Goal: Task Accomplishment & Management: Manage account settings

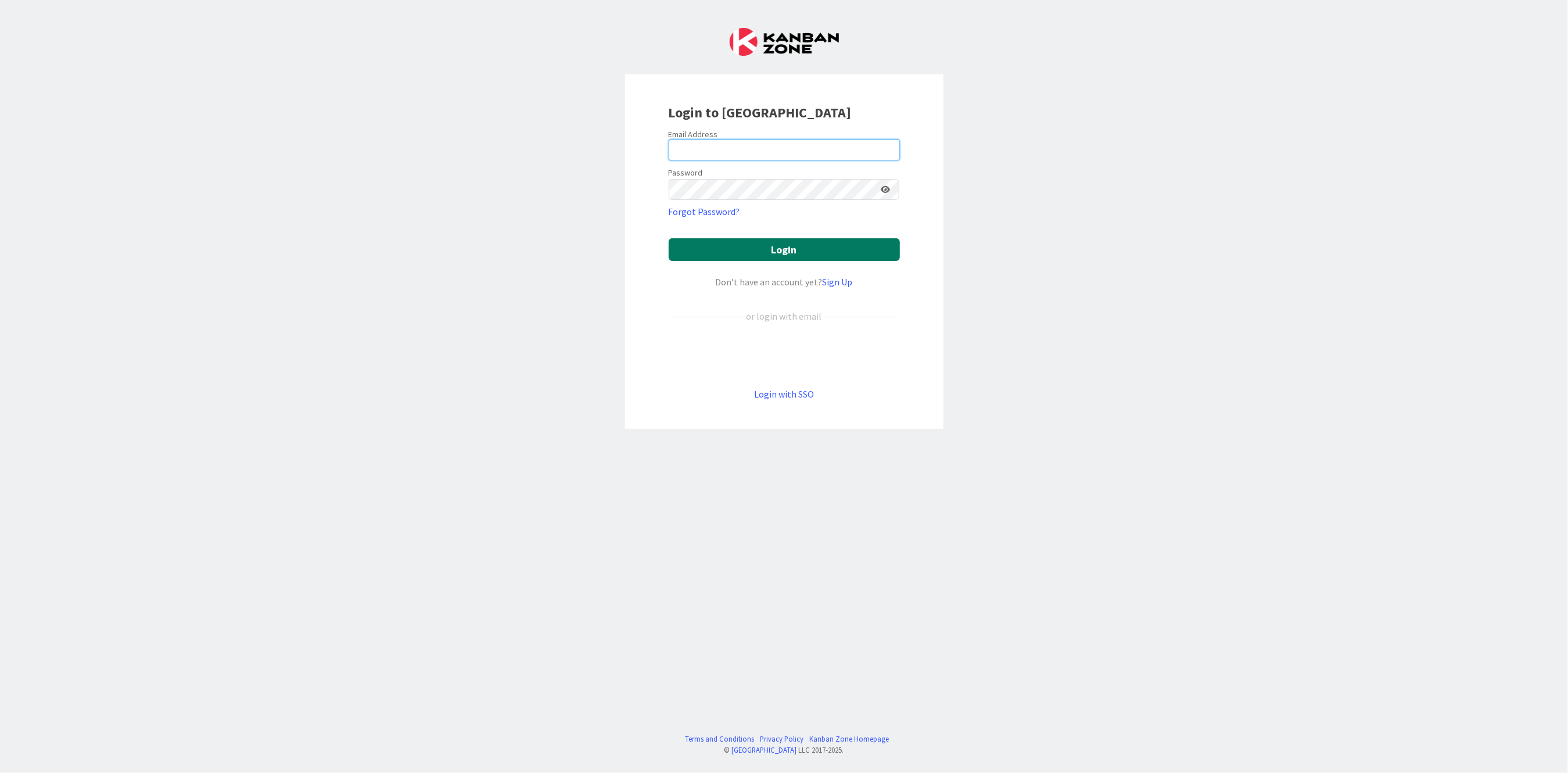
type input "[PERSON_NAME][EMAIL_ADDRESS][PERSON_NAME][DOMAIN_NAME][US_STATE]"
click at [741, 252] on button "Login" at bounding box center [784, 249] width 231 height 23
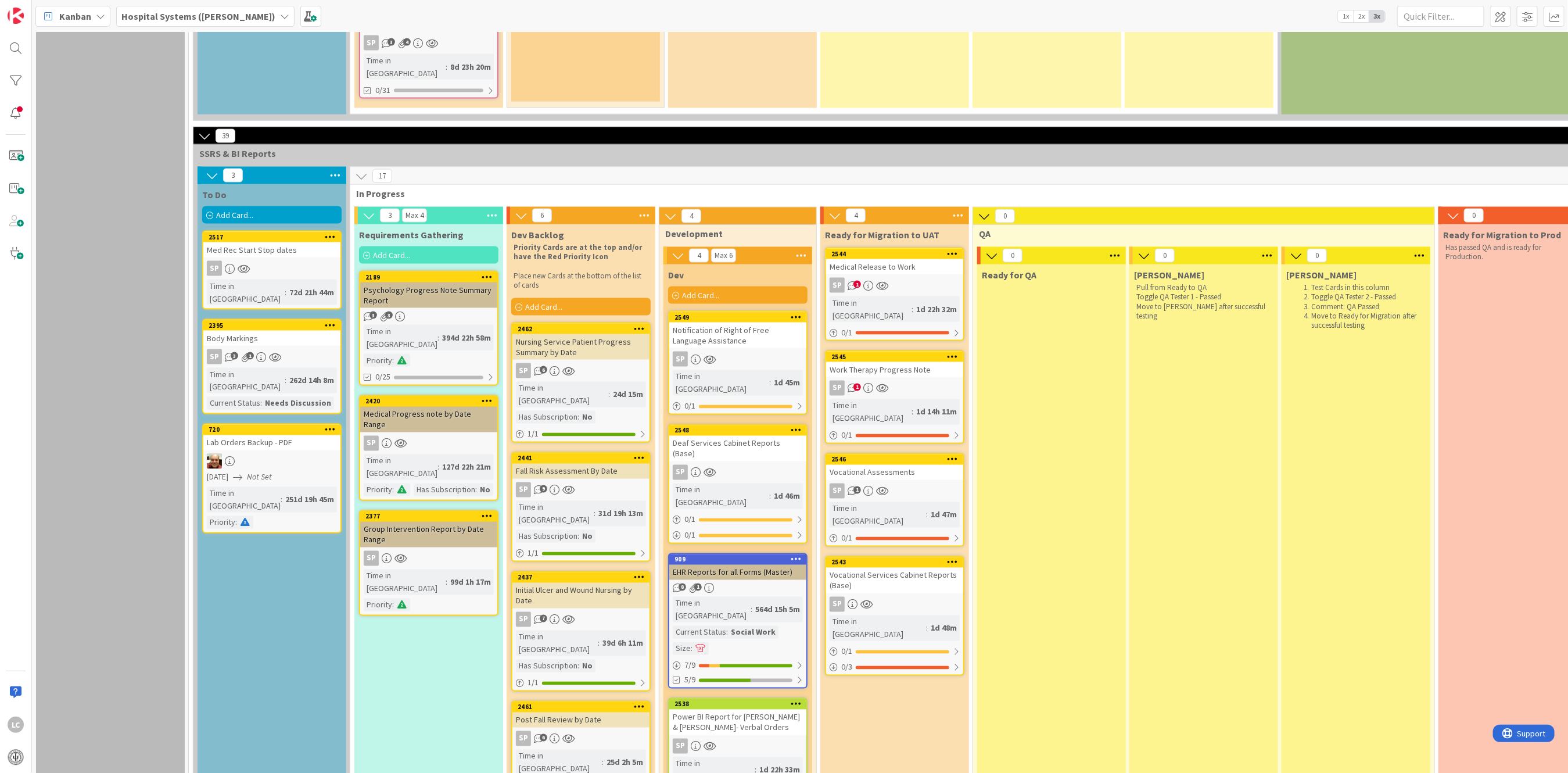
scroll to position [1317, 0]
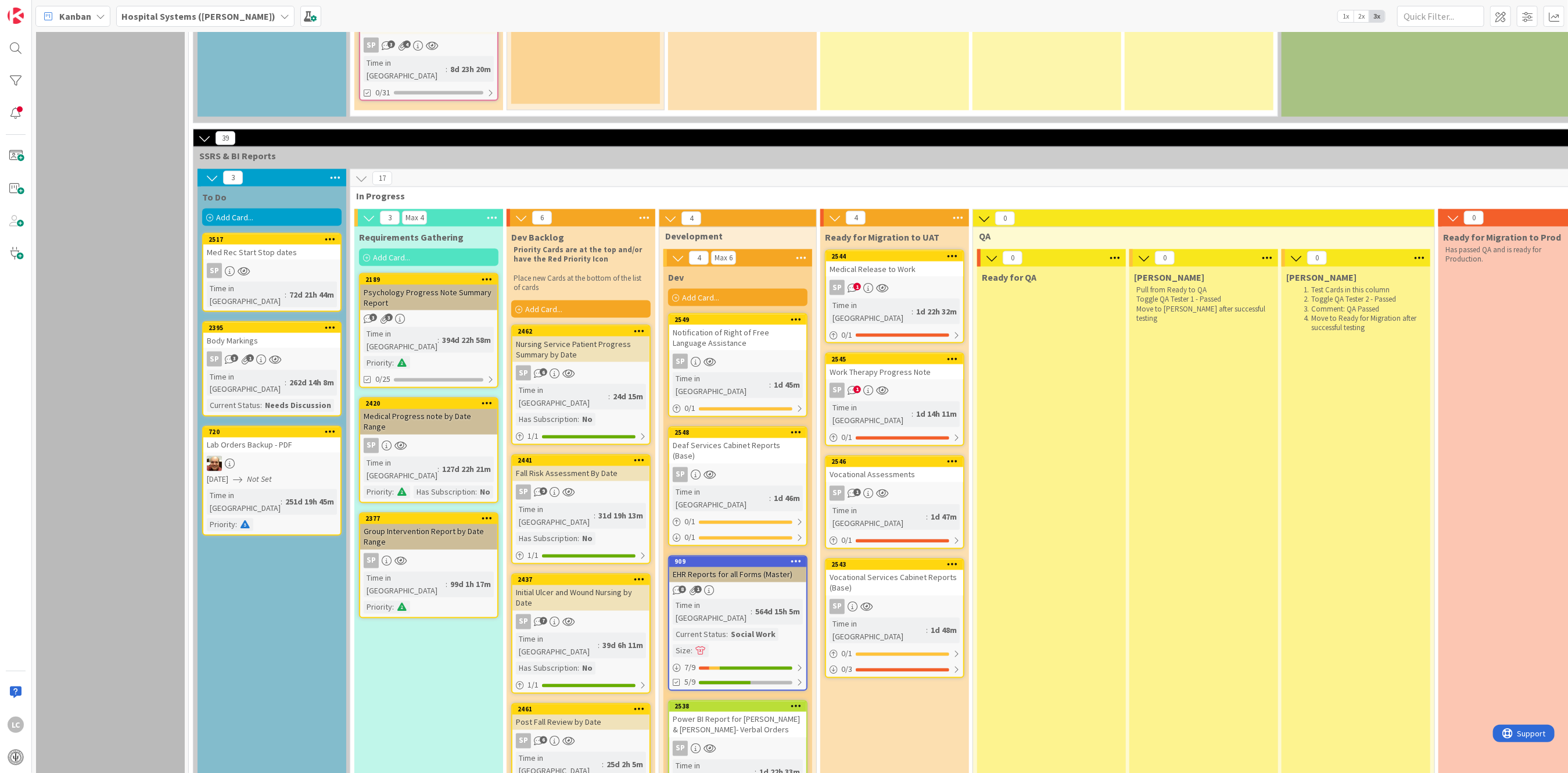
click at [529, 304] on span "Add Card..." at bounding box center [544, 309] width 37 height 10
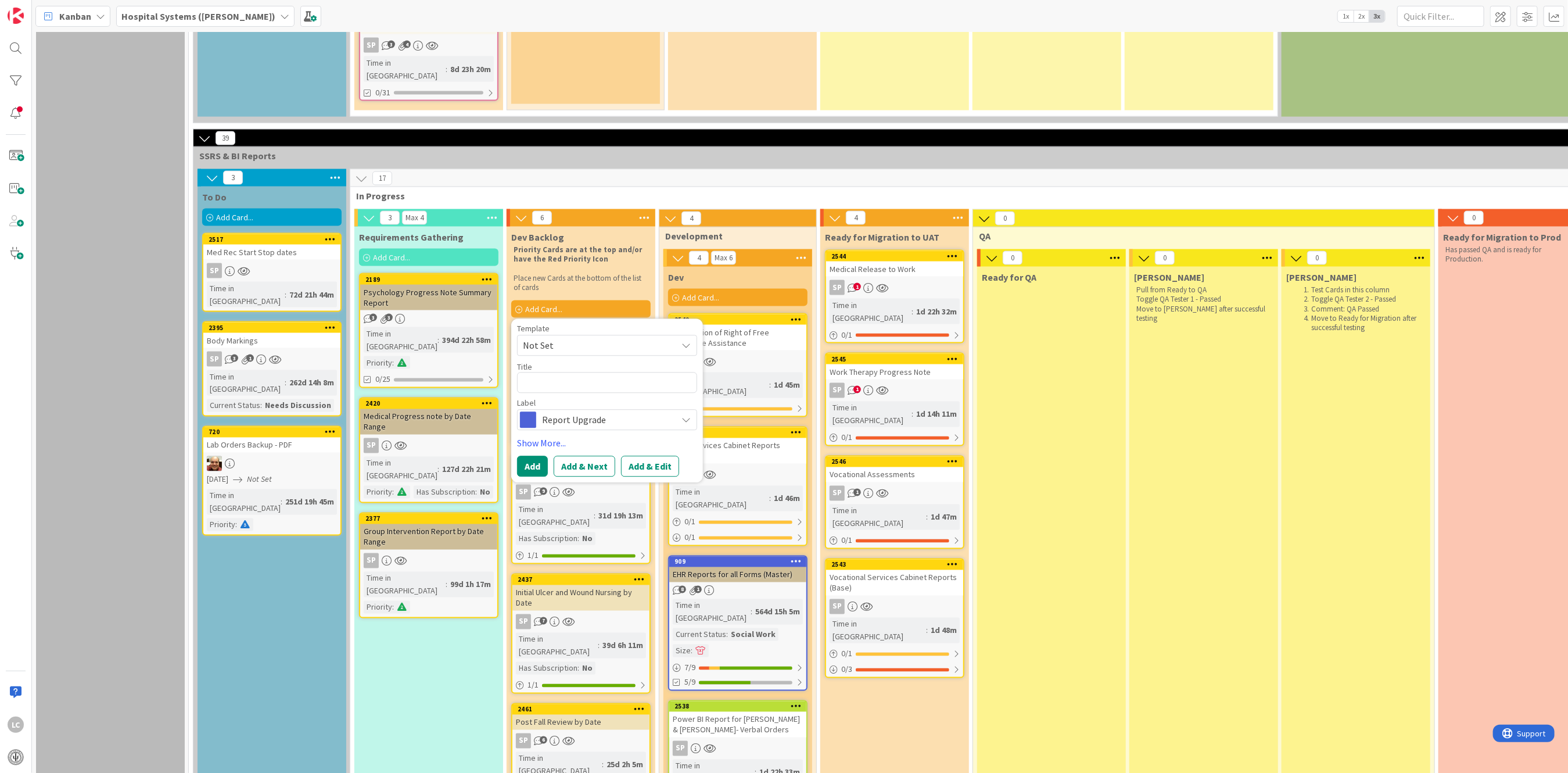
click at [685, 341] on icon at bounding box center [686, 345] width 9 height 9
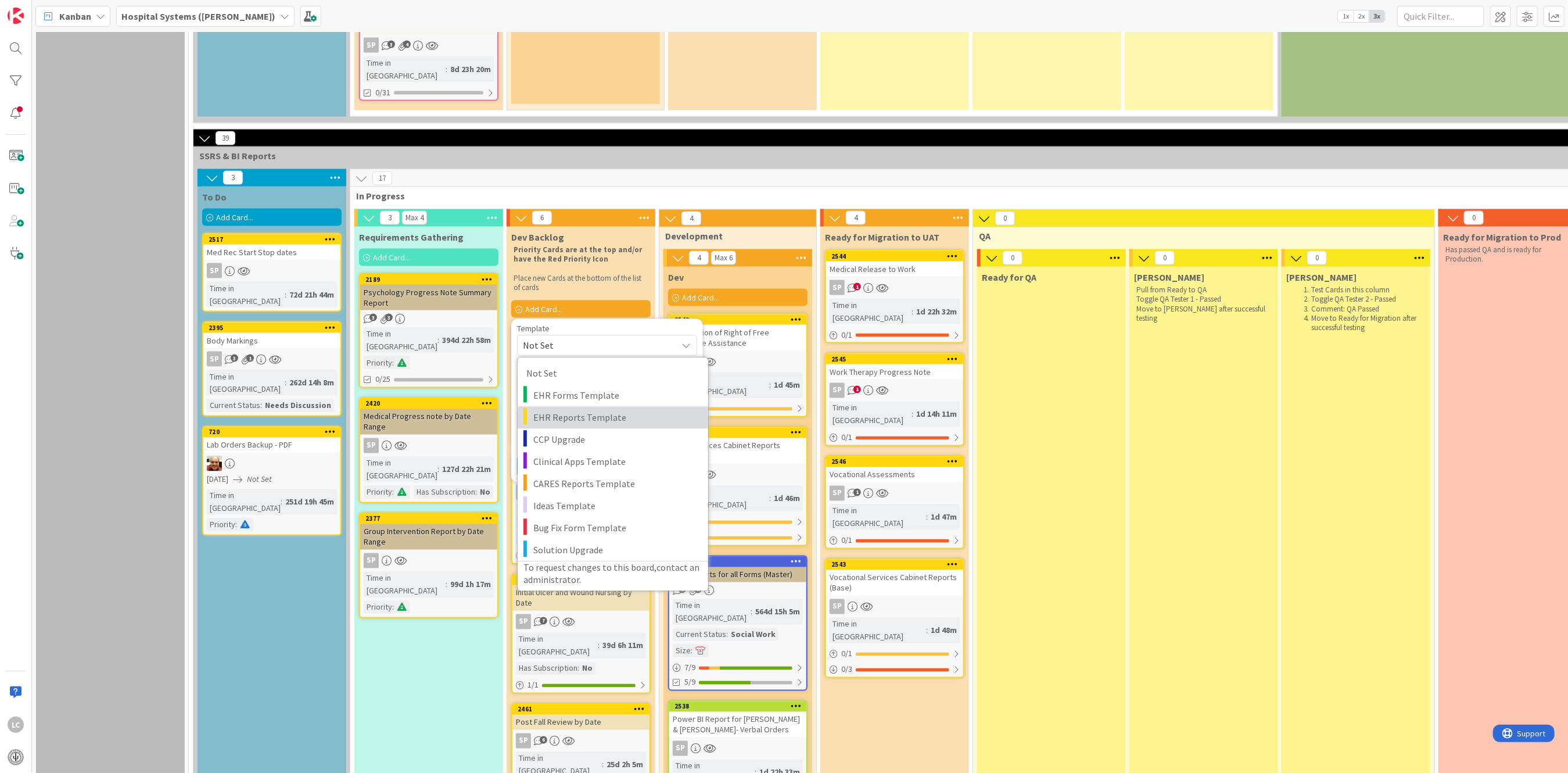
click at [553, 410] on span "EHR Reports Template" at bounding box center [616, 418] width 166 height 15
type textarea "x"
type textarea "EHR Reports Template"
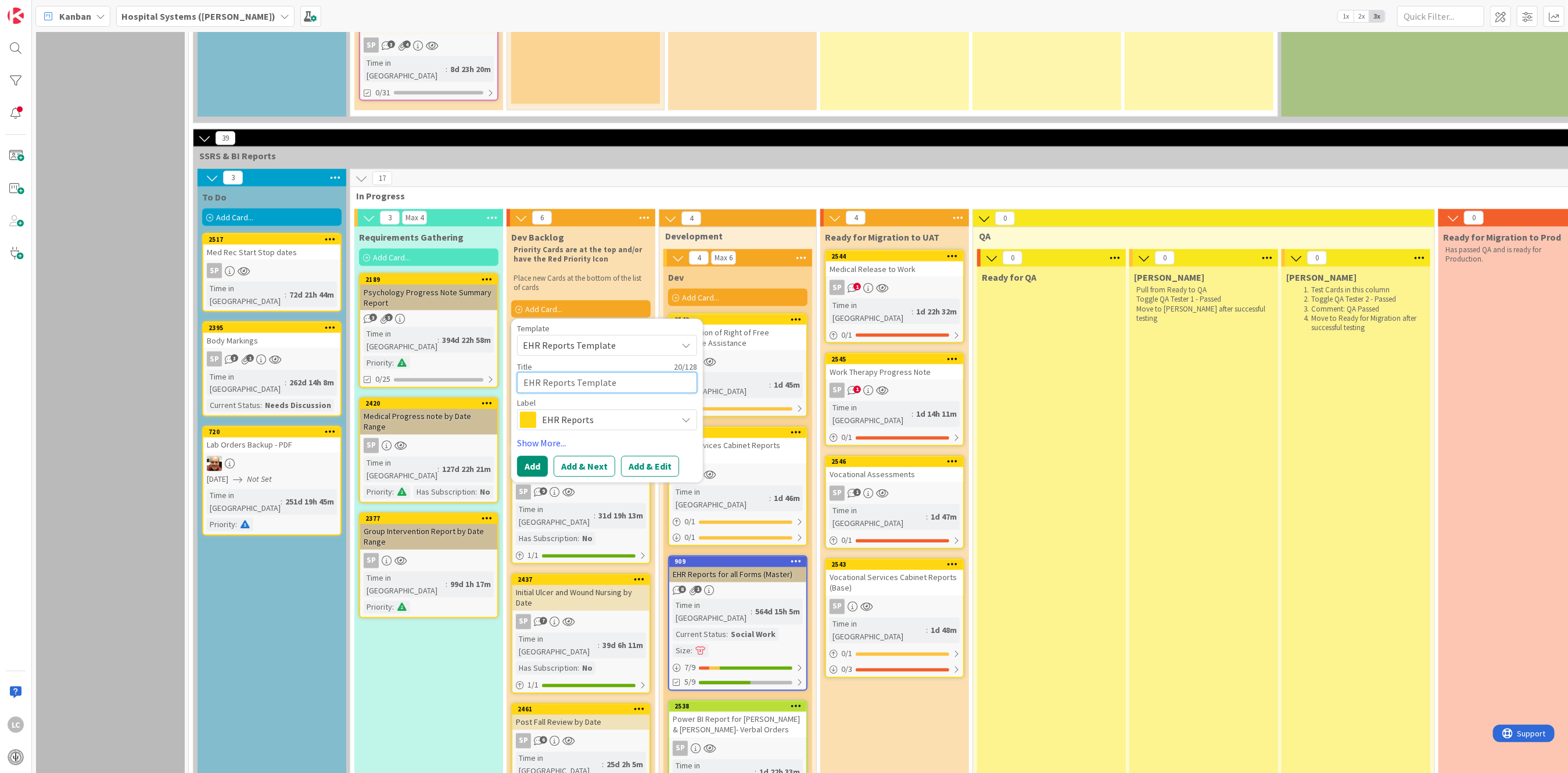
drag, startPoint x: 664, startPoint y: 305, endPoint x: 476, endPoint y: 303, distance: 188.0
click at [476, 303] on div "3 Max 4 Requirements Gathering Add Card... 2189 Psychology Progress Note Summar…" at bounding box center [970, 786] width 1236 height 1155
paste textarea "Columbia SSRS – Inpatient."
type textarea "x"
type textarea "Columbia SSRS – Inpatient."
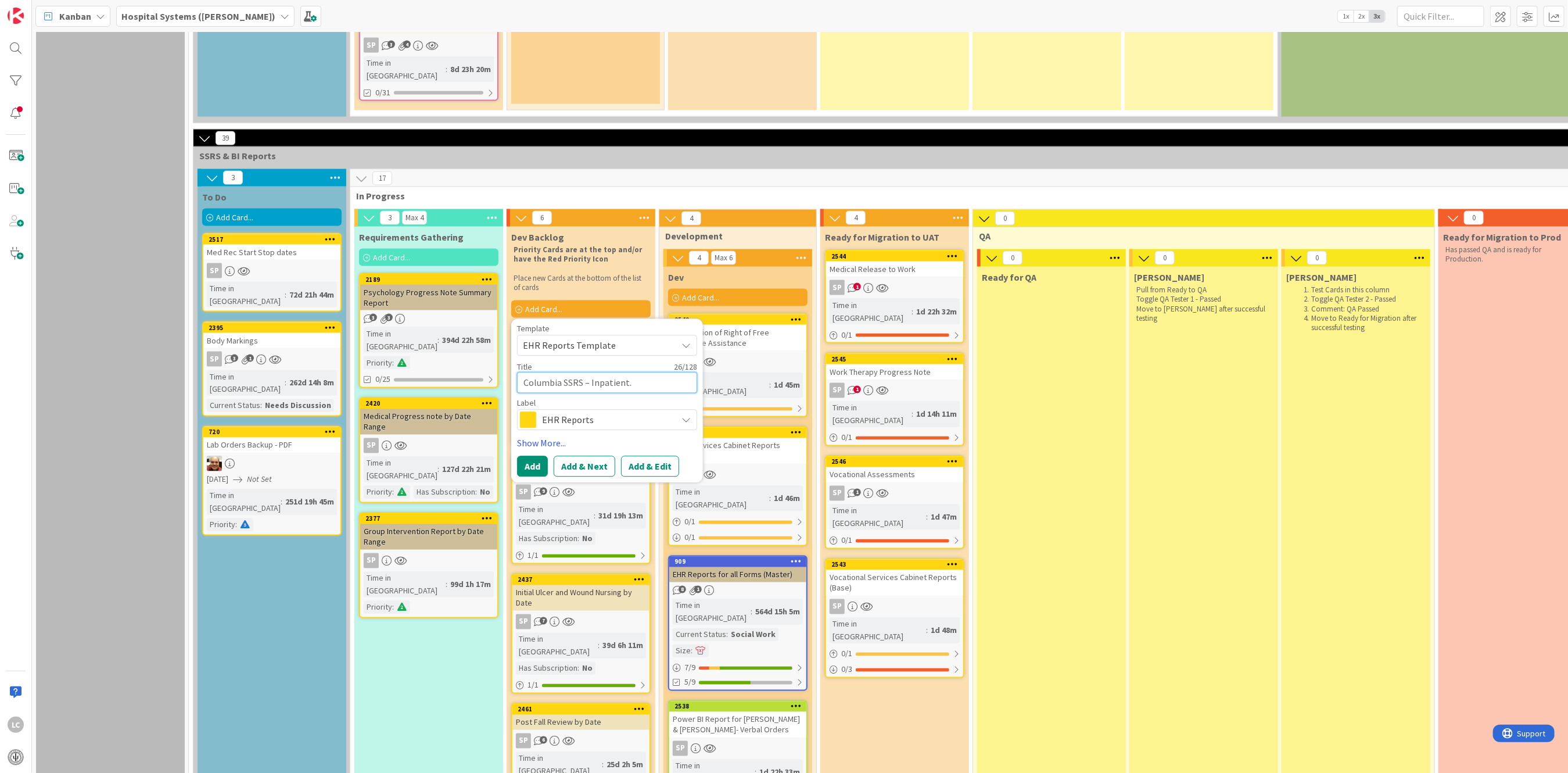
type textarea "x"
type textarea "Columbia SSRS – Inpatient"
click at [522, 372] on textarea "Columbia SSRS – Inpatient" at bounding box center [607, 383] width 180 height 21
type textarea "x"
type textarea "RColumbia SSRS – Inpatient"
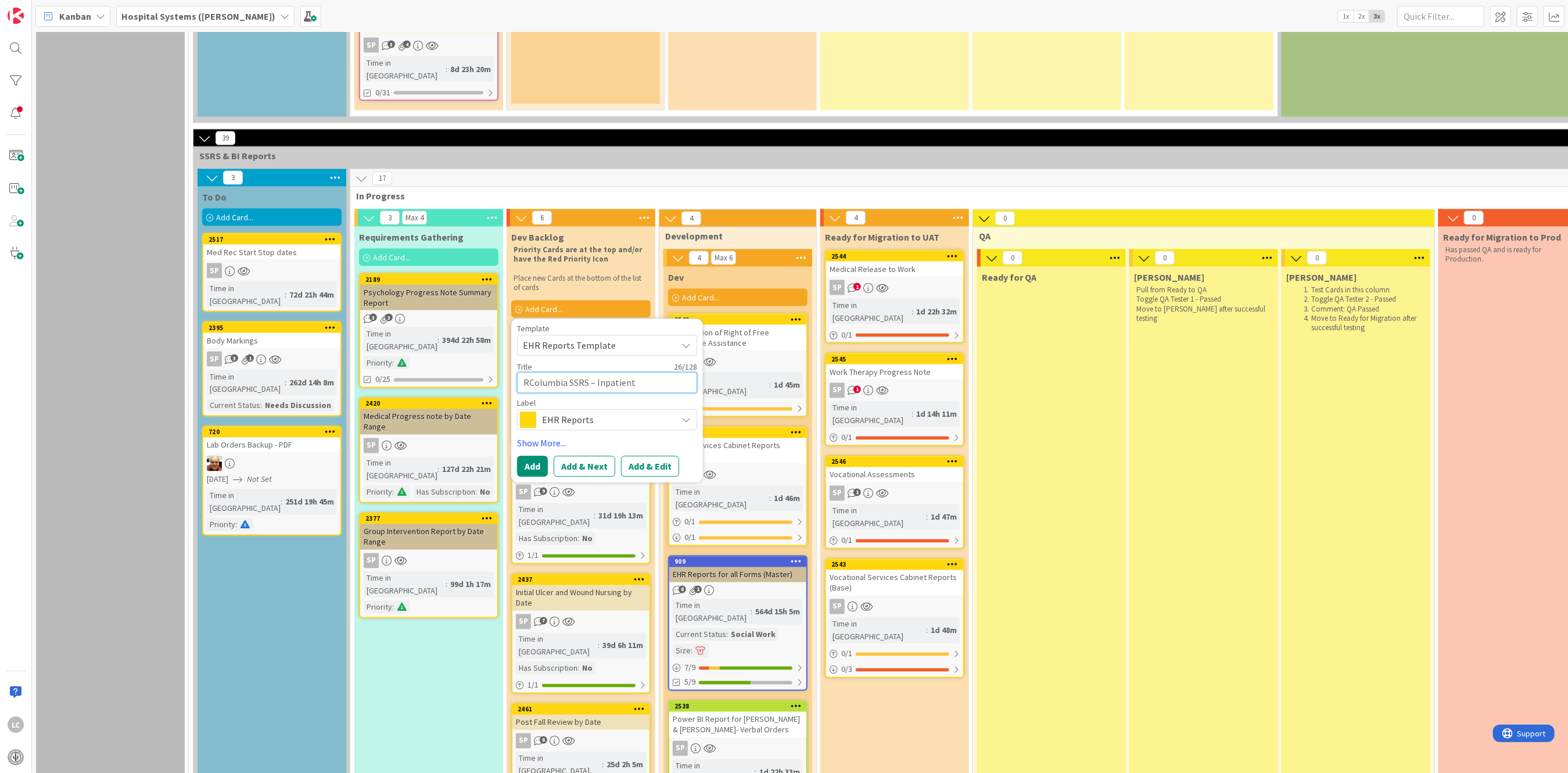
type textarea "x"
type textarea "ReColumbia SSRS – Inpatient"
type textarea "x"
type textarea "RepColumbia SSRS – Inpatient"
type textarea "x"
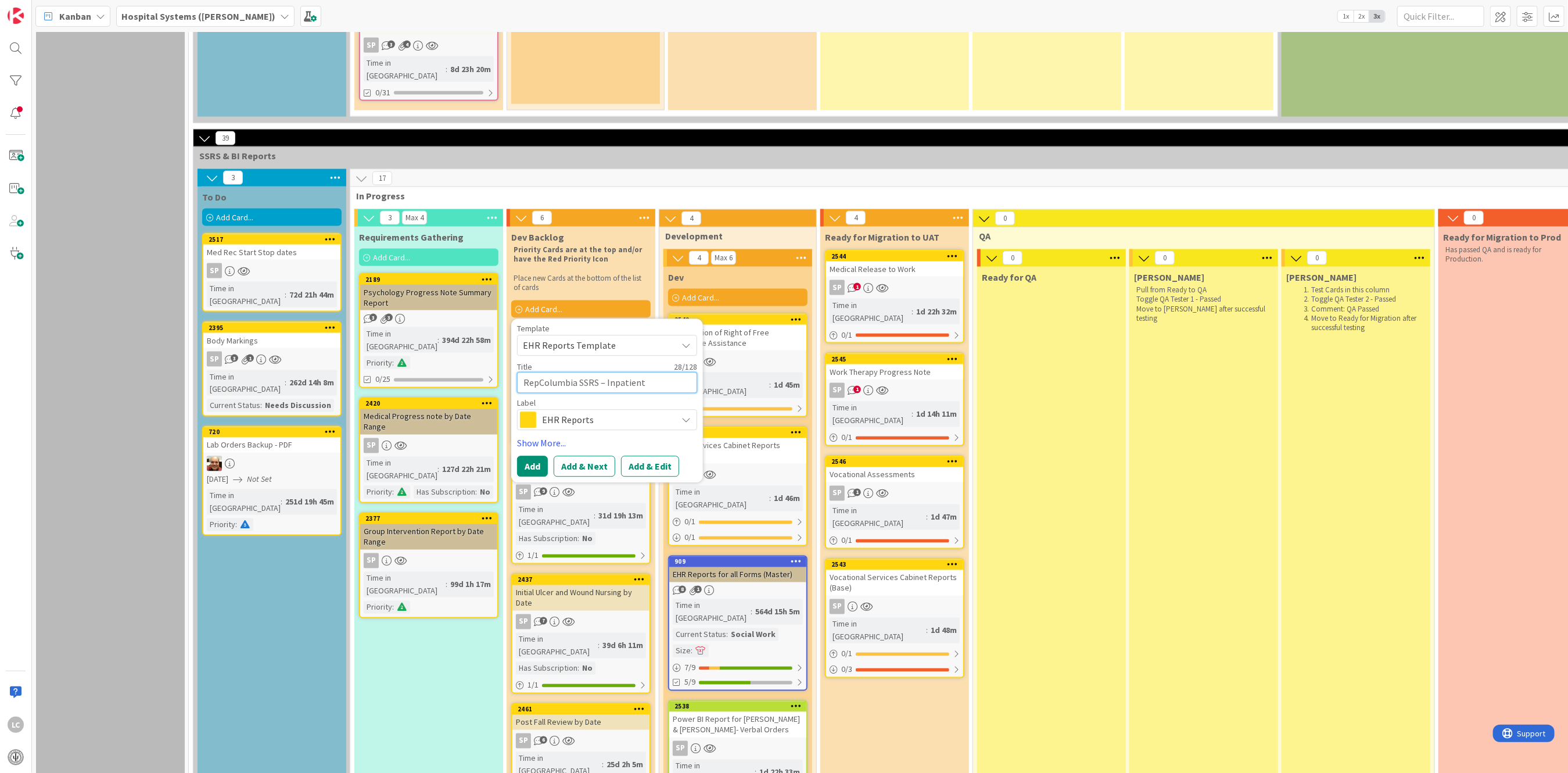
type textarea "RepoColumbia SSRS – Inpatient"
type textarea "x"
type textarea "ReporColumbia SSRS – Inpatient"
type textarea "x"
type textarea "ReportColumbia SSRS – Inpatient"
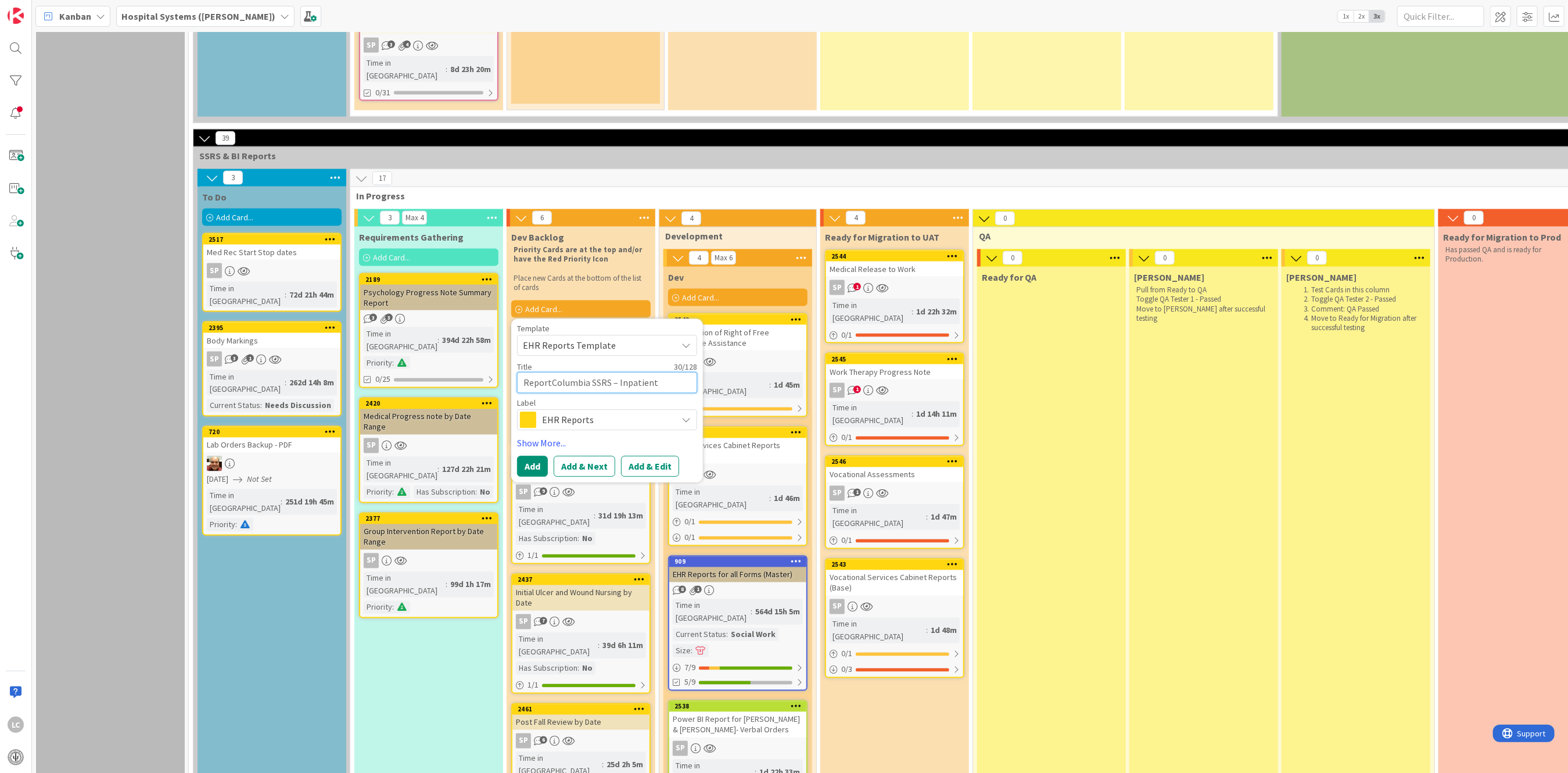
type textarea "x"
type textarea "Report Columbia SSRS – Inpatient"
type textarea "x"
type textarea "Report fColumbia SSRS – Inpatient"
type textarea "x"
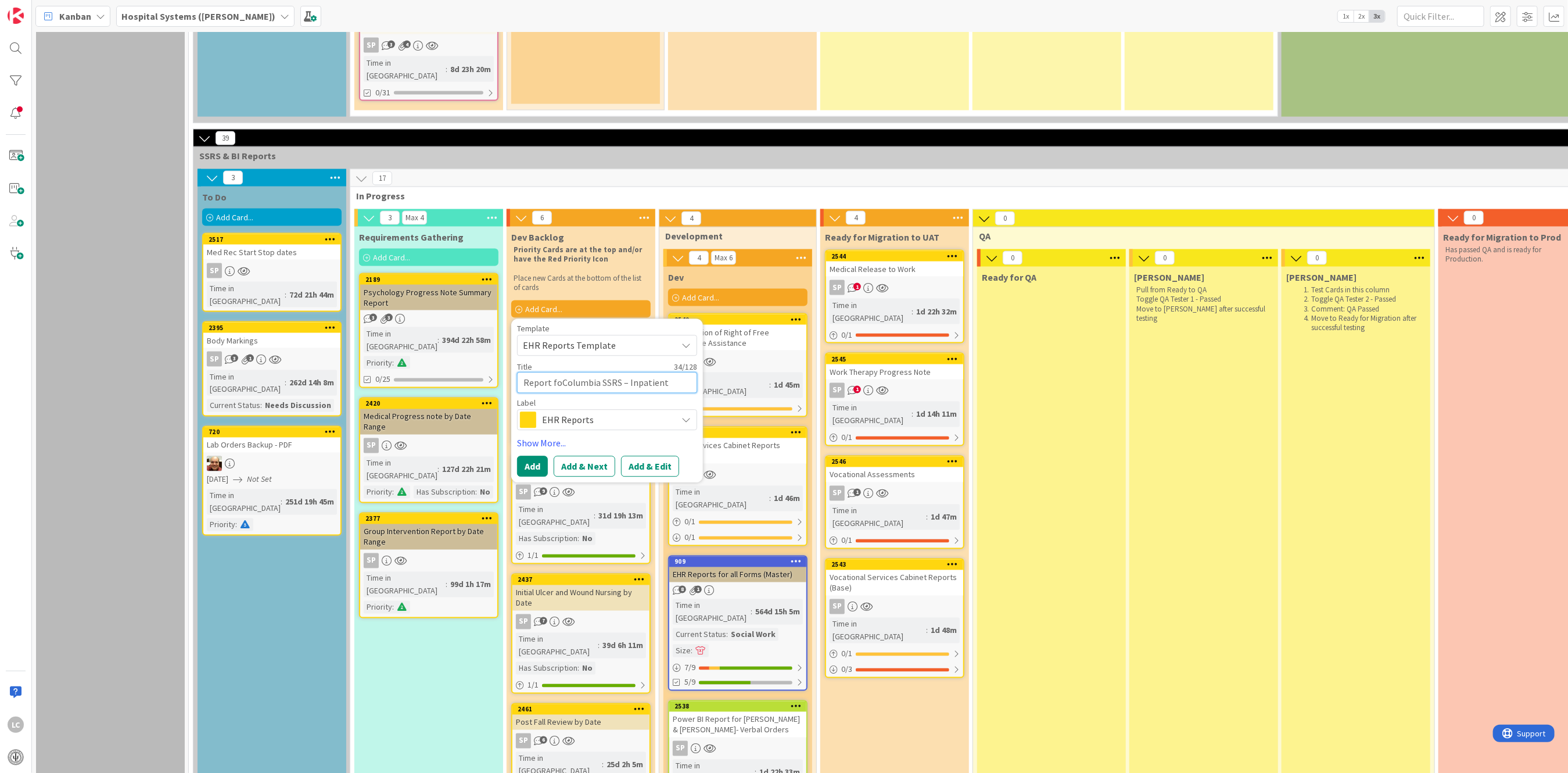
type textarea "Report forColumbia SSRS – Inpatient"
type textarea "x"
type textarea "Report for Columbia SSRS – Inpatient"
type textarea "x"
type textarea "Report forColumbia SSRS – Inpatient"
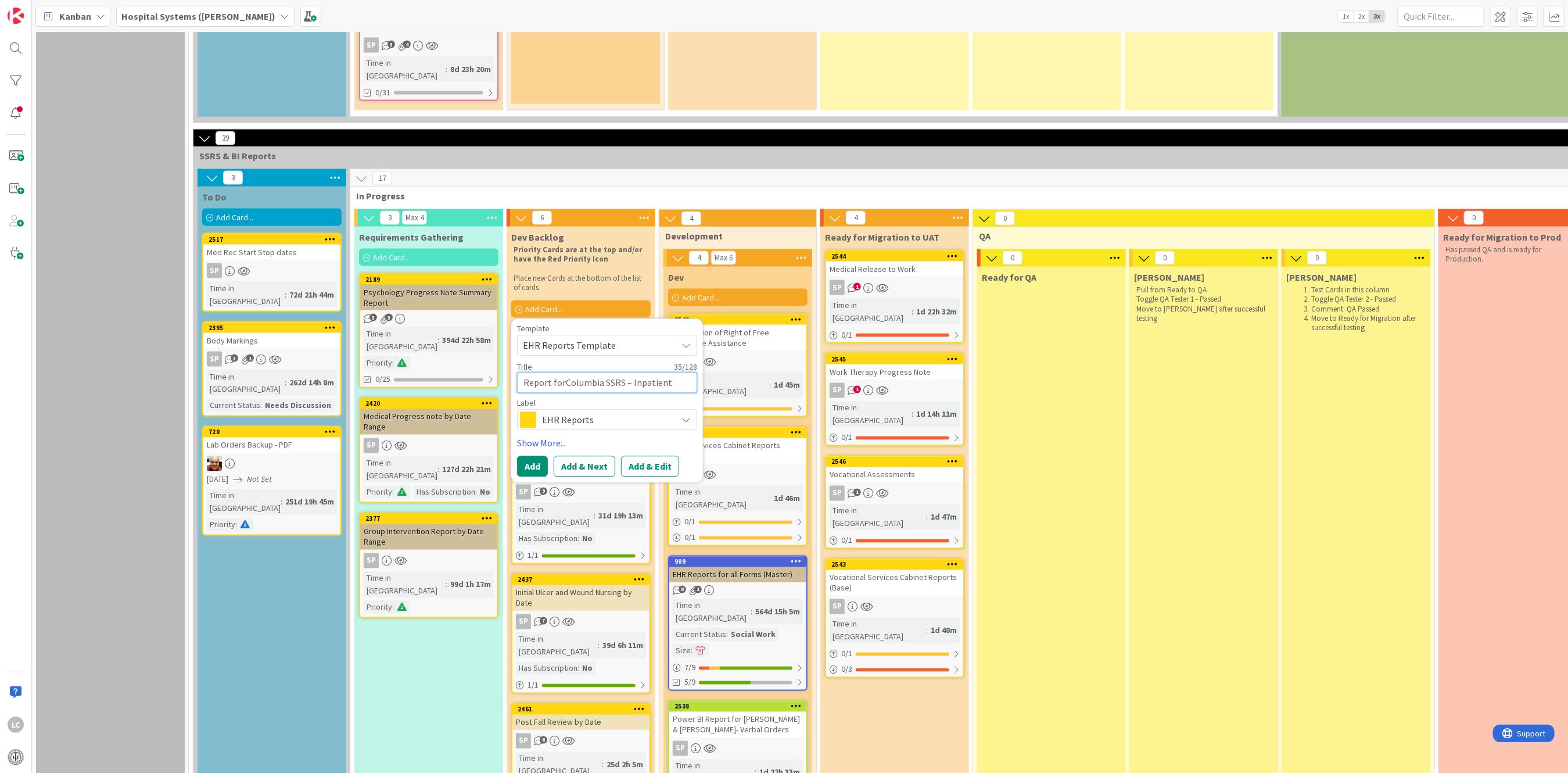
type textarea "x"
type textarea "Report foColumbia SSRS – Inpatient"
type textarea "x"
type textarea "Report fColumbia SSRS – Inpatient"
type textarea "x"
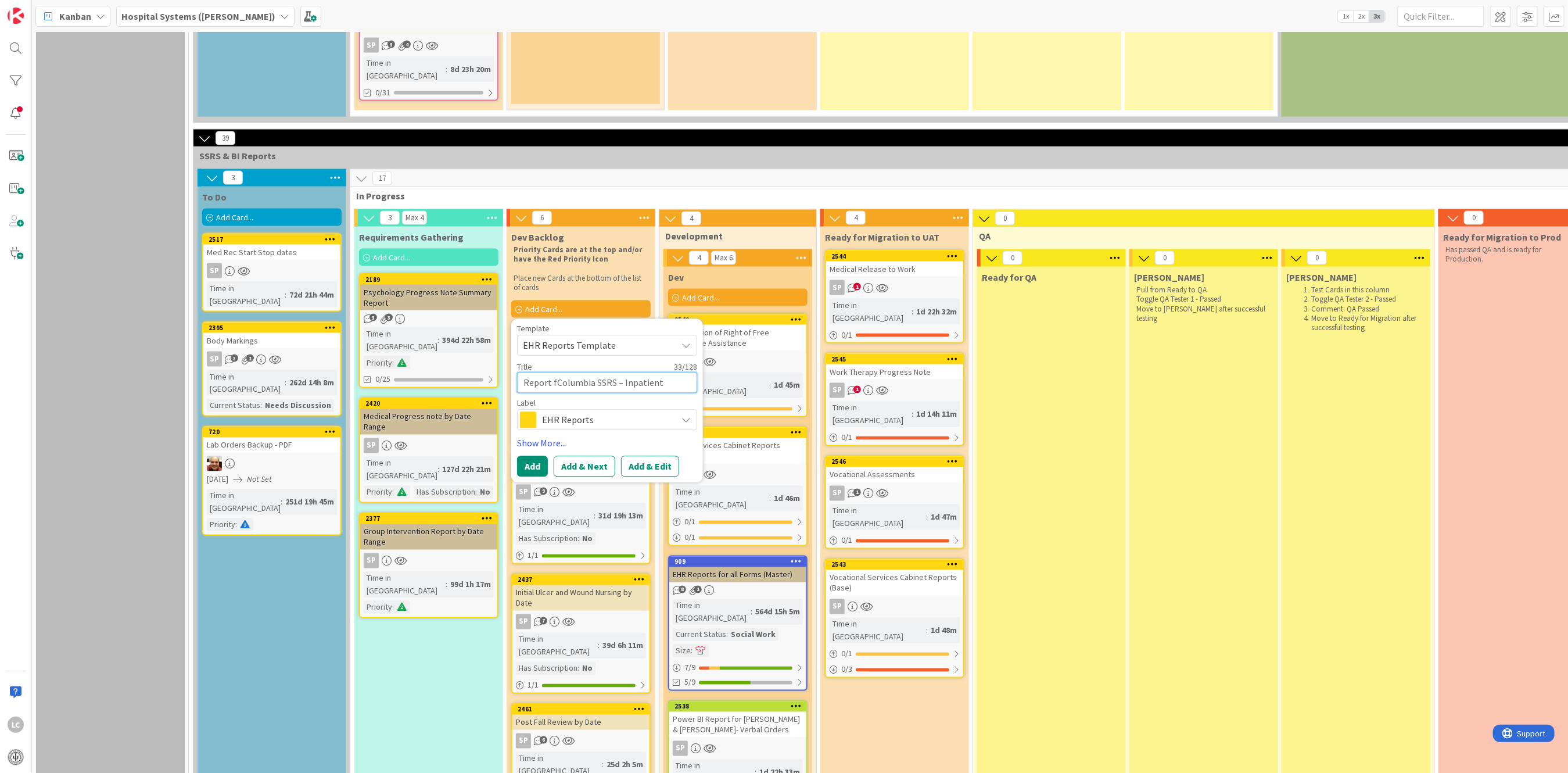
type textarea "Report Columbia SSRS – Inpatient"
type textarea "x"
type textarea "Report nColumbia SSRS – Inpatient"
type textarea "x"
type textarea "Report neColumbia SSRS – Inpatient"
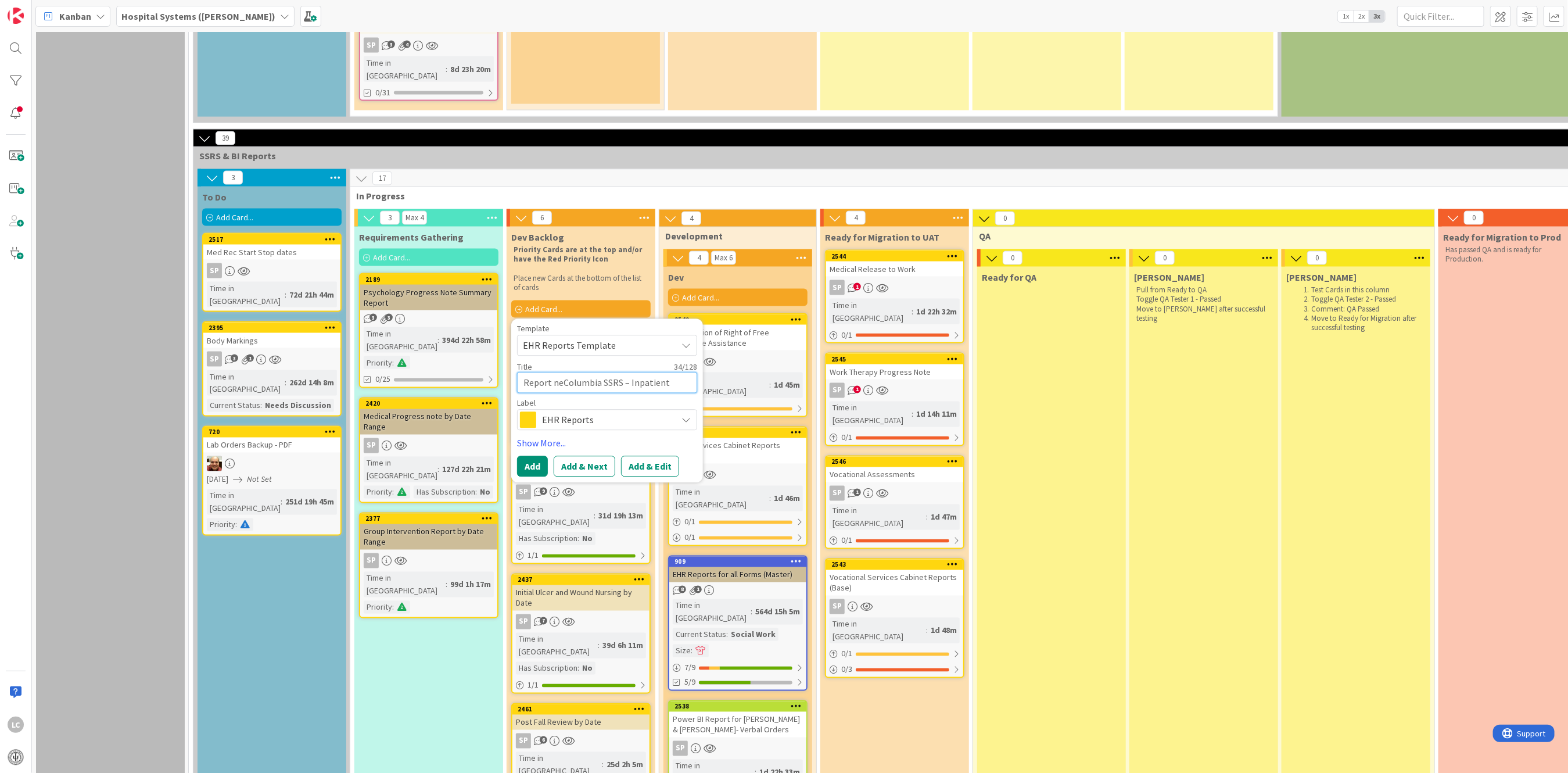
type textarea "x"
type textarea "Report neeColumbia SSRS – Inpatient"
type textarea "x"
type textarea "Report needColumbia SSRS – Inpatient"
type textarea "x"
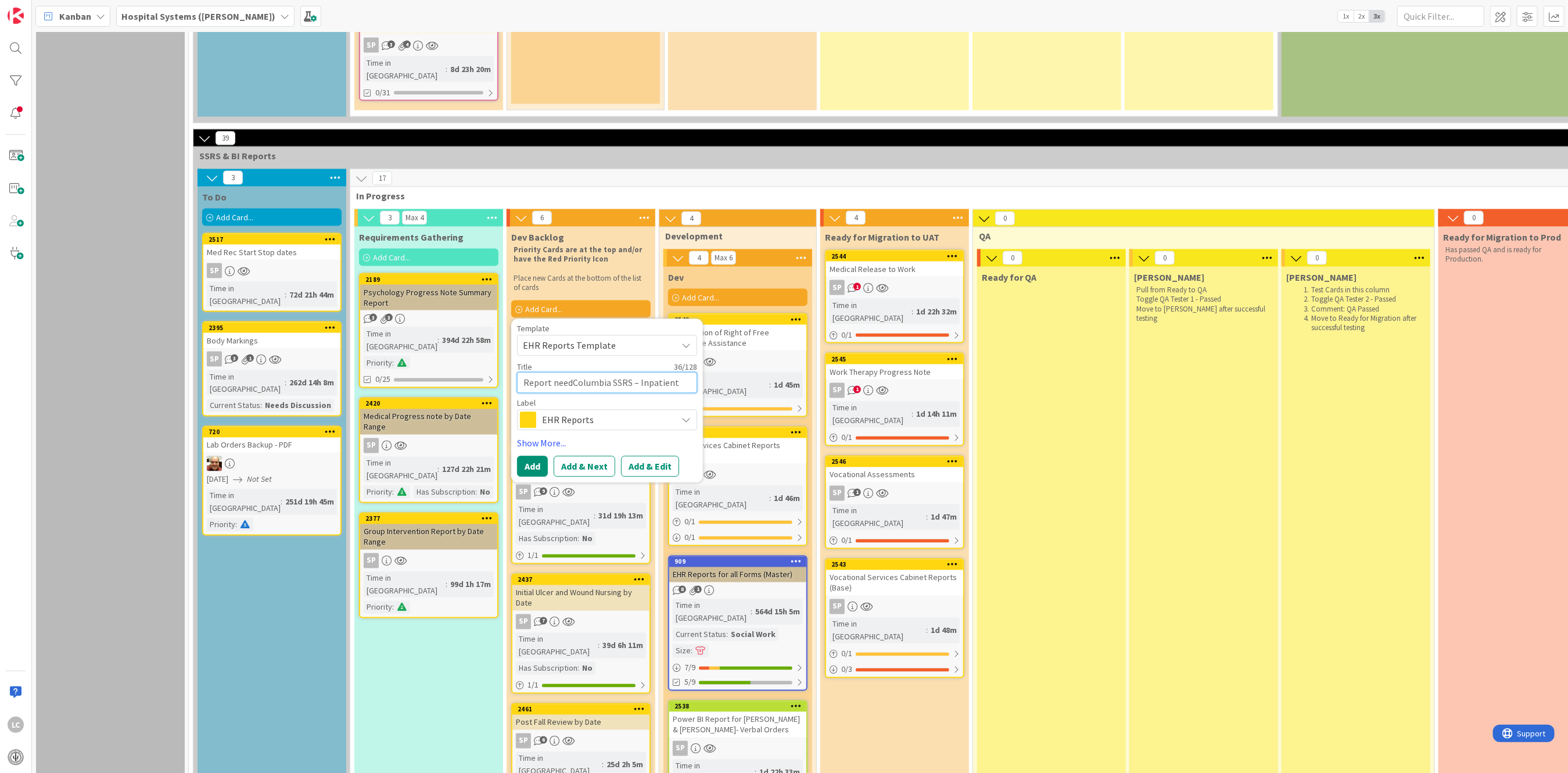
type textarea "Report needeColumbia SSRS – Inpatient"
type textarea "x"
type textarea "Report needed Columbia SSRS – Inpatient"
type textarea "x"
type textarea "Report needed Columbia SSRS – Inpatient"
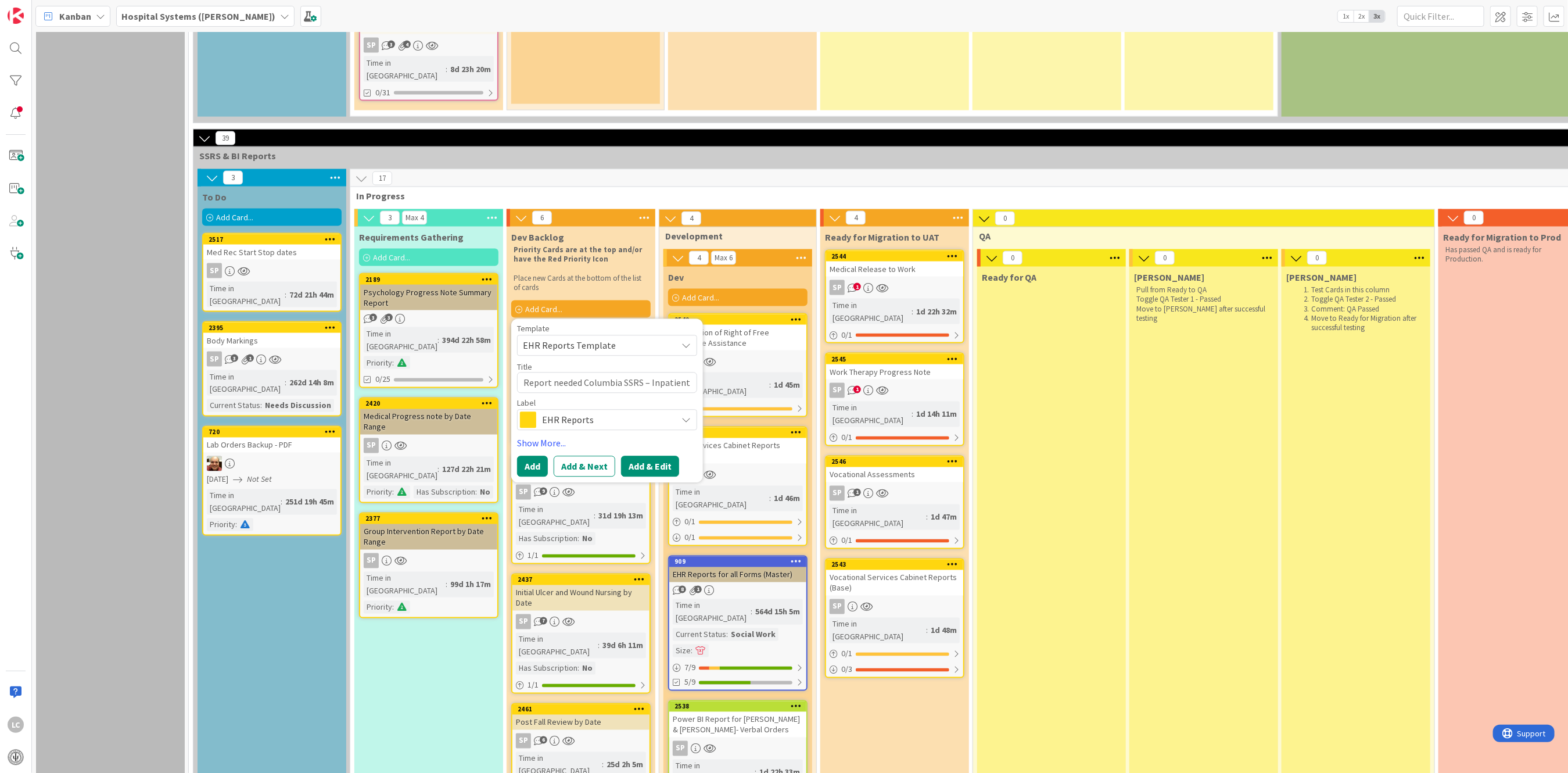
click at [653, 456] on button "Add & Edit" at bounding box center [650, 467] width 58 height 21
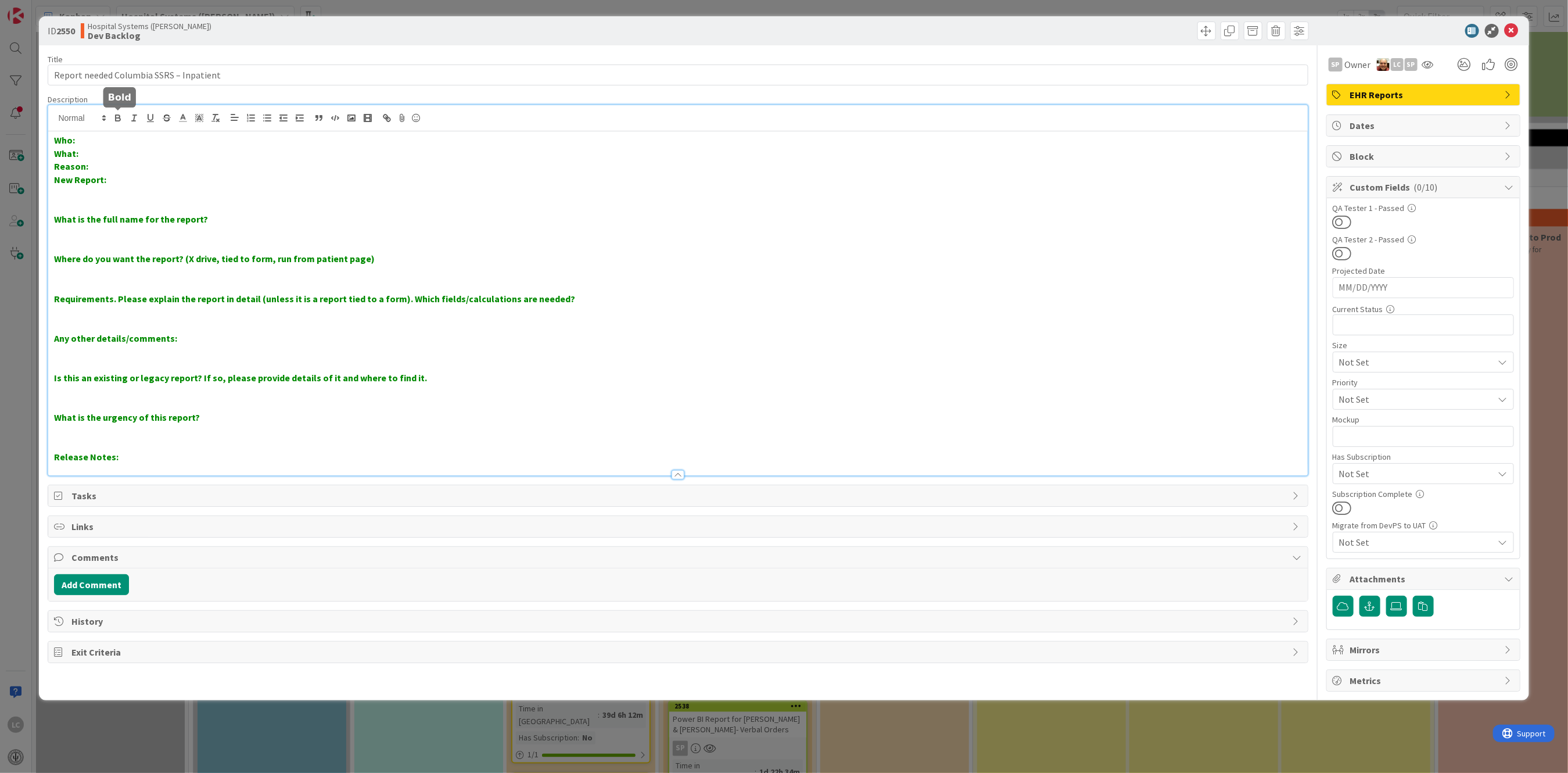
click at [117, 119] on div "Who: What: Reason: New Report: What is the full name for the report? Where do y…" at bounding box center [678, 290] width 1259 height 370
click at [92, 156] on p "What:" at bounding box center [677, 154] width 1247 height 13
click at [102, 170] on p "Reason:" at bounding box center [677, 167] width 1247 height 13
click at [121, 181] on p "New Report:" at bounding box center [677, 180] width 1247 height 13
click at [103, 165] on p "Reason:" at bounding box center [677, 167] width 1247 height 13
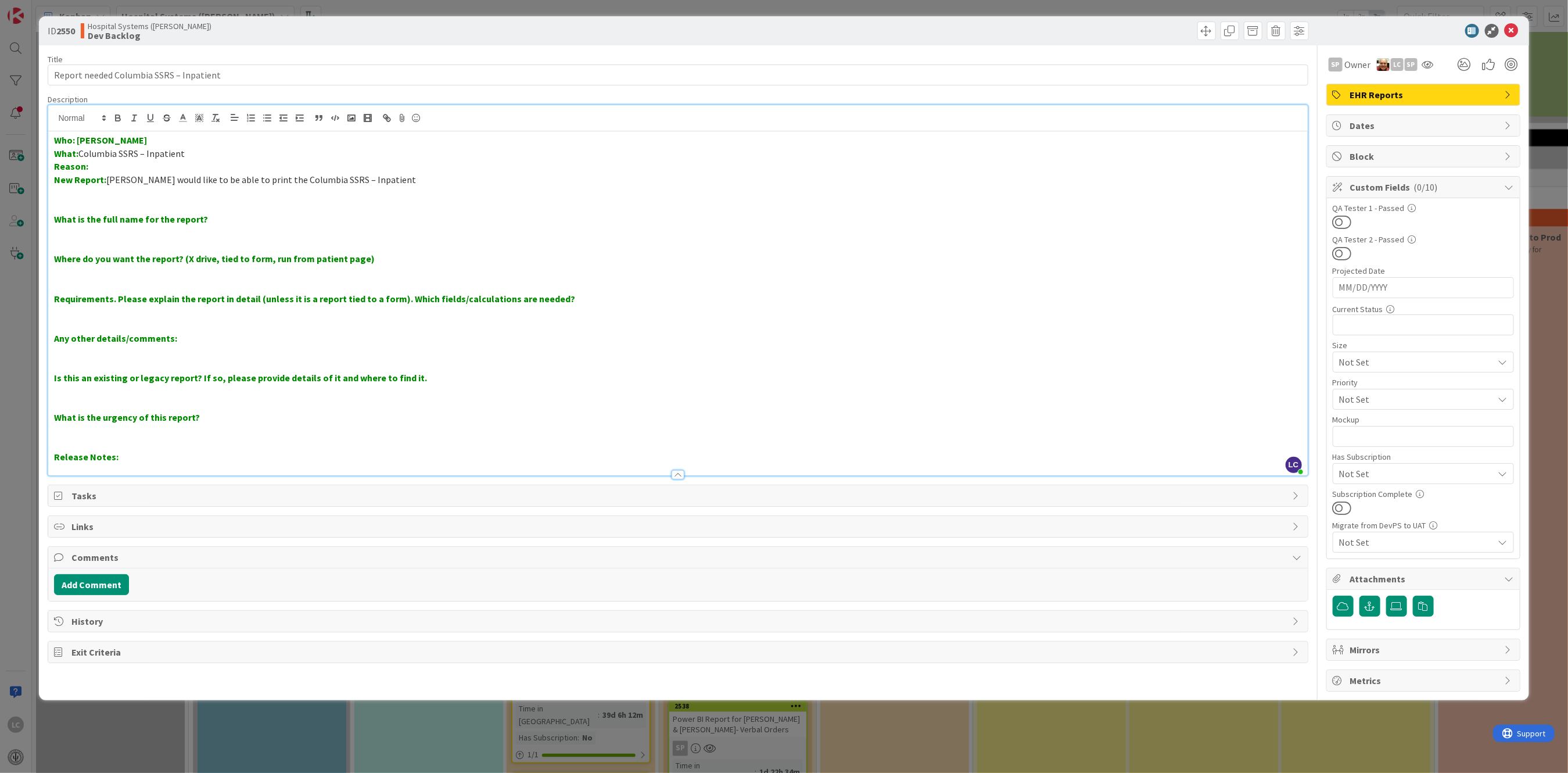
click at [367, 177] on p "New Report: [PERSON_NAME] would like to be able to print the Columbia SSRS – In…" at bounding box center [677, 180] width 1247 height 13
click at [212, 217] on p "What is the full name for the report?" at bounding box center [677, 219] width 1247 height 13
drag, startPoint x: 84, startPoint y: 154, endPoint x: 200, endPoint y: 157, distance: 116.0
click at [200, 157] on p "What: Columbia SSRS – Inpatient" at bounding box center [677, 154] width 1247 height 13
copy span "Columbia SSRS – Inpatient"
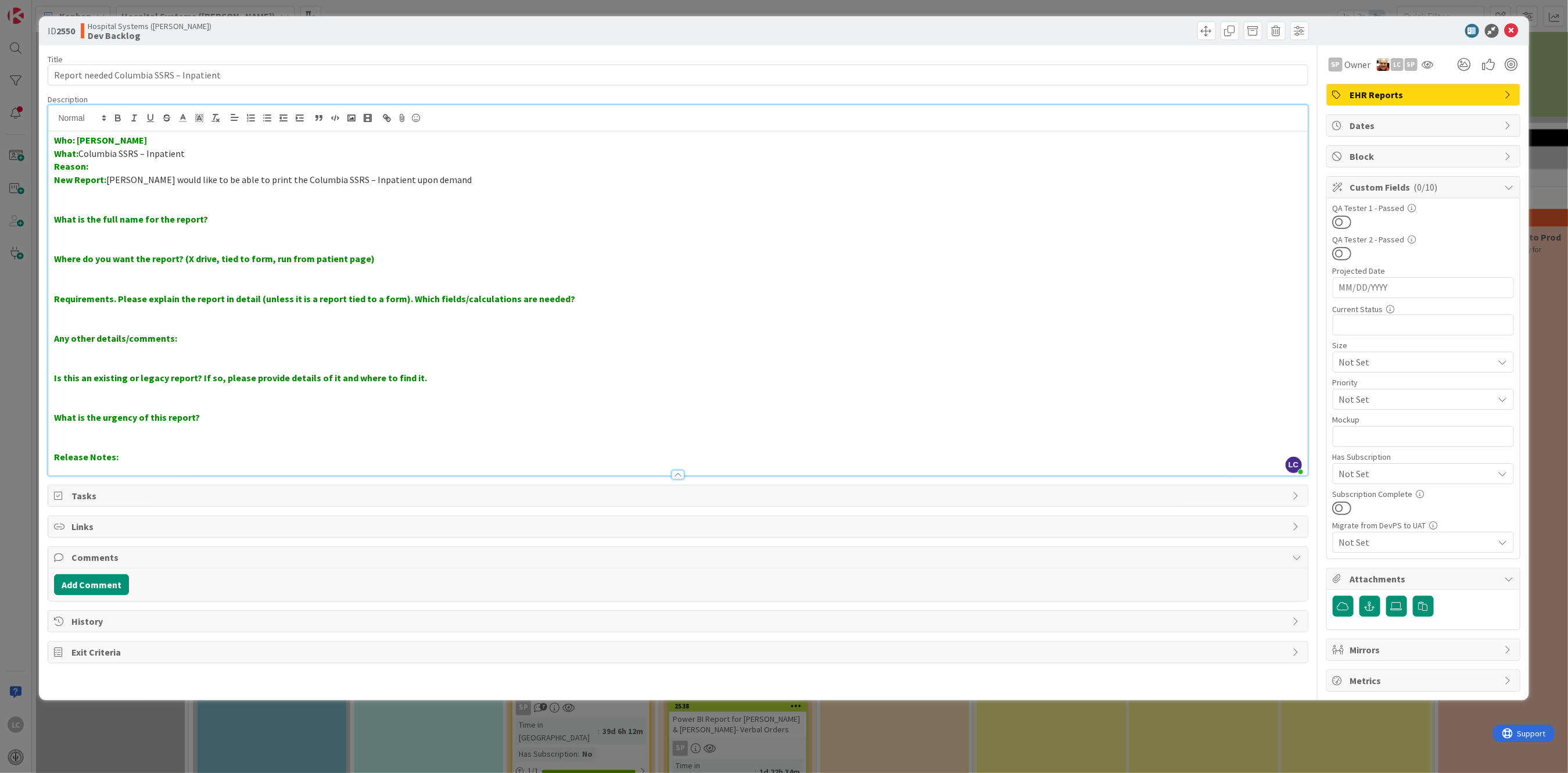
click at [215, 221] on p "What is the full name for the report?" at bounding box center [677, 219] width 1247 height 13
click at [383, 262] on p "Where do you want the report? (X drive, tied to form, run from patient page)" at bounding box center [677, 259] width 1247 height 13
click at [184, 337] on p "Any other details/comments:" at bounding box center [677, 339] width 1247 height 13
click at [432, 371] on p "Is this an existing or legacy report? If so, please provide details of it and w…" at bounding box center [677, 378] width 1247 height 13
click at [215, 413] on p "What is the urgency of this report?" at bounding box center [677, 418] width 1247 height 13
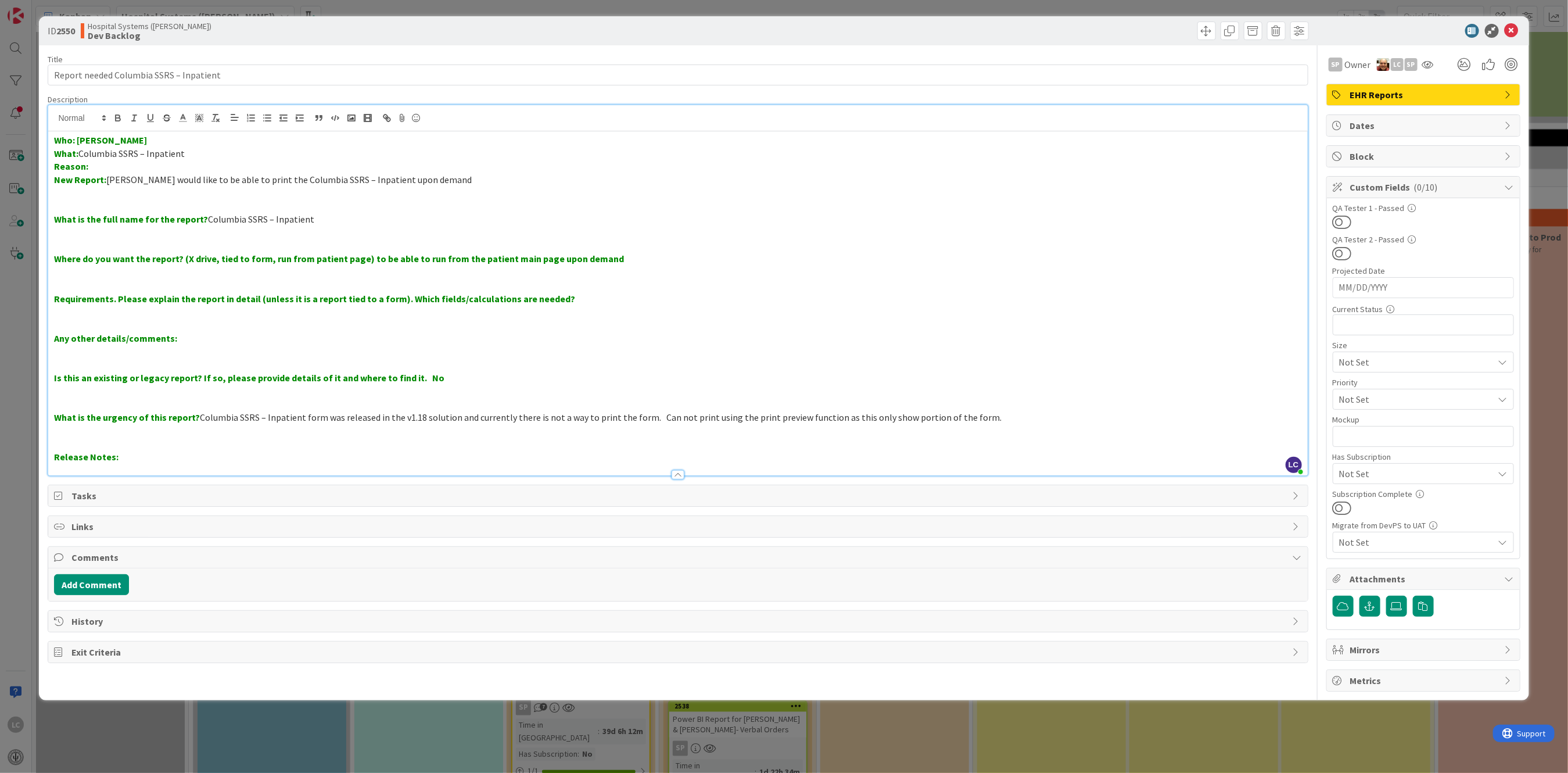
click at [652, 417] on span "Columbia SSRS – Inpatient form was released in the v1.18 solution and currently…" at bounding box center [600, 417] width 801 height 12
click at [710, 420] on span "Columbia SSRS – Inpatient form was released in the v1.18 solution and currently…" at bounding box center [611, 417] width 823 height 12
drag, startPoint x: 417, startPoint y: 380, endPoint x: 434, endPoint y: 379, distance: 17.0
click at [434, 379] on p "Is this an existing or legacy report? If so, please provide details of it and w…" at bounding box center [677, 378] width 1247 height 13
click at [186, 118] on icon at bounding box center [182, 118] width 10 height 10
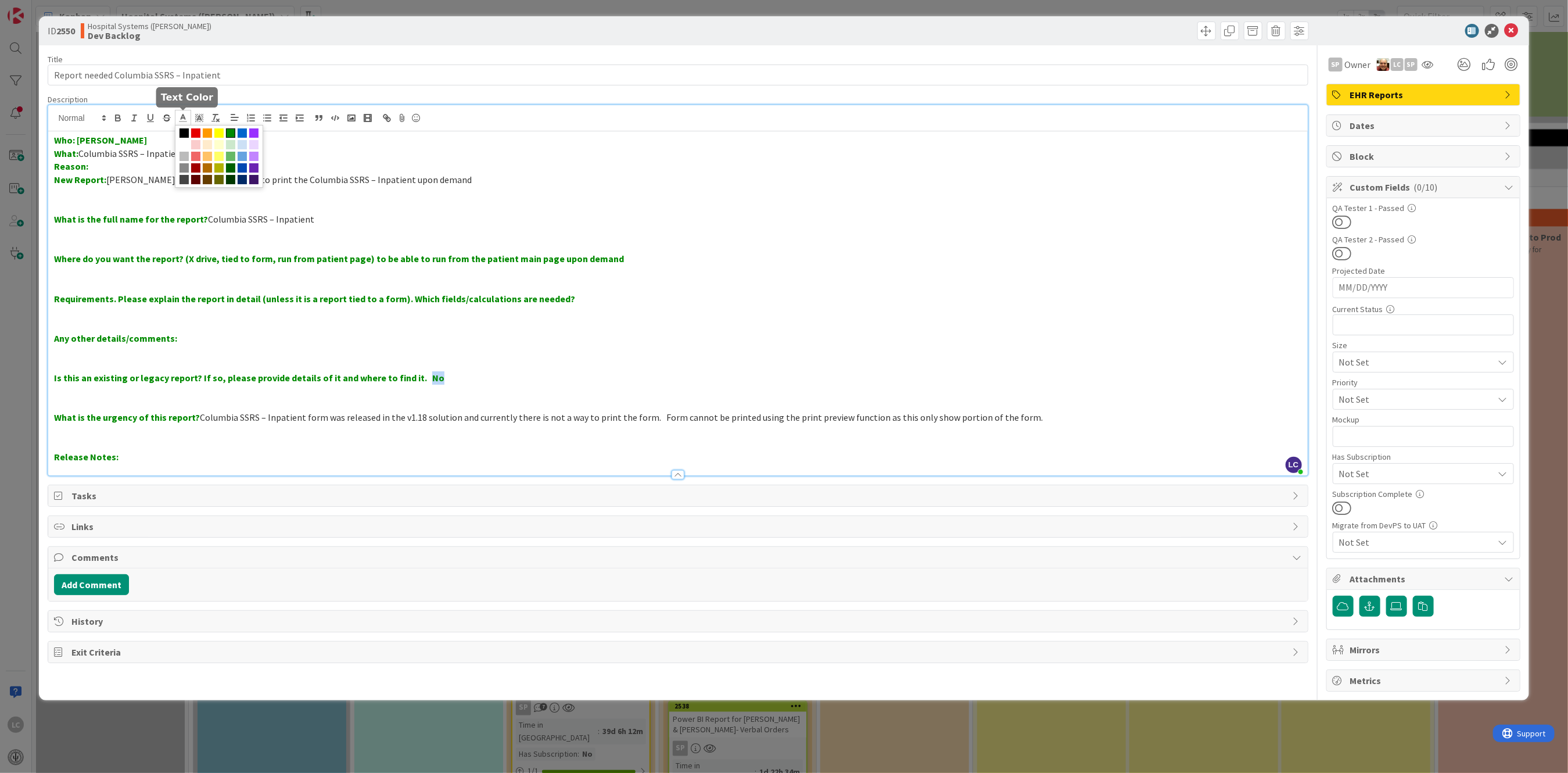
click at [179, 132] on span at bounding box center [184, 133] width 9 height 9
click at [495, 341] on p "Any other details/comments:" at bounding box center [677, 339] width 1247 height 13
click at [79, 140] on strong "Who: [PERSON_NAME]" at bounding box center [100, 140] width 93 height 12
drag, startPoint x: 78, startPoint y: 140, endPoint x: 153, endPoint y: 140, distance: 75.0
click at [153, 140] on p "Who: [PERSON_NAME]" at bounding box center [677, 140] width 1247 height 13
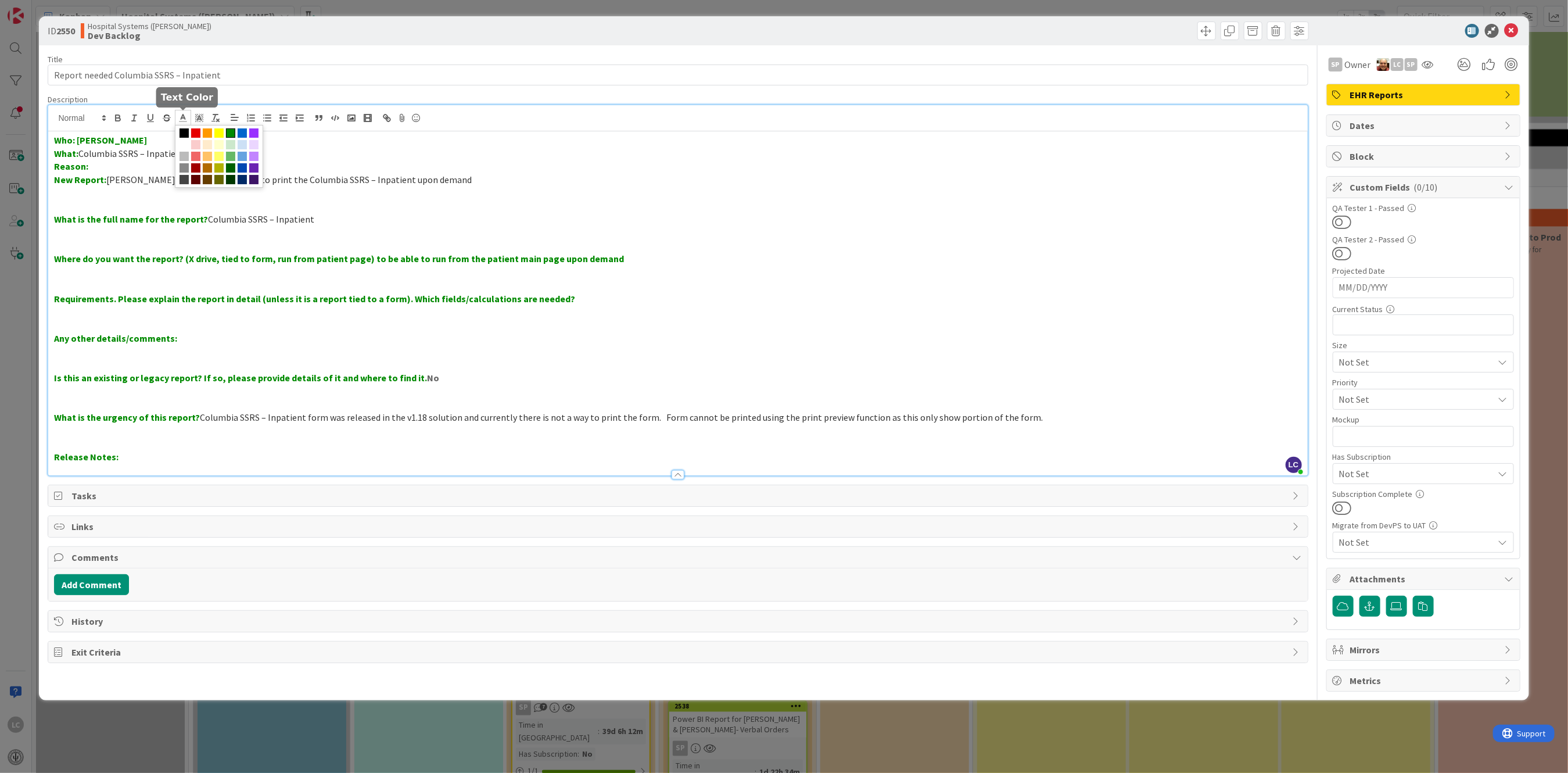
click at [182, 118] on line at bounding box center [183, 118] width 3 height 0
click at [183, 131] on span at bounding box center [184, 133] width 9 height 9
drag, startPoint x: 200, startPoint y: 219, endPoint x: 207, endPoint y: 228, distance: 11.4
click at [201, 220] on strong "What is the full name for the report?" at bounding box center [130, 219] width 154 height 12
click at [153, 142] on p "Who: [PERSON_NAME]" at bounding box center [677, 140] width 1247 height 13
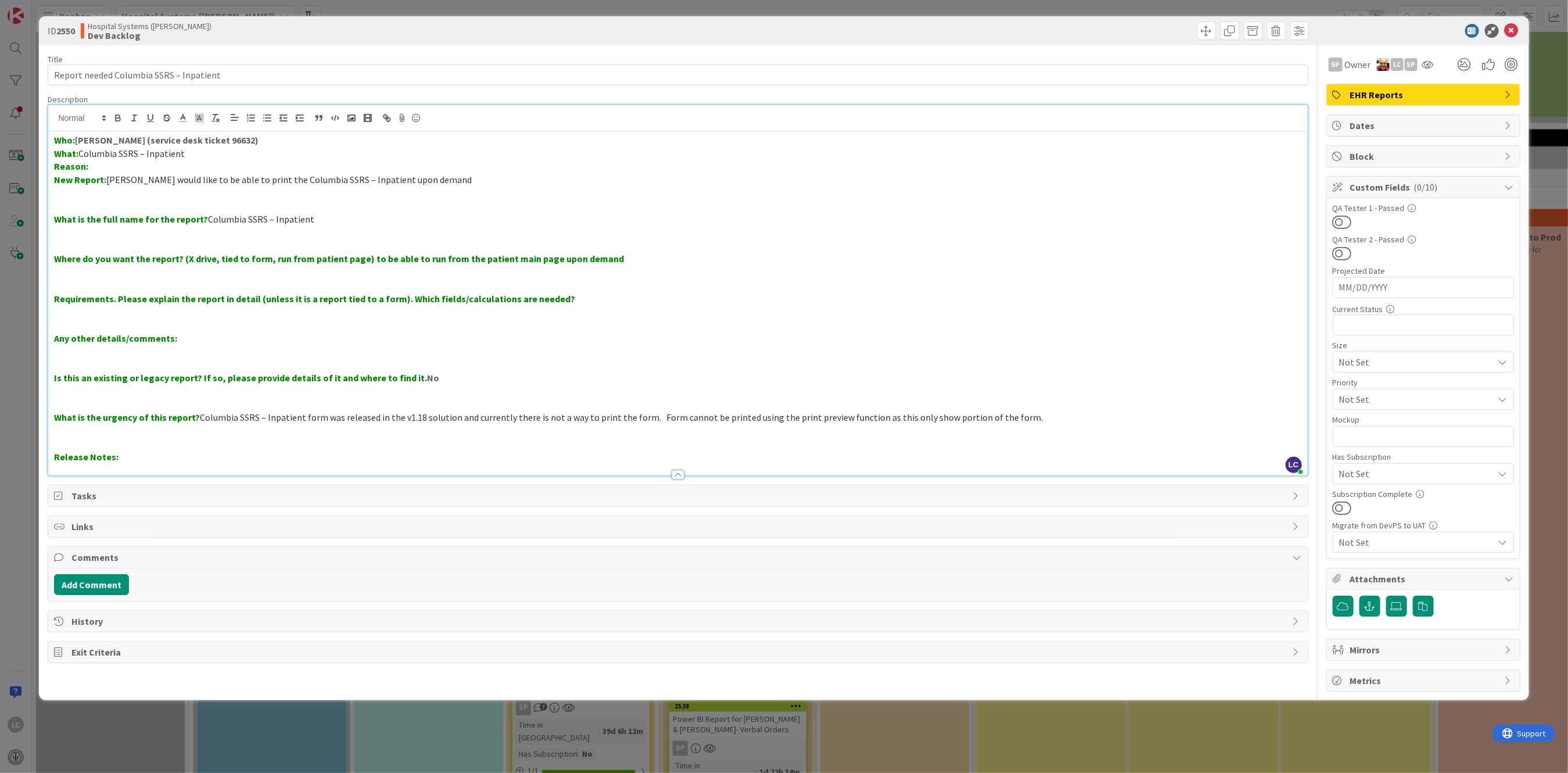
click at [103, 168] on p "Reason:" at bounding box center [677, 167] width 1247 height 13
click at [107, 166] on strong "Reason: [PERSON_NAME] to be able to print report" at bounding box center [162, 166] width 217 height 12
click at [223, 165] on p "Reason: Need to be able to print report" at bounding box center [677, 167] width 1247 height 13
drag, startPoint x: 91, startPoint y: 167, endPoint x: 396, endPoint y: 165, distance: 305.0
click at [396, 165] on p "Reason: Need to be able to print report for release of information purposes." at bounding box center [677, 167] width 1247 height 13
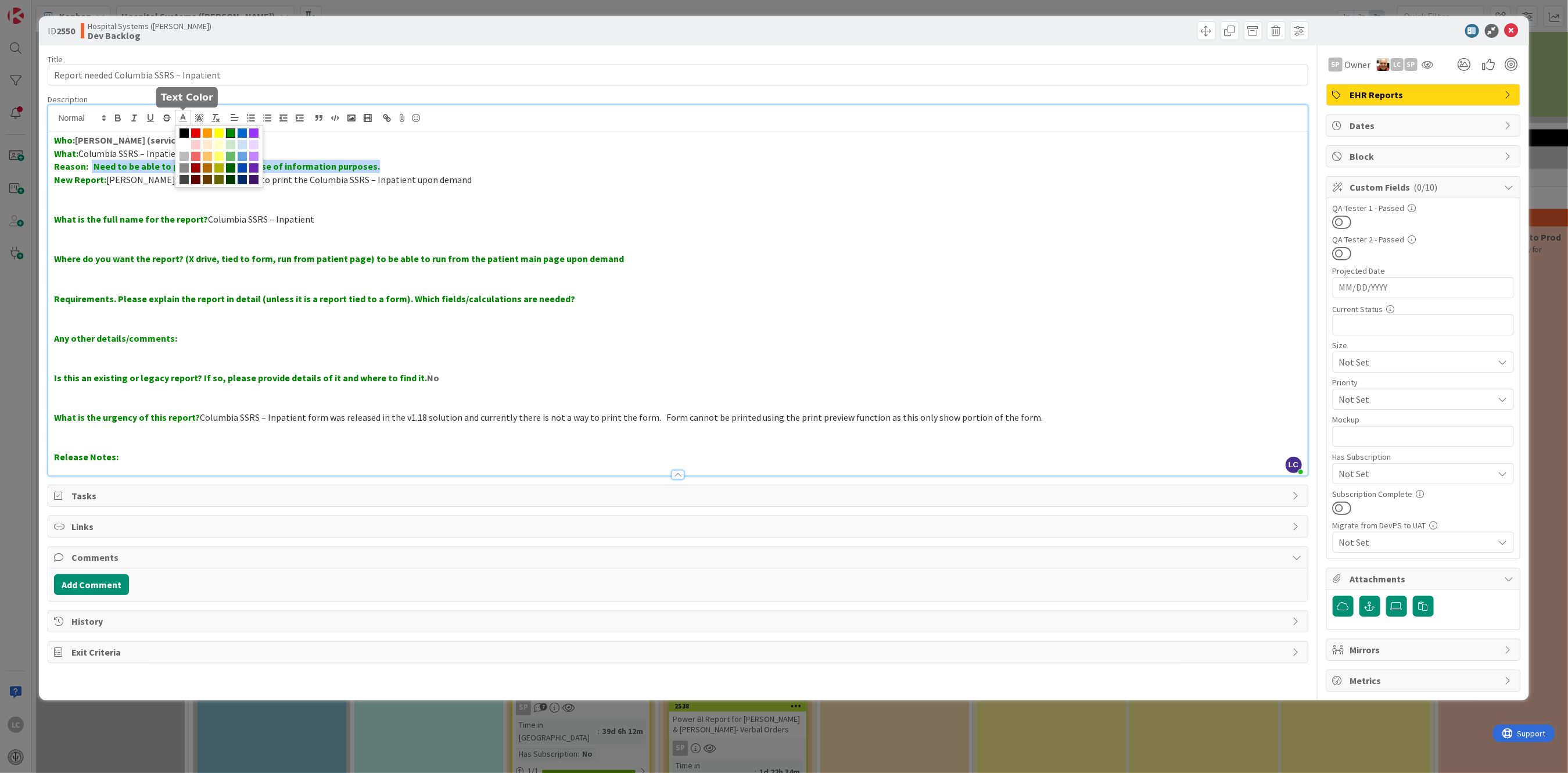
click at [182, 117] on polyline at bounding box center [183, 117] width 4 height 5
click at [182, 131] on span at bounding box center [184, 133] width 9 height 9
click at [663, 203] on p at bounding box center [677, 206] width 1247 height 13
drag, startPoint x: 92, startPoint y: 166, endPoint x: 383, endPoint y: 167, distance: 291.0
click at [383, 167] on p "Reason: Need to be able to print report for release of information purposes." at bounding box center [677, 167] width 1247 height 13
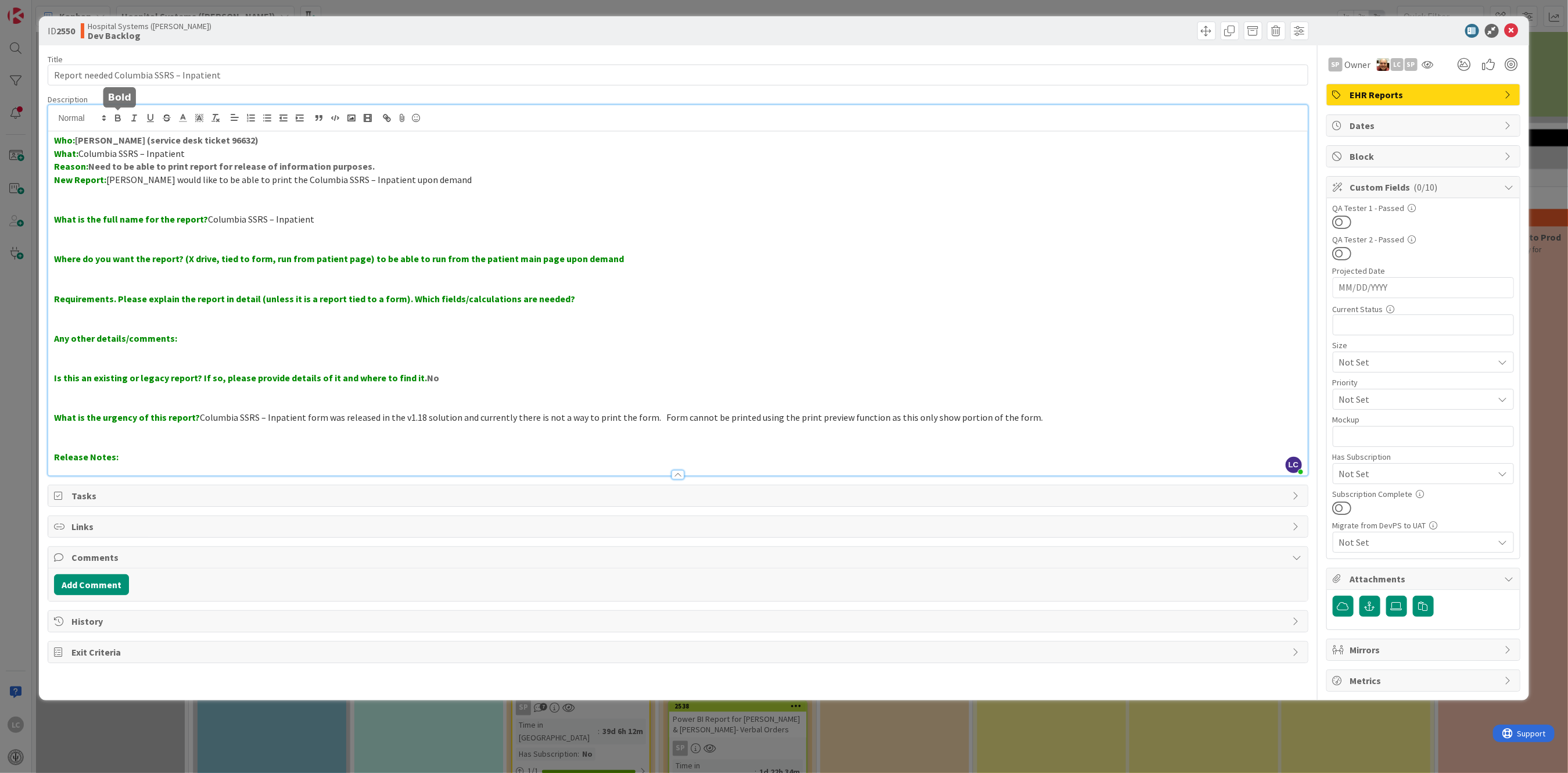
click at [118, 119] on icon "button" at bounding box center [118, 118] width 10 height 10
click at [350, 168] on p "Reason: Need to be able to print report for release of information purposes." at bounding box center [677, 167] width 1247 height 13
click at [345, 232] on p at bounding box center [677, 233] width 1247 height 13
drag, startPoint x: 78, startPoint y: 140, endPoint x: 276, endPoint y: 143, distance: 198.0
click at [276, 143] on p "Who: [PERSON_NAME] (service desk ticket 96632)" at bounding box center [677, 140] width 1247 height 13
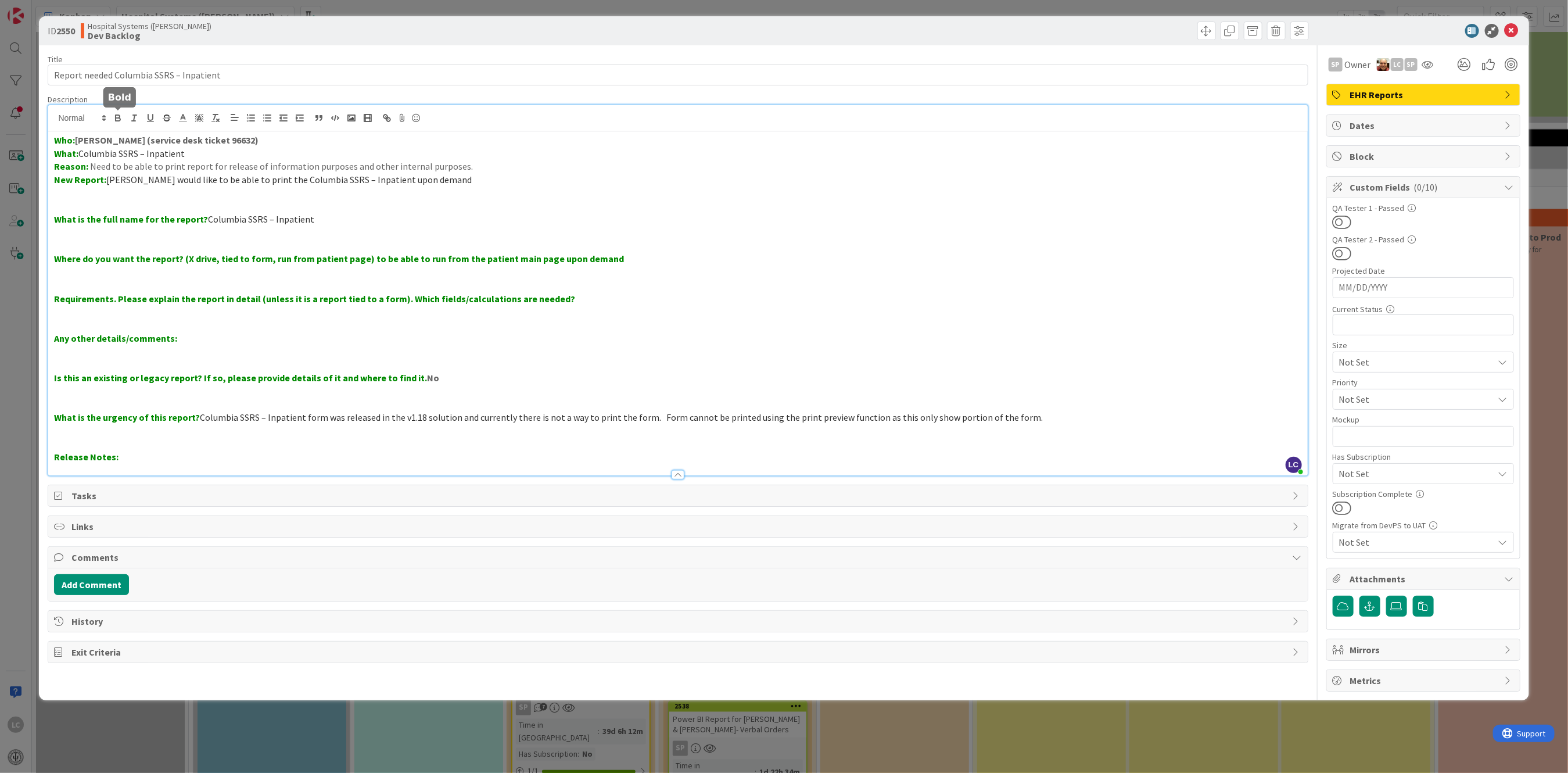
click at [118, 117] on icon "button" at bounding box center [118, 118] width 10 height 10
click at [577, 322] on p at bounding box center [677, 325] width 1247 height 13
drag, startPoint x: 366, startPoint y: 257, endPoint x: 642, endPoint y: 258, distance: 276.0
click at [642, 258] on p "Where do you want the report? (X drive, tied to form, run from patient page) to…" at bounding box center [677, 259] width 1247 height 13
click at [181, 119] on polyline at bounding box center [183, 117] width 4 height 5
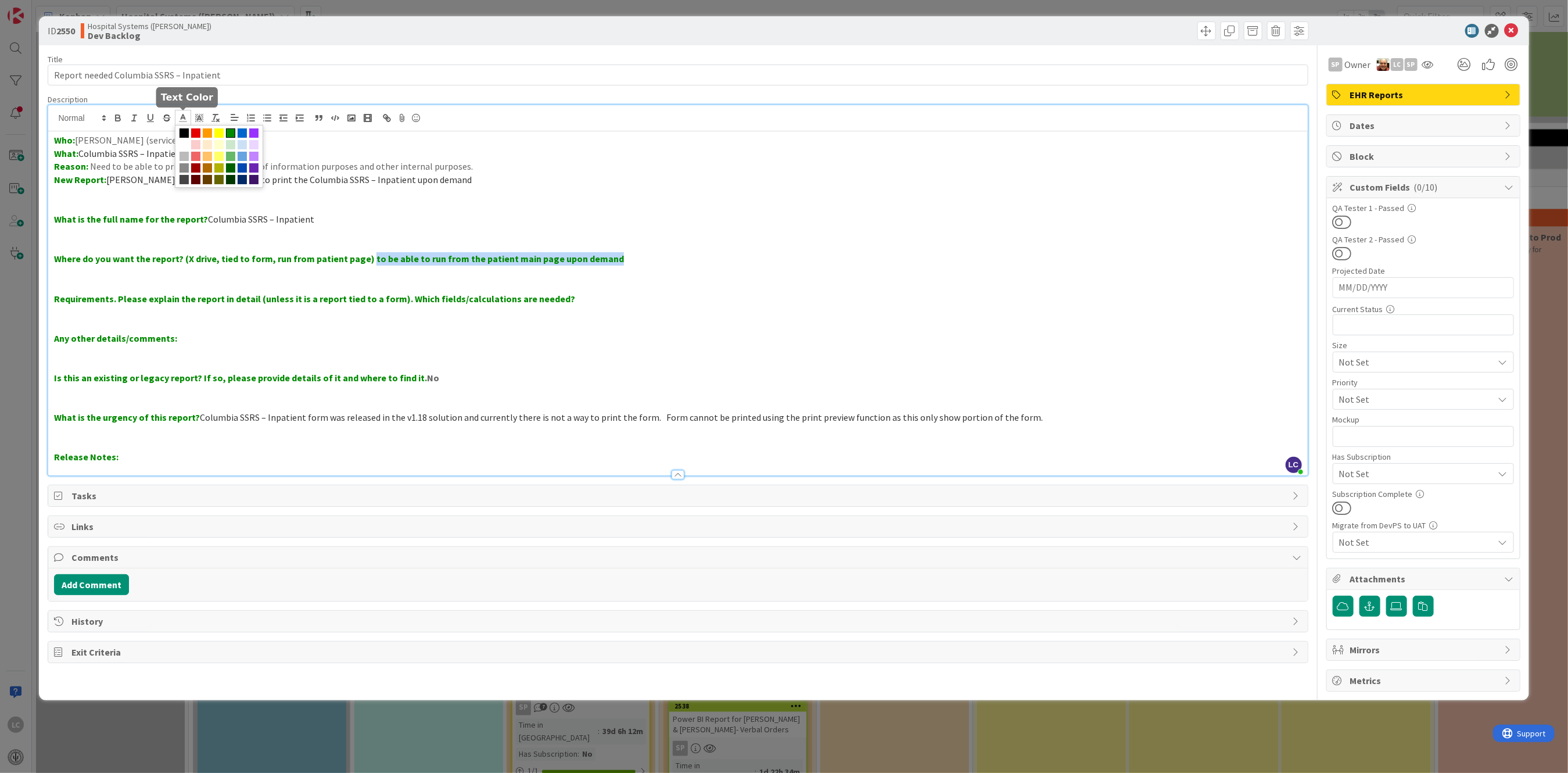
click at [184, 130] on span at bounding box center [184, 133] width 9 height 9
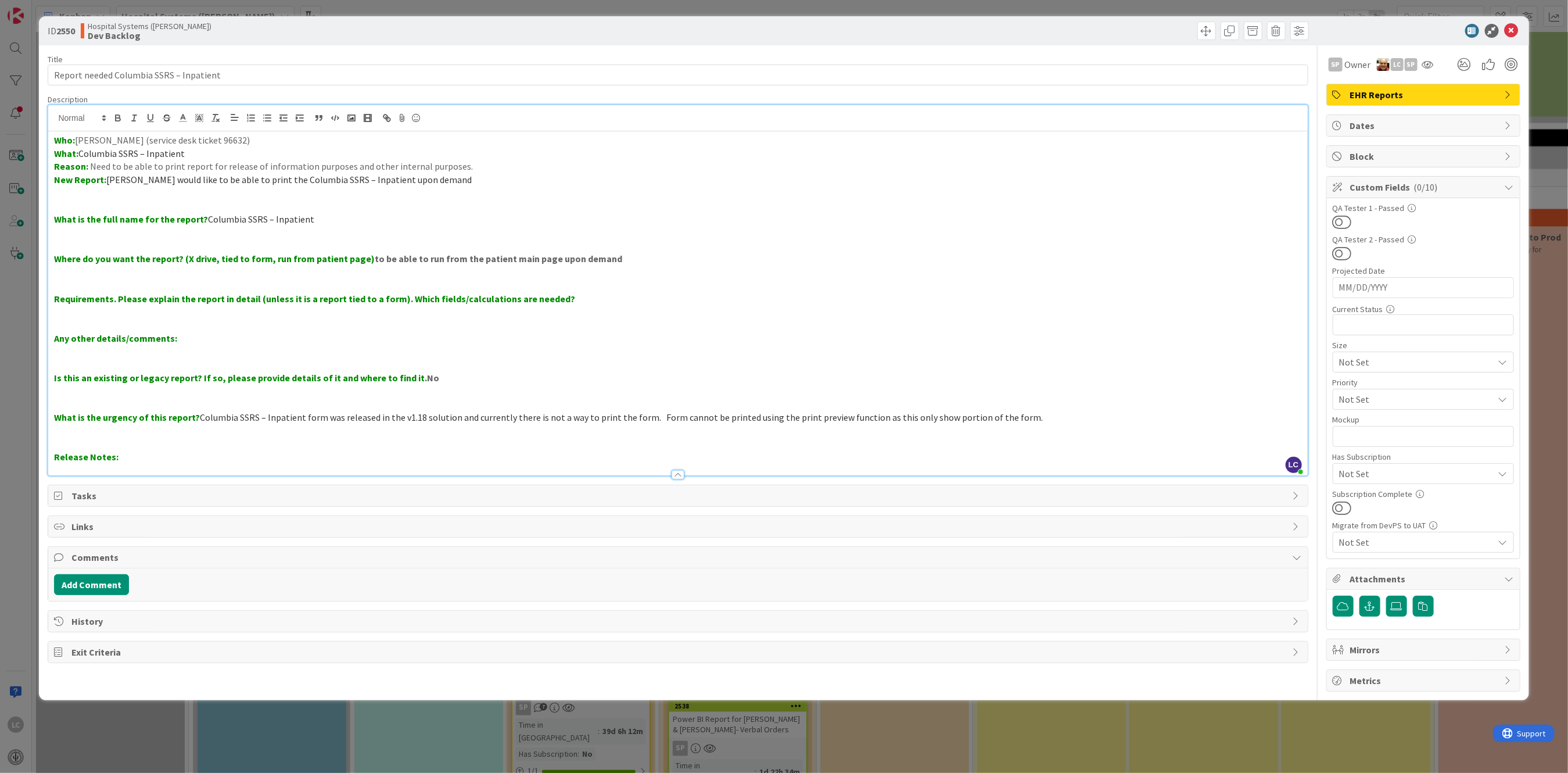
click at [613, 343] on p "Any other details/comments:" at bounding box center [677, 339] width 1247 height 13
click at [574, 293] on p "Requirements. Please explain the report in detail (unless it is a report tied t…" at bounding box center [677, 299] width 1247 height 13
click at [1509, 24] on icon at bounding box center [1511, 31] width 14 height 14
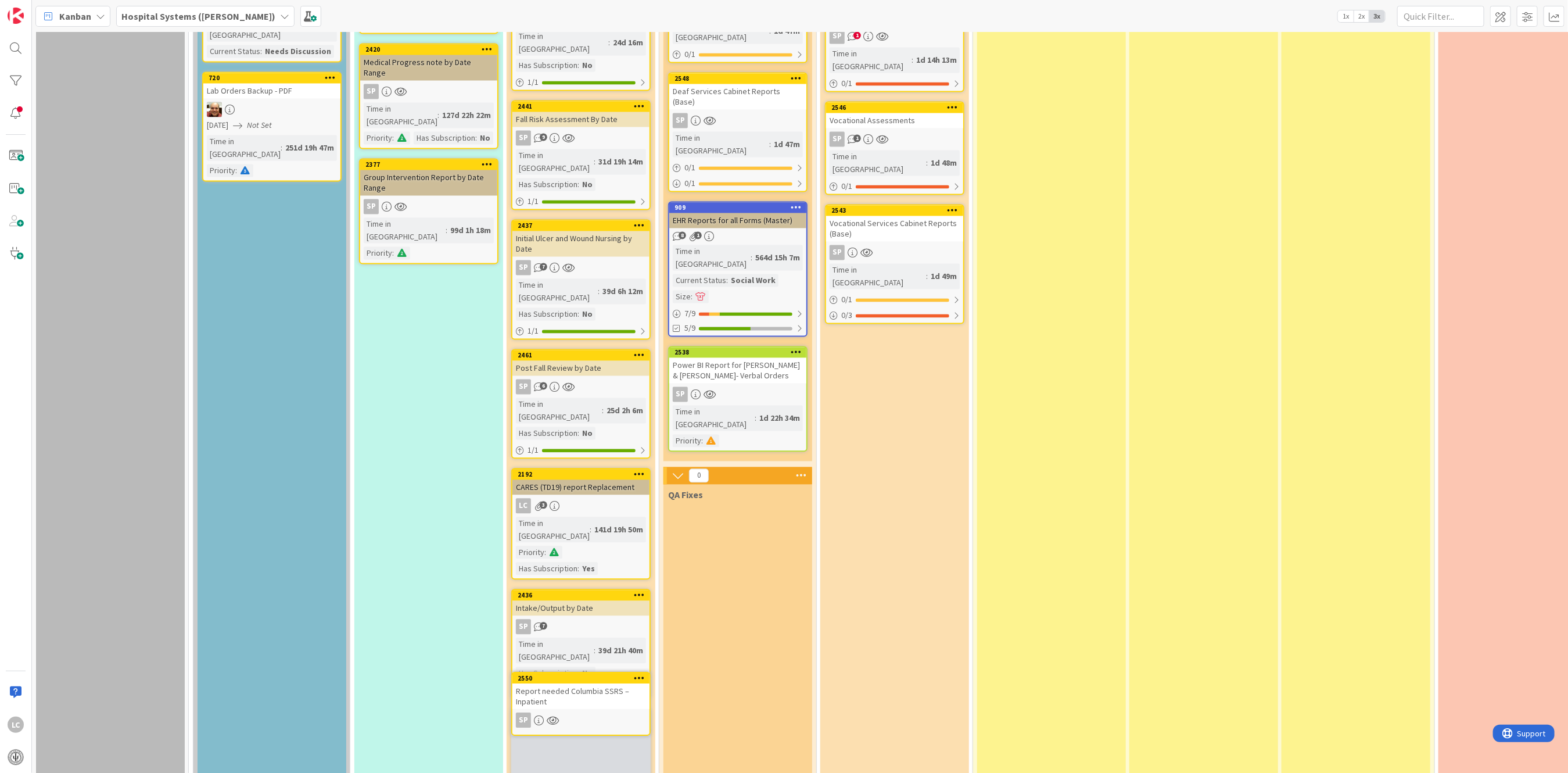
scroll to position [1680, 0]
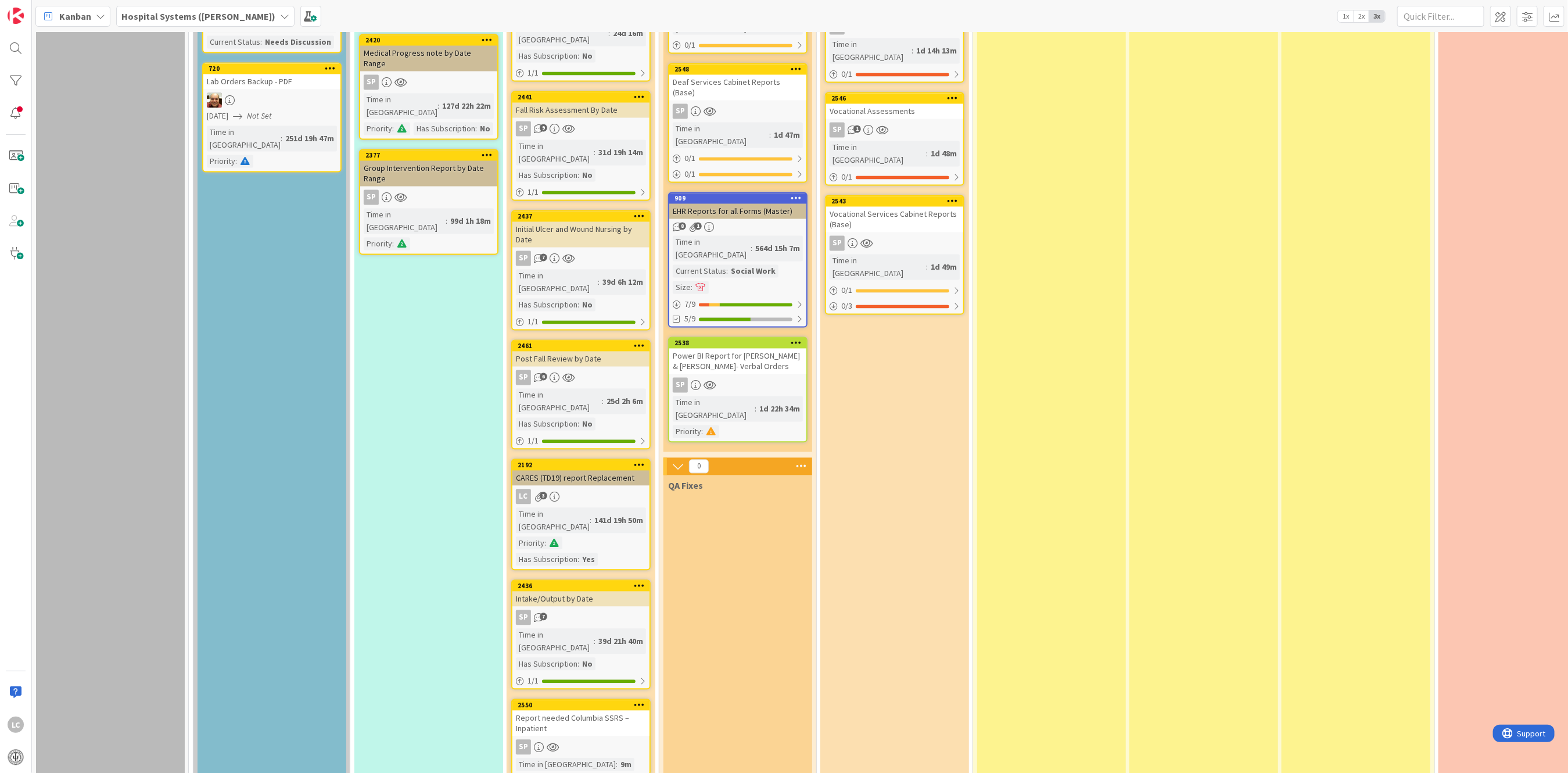
click at [754, 483] on div "QA Fixes" at bounding box center [738, 732] width 149 height 513
drag, startPoint x: 556, startPoint y: 548, endPoint x: 542, endPoint y: 539, distance: 16.6
click at [542, 711] on div "Report needed Columbia SSRS – Inpatient" at bounding box center [581, 723] width 137 height 26
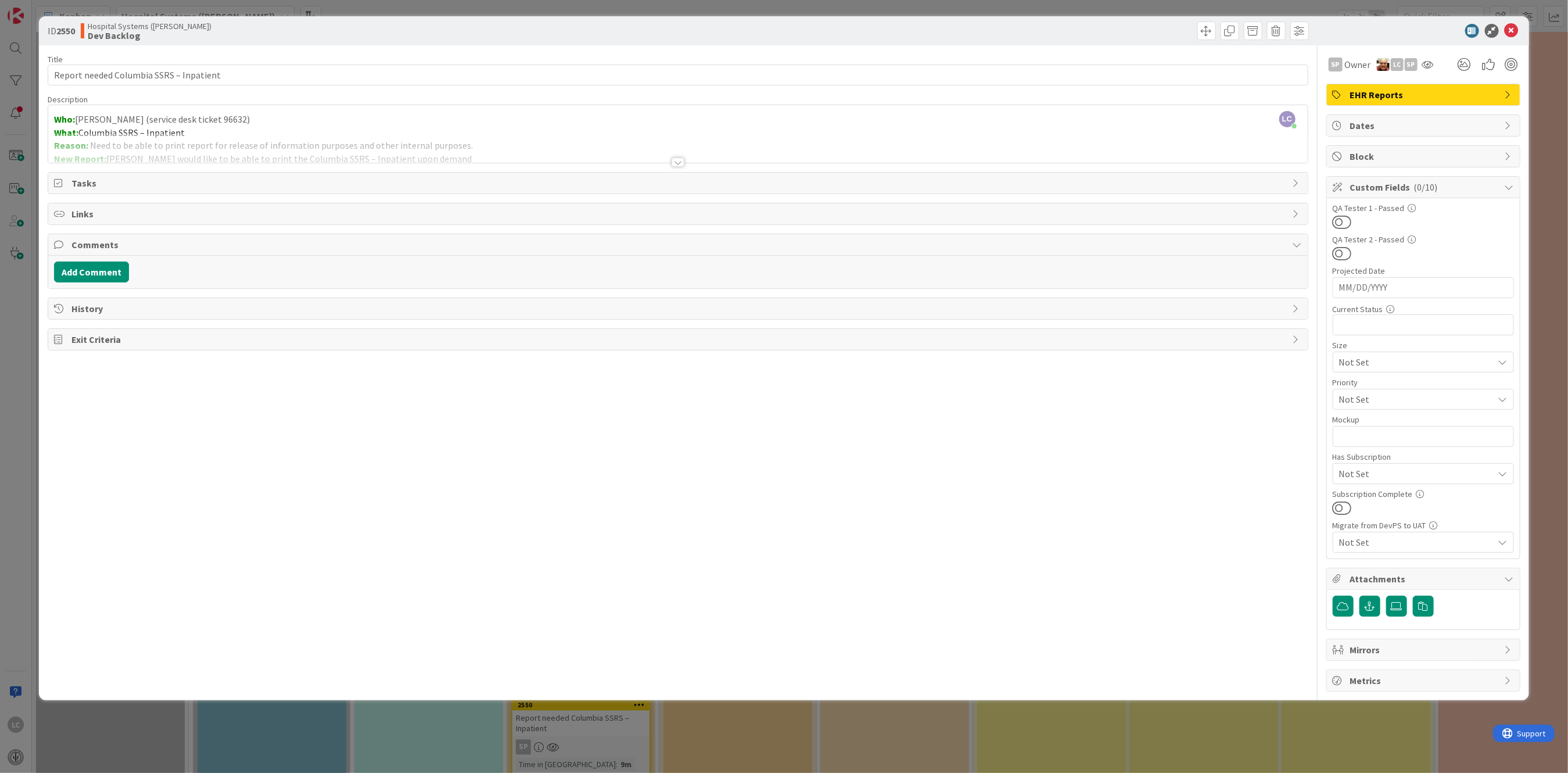
click at [1511, 123] on icon at bounding box center [1509, 125] width 9 height 9
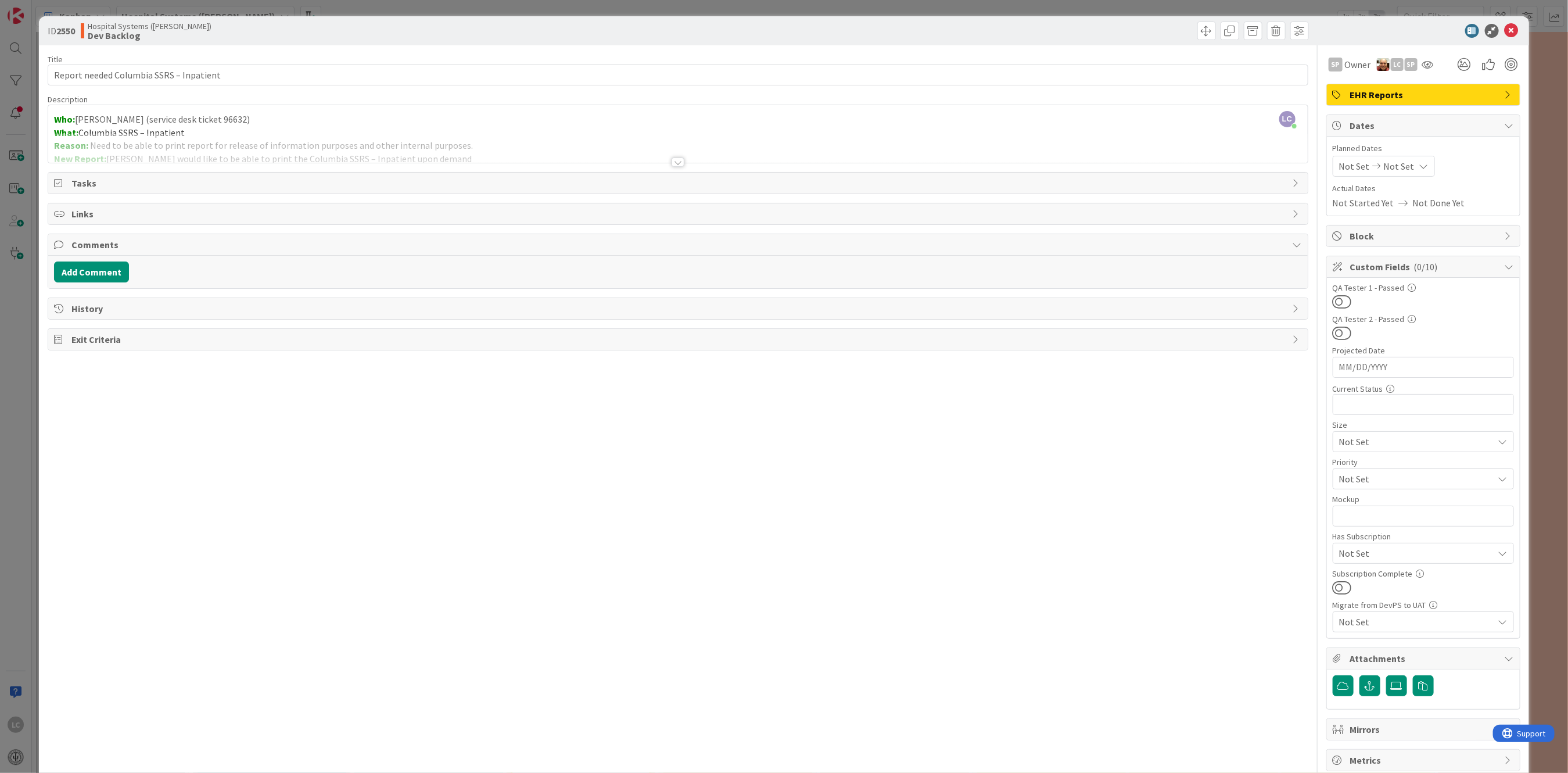
click at [1511, 123] on div "ID 2550 Hospital Systems ([PERSON_NAME]) Dev Backlog Title 39 / 128 Report need…" at bounding box center [784, 398] width 1490 height 764
click at [1504, 121] on icon at bounding box center [1509, 125] width 9 height 9
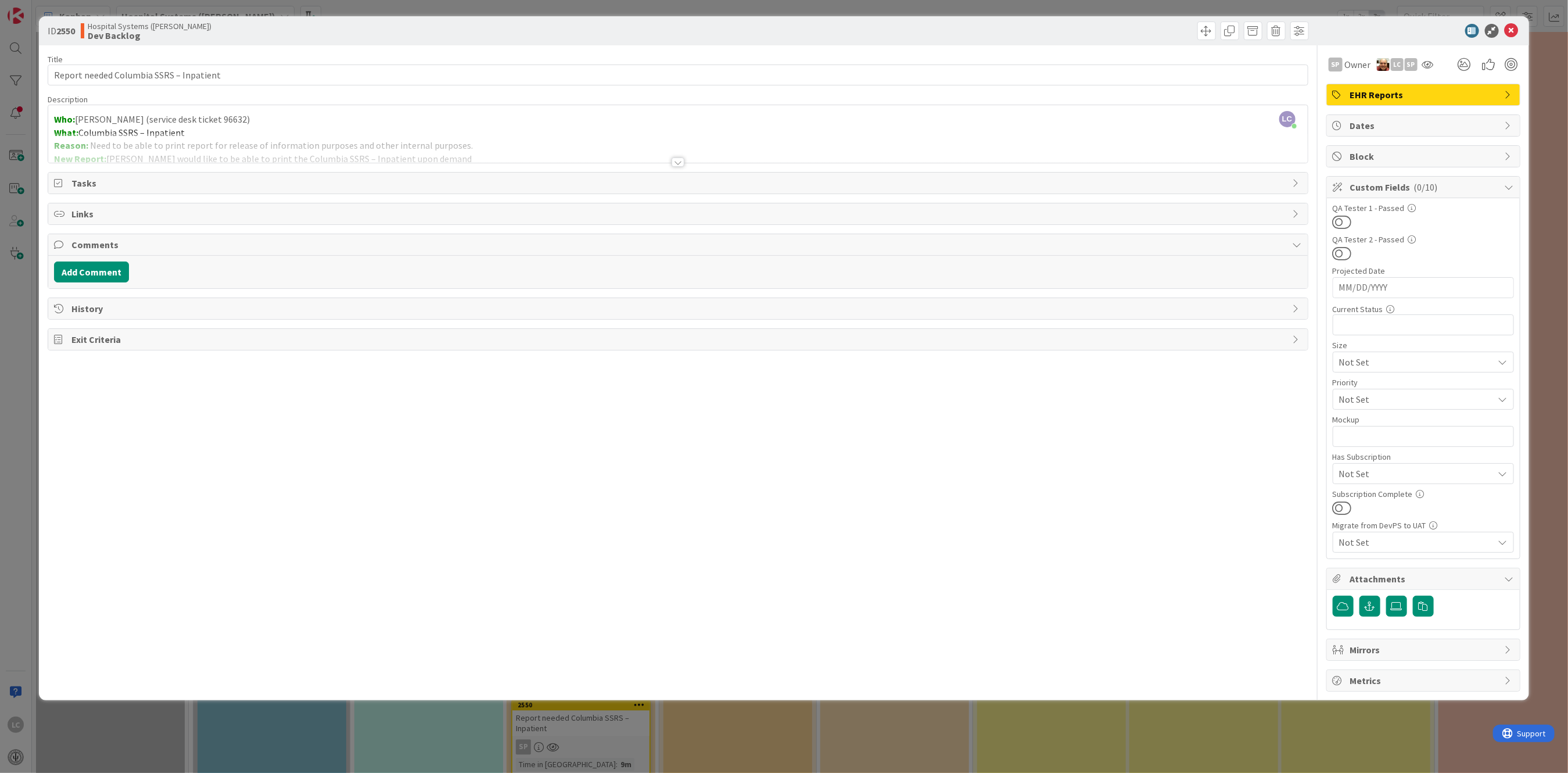
click at [1506, 154] on icon at bounding box center [1509, 156] width 9 height 9
type textarea "x"
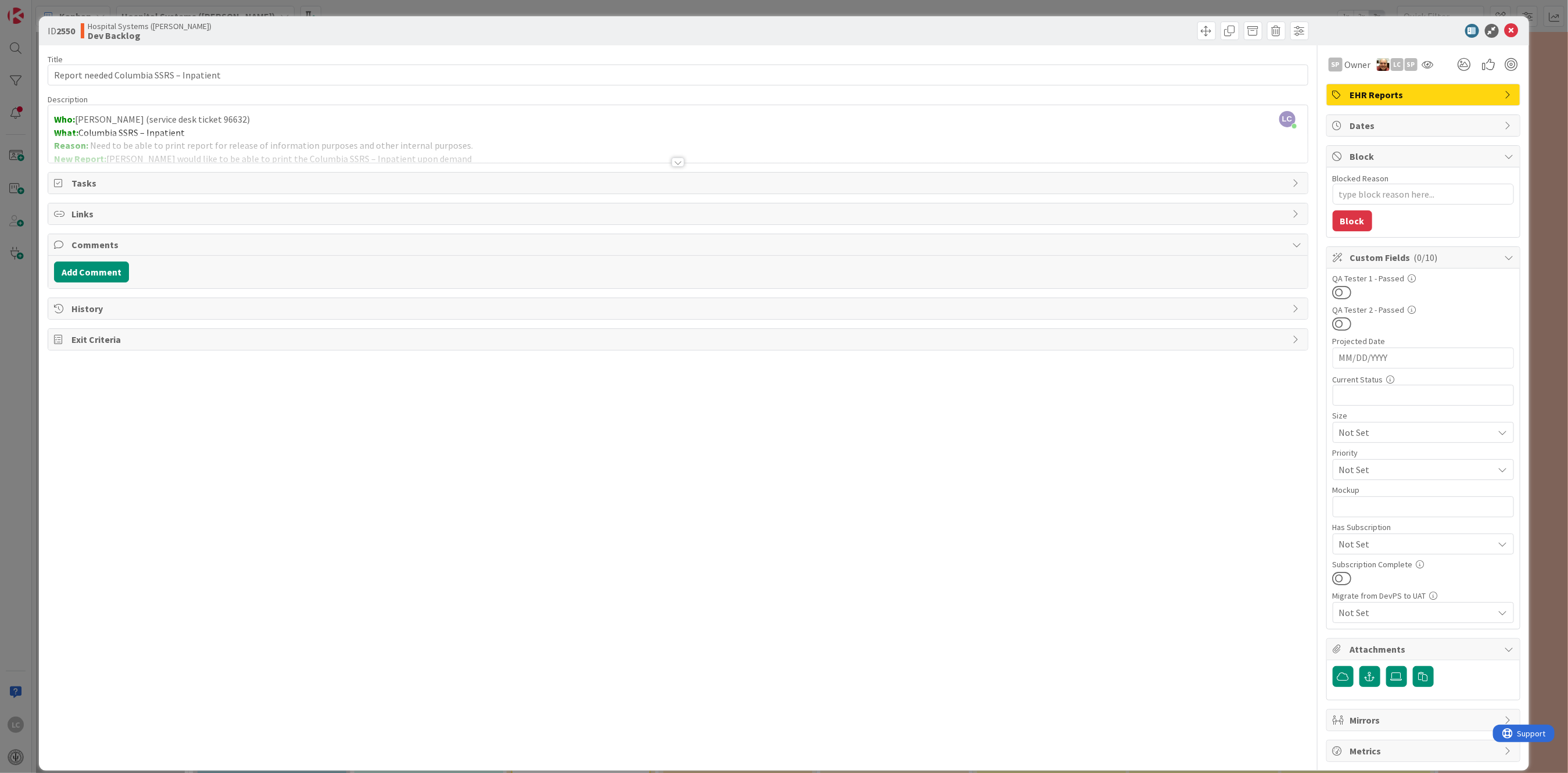
click at [1506, 154] on div "Block" at bounding box center [1423, 156] width 193 height 21
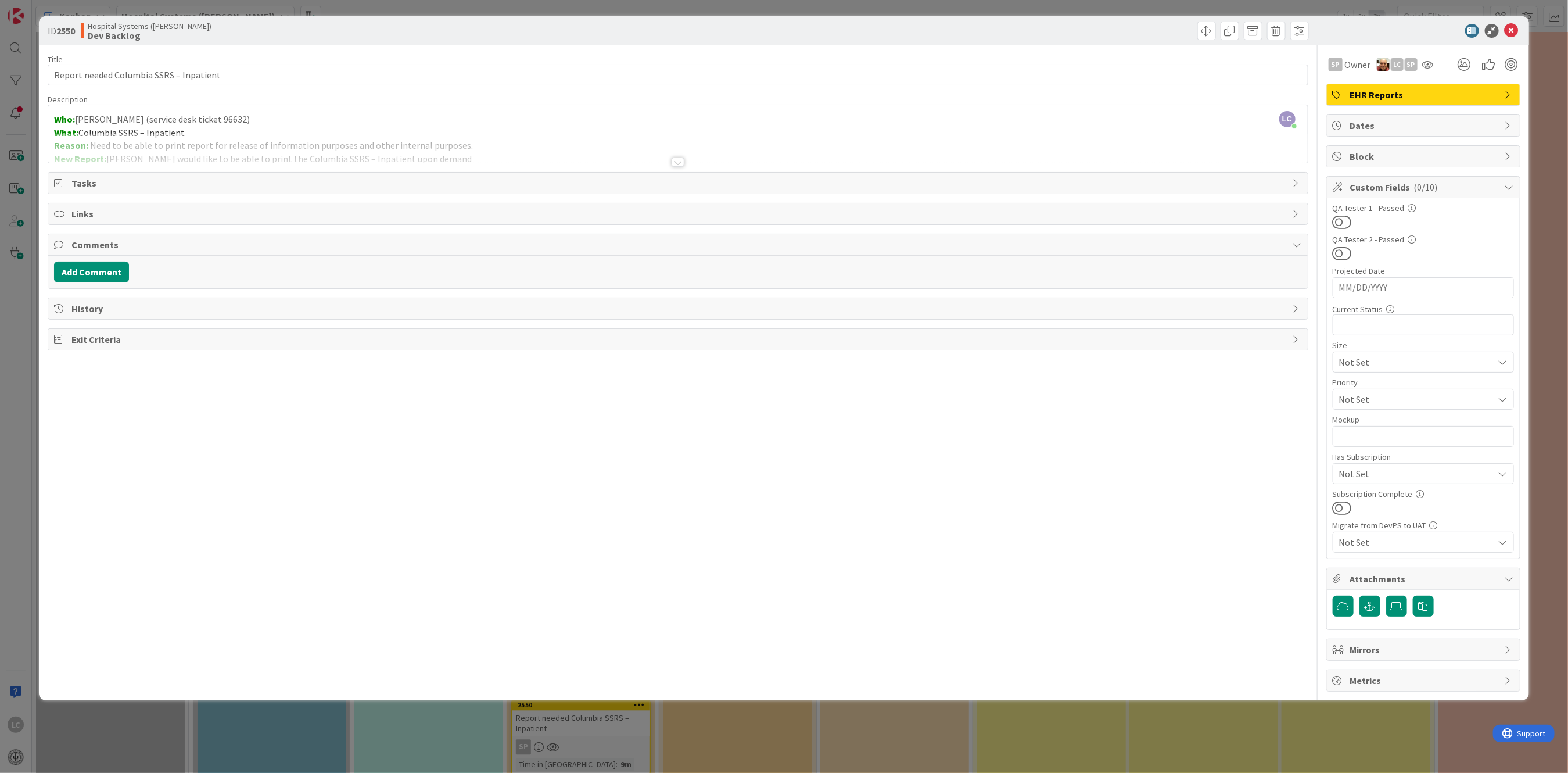
click at [1506, 186] on icon at bounding box center [1509, 187] width 9 height 9
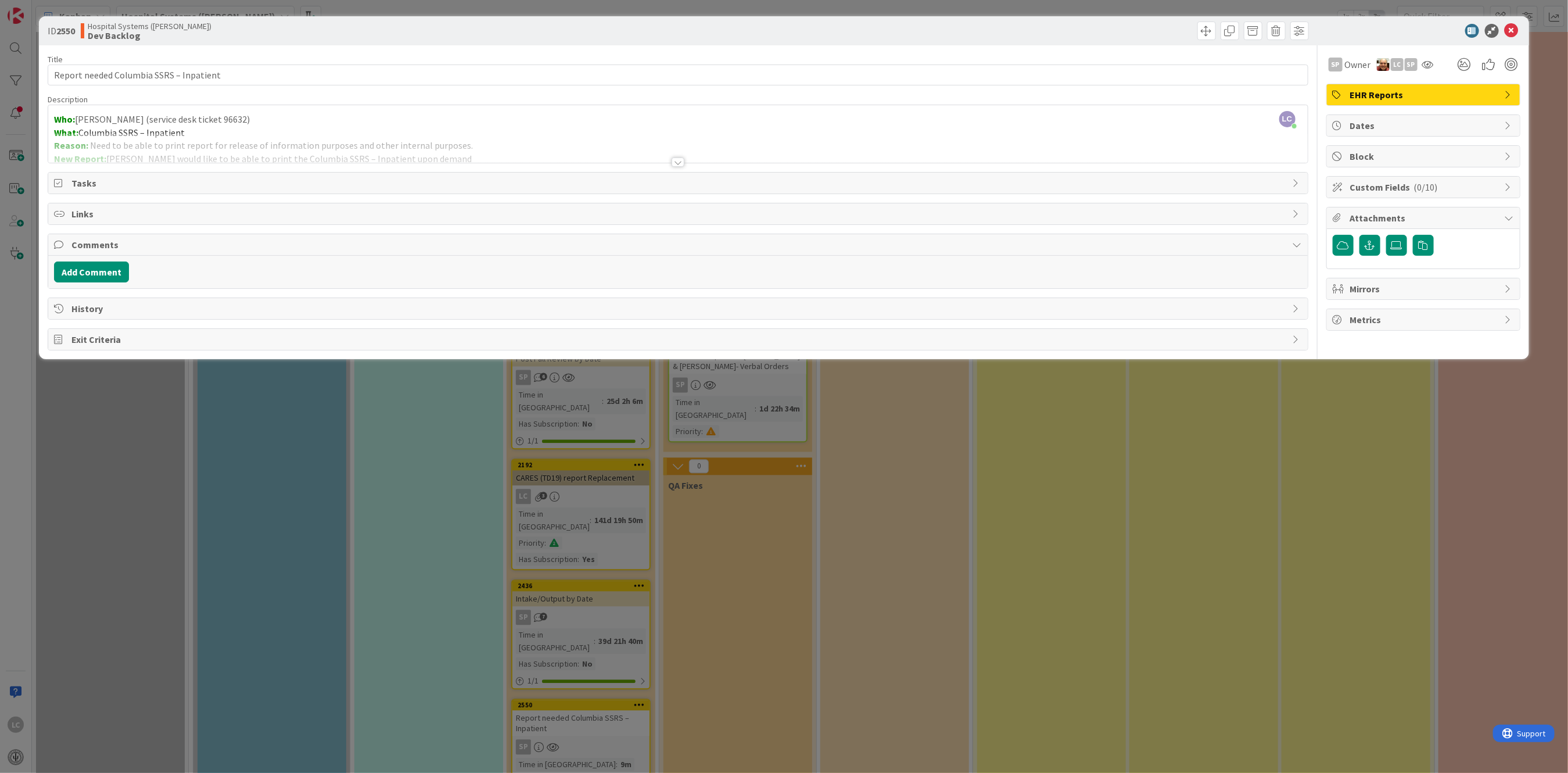
click at [1506, 186] on icon at bounding box center [1509, 187] width 9 height 9
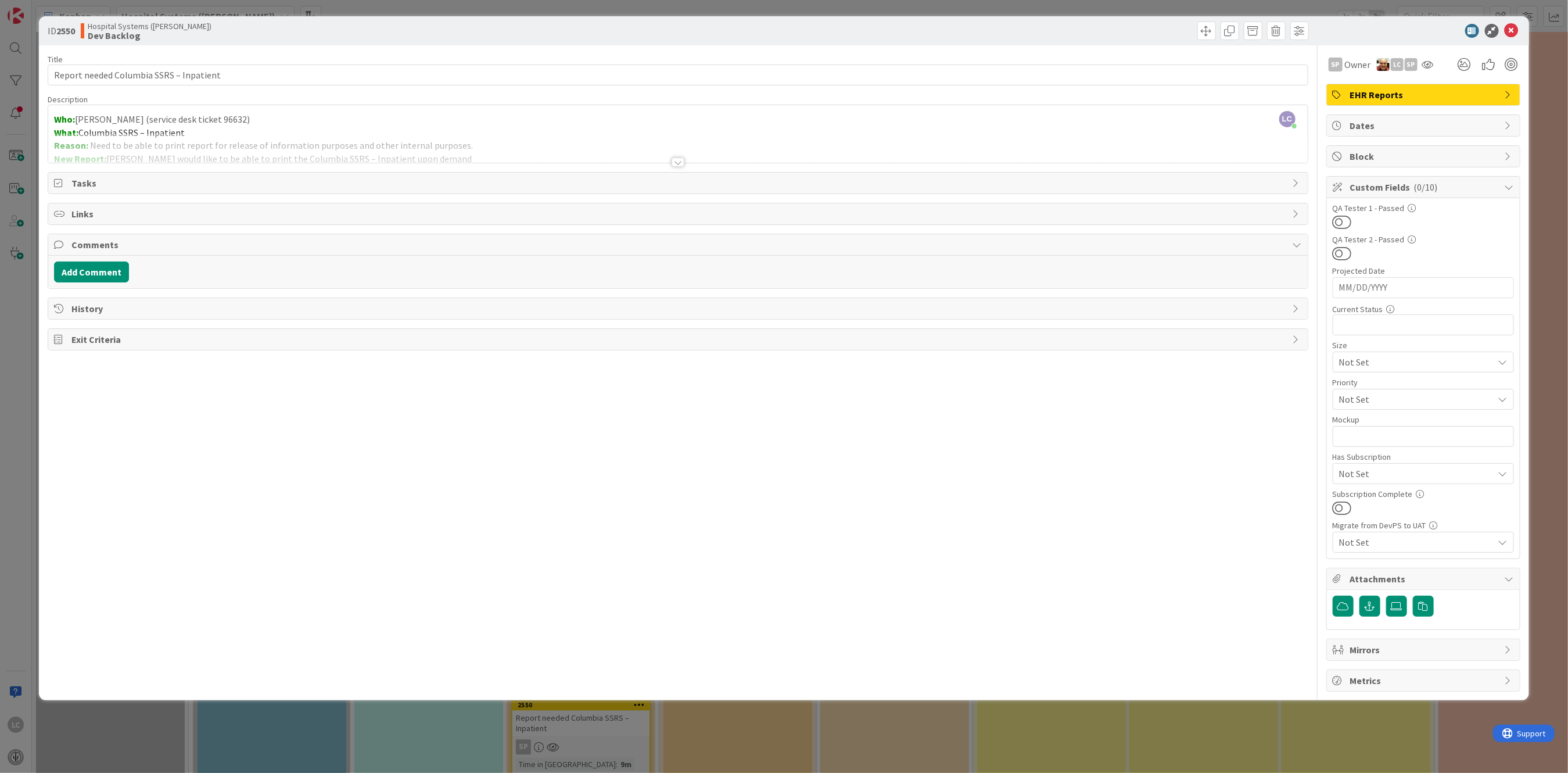
click at [1502, 394] on icon at bounding box center [1502, 399] width 9 height 9
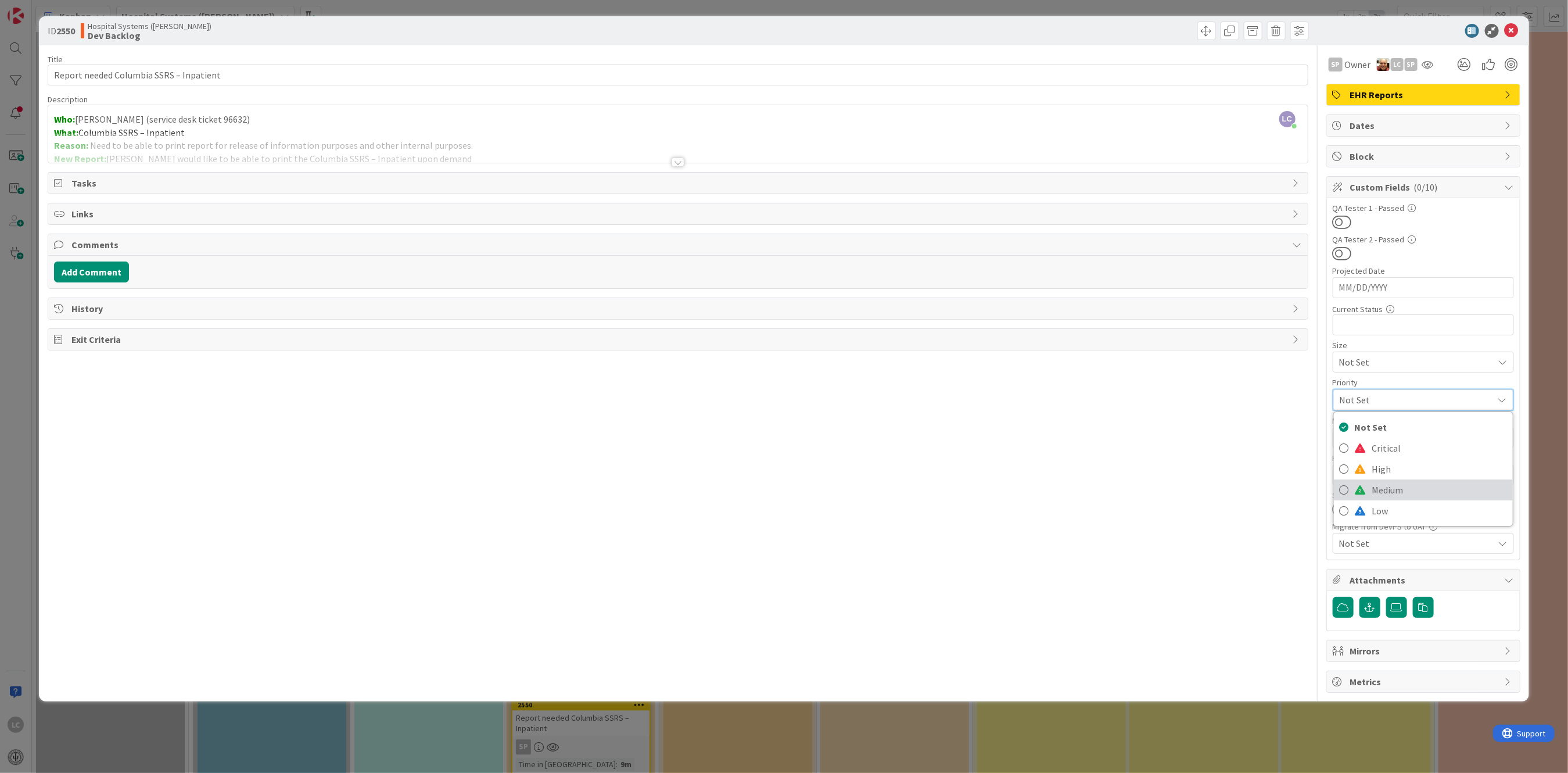
click at [1364, 493] on span at bounding box center [1360, 489] width 12 height 9
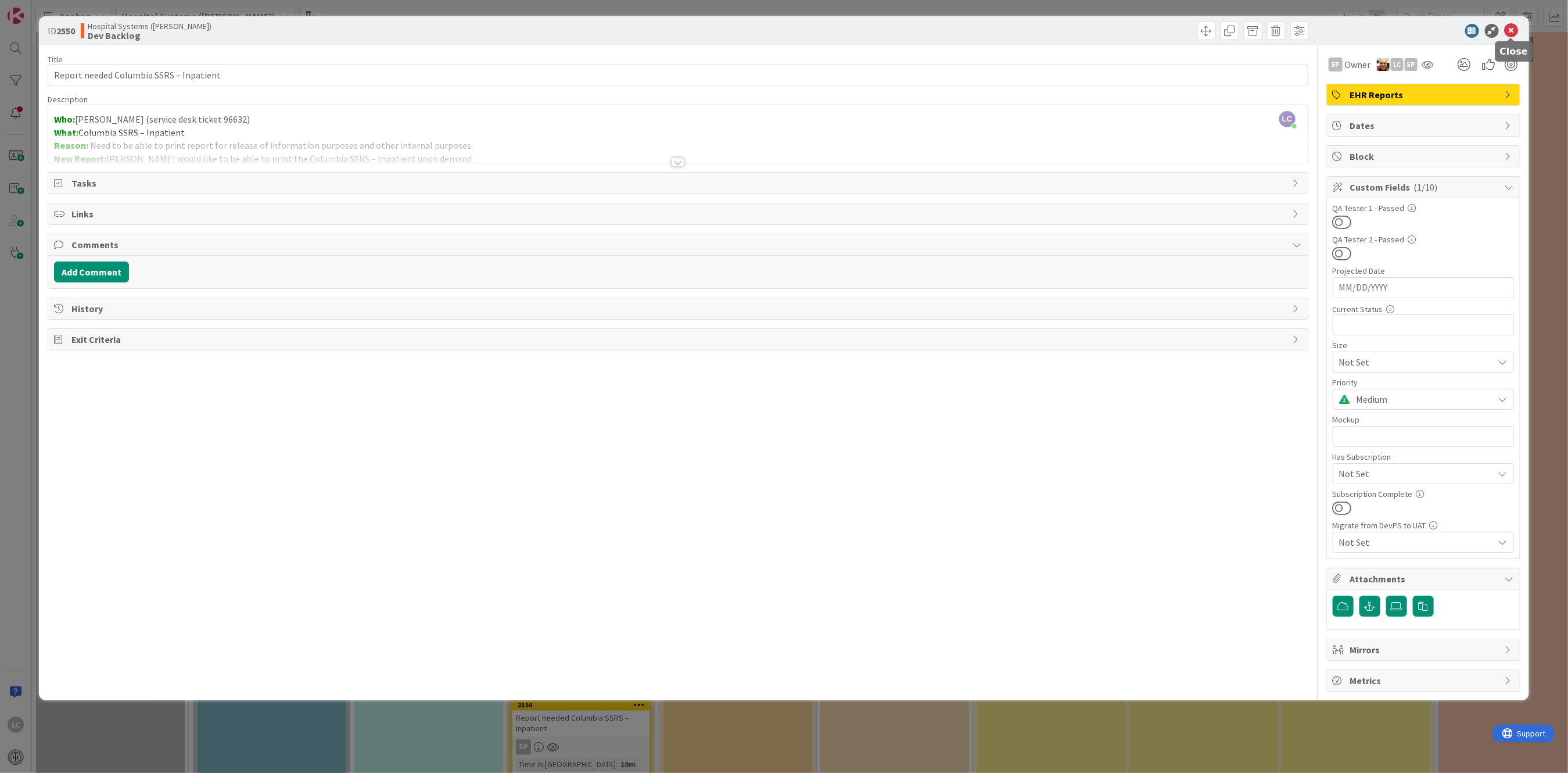
click at [1511, 26] on icon at bounding box center [1511, 31] width 14 height 14
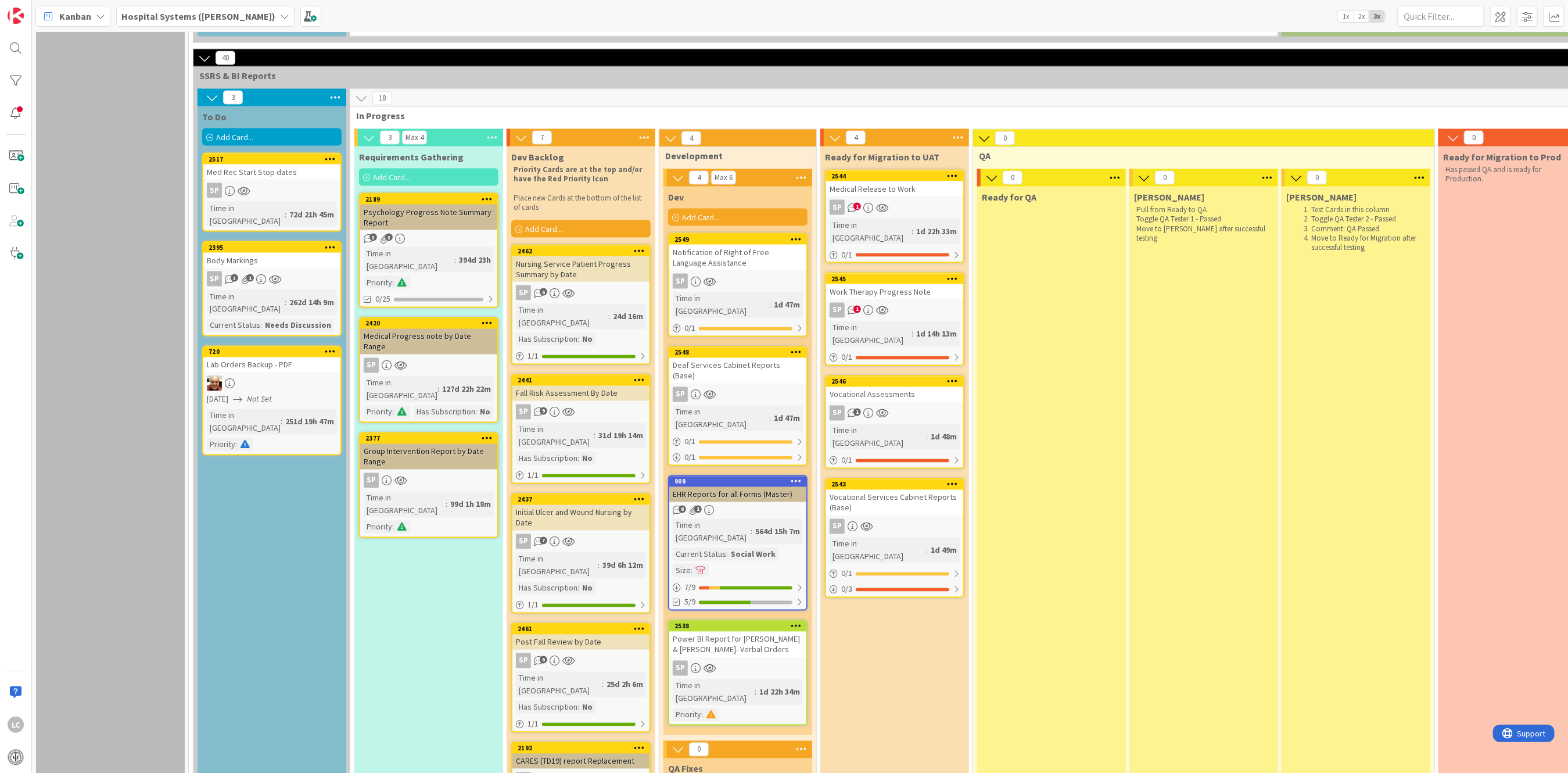
scroll to position [1370, 0]
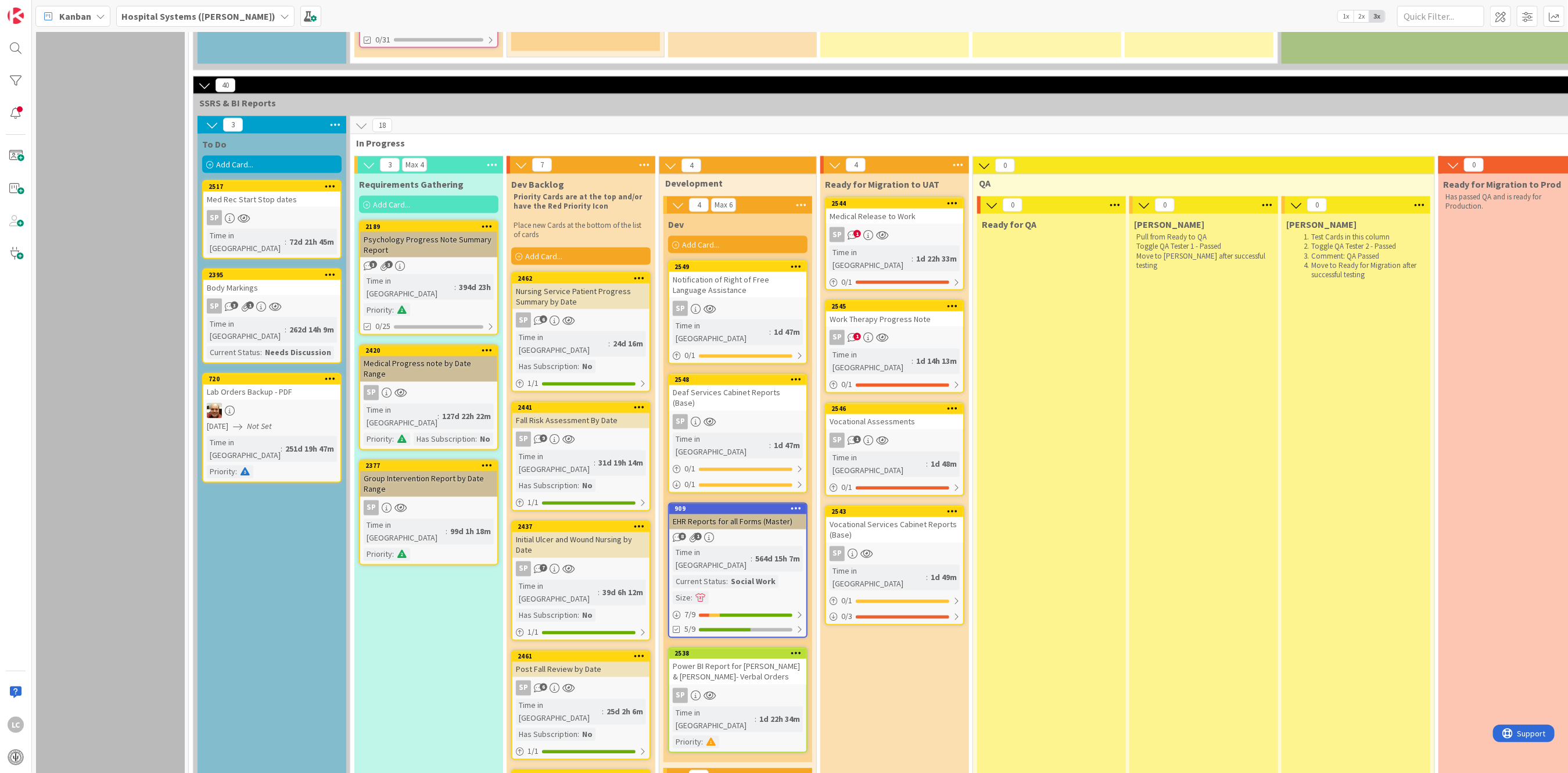
click at [418, 232] on div "Psychology Progress Note Summary Report" at bounding box center [429, 245] width 137 height 26
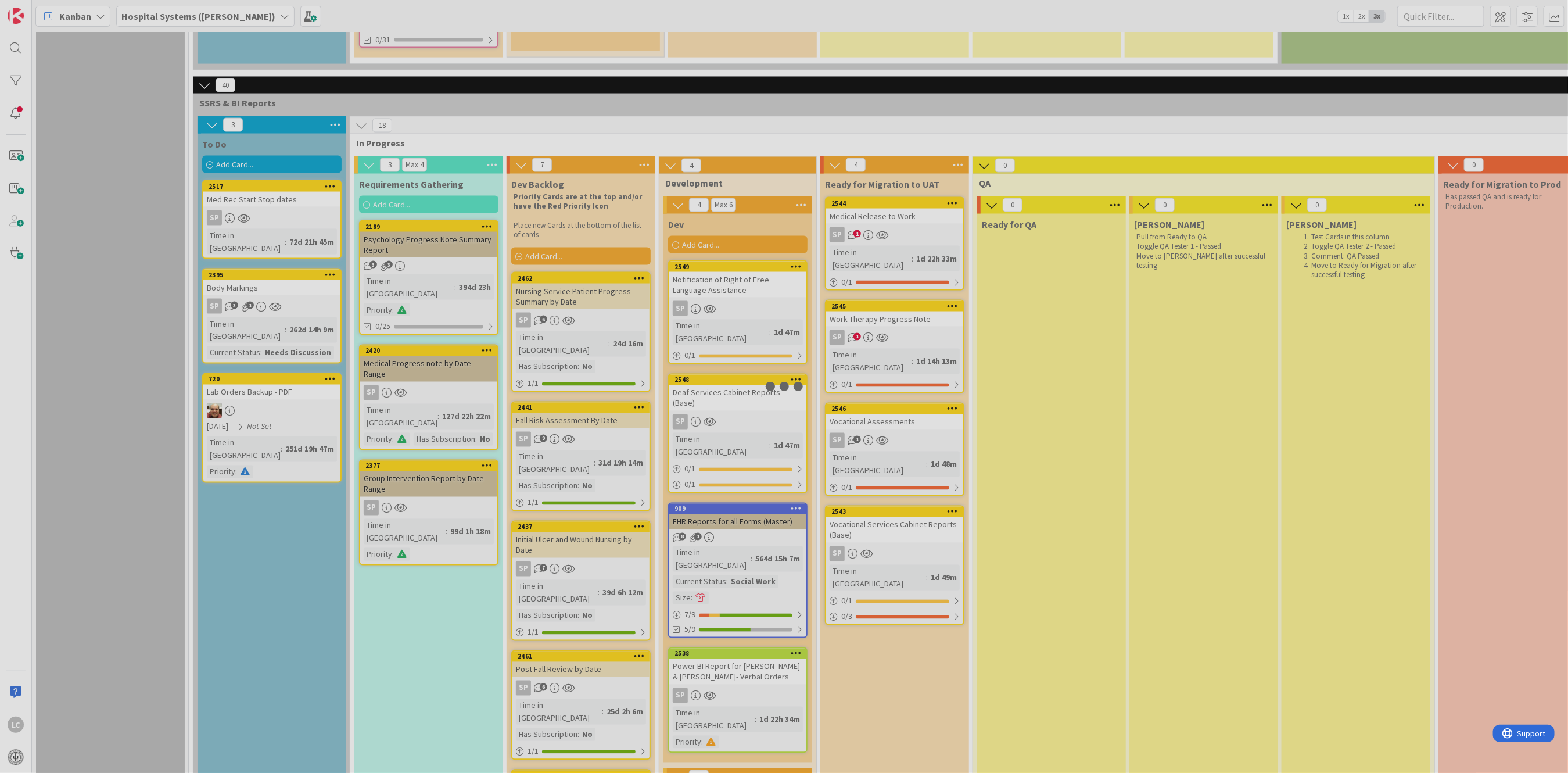
click at [418, 175] on div at bounding box center [784, 386] width 1568 height 773
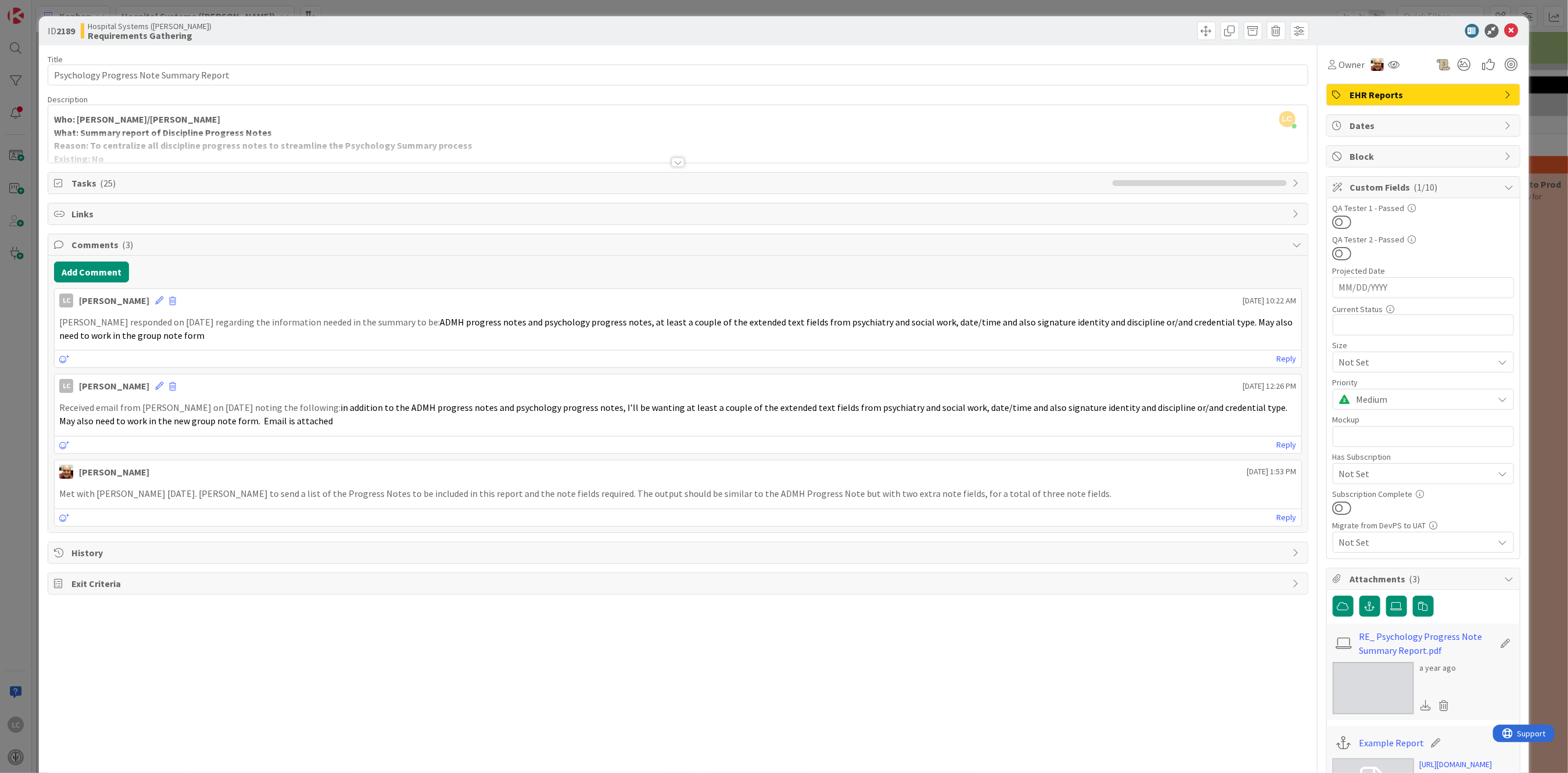
click at [1509, 28] on div "ID 2189 Hospital Systems ([PERSON_NAME]) Requirements Gathering" at bounding box center [784, 31] width 1490 height 29
click at [1504, 30] on icon at bounding box center [1511, 31] width 14 height 14
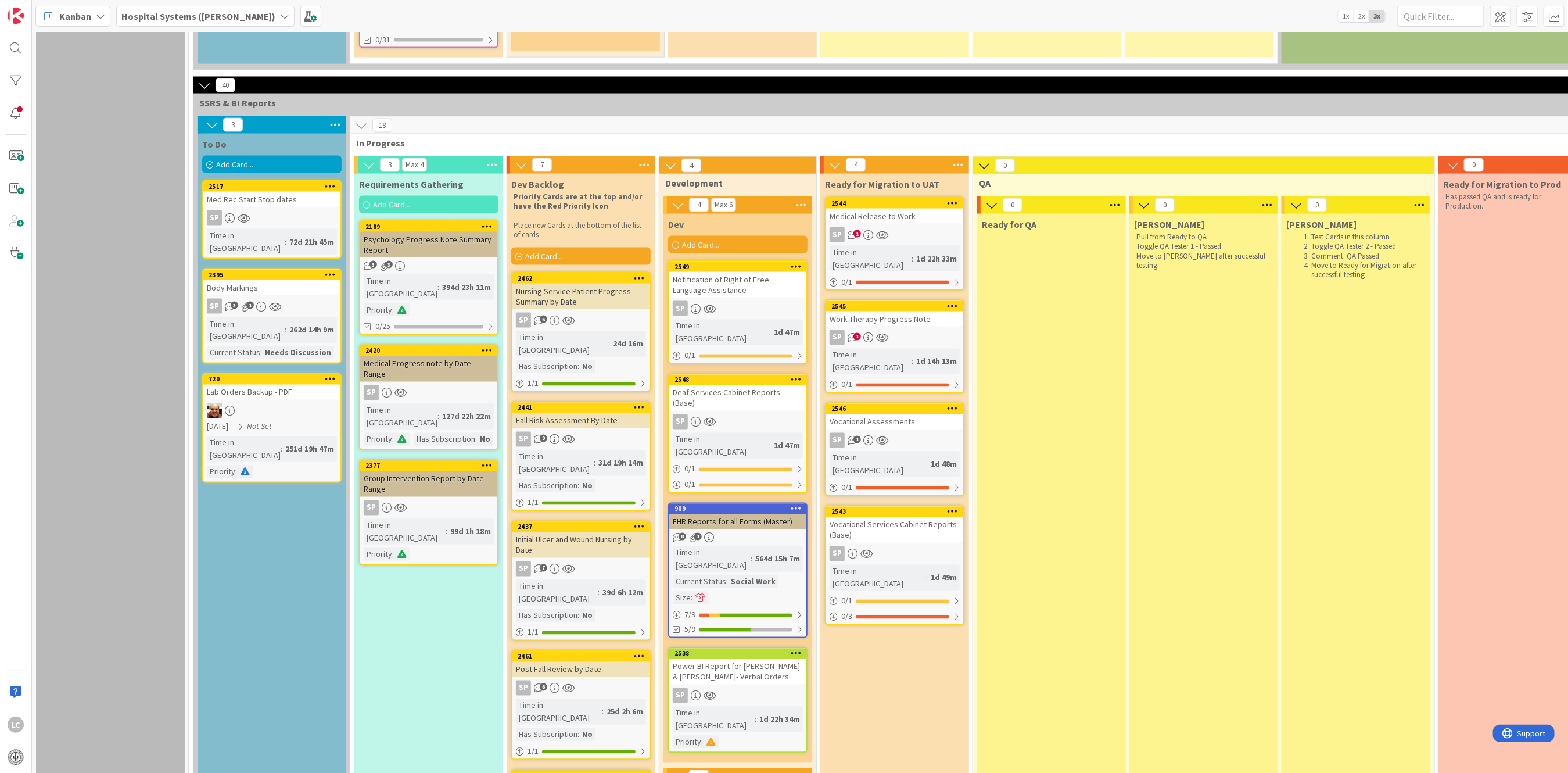
click at [403, 356] on div "Medical Progress note by Date Range" at bounding box center [429, 369] width 137 height 26
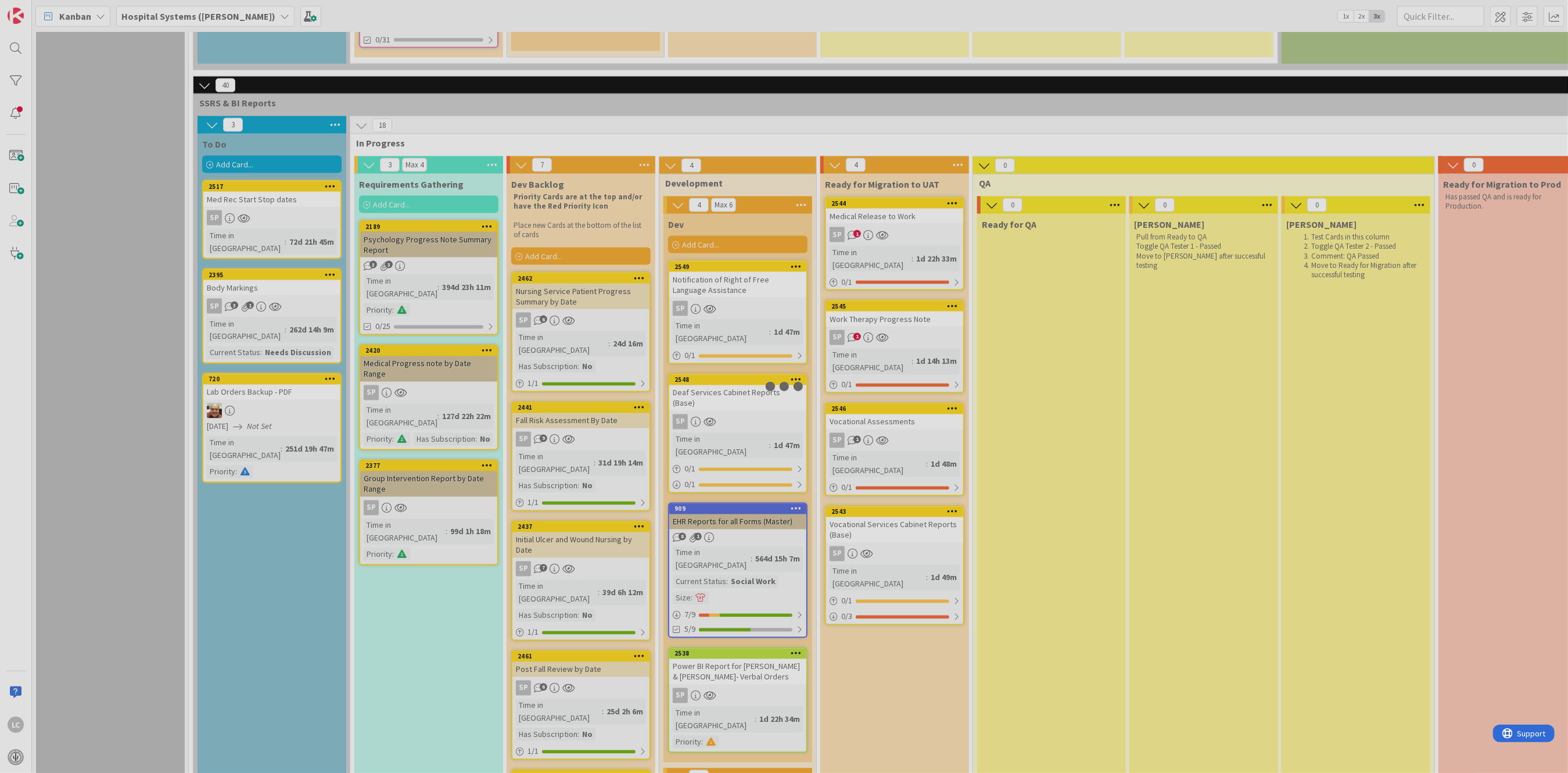
click at [403, 271] on div at bounding box center [784, 386] width 1568 height 773
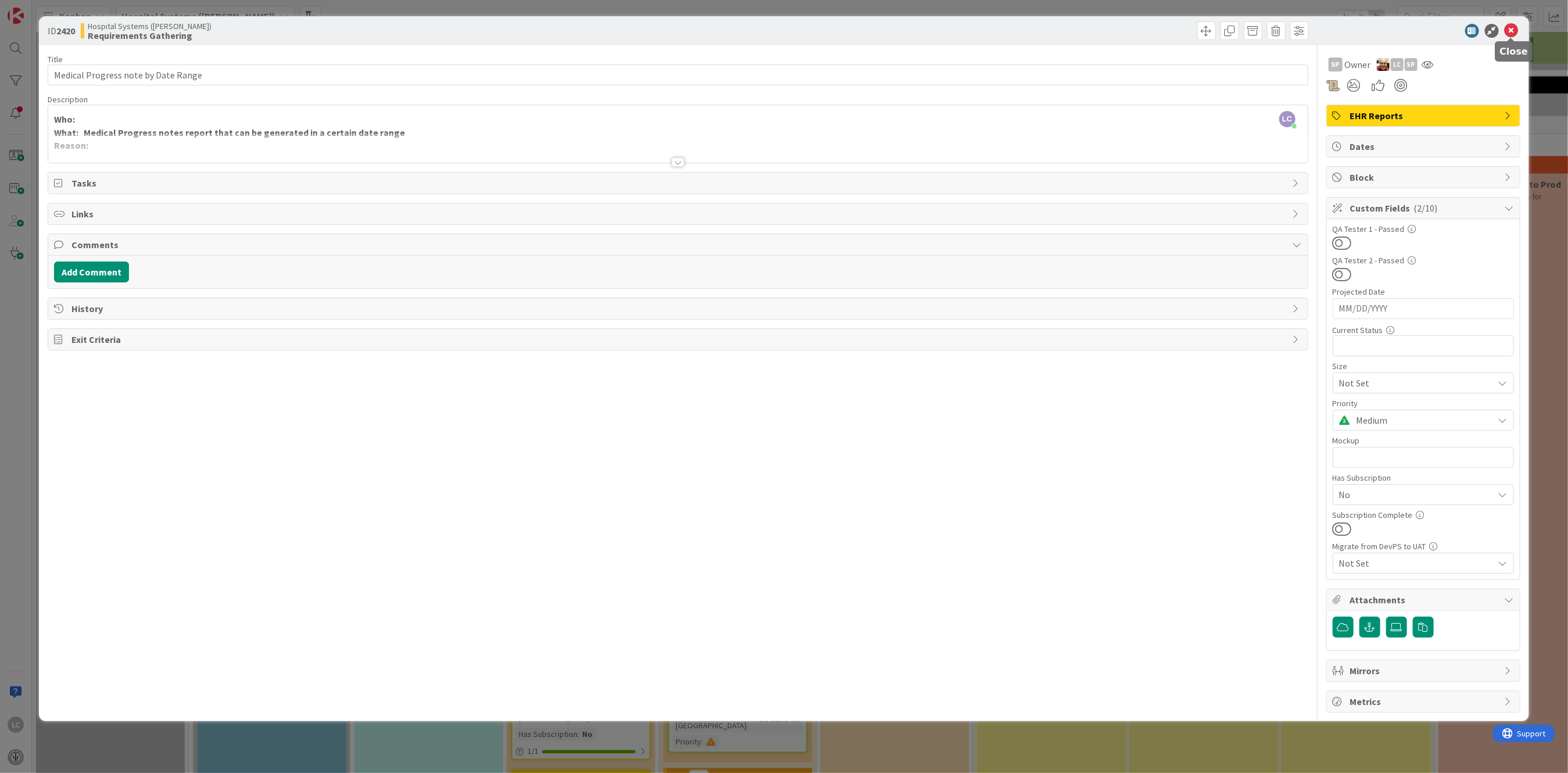
click at [1509, 28] on icon at bounding box center [1511, 31] width 14 height 14
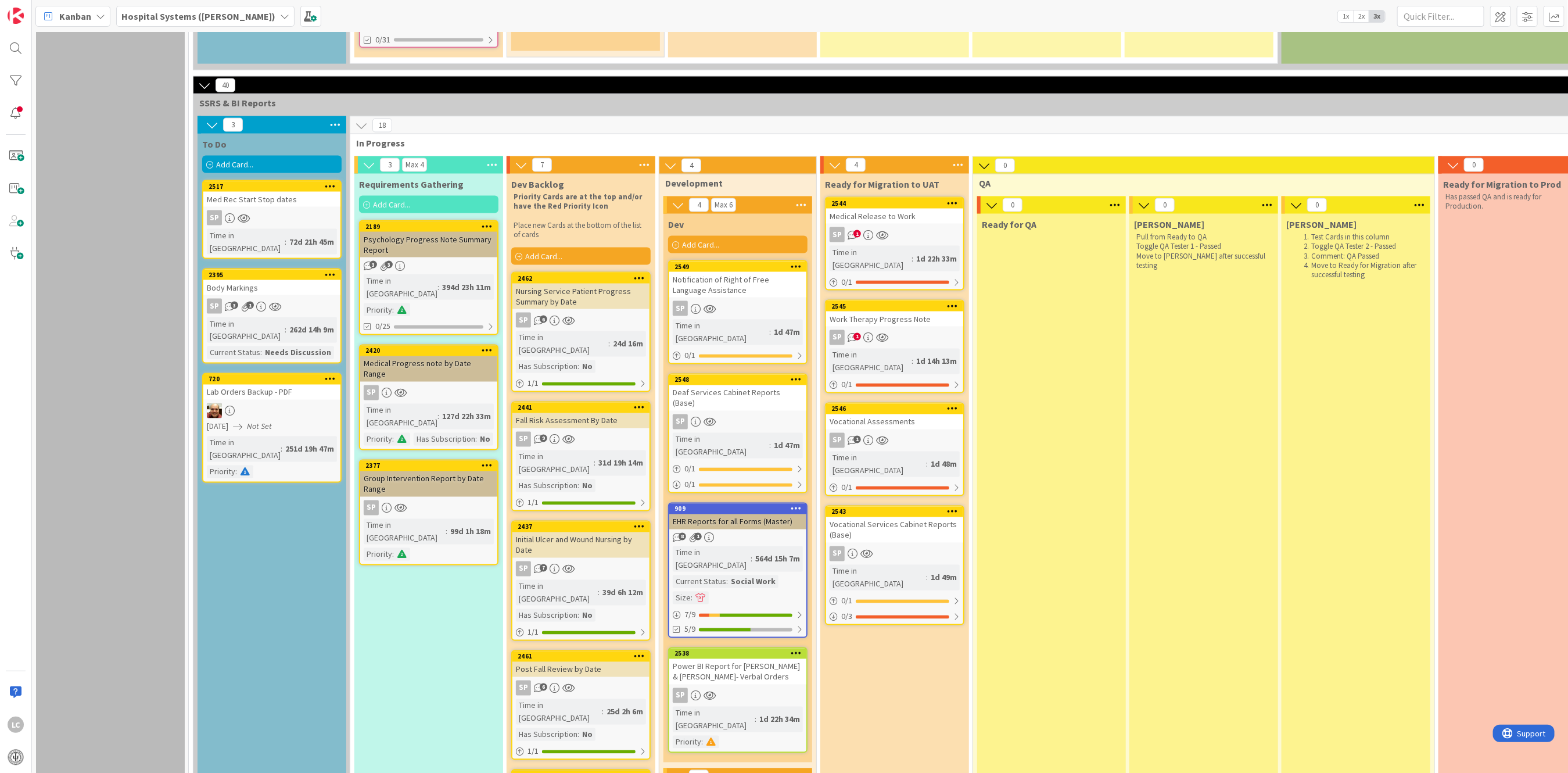
click at [411, 471] on div "Group Intervention Report by Date Range" at bounding box center [429, 484] width 137 height 26
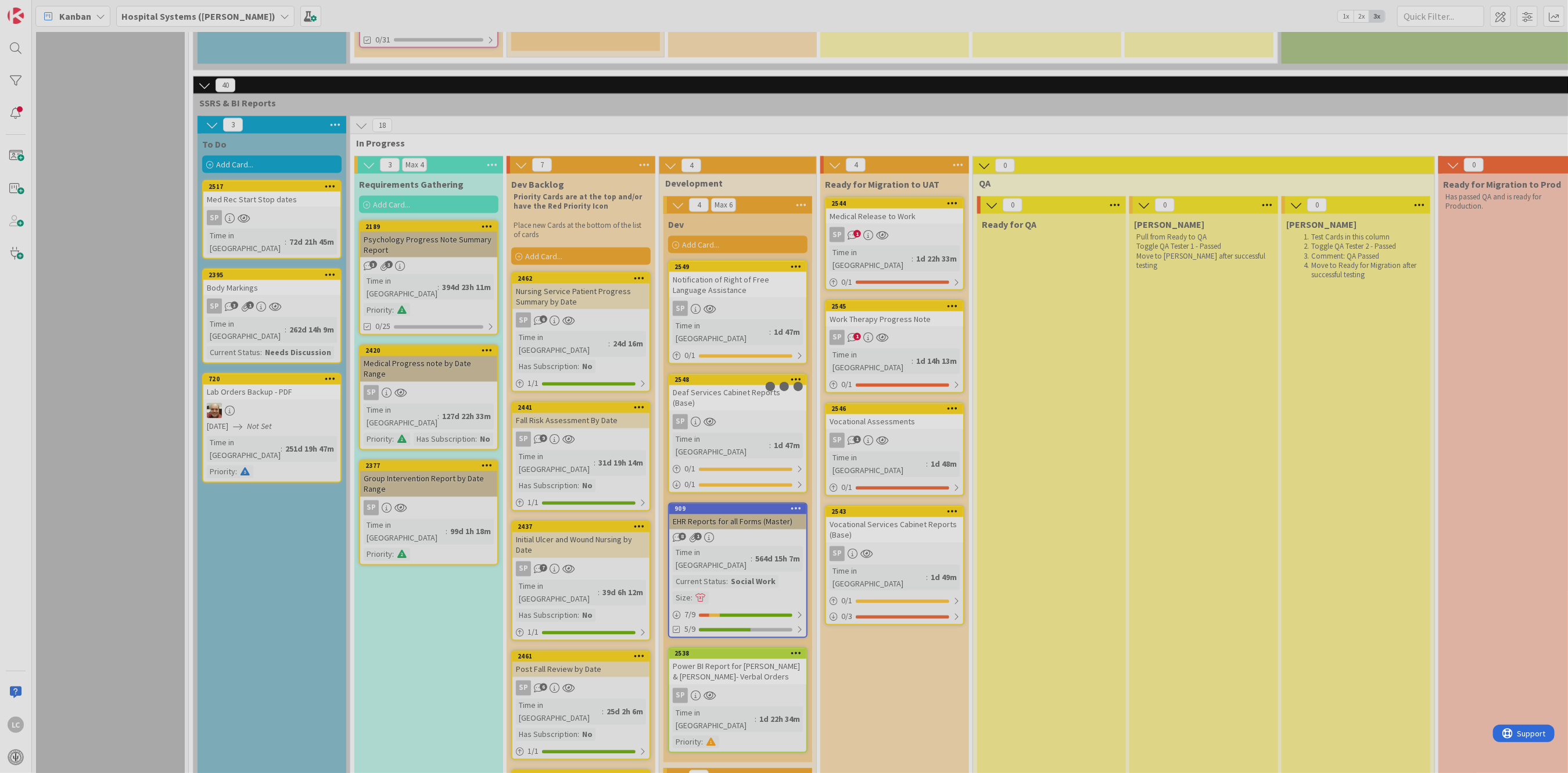
click at [411, 363] on div at bounding box center [784, 386] width 1568 height 773
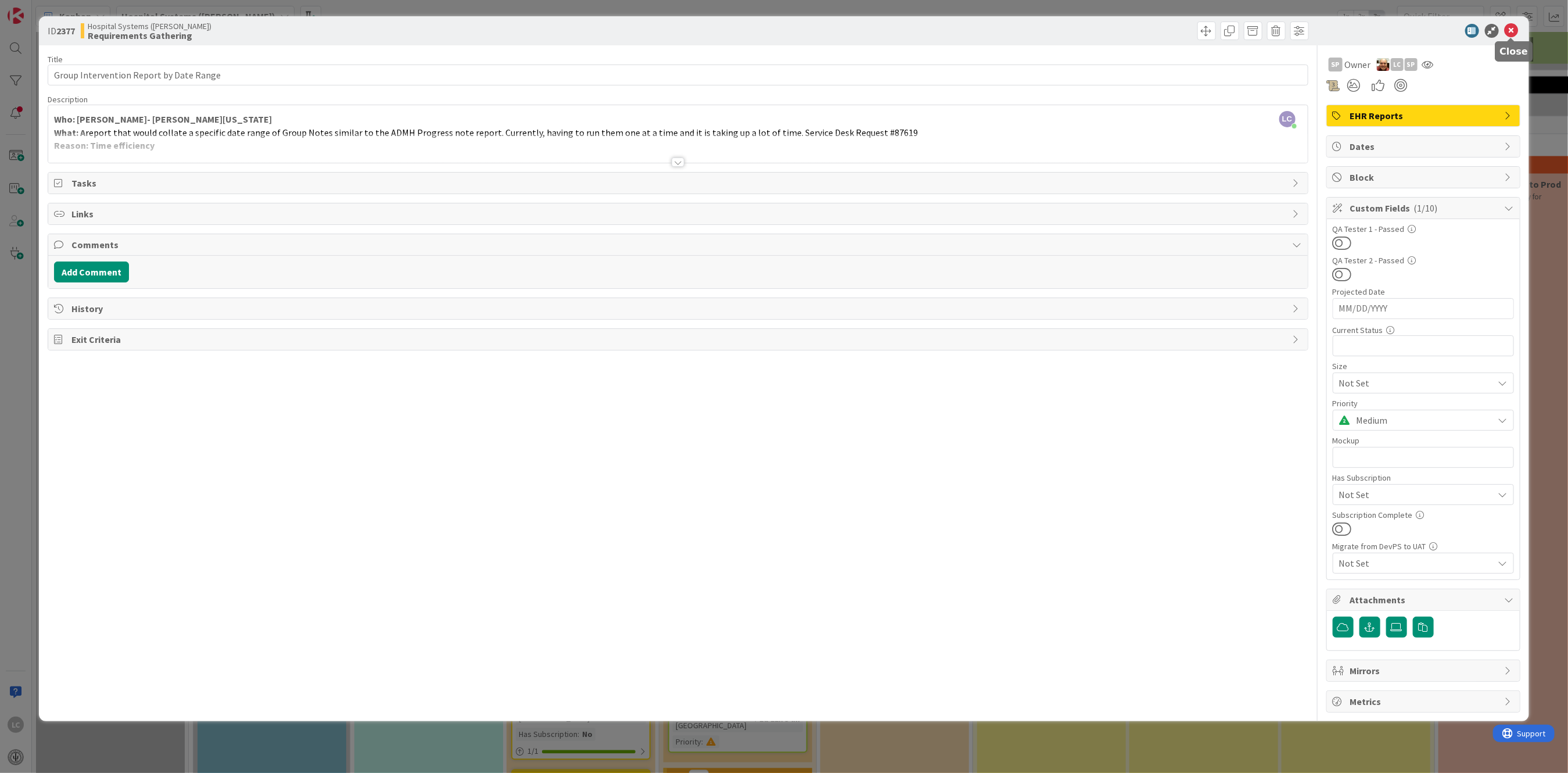
click at [1516, 31] on icon at bounding box center [1511, 31] width 14 height 14
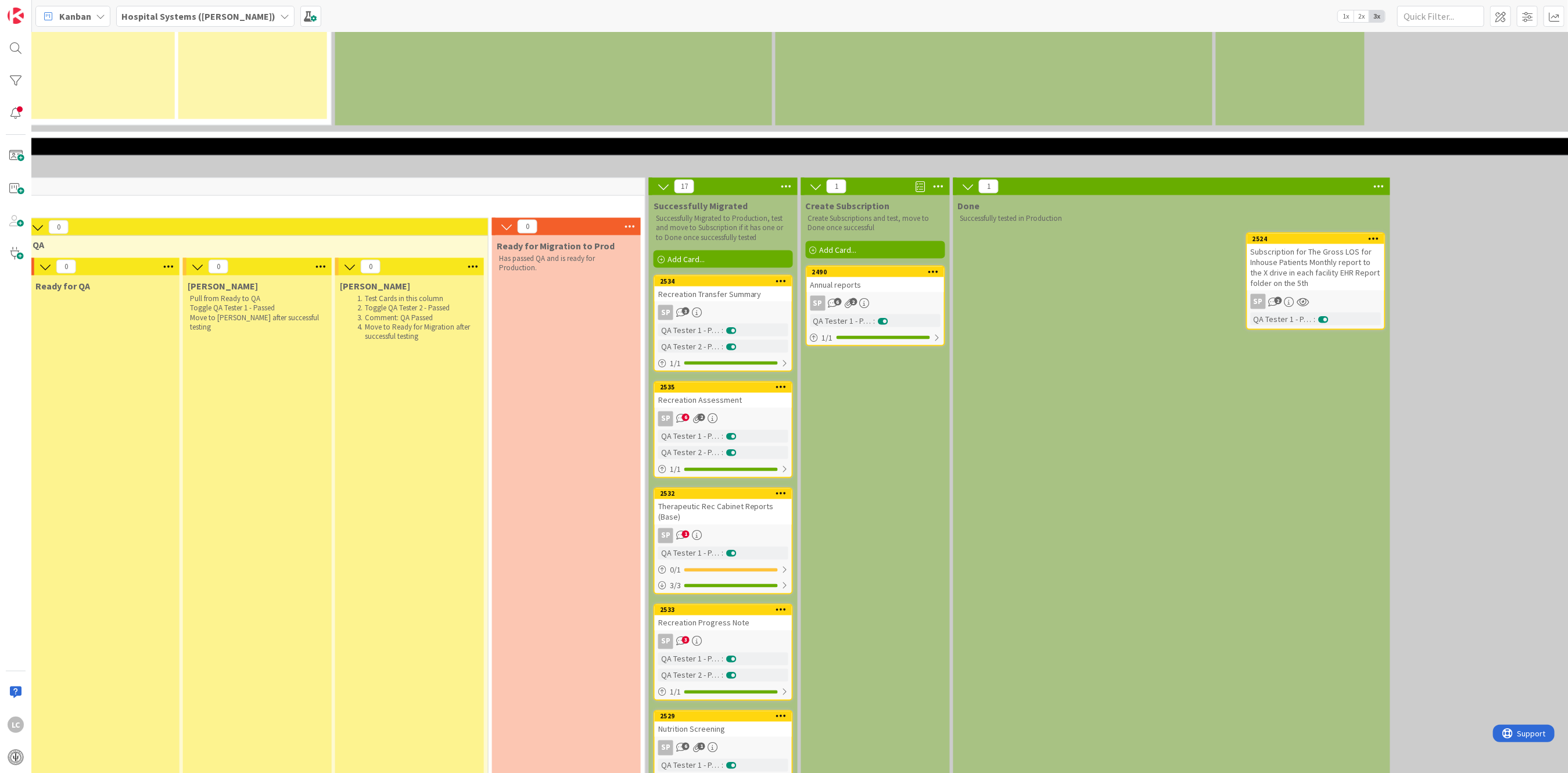
scroll to position [1215, 947]
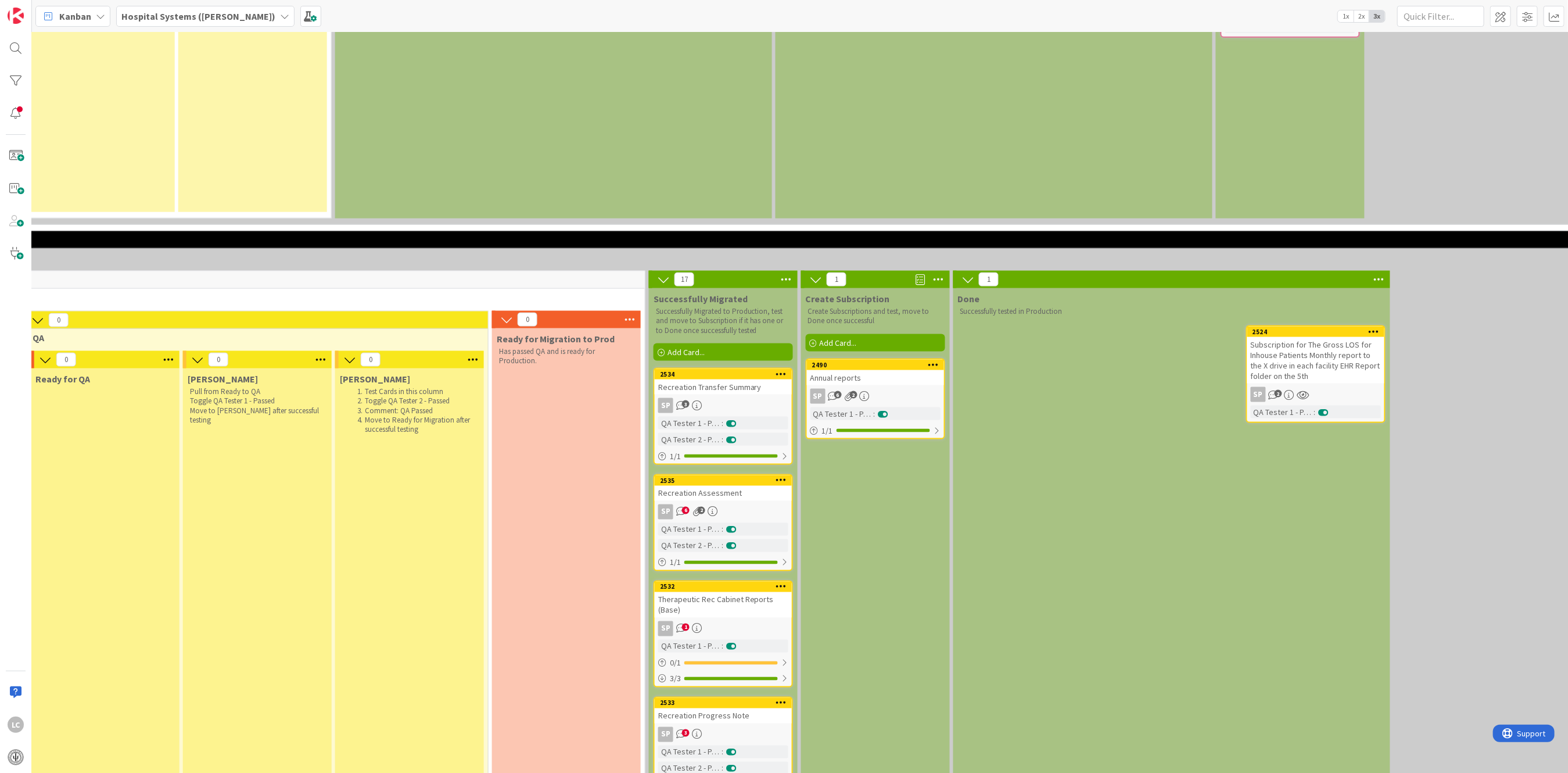
click at [1272, 337] on div "Subscription for The Gross LOS for Inhouse Patients Monthly report to the X dri…" at bounding box center [1316, 360] width 137 height 47
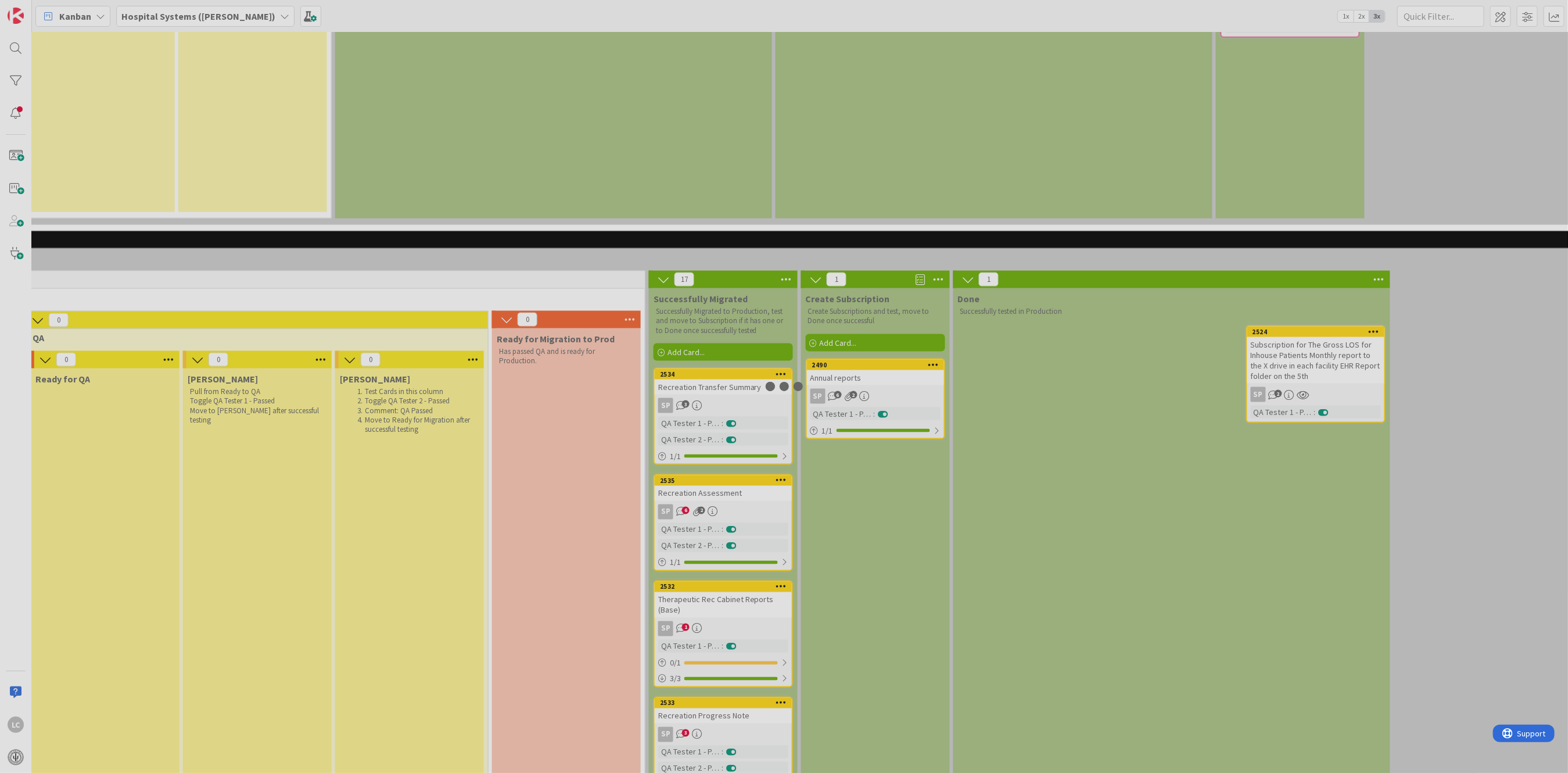
click at [1272, 282] on div at bounding box center [784, 386] width 1568 height 773
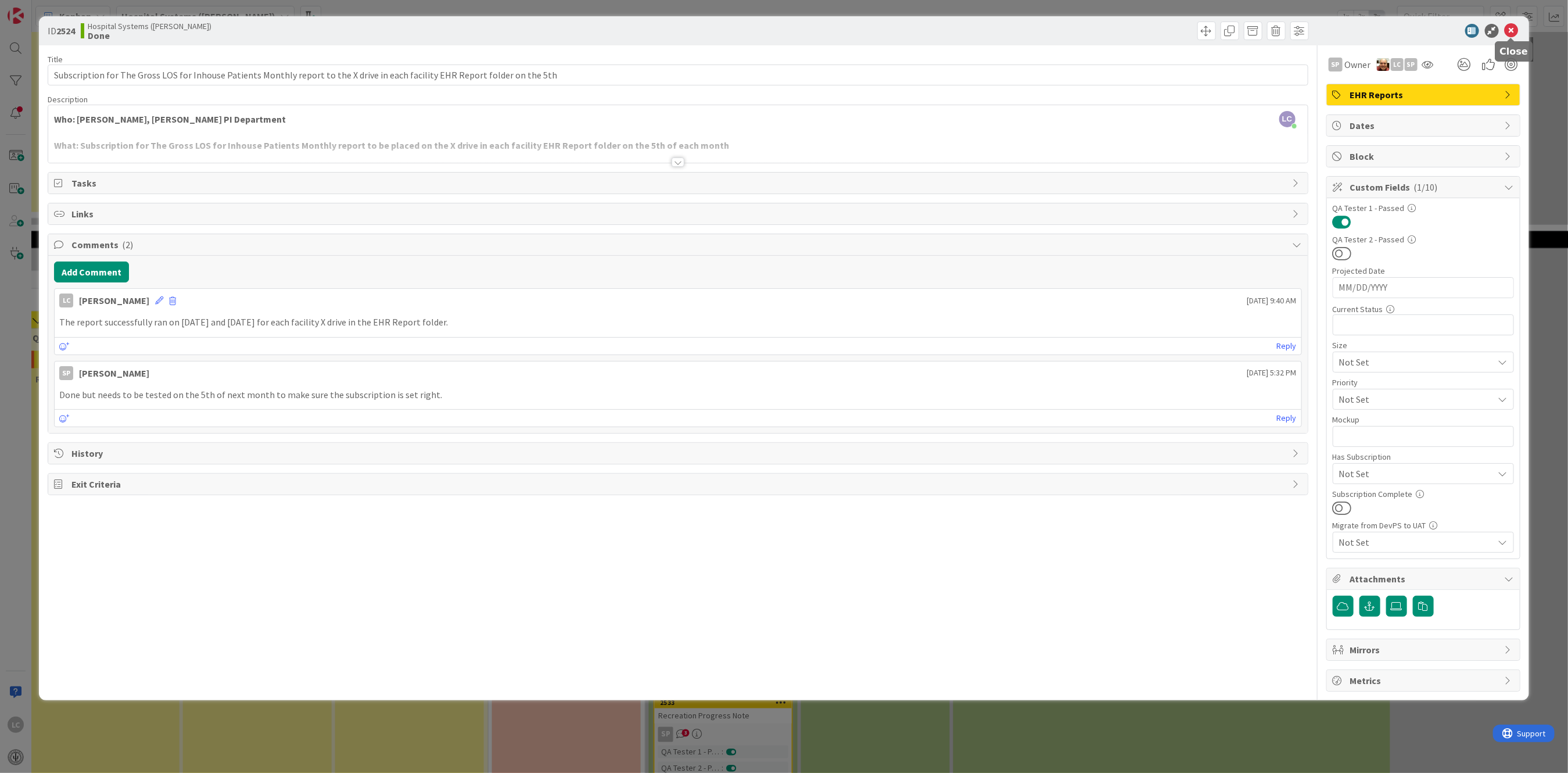
click at [1512, 25] on icon at bounding box center [1511, 31] width 14 height 14
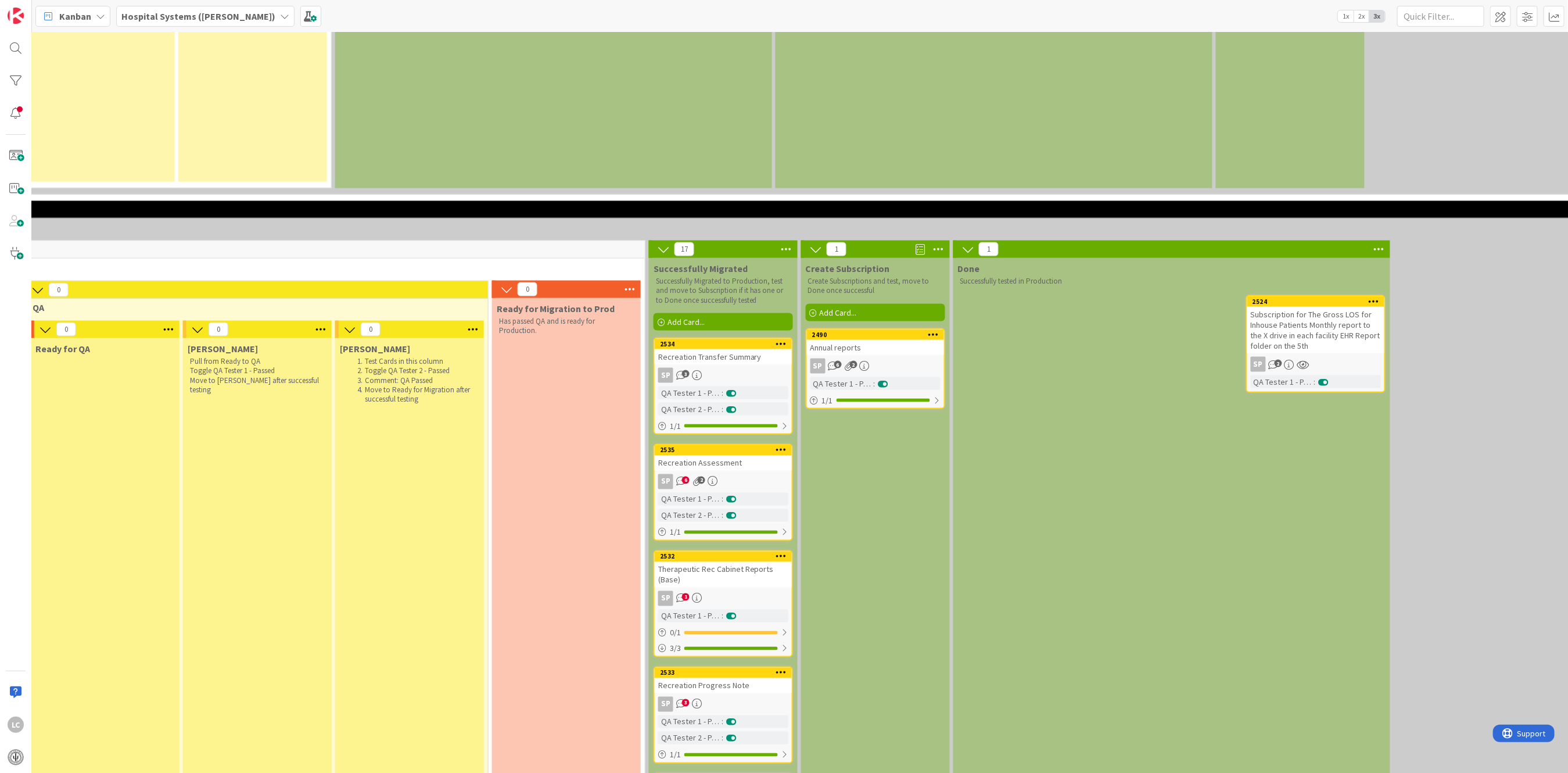
scroll to position [1292, 947]
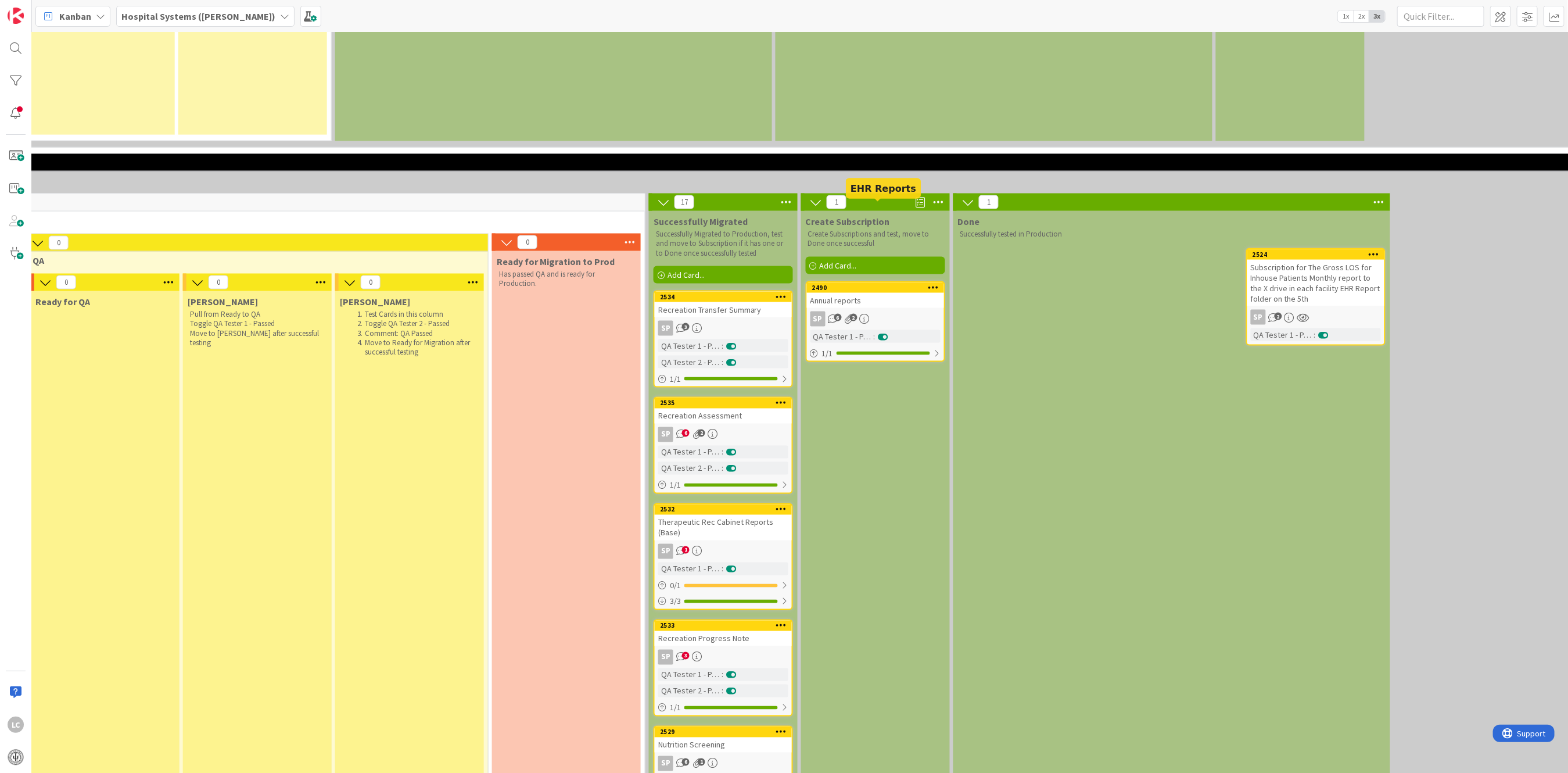
click at [827, 284] on div "2490" at bounding box center [877, 287] width 132 height 8
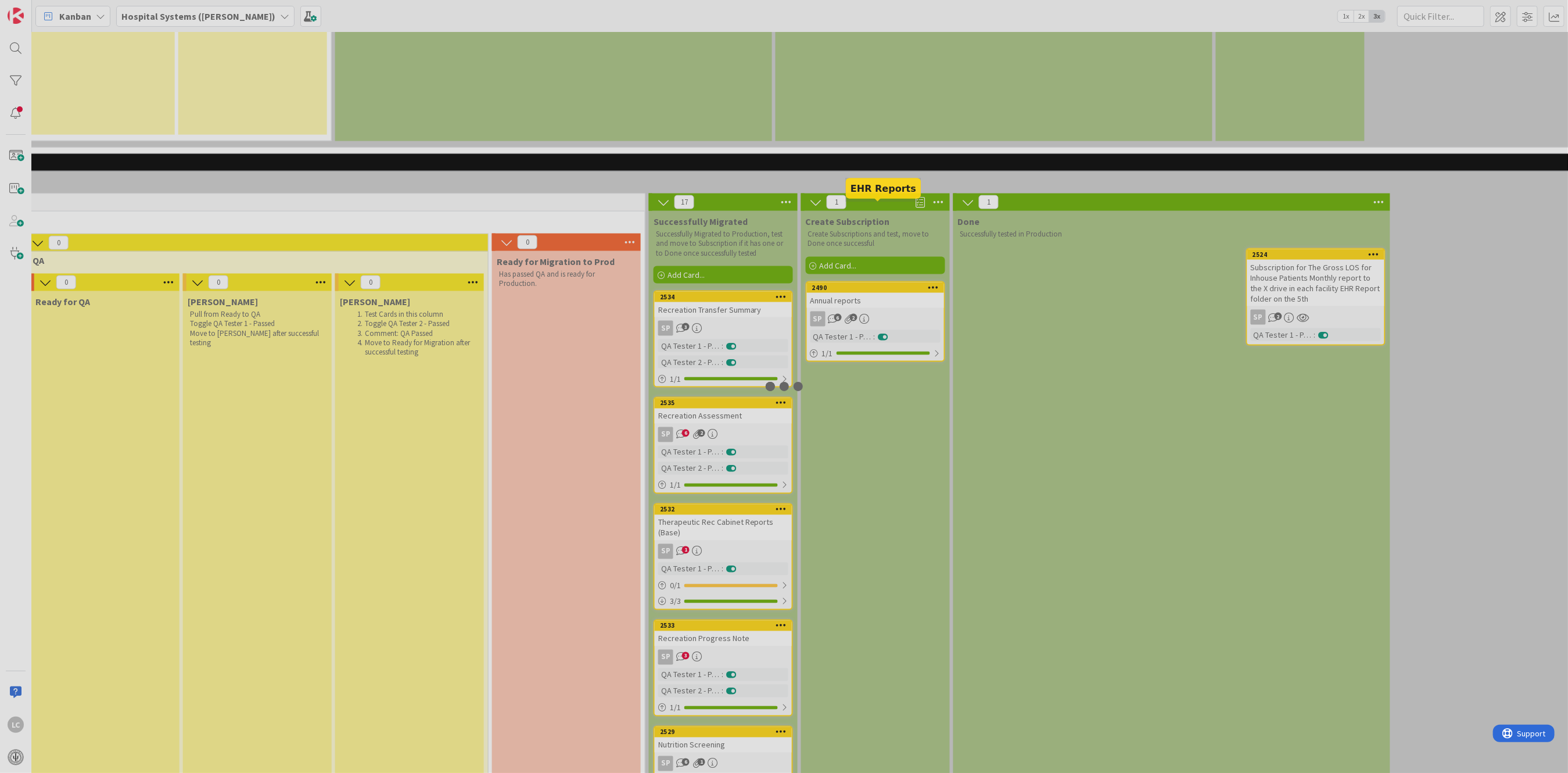
click at [827, 208] on div at bounding box center [784, 386] width 1568 height 773
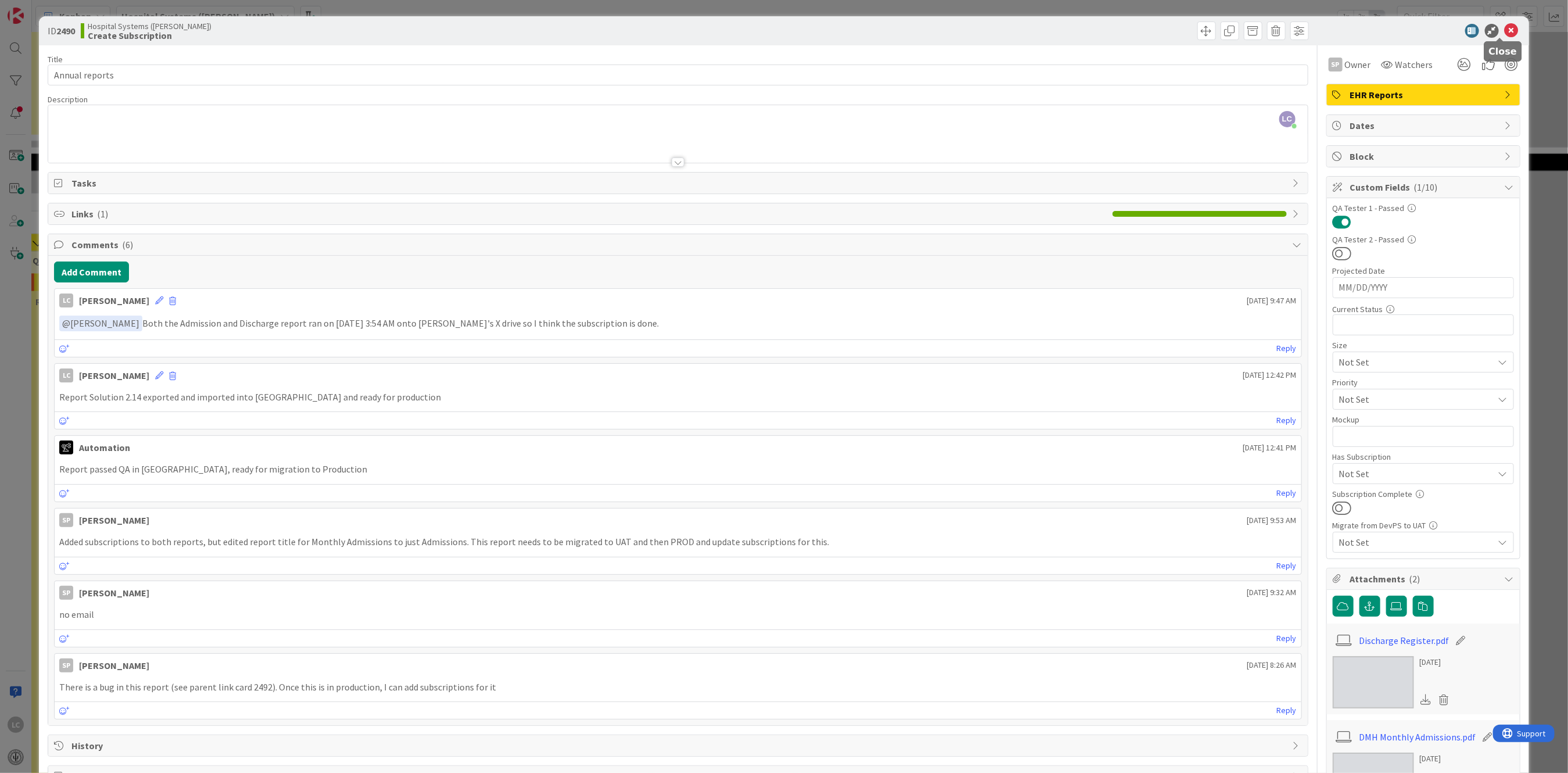
click at [1504, 26] on icon at bounding box center [1511, 31] width 14 height 14
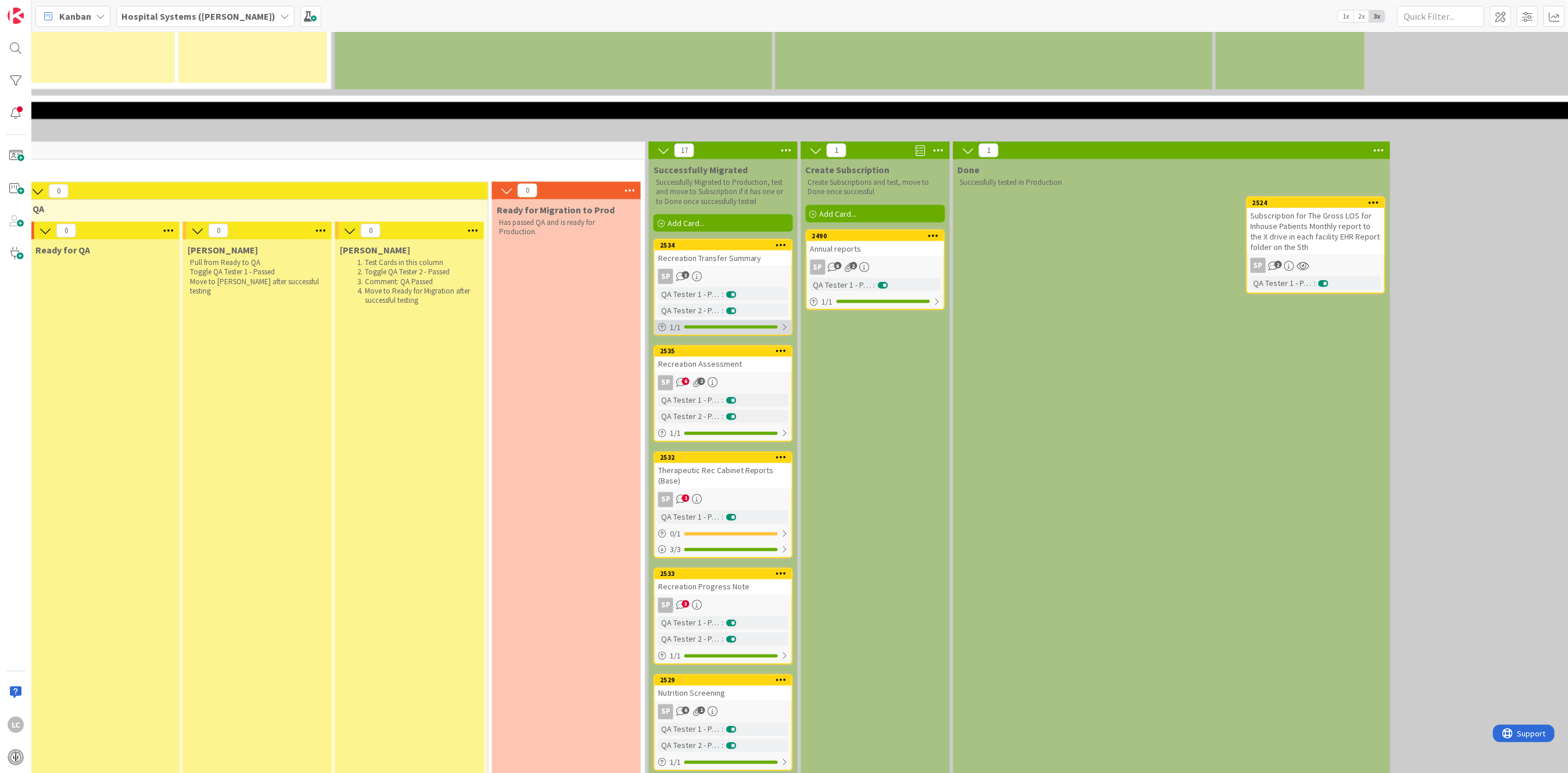
scroll to position [1370, 947]
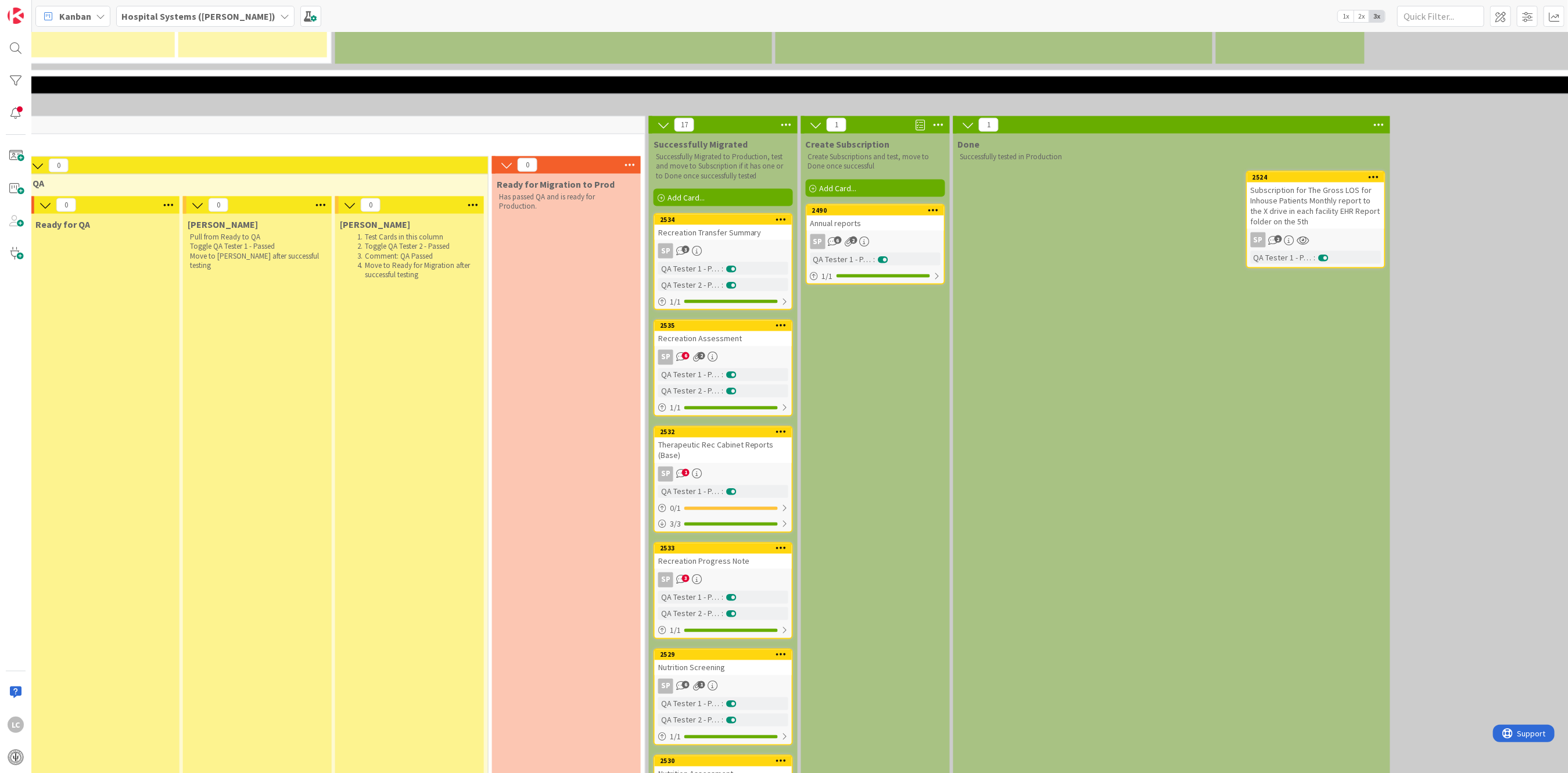
click at [700, 262] on div "QA Tester 1 - Passed" at bounding box center [689, 268] width 63 height 13
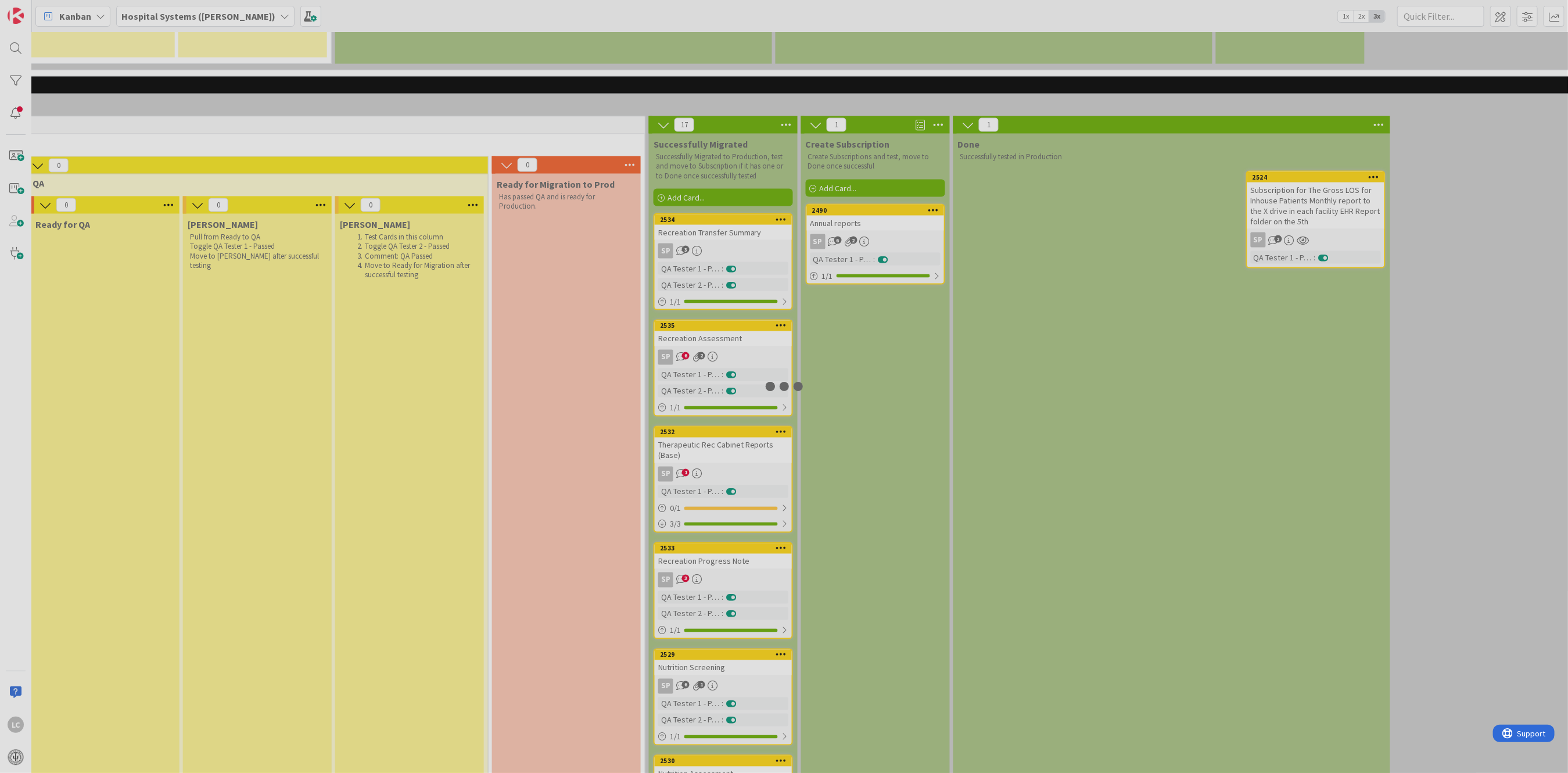
click at [698, 186] on div at bounding box center [784, 386] width 1568 height 773
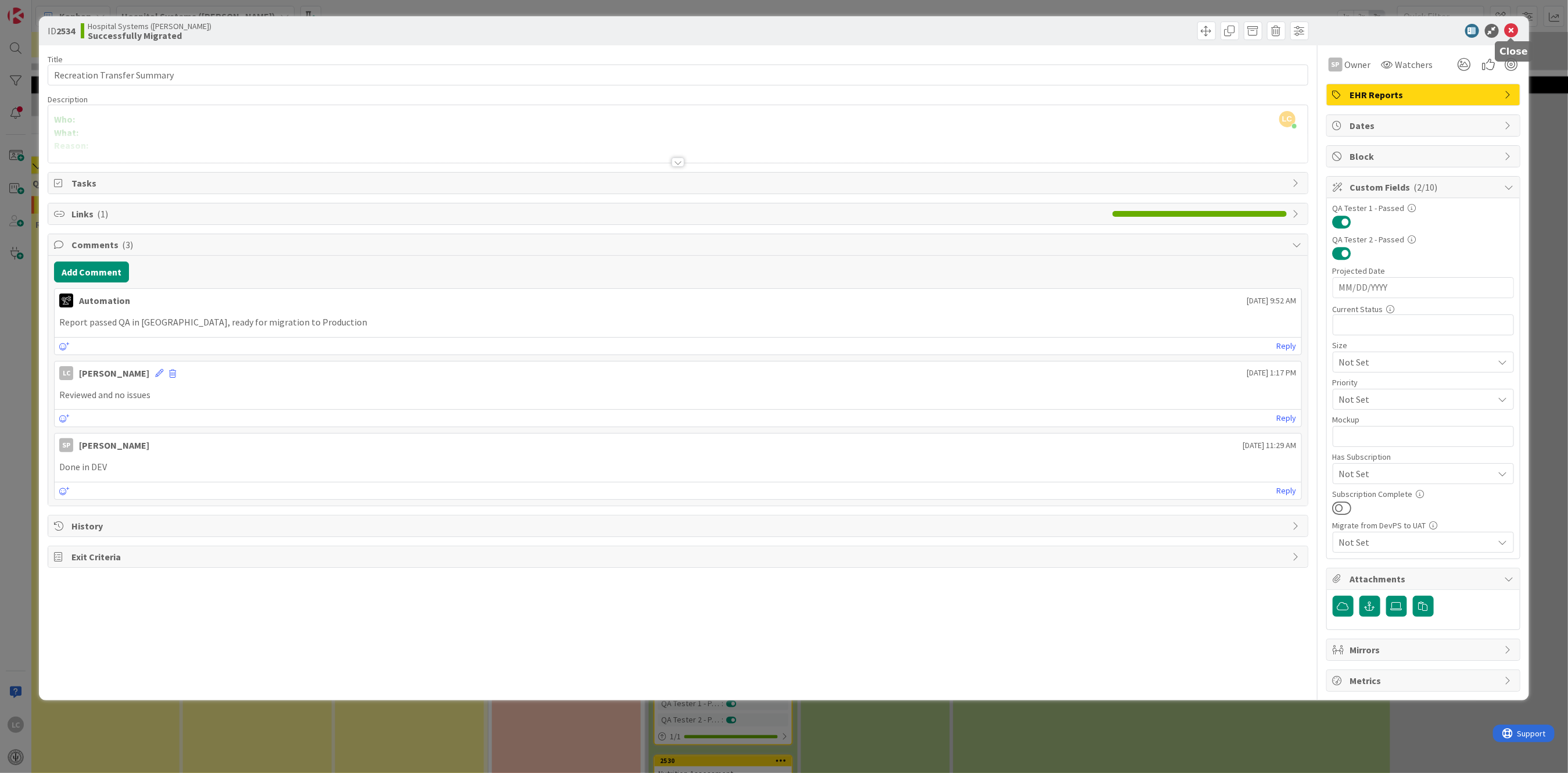
click at [1515, 27] on icon at bounding box center [1511, 31] width 14 height 14
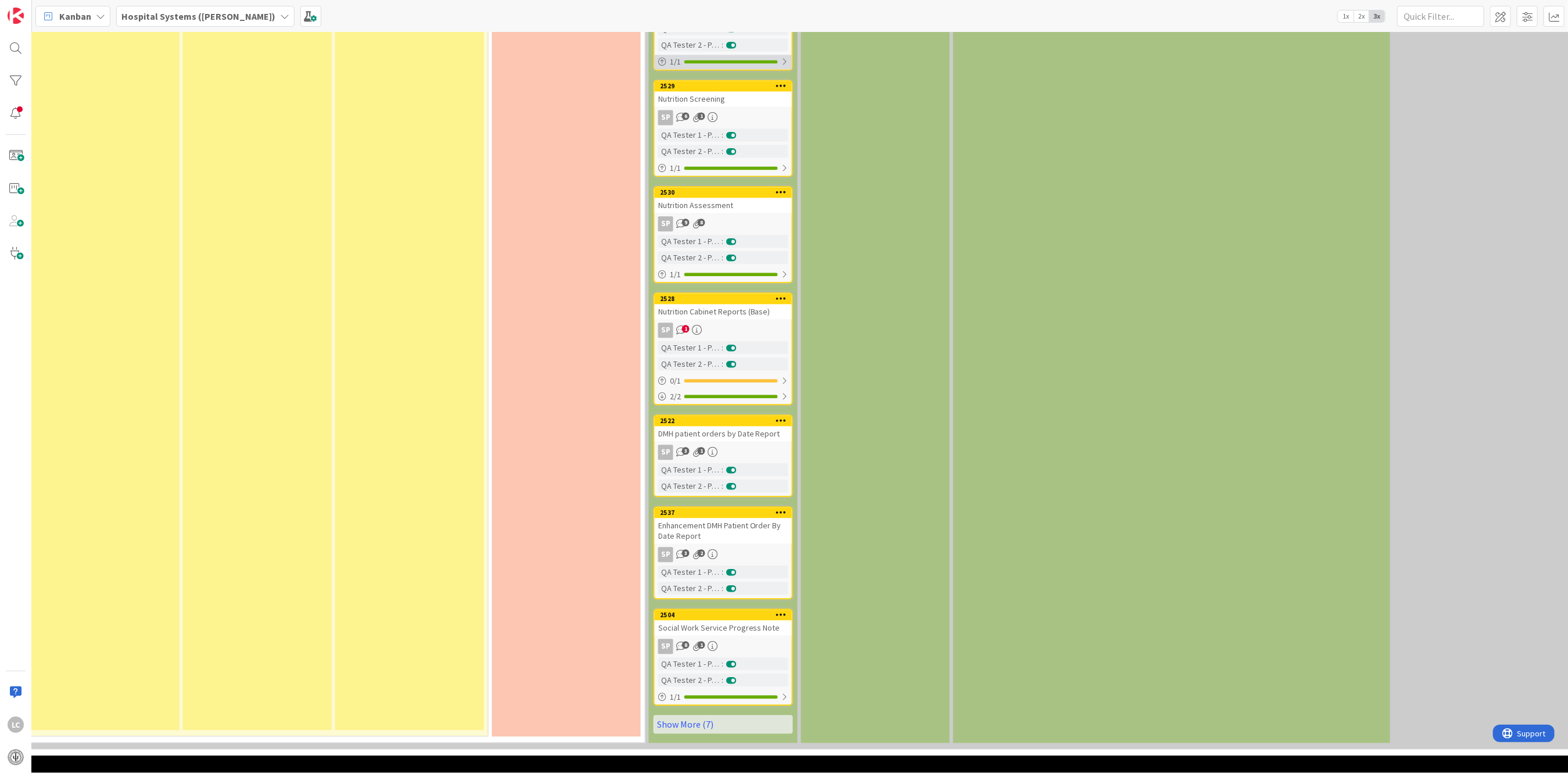
scroll to position [1912, 947]
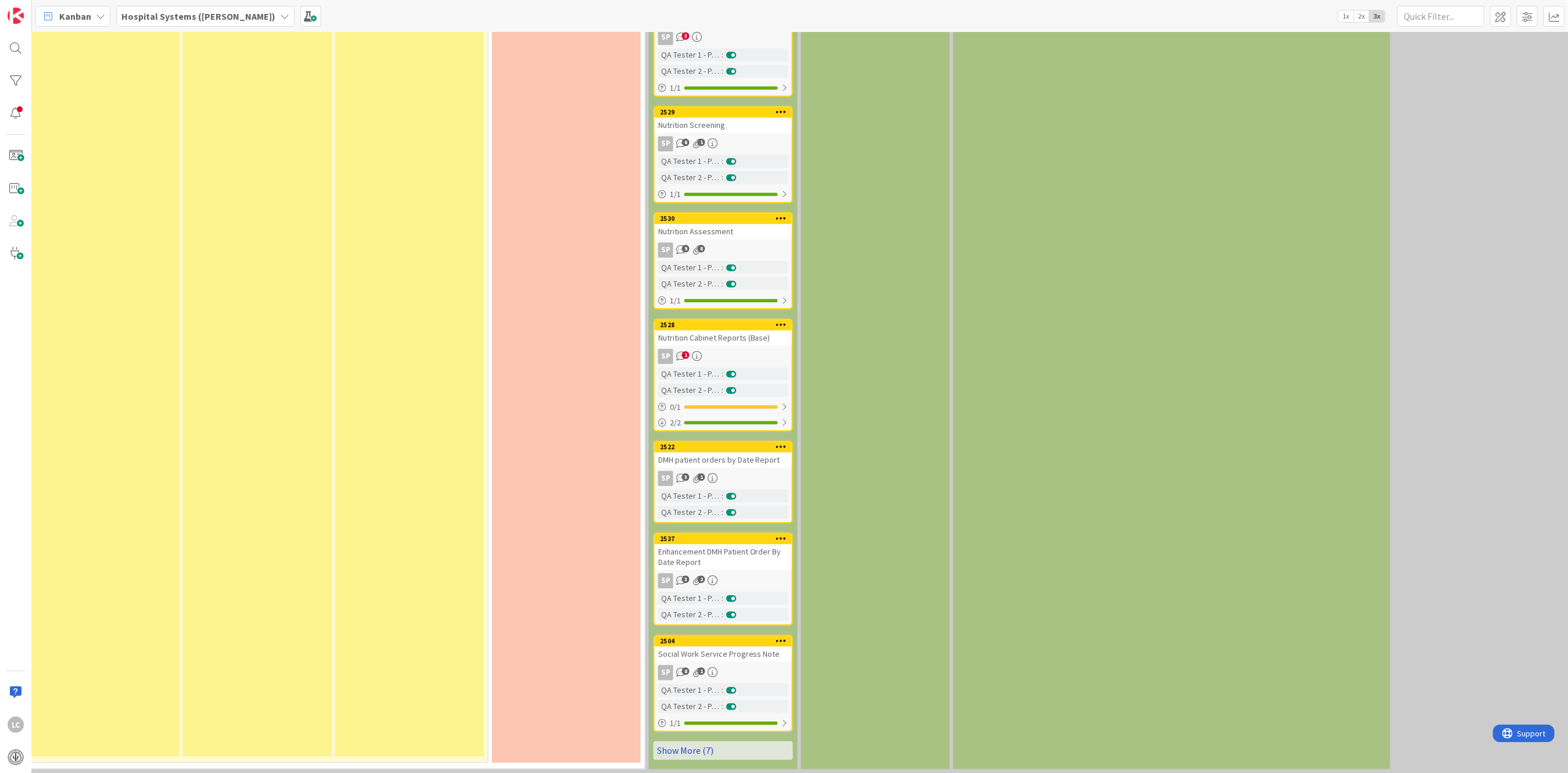
click at [686, 741] on link "Show More (7)" at bounding box center [723, 750] width 140 height 18
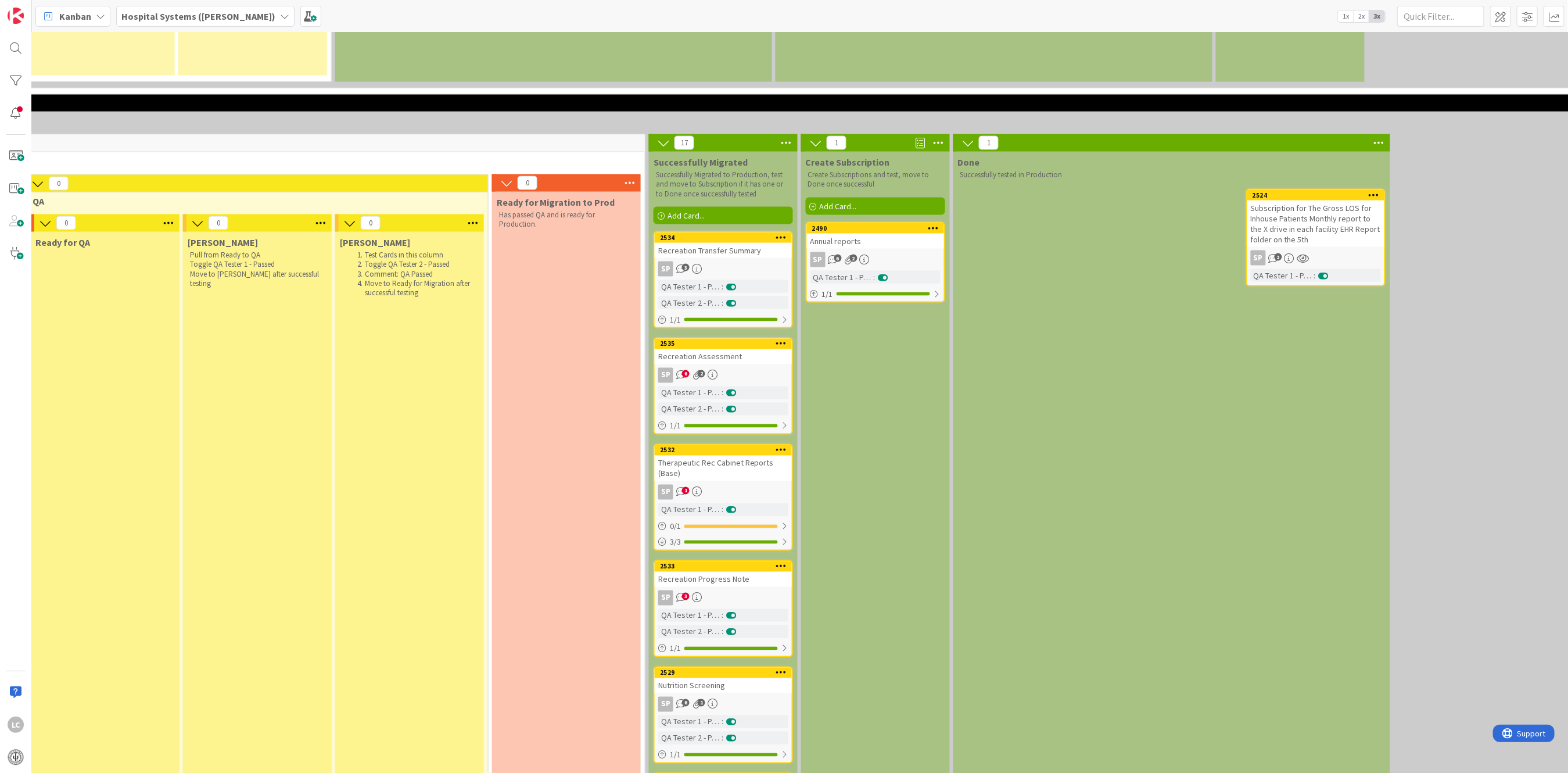
scroll to position [1292, 947]
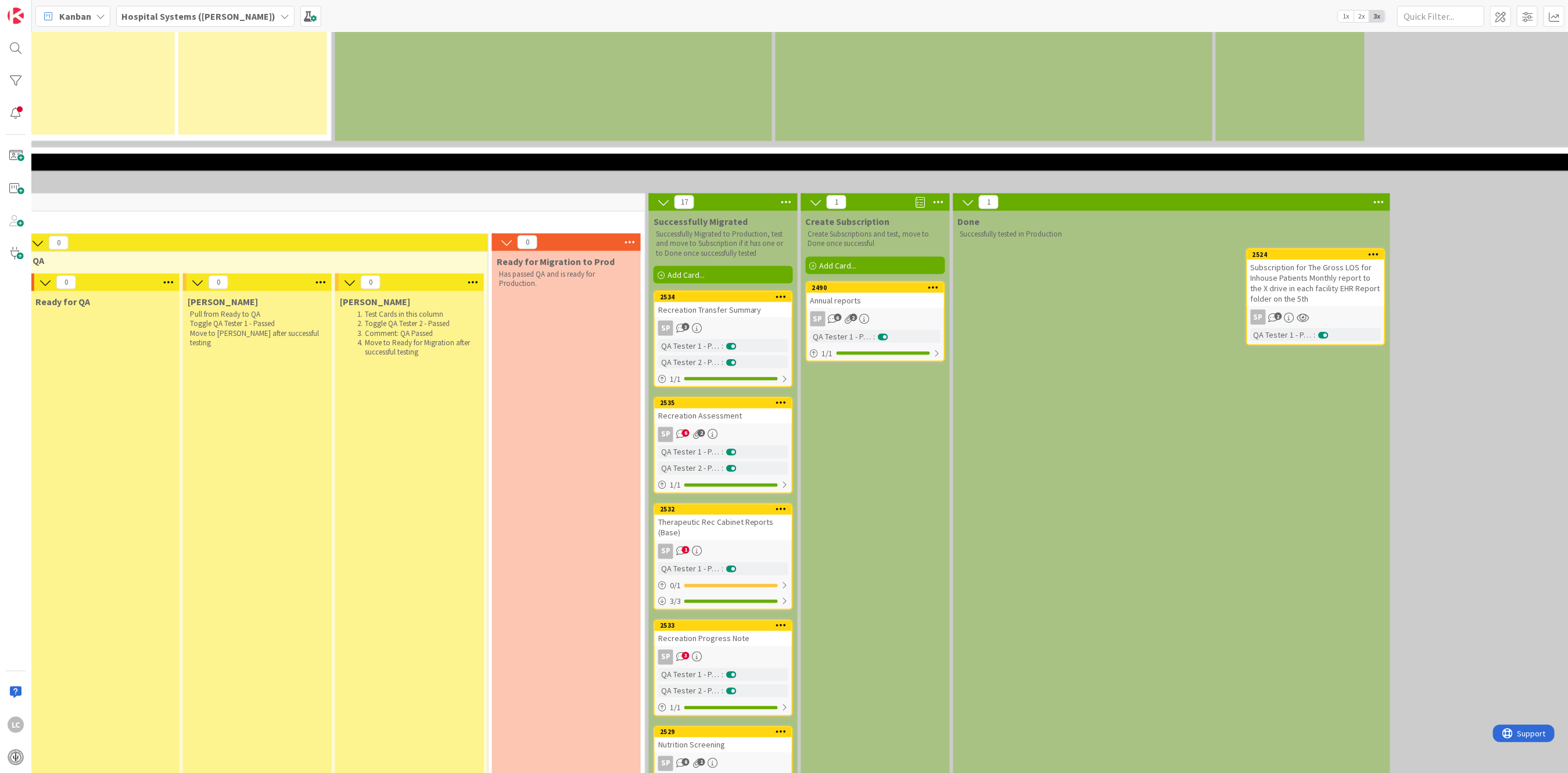
click at [677, 429] on icon "6" at bounding box center [681, 434] width 10 height 10
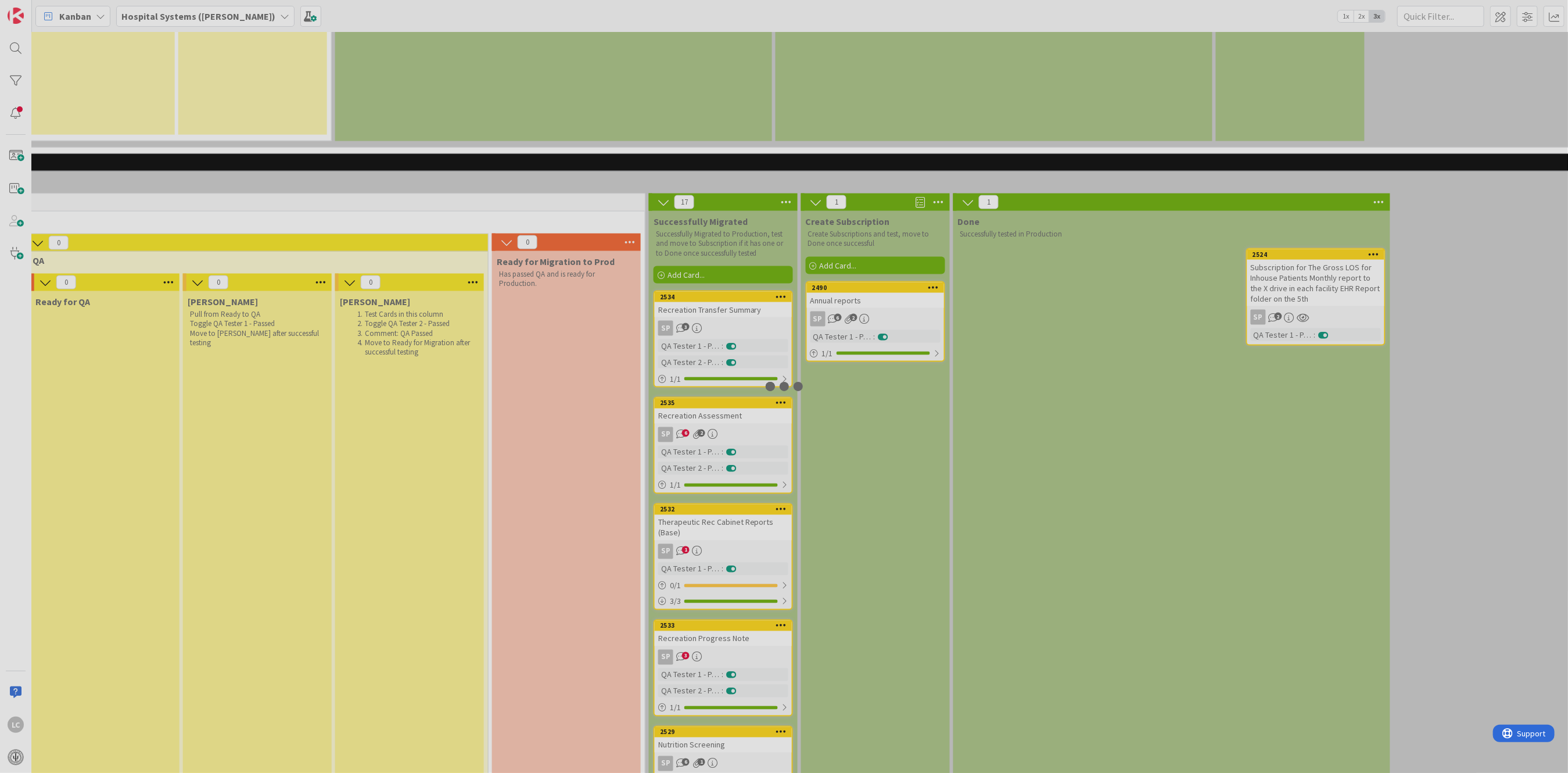
click at [677, 355] on div at bounding box center [784, 386] width 1568 height 773
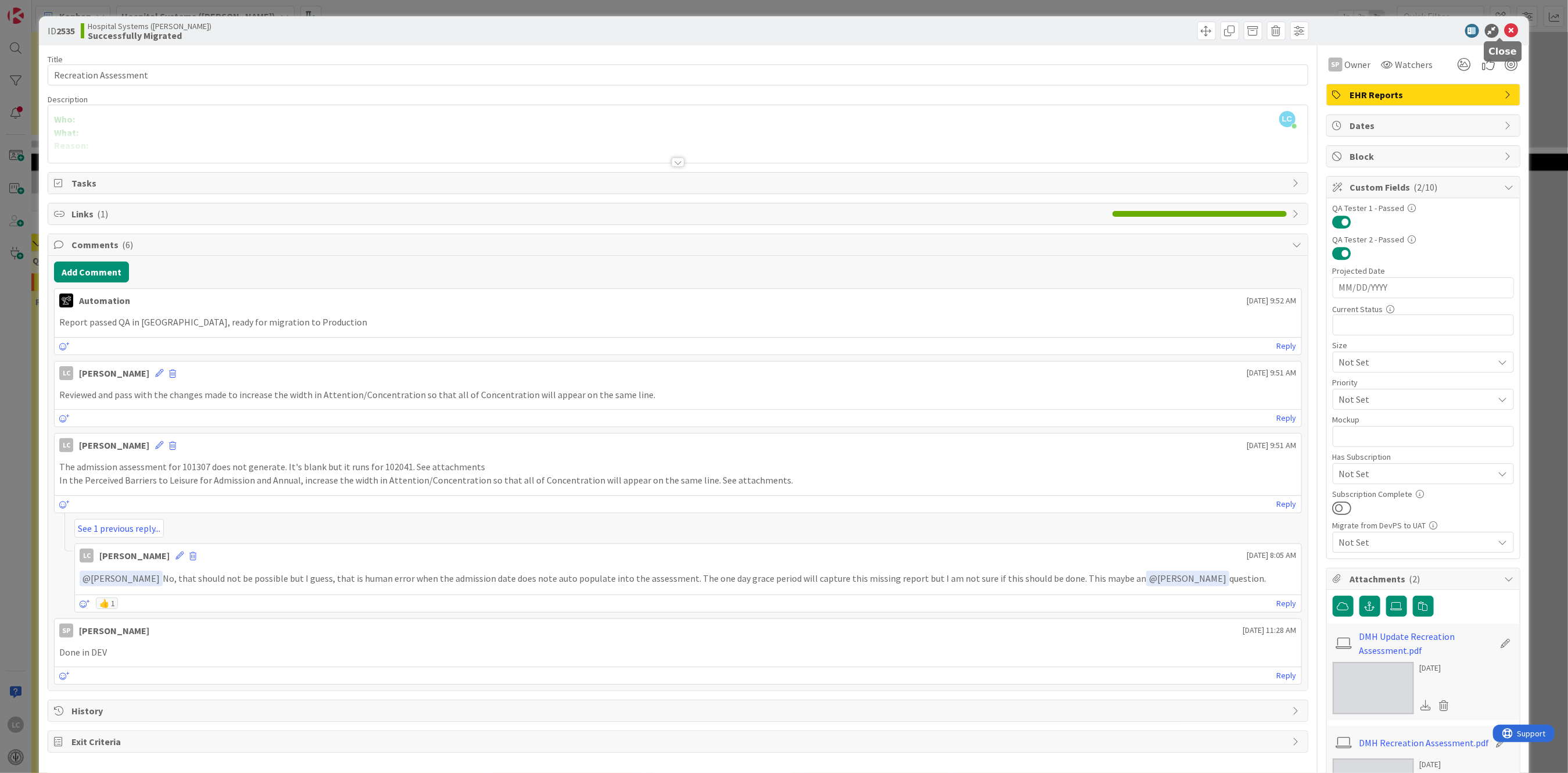
click at [1504, 28] on icon at bounding box center [1511, 31] width 14 height 14
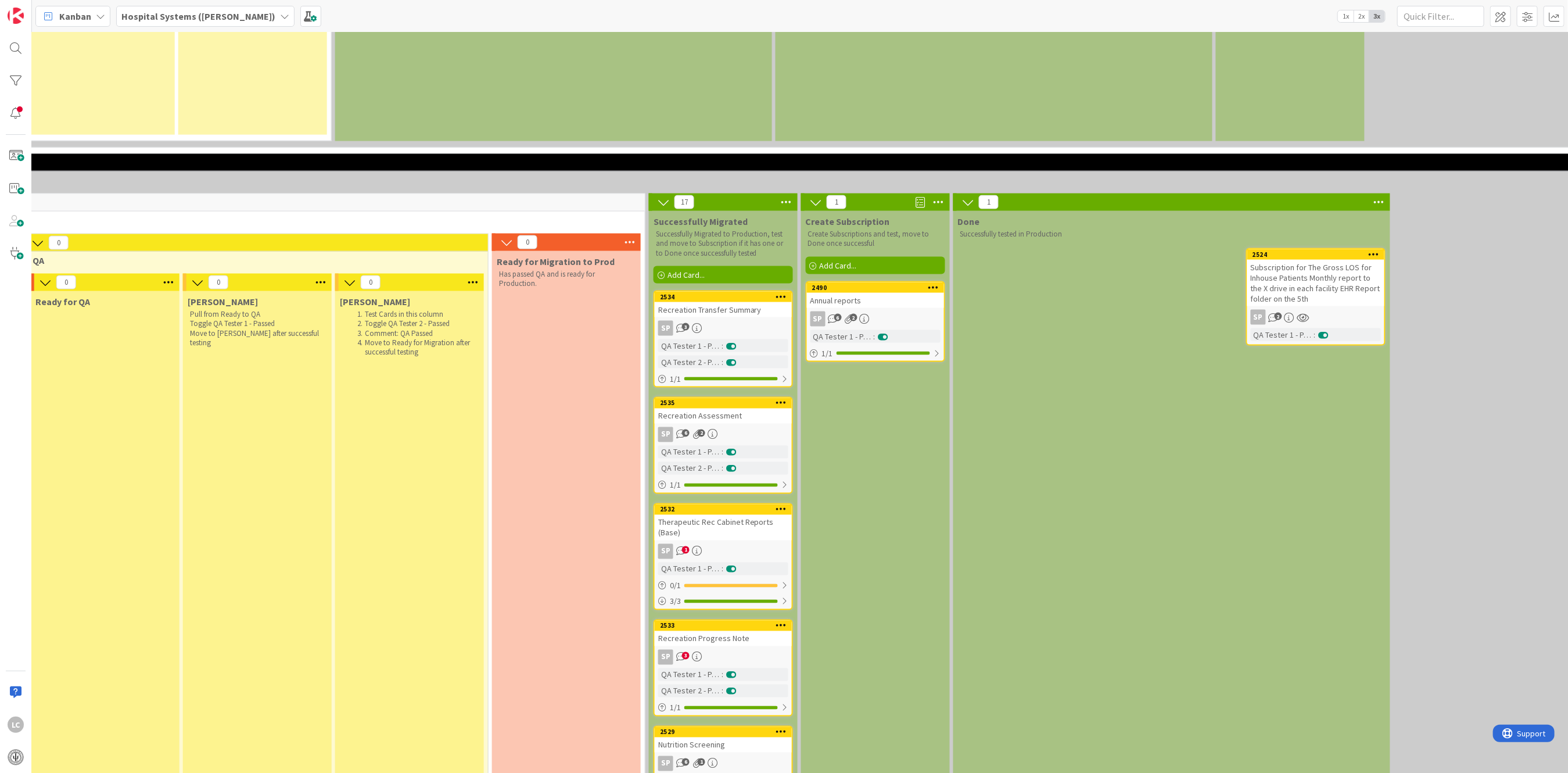
click at [698, 302] on div "Recreation Transfer Summary" at bounding box center [723, 309] width 137 height 15
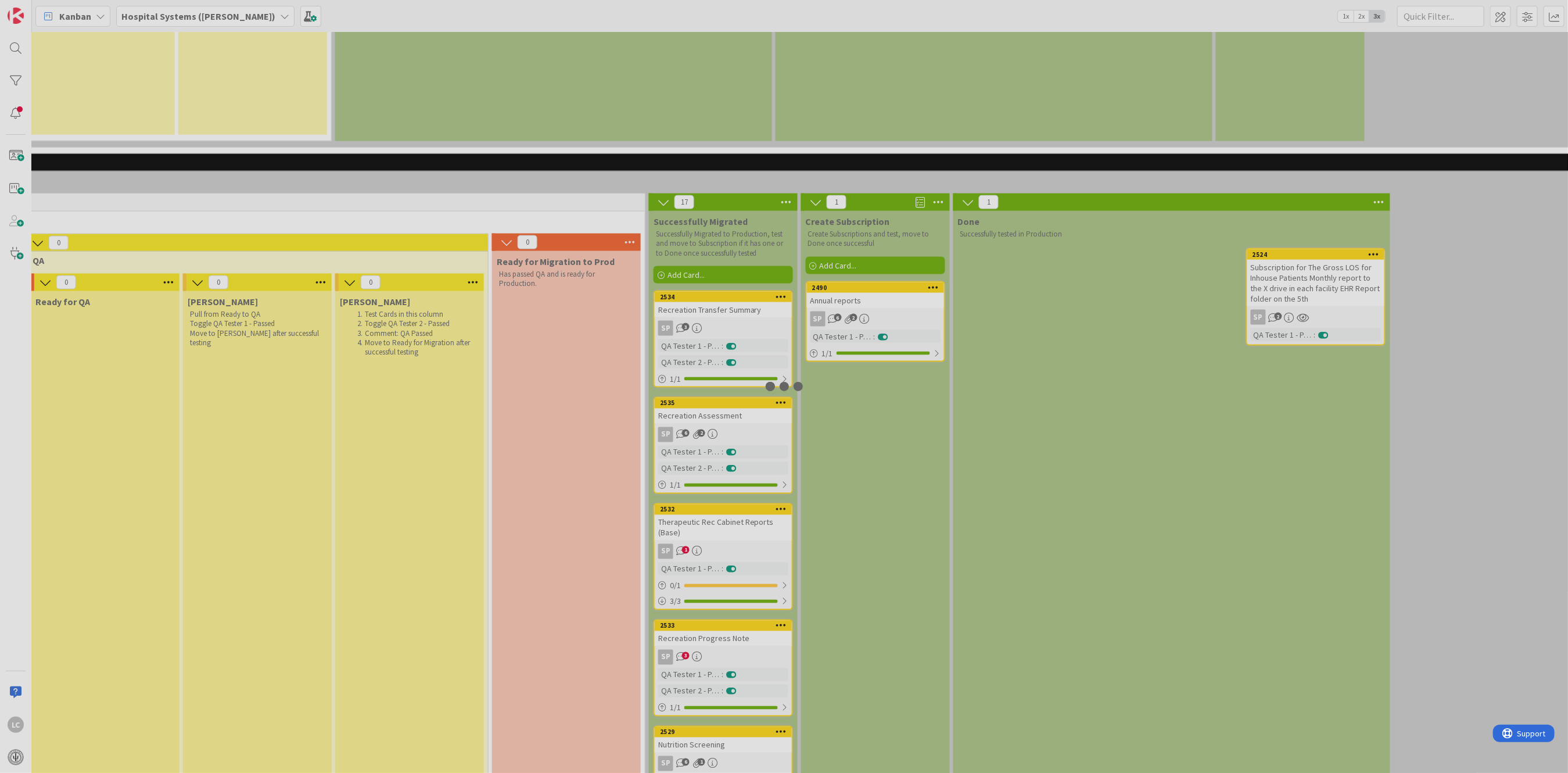
click at [698, 233] on div at bounding box center [784, 386] width 1568 height 773
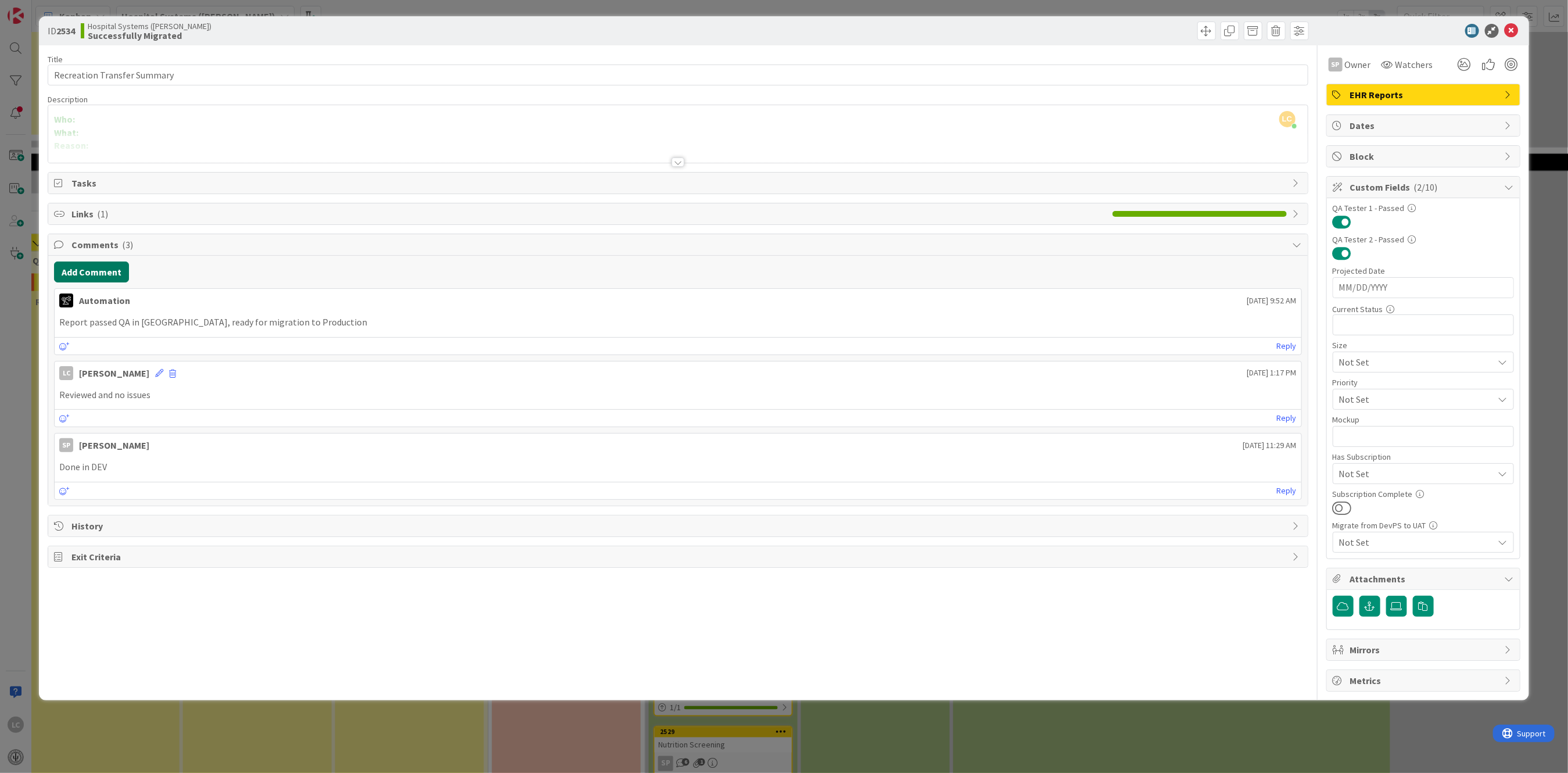
click at [84, 266] on button "Add Comment" at bounding box center [91, 272] width 75 height 21
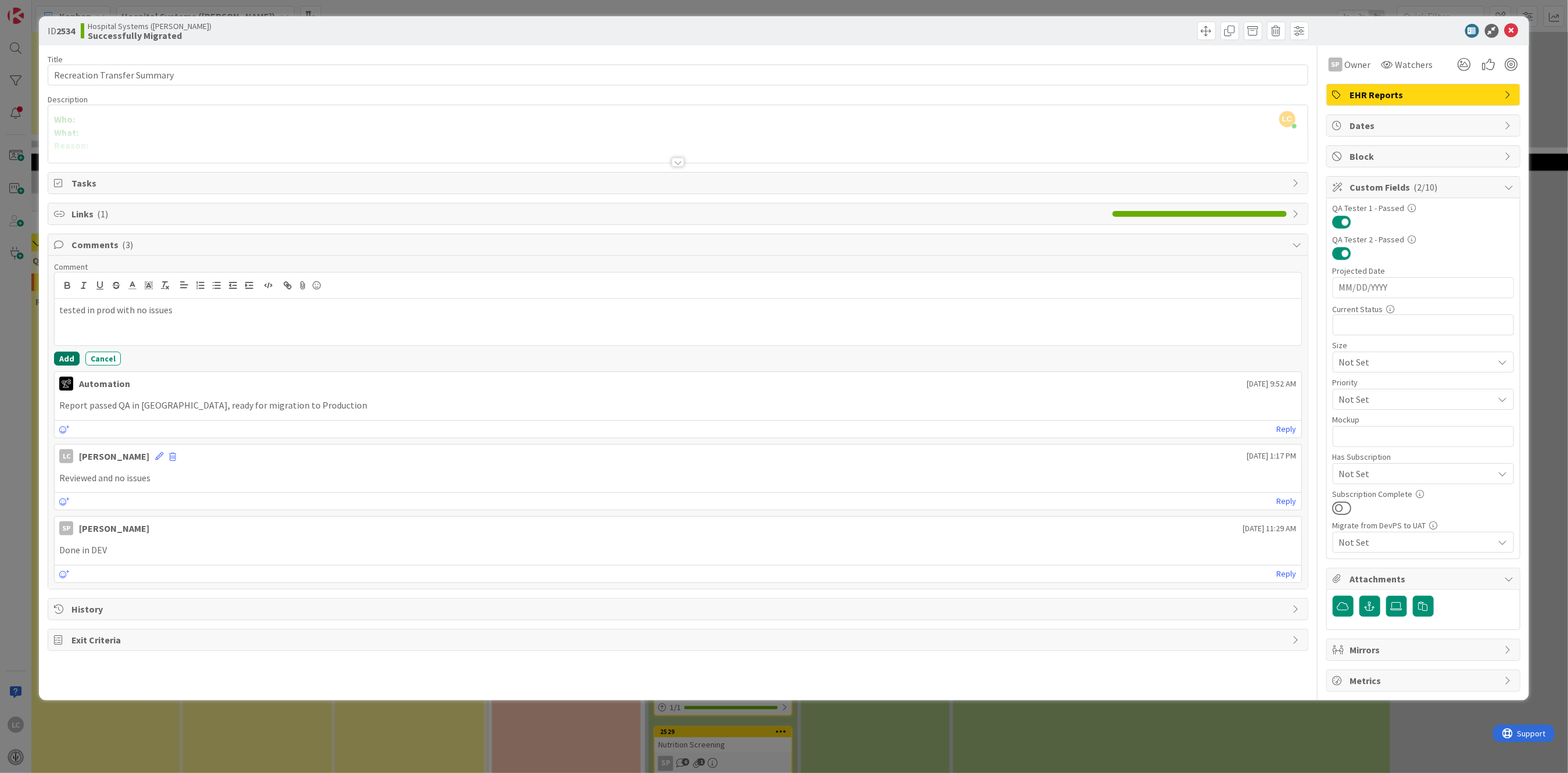
click at [64, 358] on button "Add" at bounding box center [67, 358] width 26 height 14
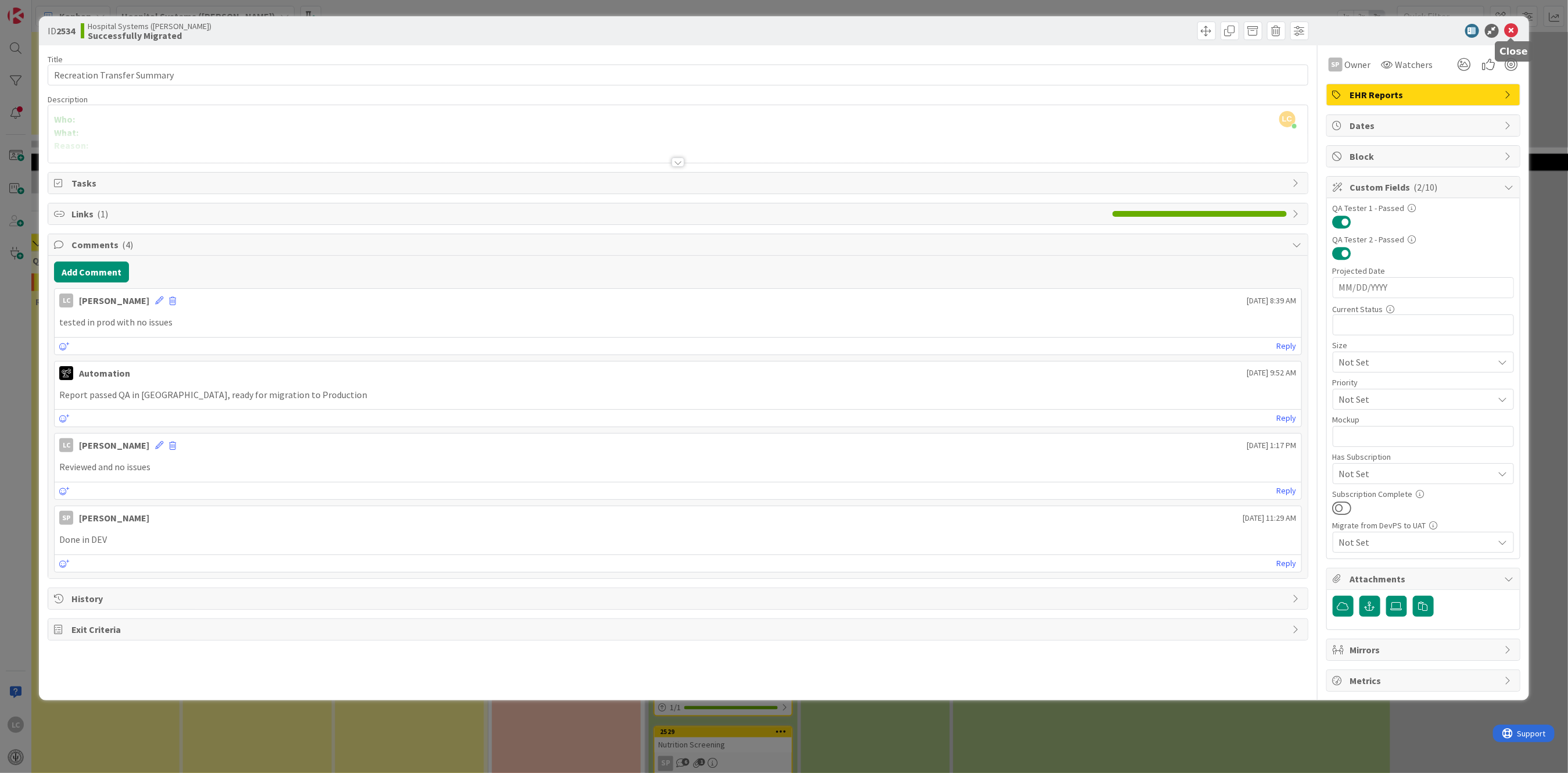
drag, startPoint x: 1514, startPoint y: 27, endPoint x: 1509, endPoint y: 29, distance: 5.4
click at [1514, 28] on icon at bounding box center [1511, 31] width 14 height 14
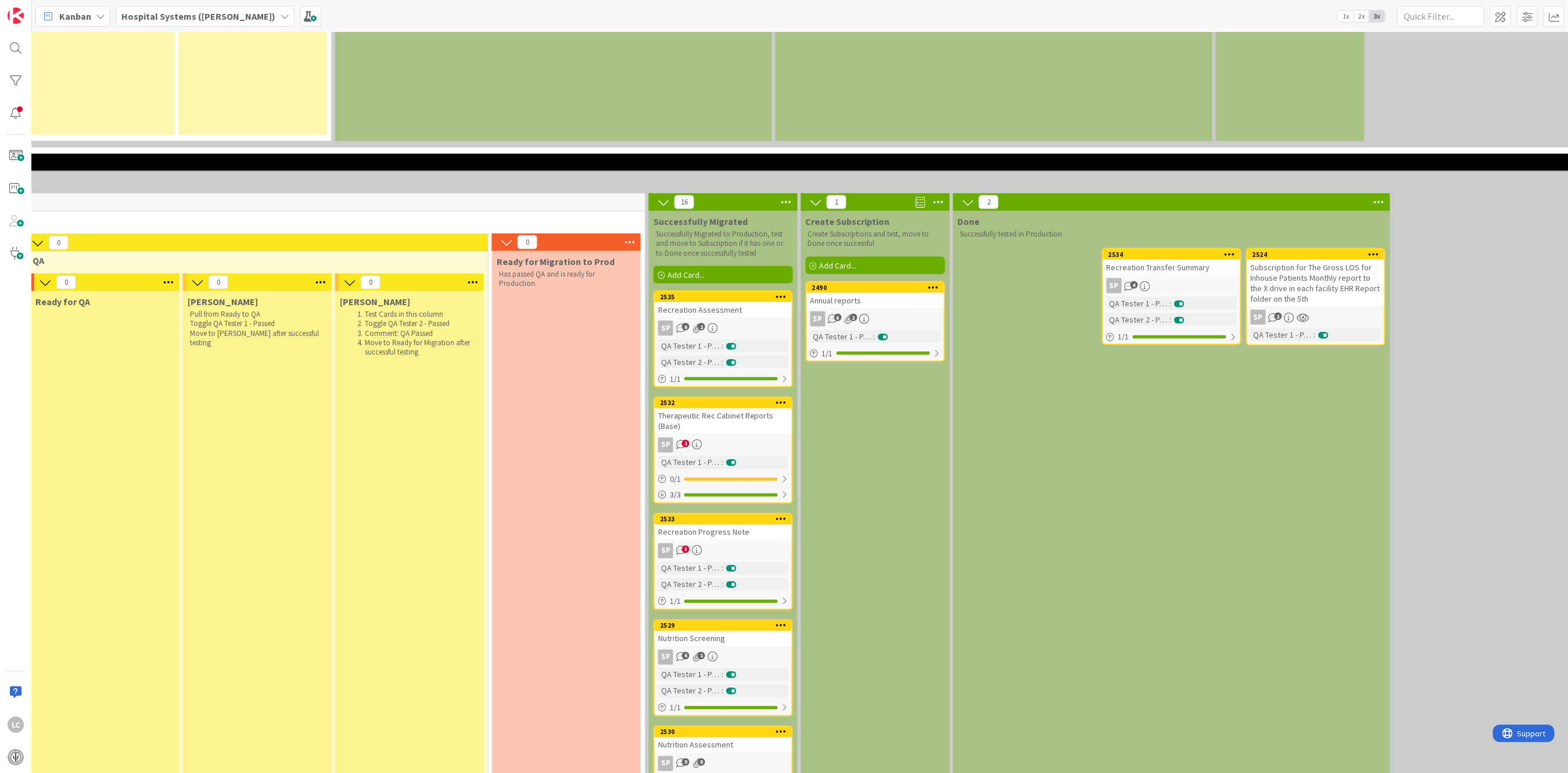
click at [703, 302] on div "Recreation Assessment" at bounding box center [723, 309] width 137 height 15
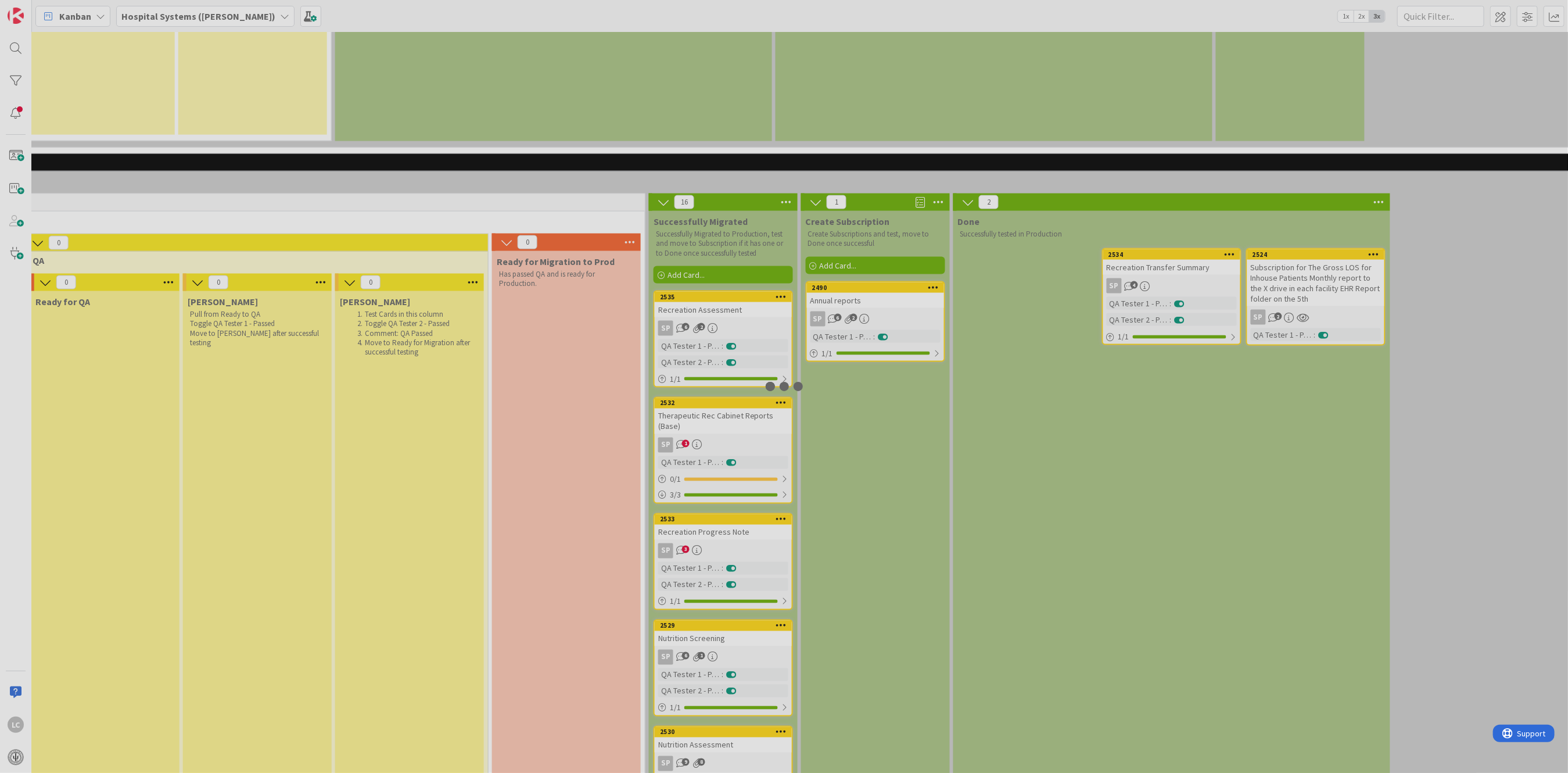
click at [703, 233] on div at bounding box center [784, 386] width 1568 height 773
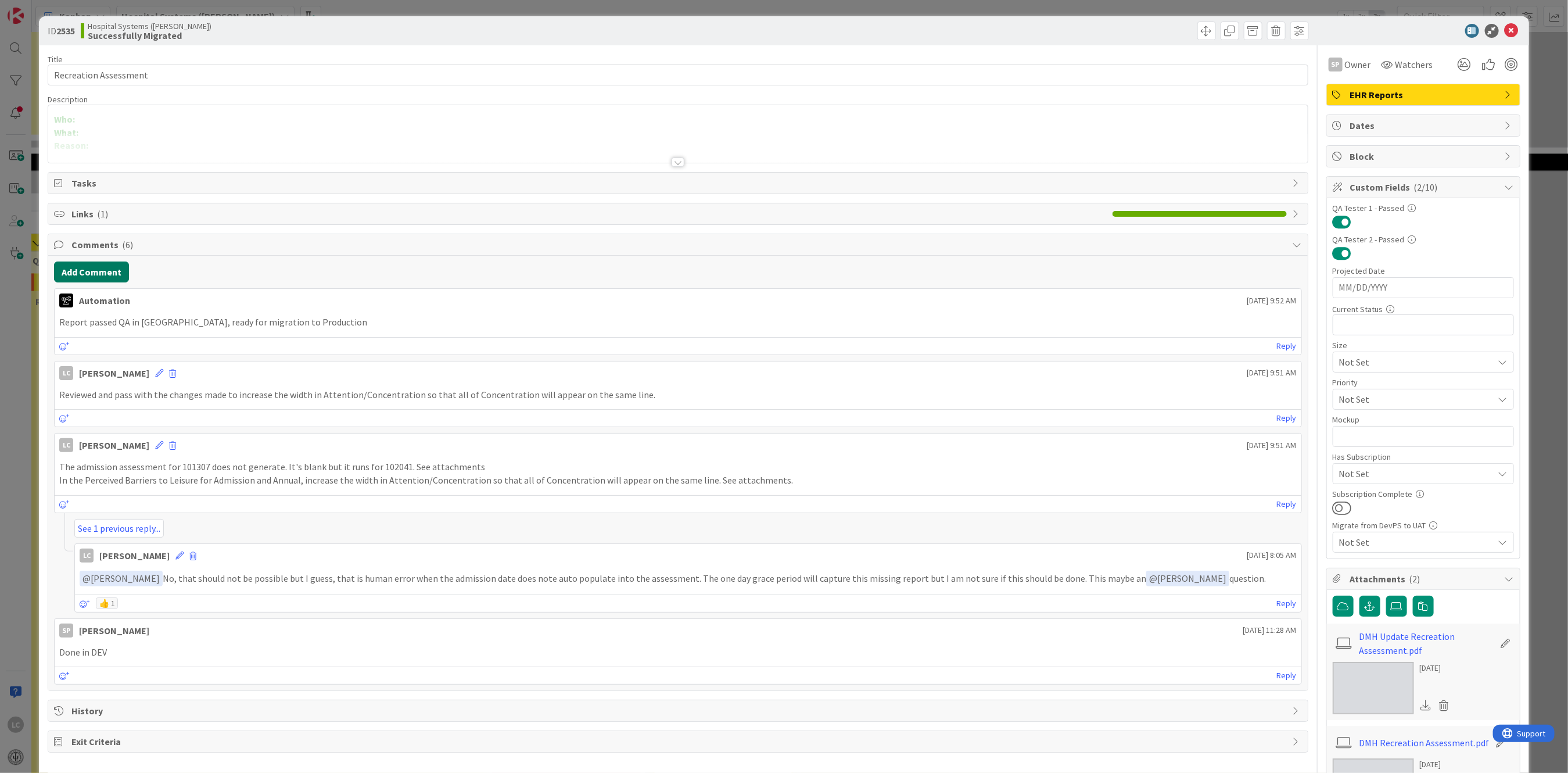
click at [88, 277] on button "Add Comment" at bounding box center [91, 272] width 75 height 21
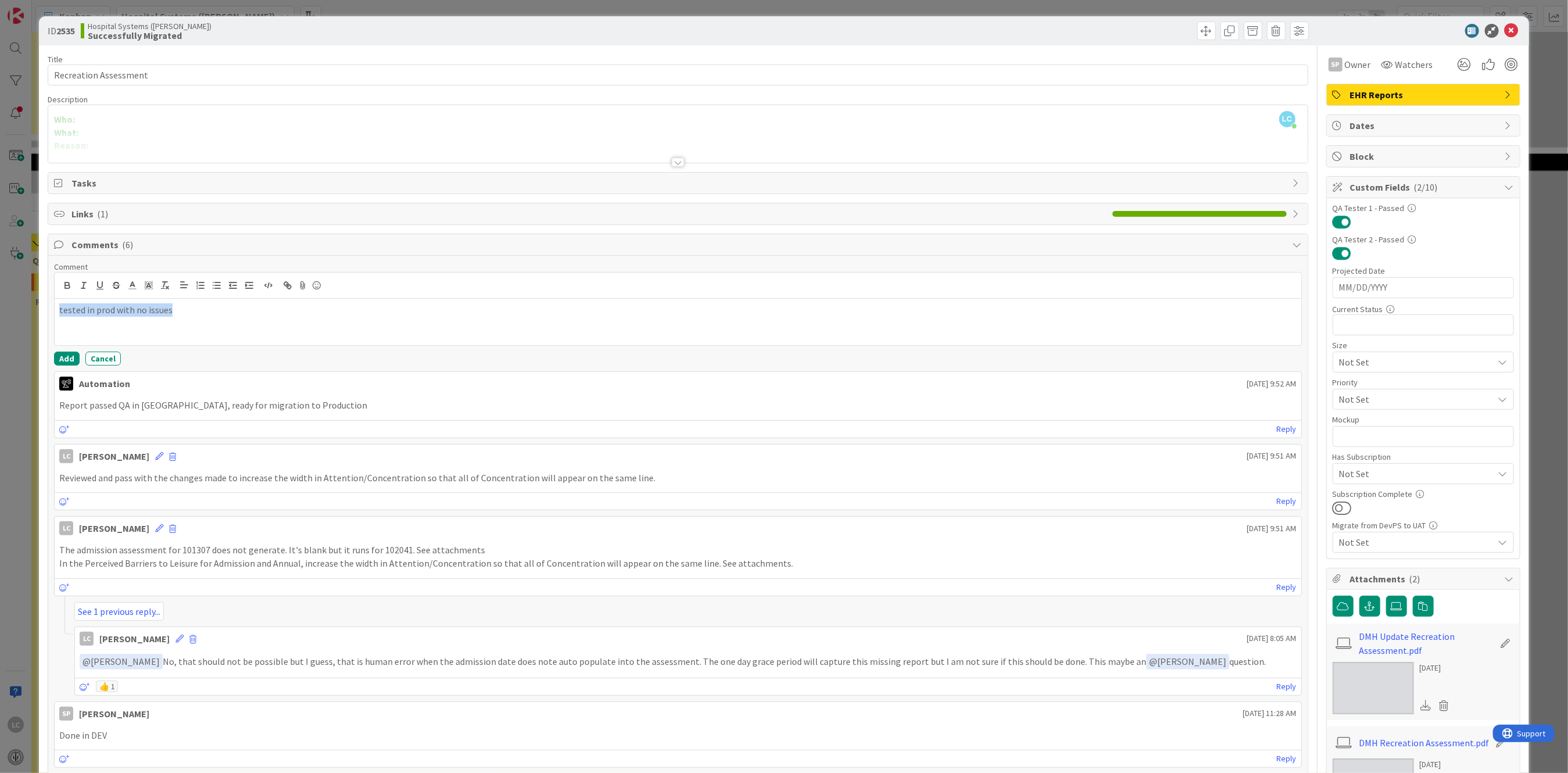
drag, startPoint x: 178, startPoint y: 314, endPoint x: 11, endPoint y: 311, distance: 167.0
click at [13, 311] on div "ID 2535 Hospital Systems ([PERSON_NAME]) Successfully Migrated Title 21 / 128 R…" at bounding box center [784, 386] width 1568 height 773
copy p "tested in prod with no issues"
click at [62, 358] on button "Add" at bounding box center [67, 358] width 26 height 14
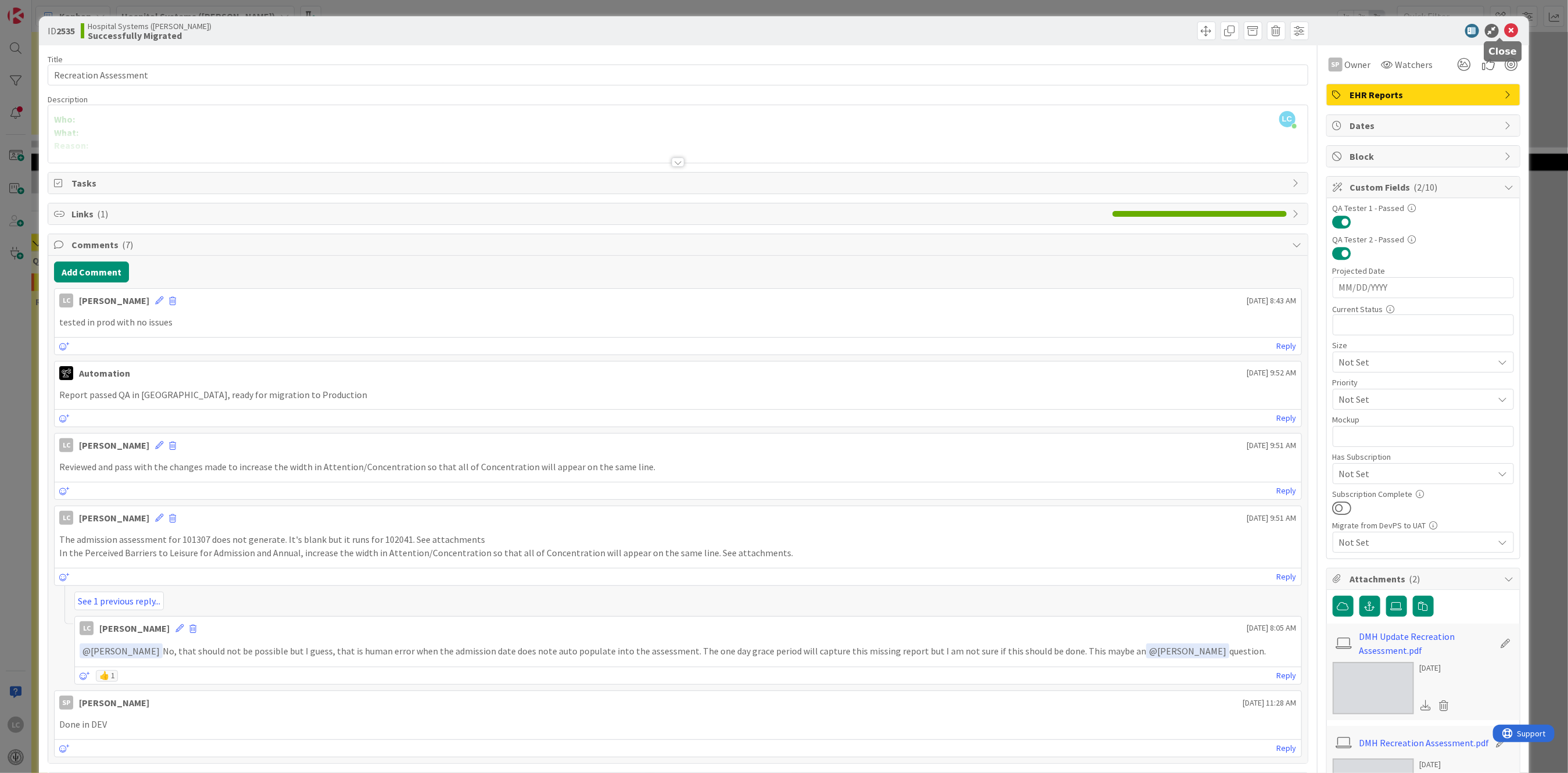
click at [1504, 30] on icon at bounding box center [1511, 31] width 14 height 14
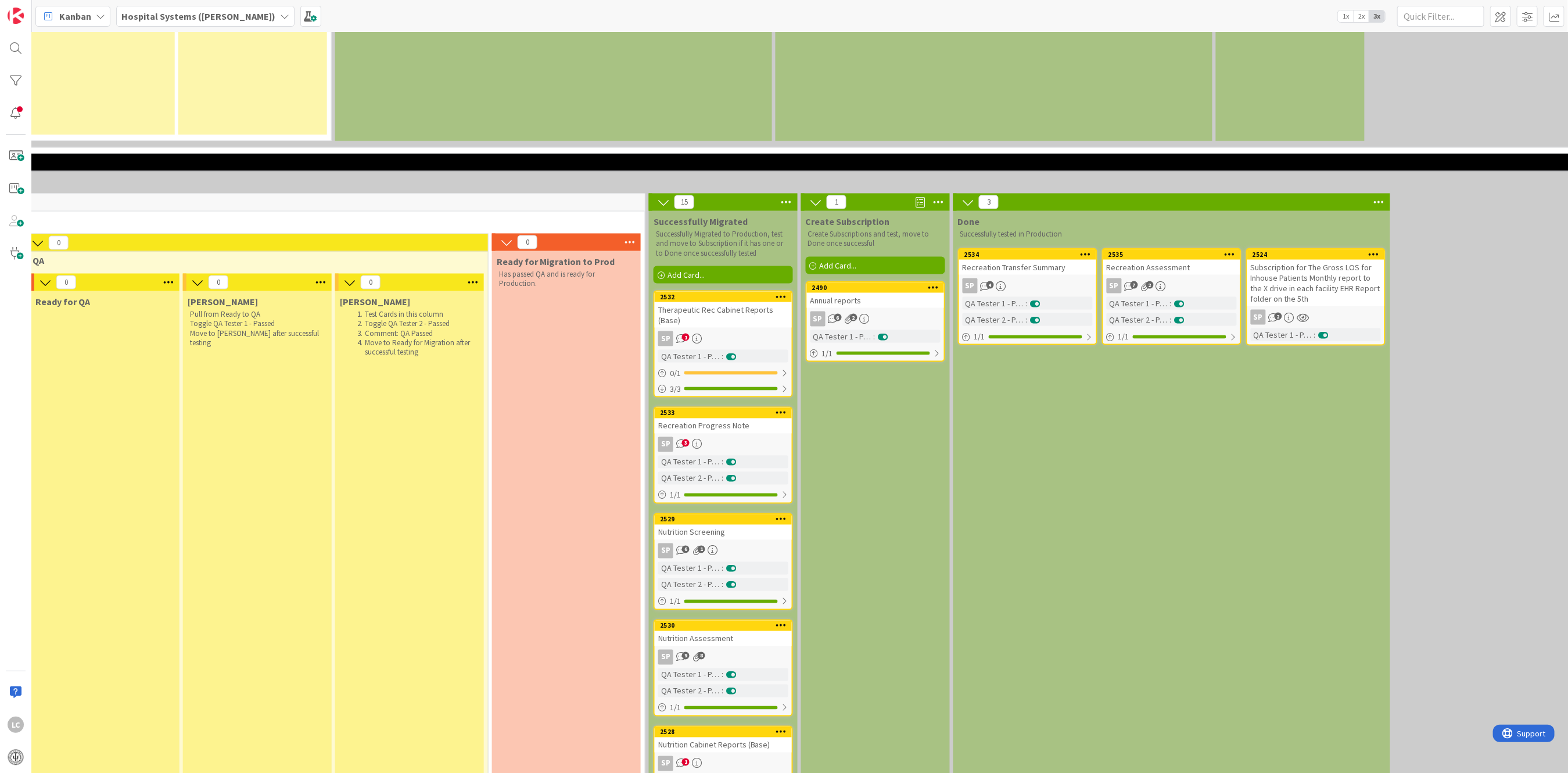
click at [693, 439] on icon at bounding box center [697, 444] width 10 height 10
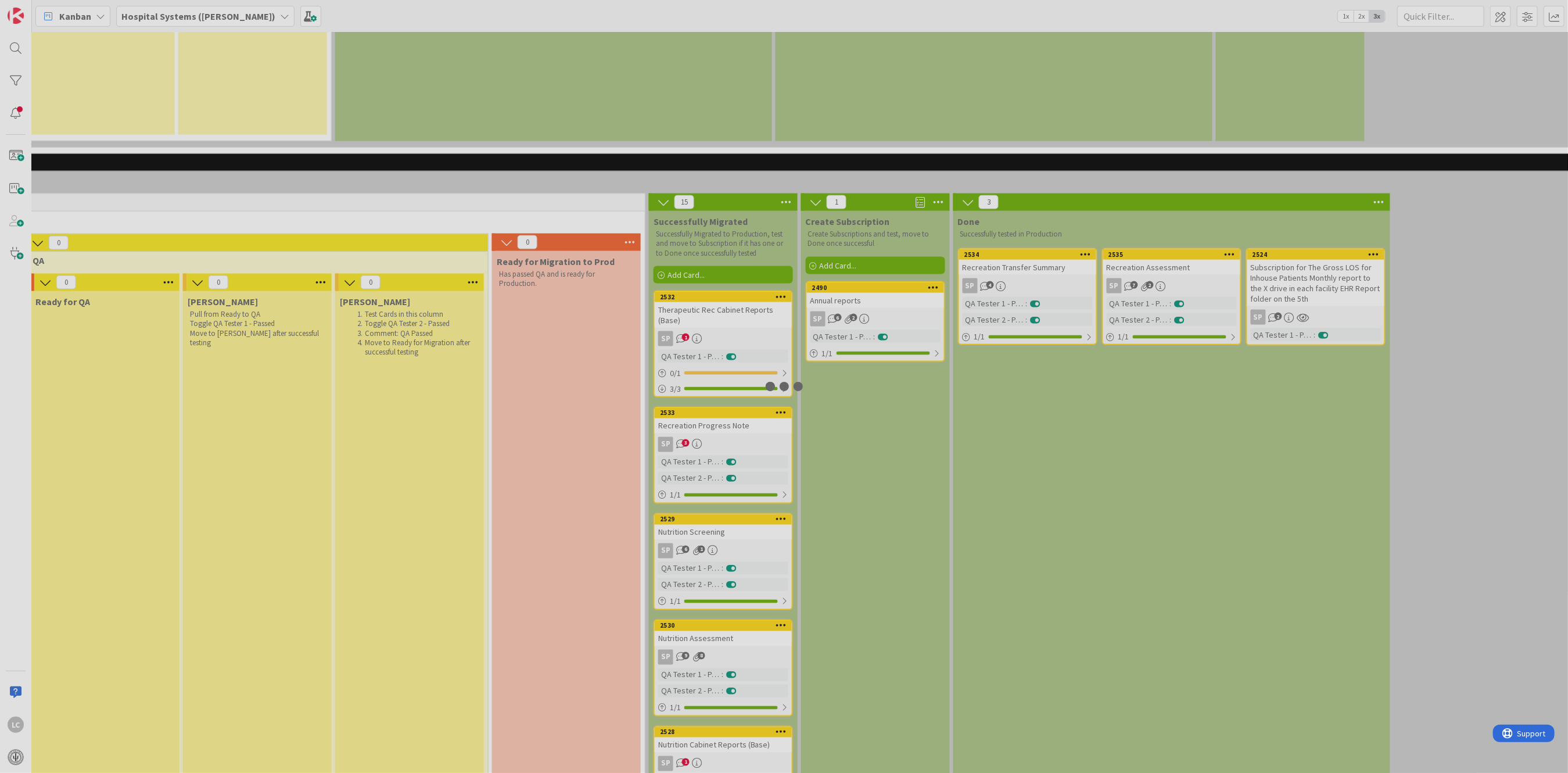
click at [693, 361] on div at bounding box center [784, 386] width 1568 height 773
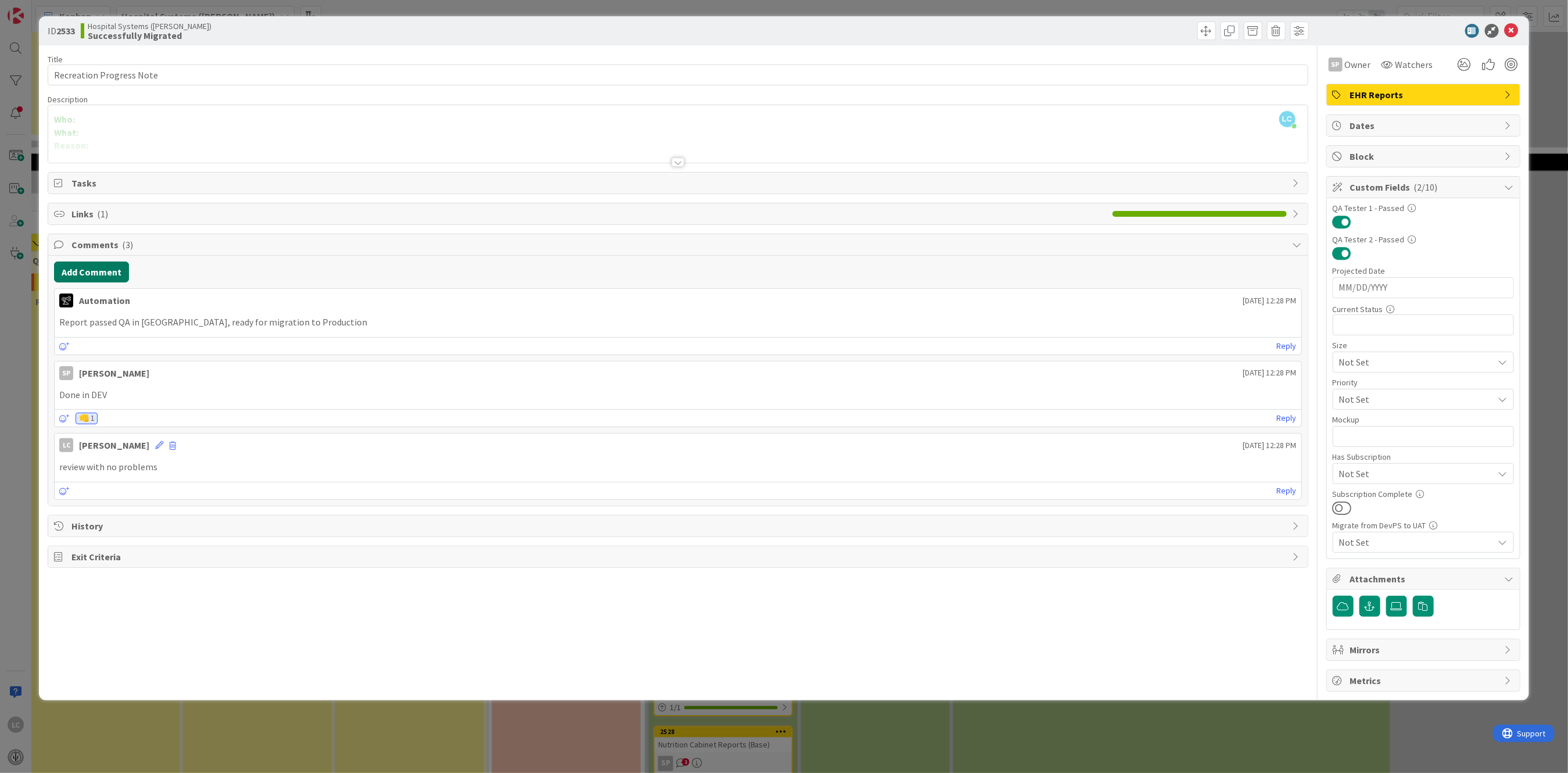
click at [83, 272] on button "Add Comment" at bounding box center [91, 272] width 75 height 21
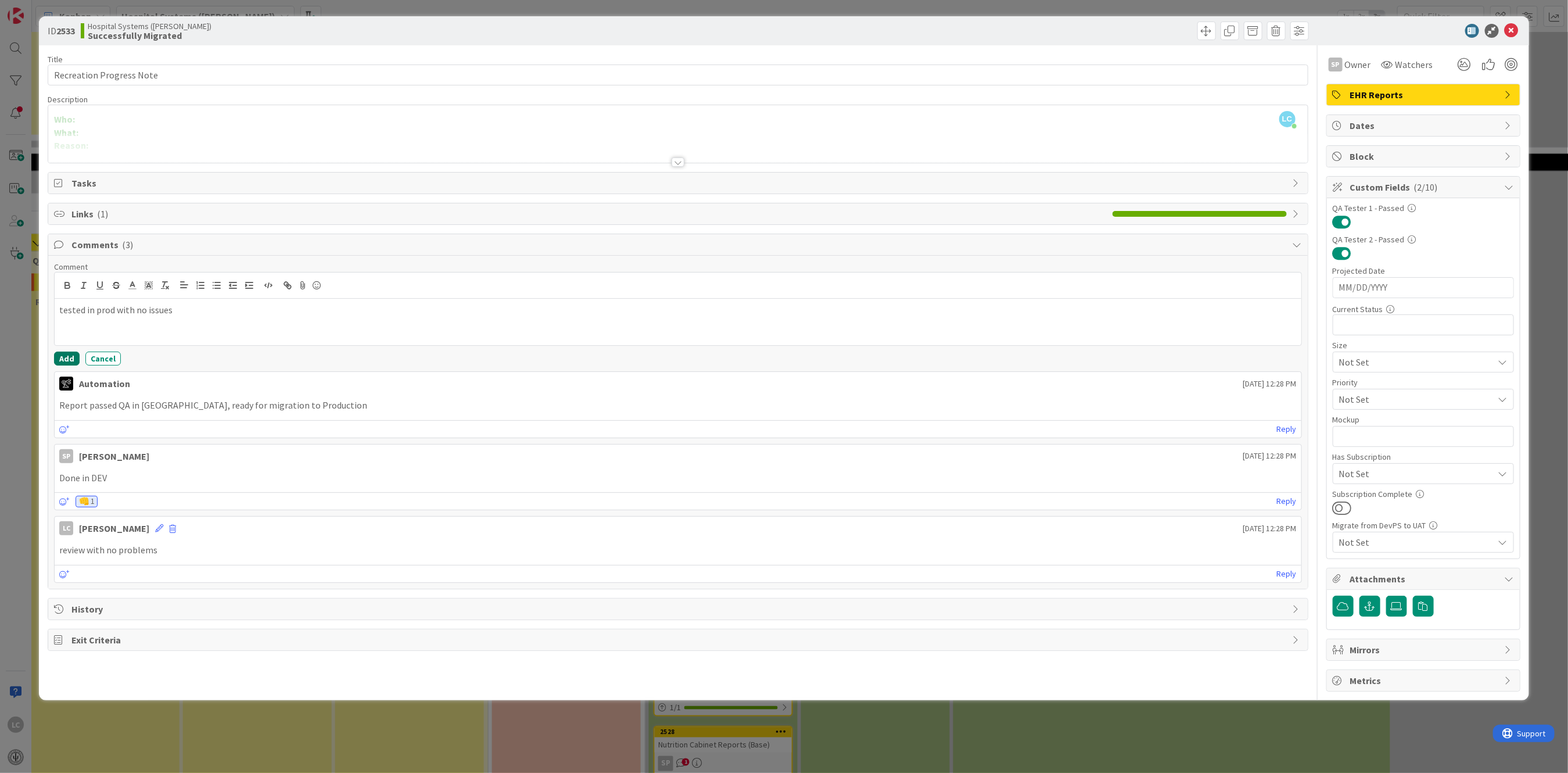
click at [62, 358] on button "Add" at bounding box center [67, 358] width 26 height 14
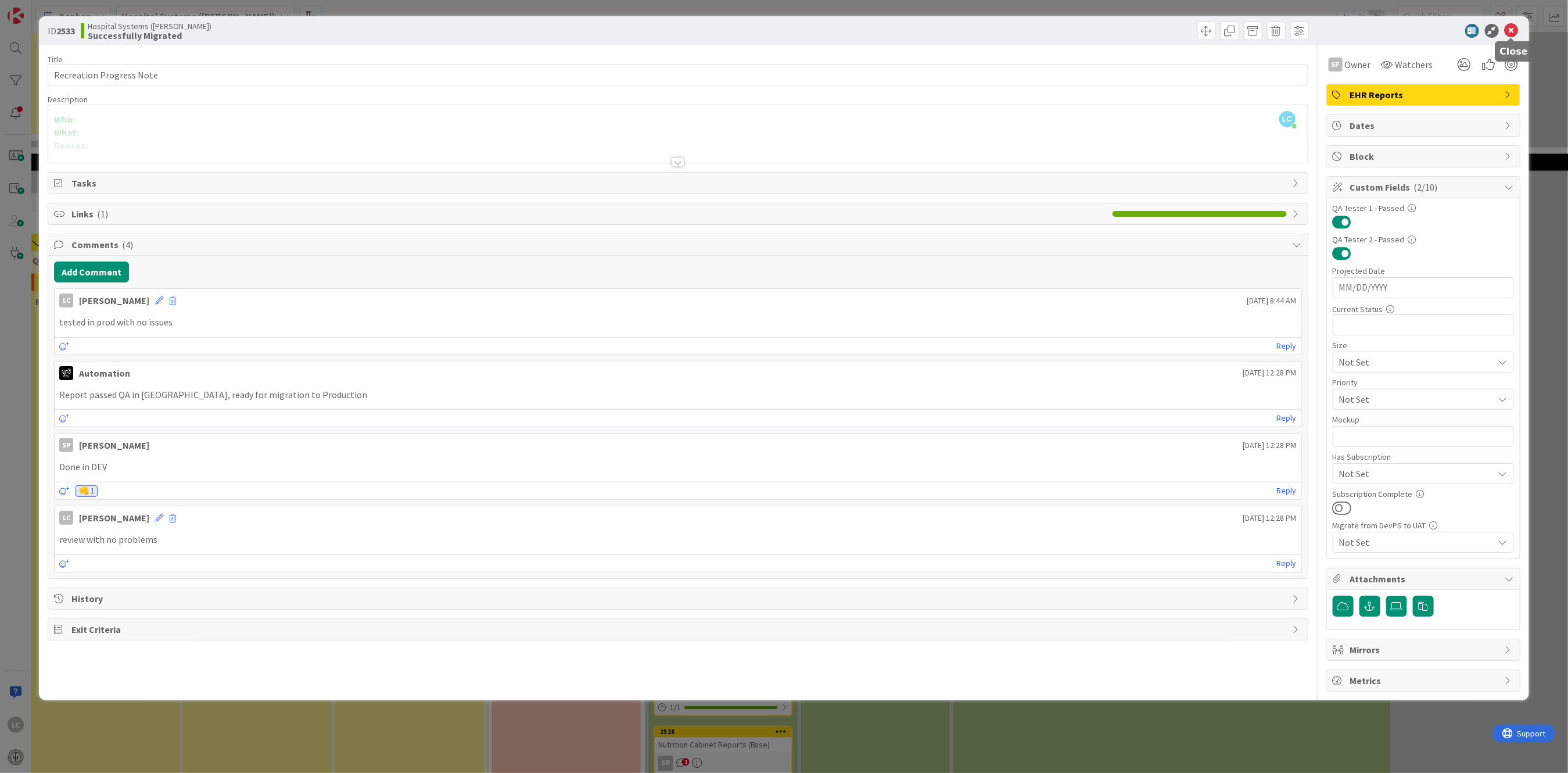
click at [1514, 28] on icon at bounding box center [1511, 31] width 14 height 14
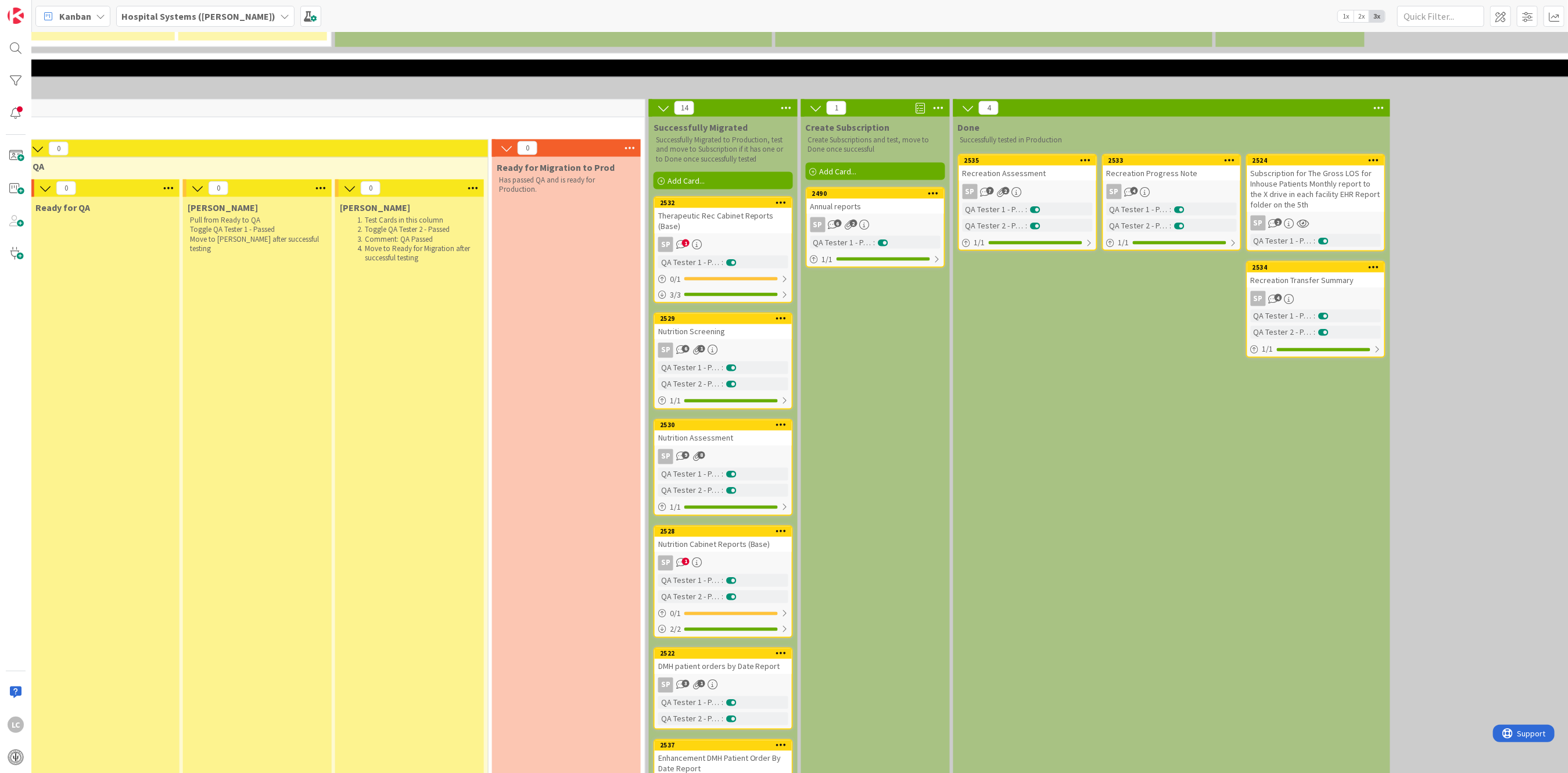
scroll to position [1292, 947]
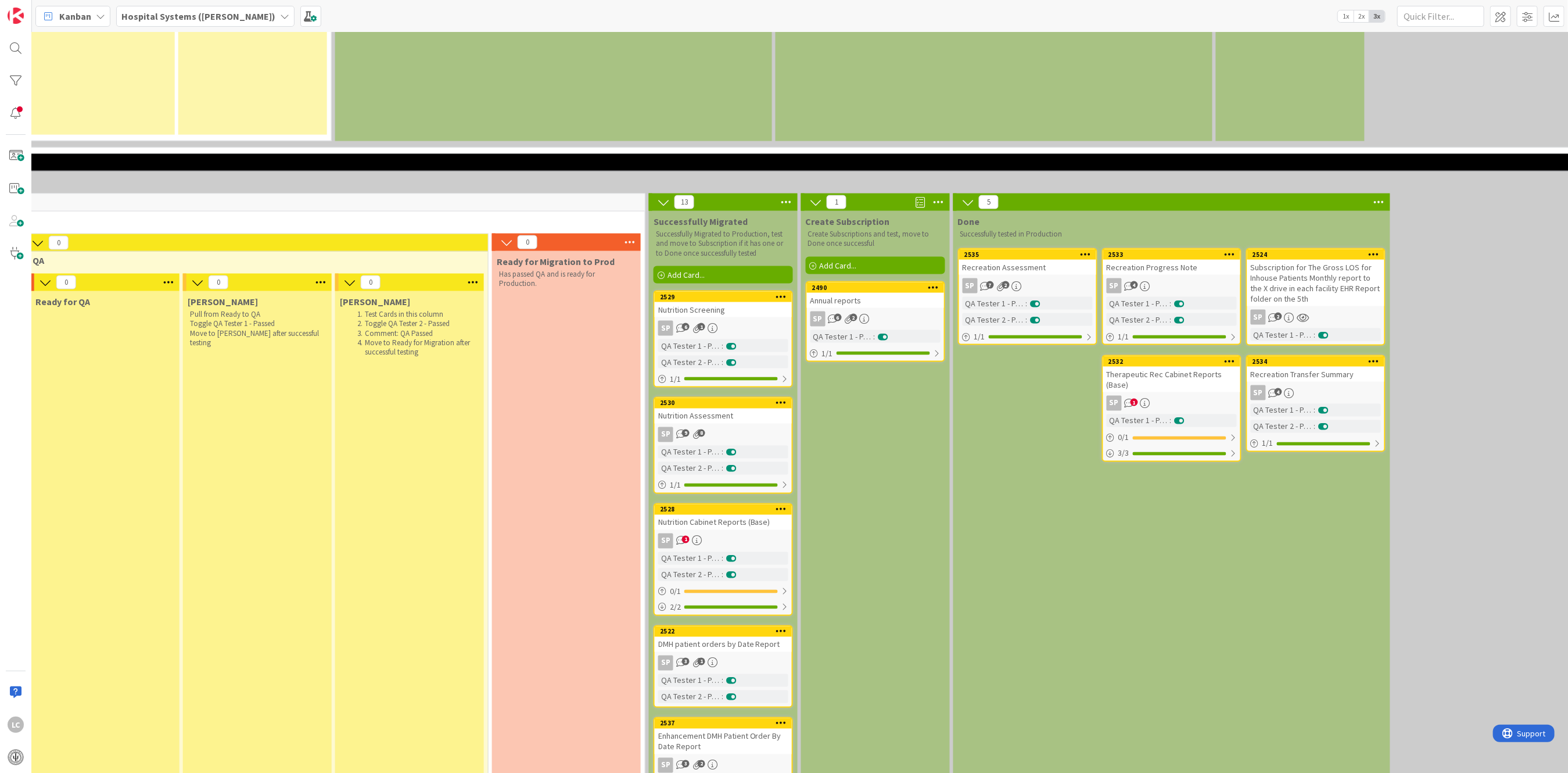
click at [706, 302] on div "Nutrition Screening" at bounding box center [723, 309] width 137 height 15
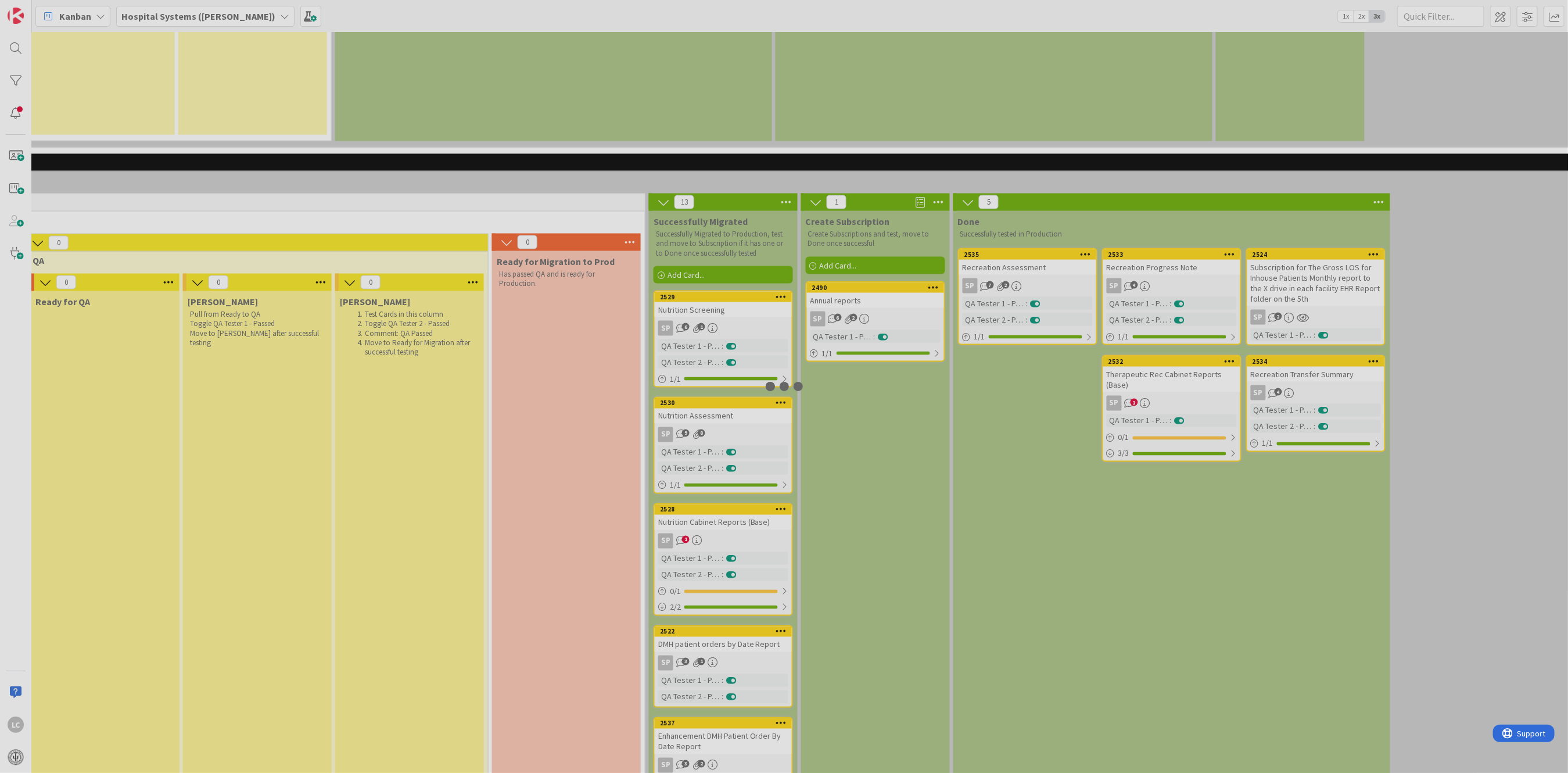
click at [706, 223] on div at bounding box center [784, 386] width 1568 height 773
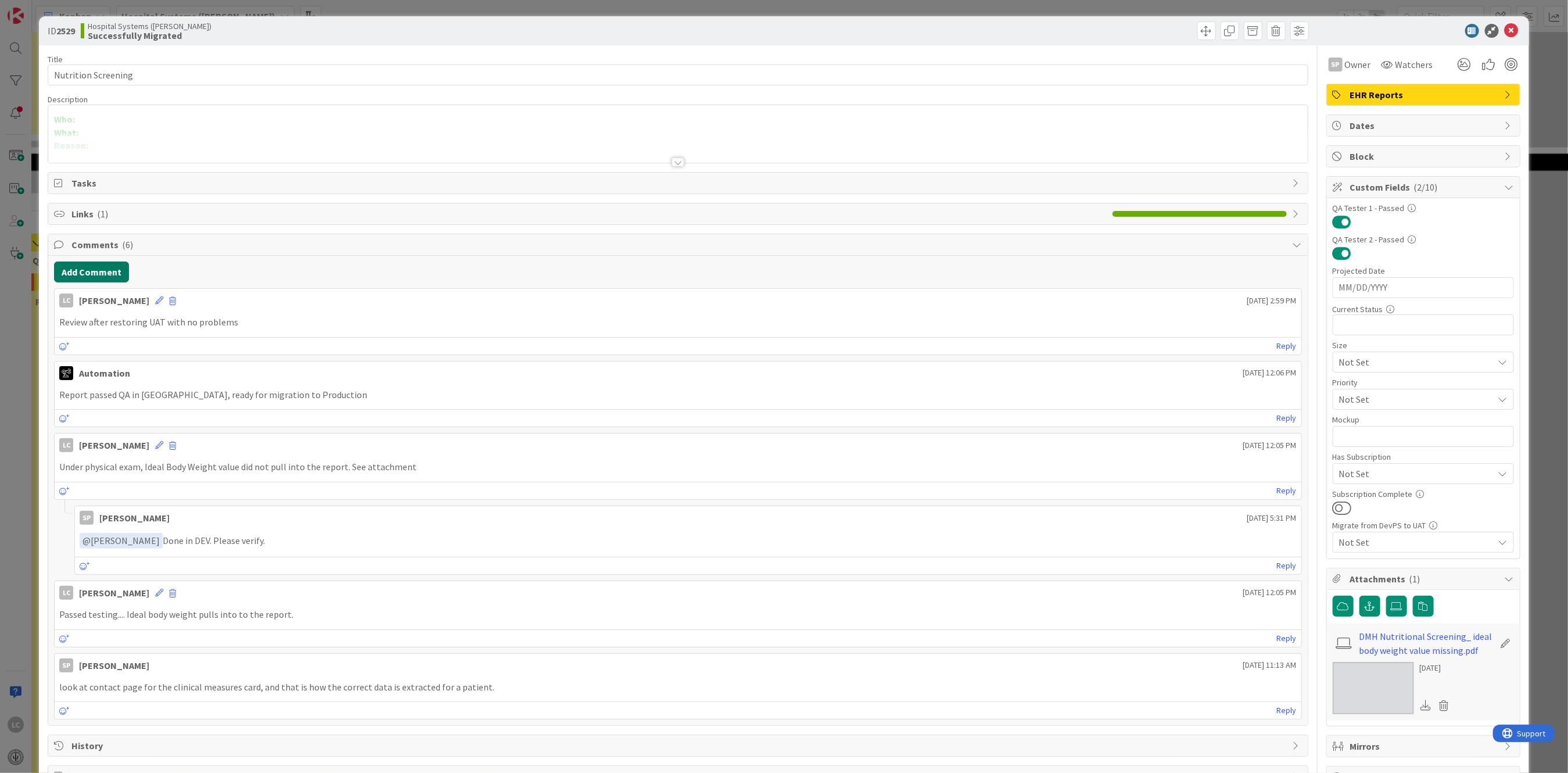
click at [82, 274] on button "Add Comment" at bounding box center [91, 272] width 75 height 21
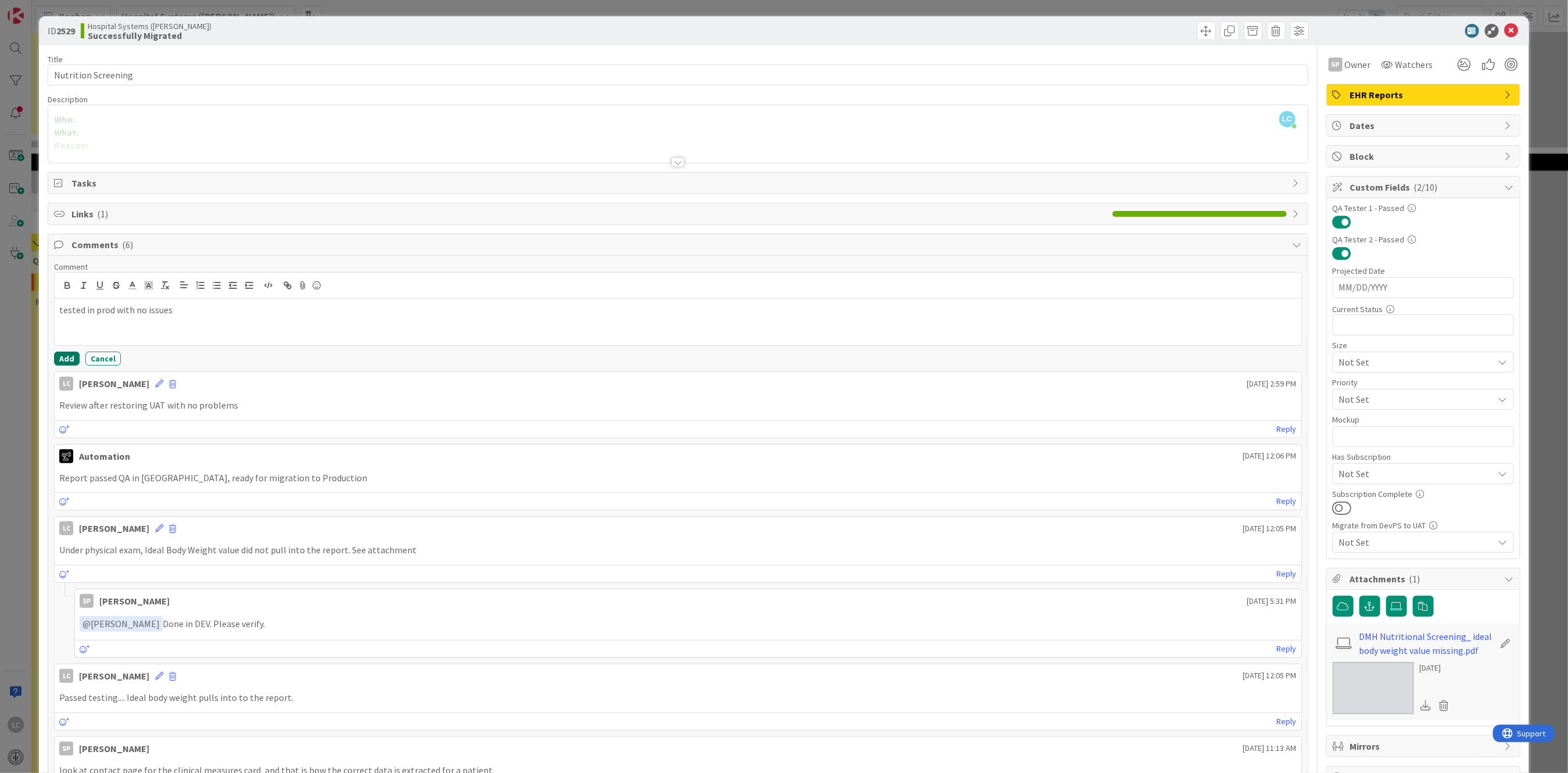
click at [65, 360] on button "Add" at bounding box center [67, 358] width 26 height 14
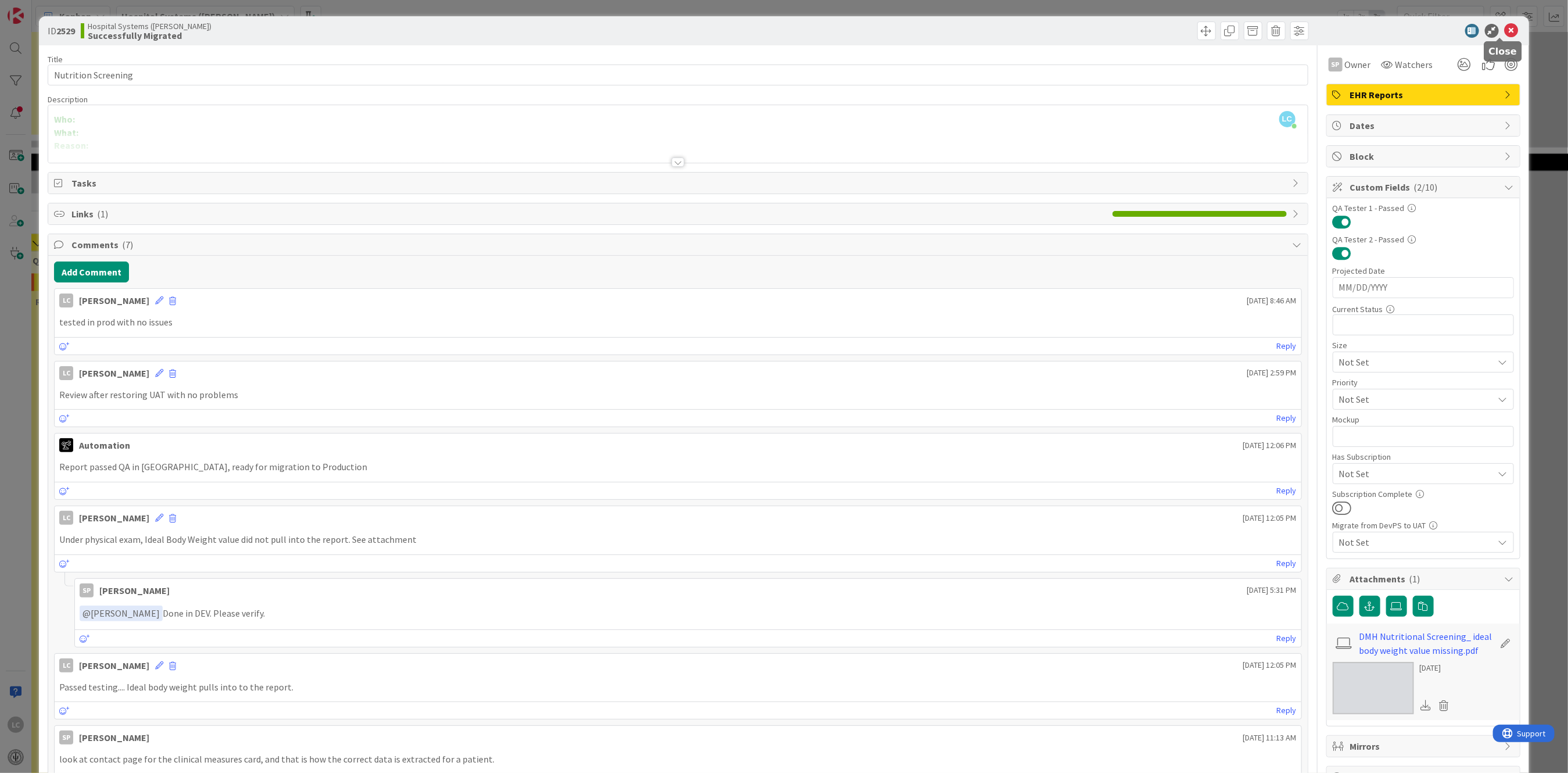
click at [1504, 26] on icon at bounding box center [1511, 31] width 14 height 14
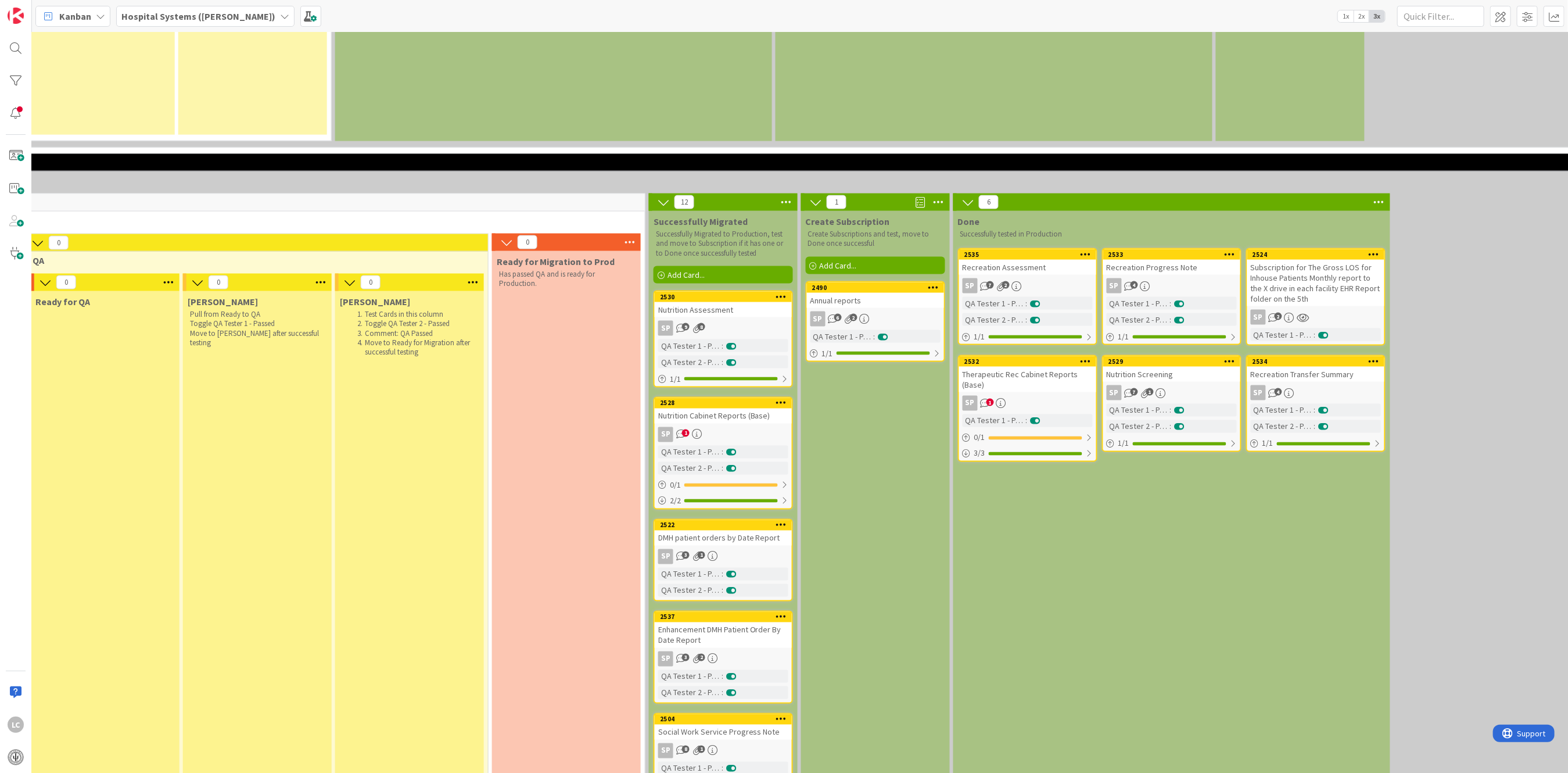
click at [692, 323] on icon "8" at bounding box center [697, 328] width 10 height 10
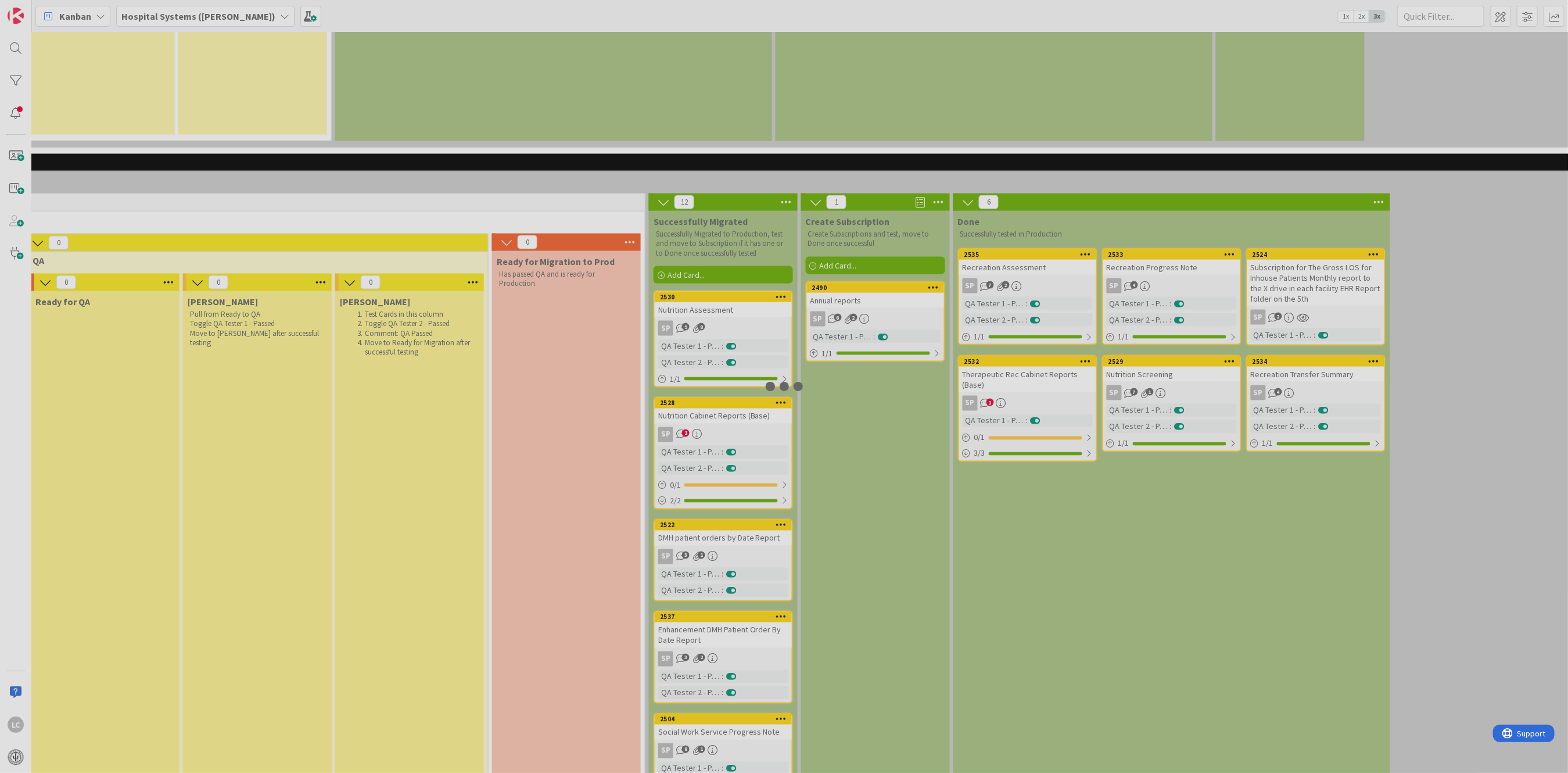
click at [692, 240] on div at bounding box center [784, 386] width 1568 height 773
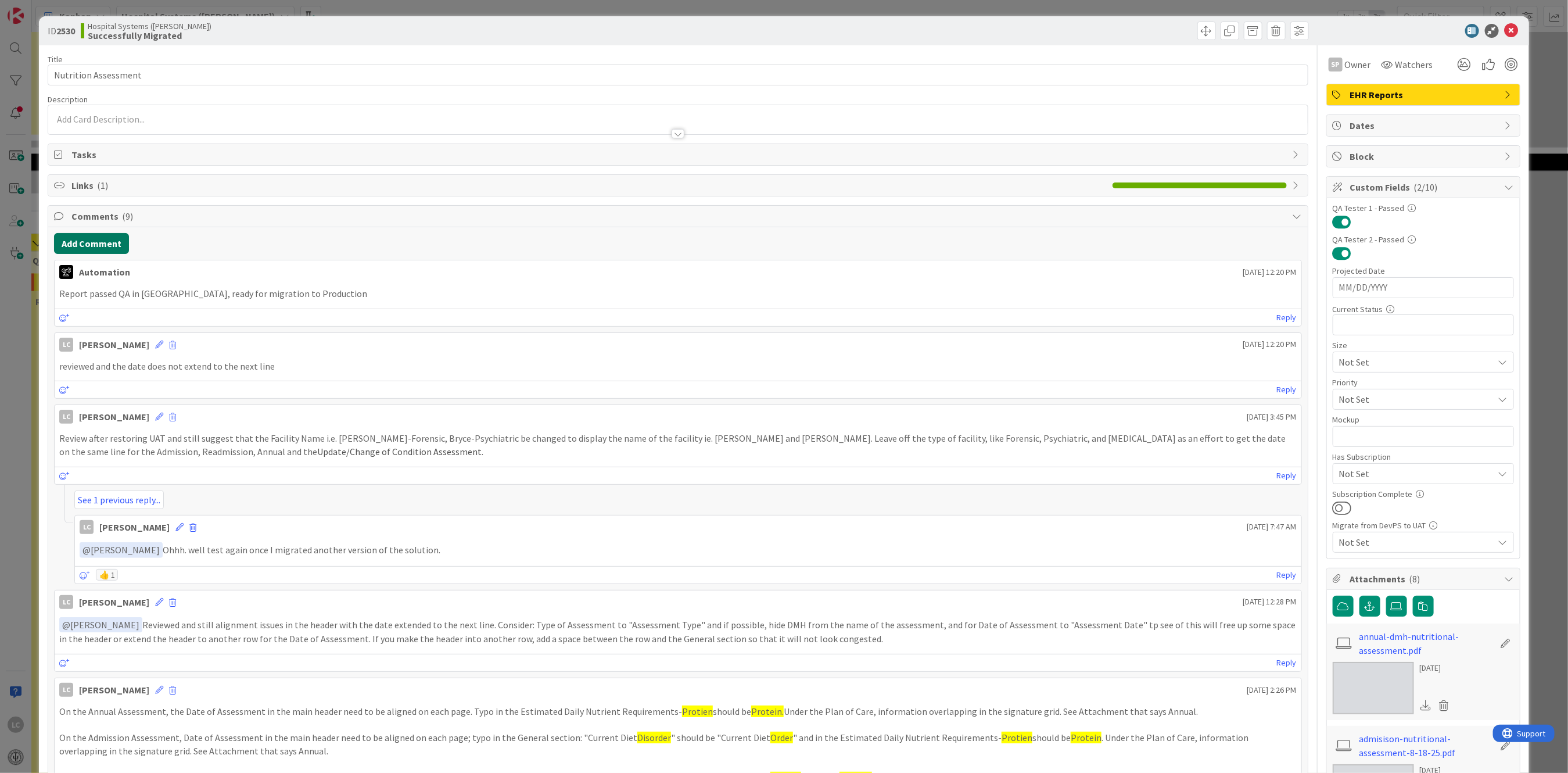
click at [73, 251] on button "Add Comment" at bounding box center [91, 243] width 75 height 21
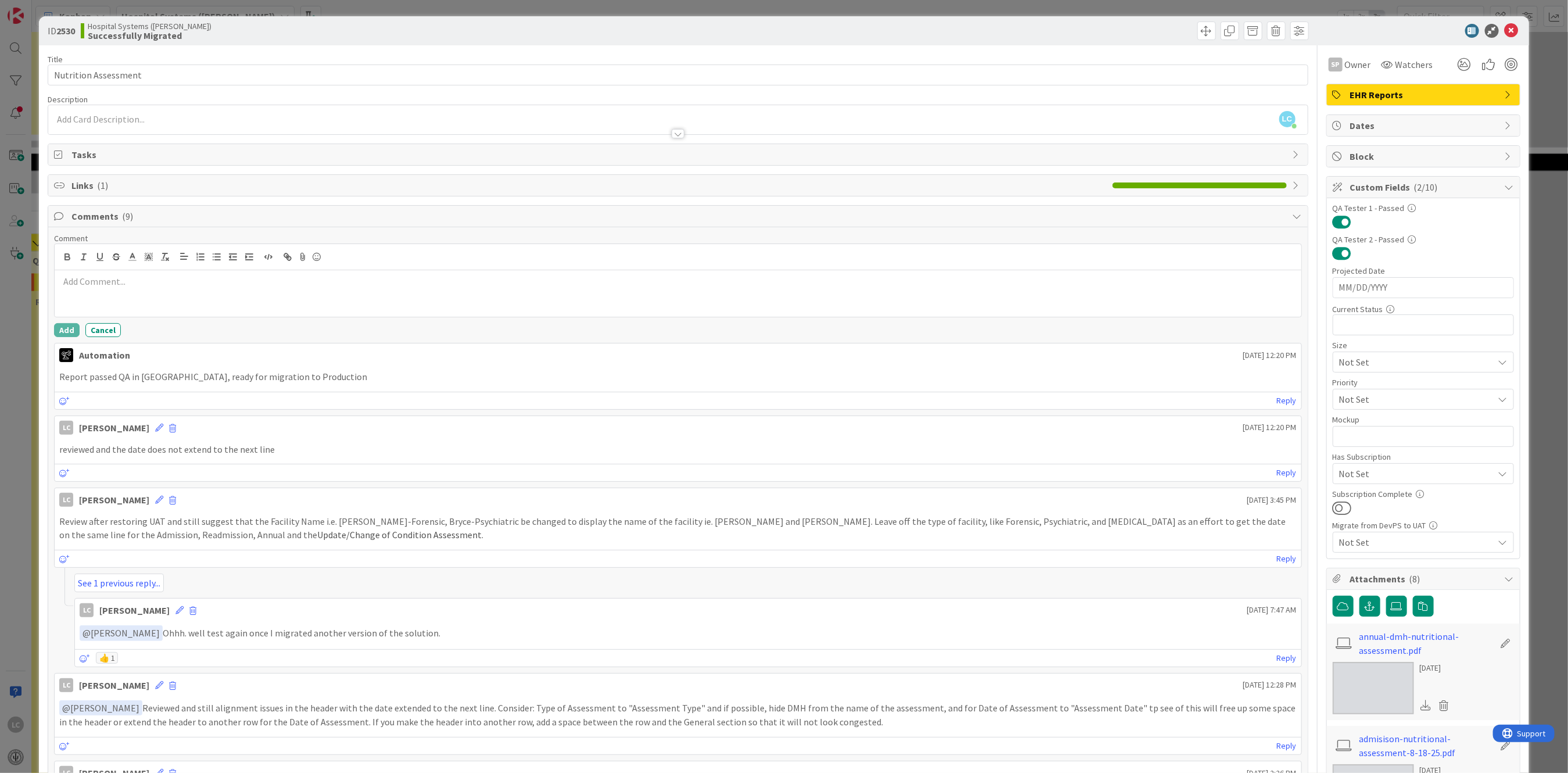
click at [73, 279] on p at bounding box center [678, 282] width 1237 height 13
click at [62, 331] on button "Add" at bounding box center [67, 330] width 26 height 14
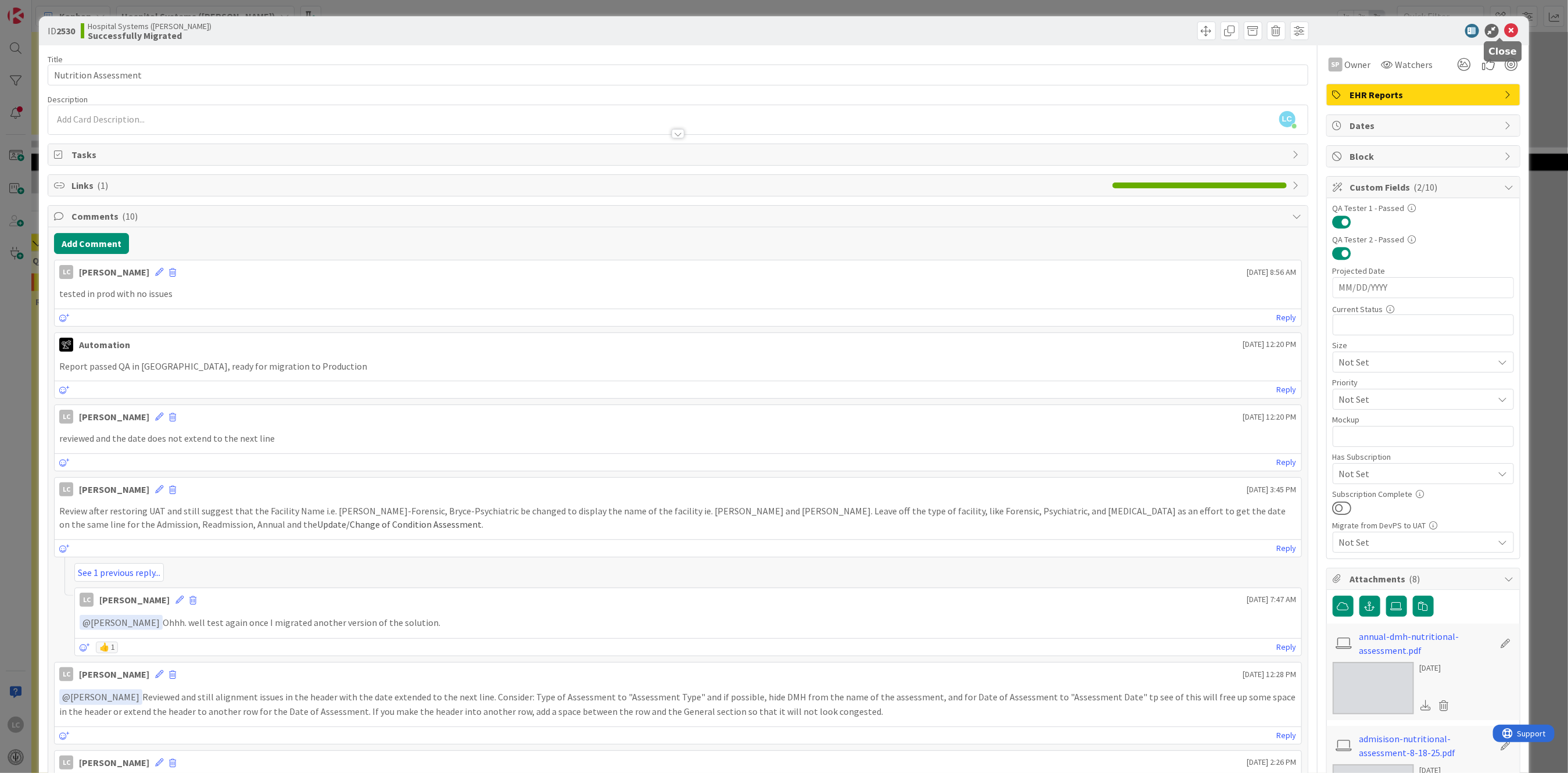
click at [1504, 26] on icon at bounding box center [1511, 31] width 14 height 14
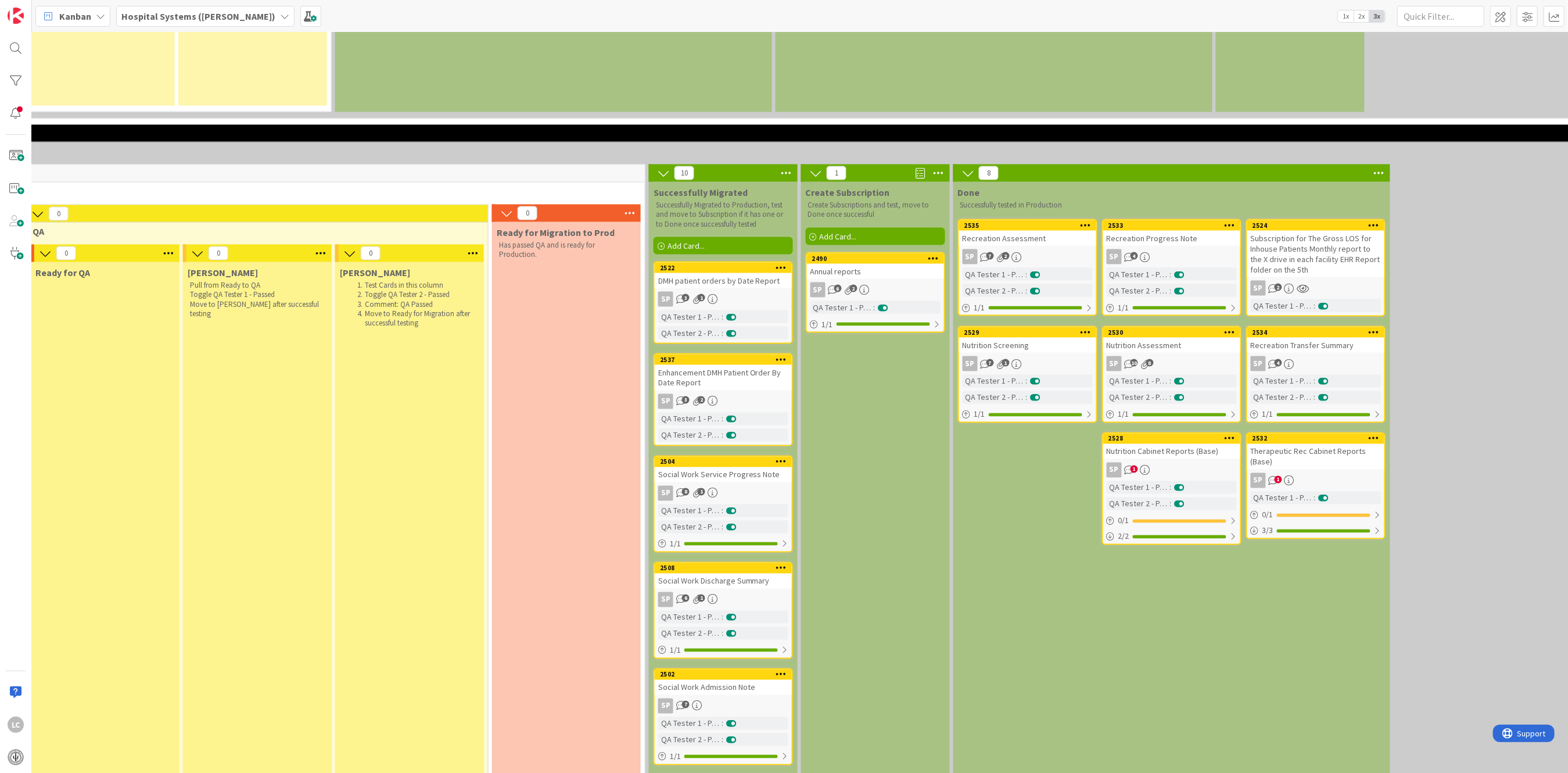
scroll to position [1292, 947]
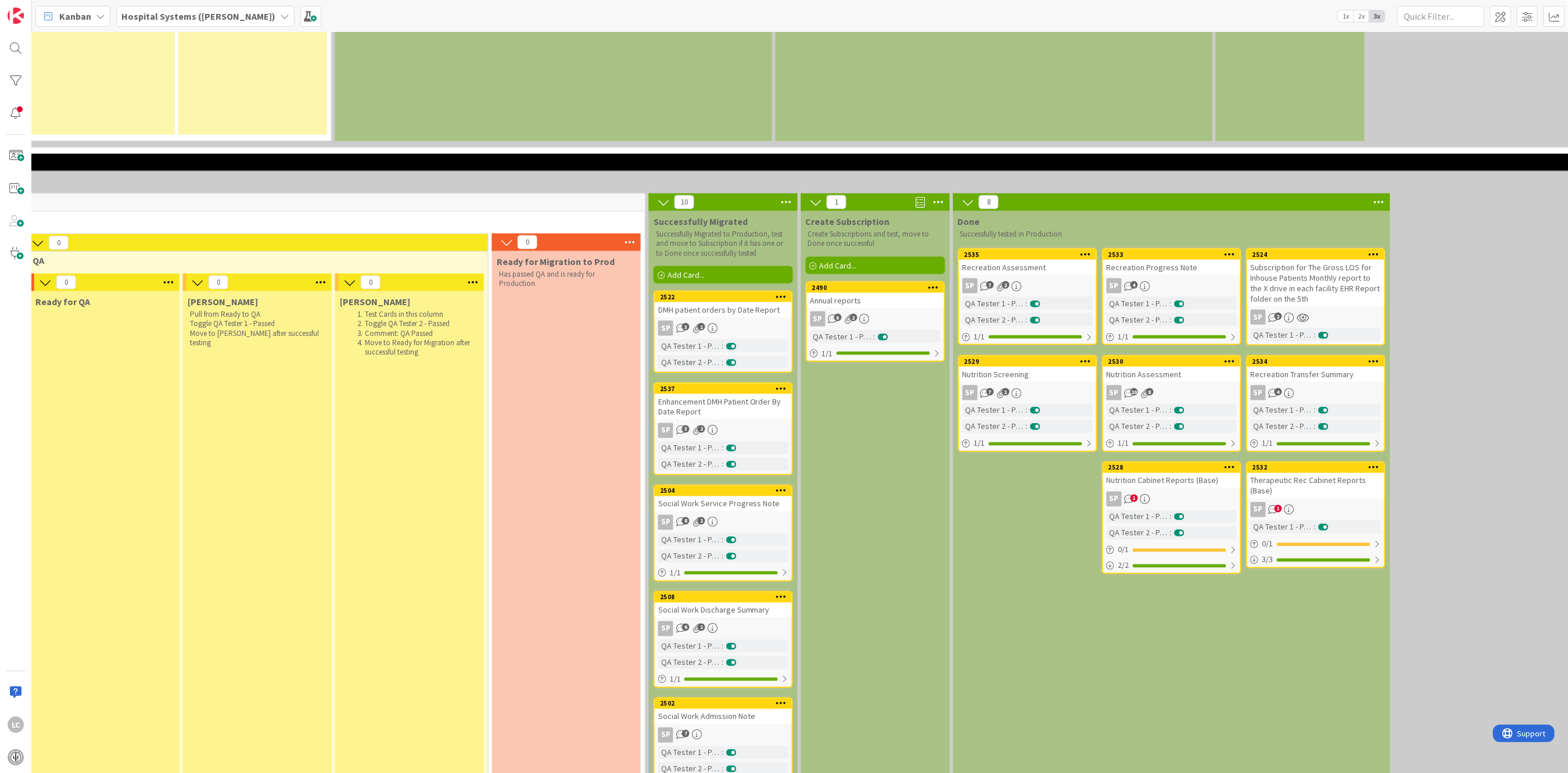
click at [720, 321] on div "SP 3 1" at bounding box center [723, 328] width 137 height 15
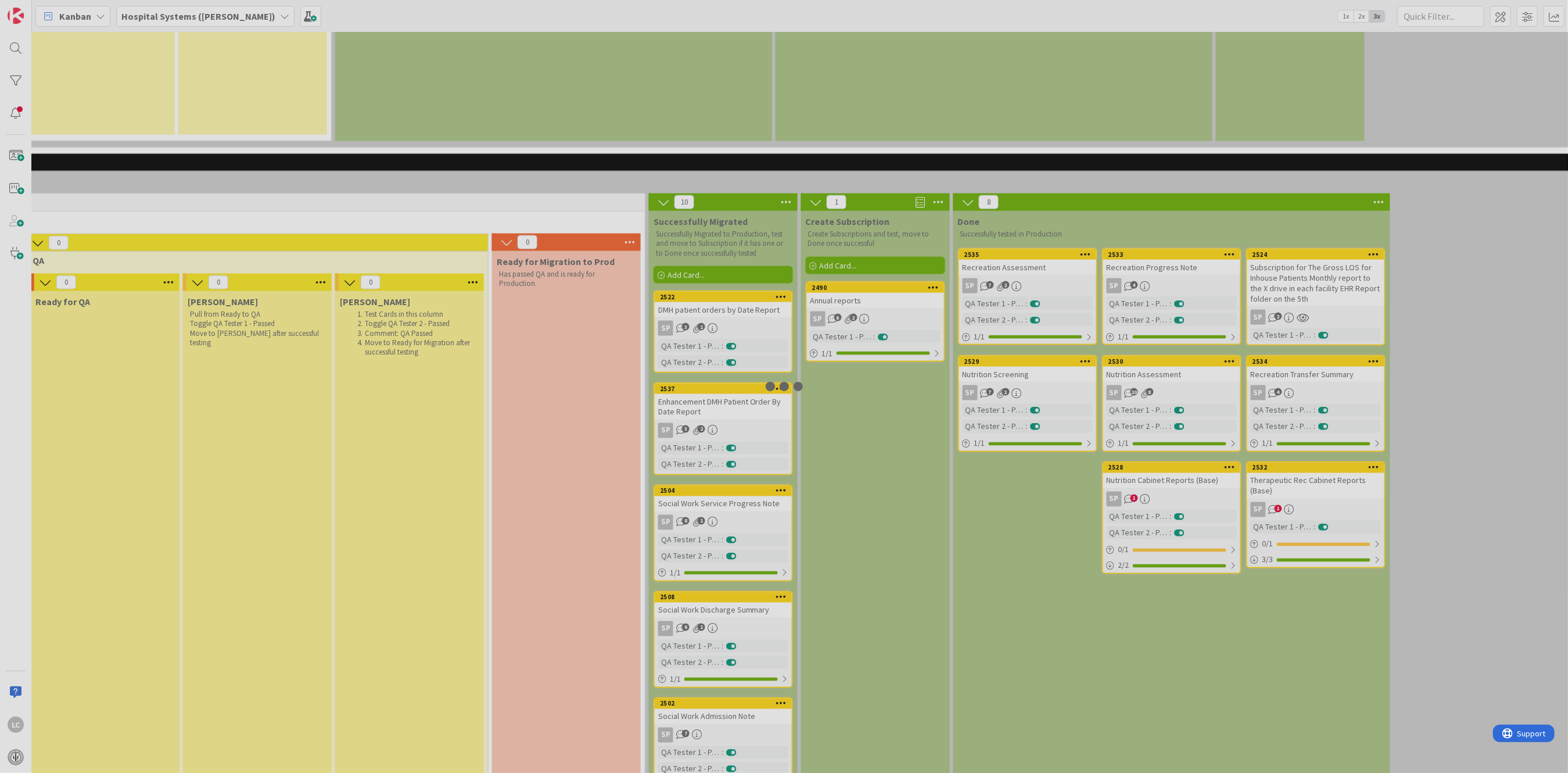
click at [720, 243] on div at bounding box center [784, 386] width 1568 height 773
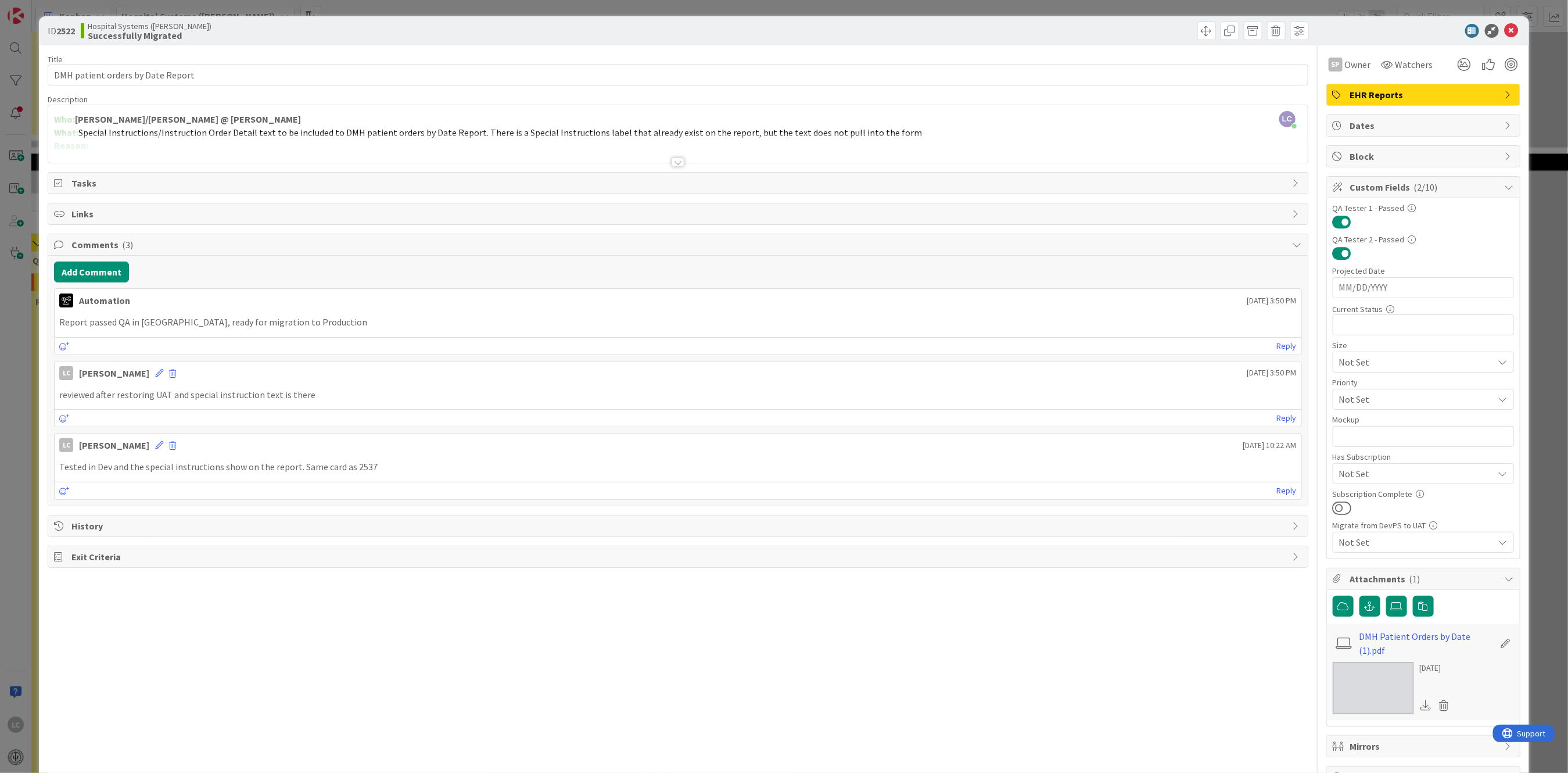
click at [1349, 677] on img at bounding box center [1373, 688] width 81 height 52
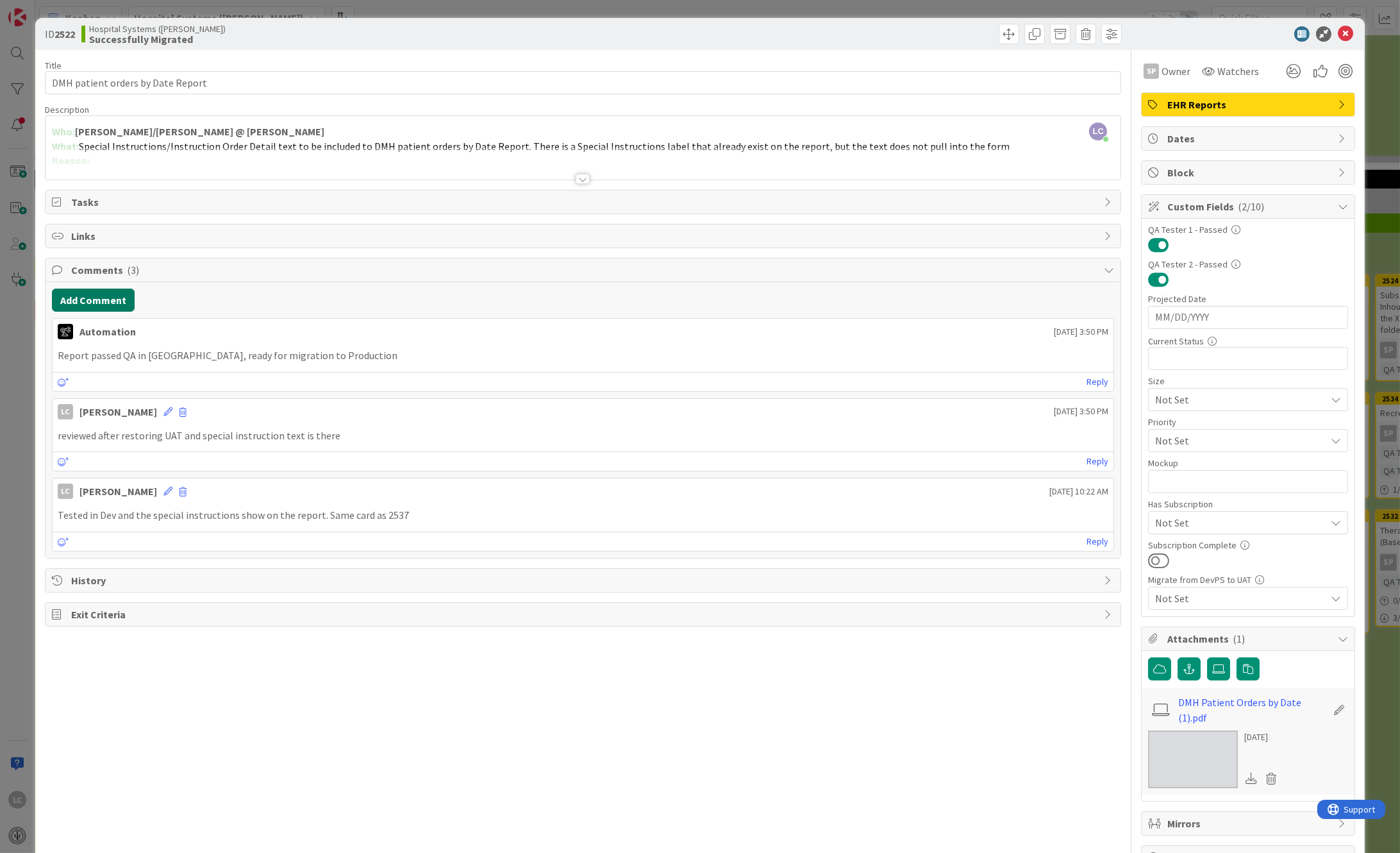
click at [99, 295] on button "Add Comment" at bounding box center [93, 300] width 82 height 23
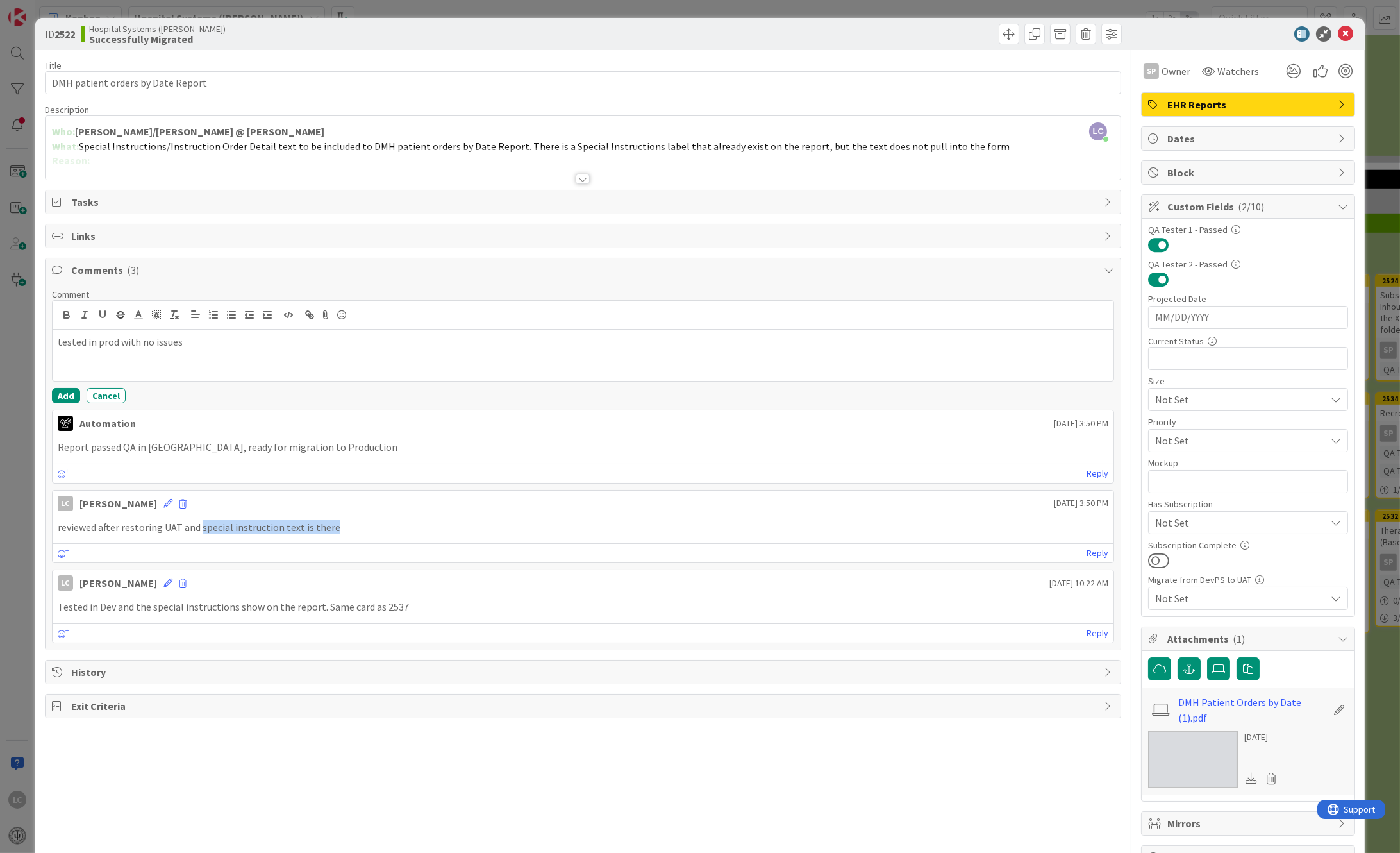
drag, startPoint x: 199, startPoint y: 527, endPoint x: 334, endPoint y: 527, distance: 135.0
click at [334, 527] on p "reviewed after restoring UAT and special instruction text is there" at bounding box center [583, 527] width 1051 height 15
copy p "special instruction text is there"
click at [120, 349] on p "tested in prod with no issues" at bounding box center [583, 342] width 1051 height 15
drag, startPoint x: 118, startPoint y: 345, endPoint x: 195, endPoint y: 351, distance: 77.2
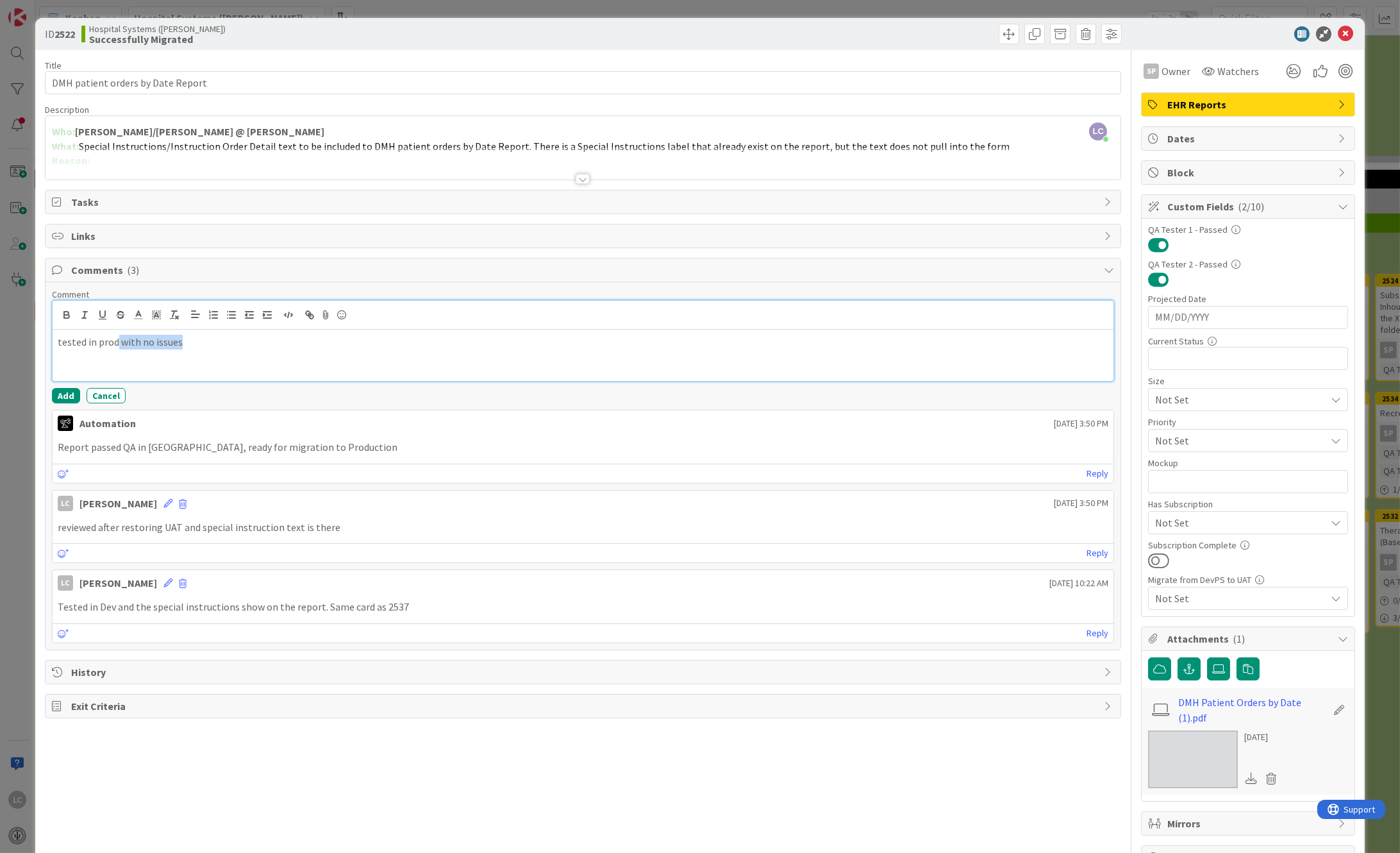
click at [195, 351] on div "tested in prod with no issues" at bounding box center [583, 356] width 1061 height 51
click at [61, 389] on button "Add" at bounding box center [66, 395] width 28 height 16
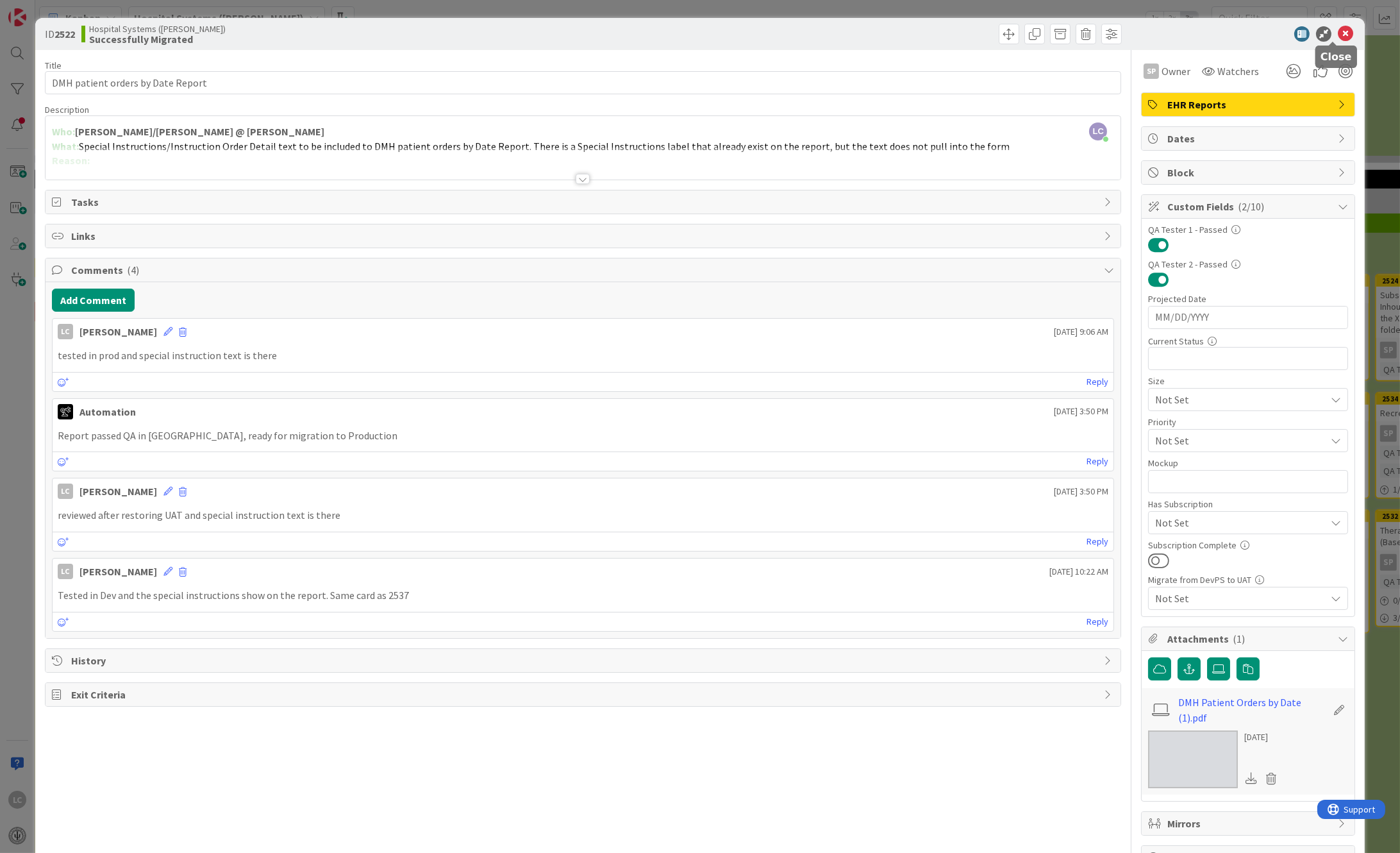
click at [1338, 28] on icon at bounding box center [1345, 34] width 16 height 16
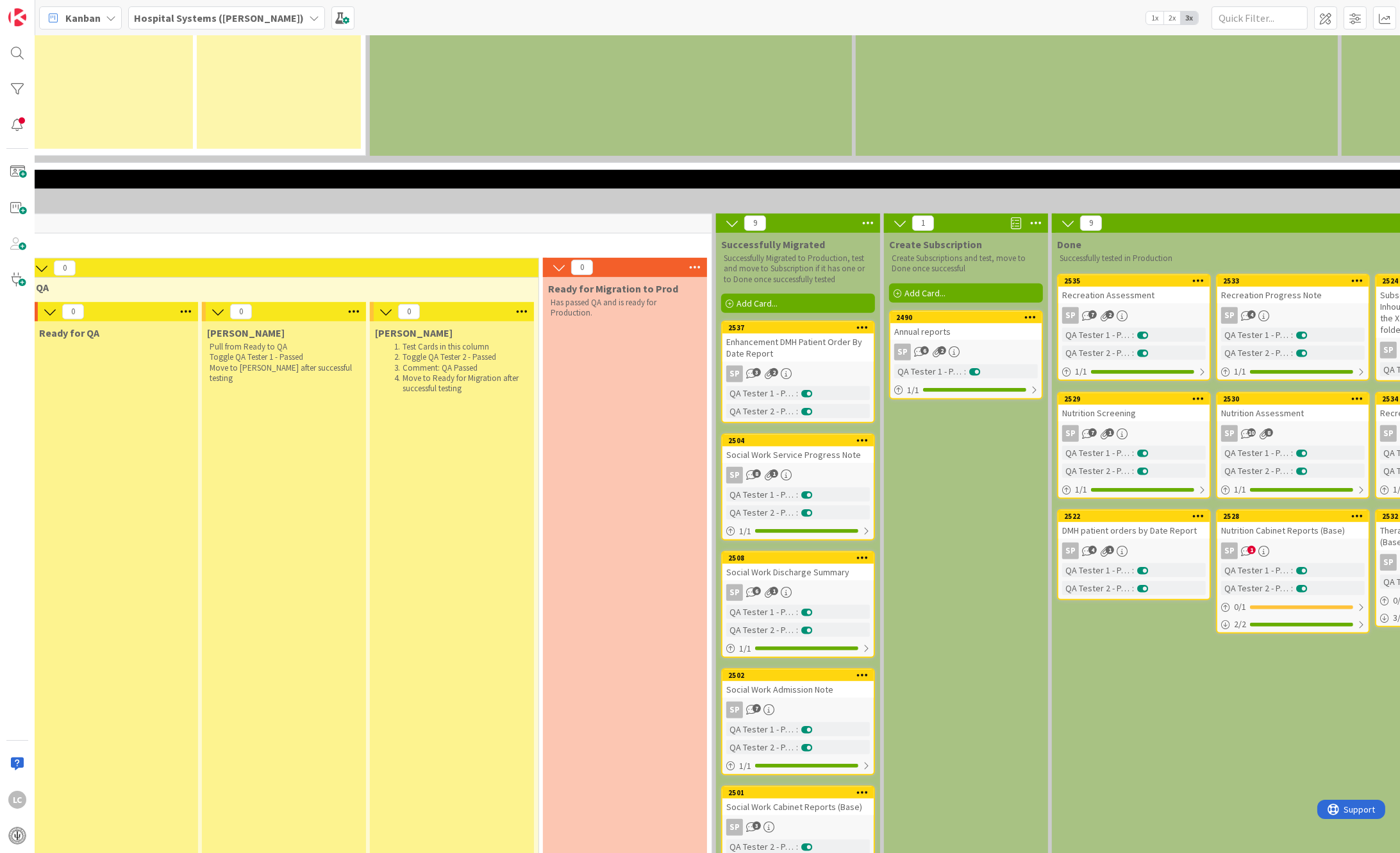
click at [788, 333] on div "Enhancement DMH Patient Order By Date Report" at bounding box center [798, 347] width 151 height 28
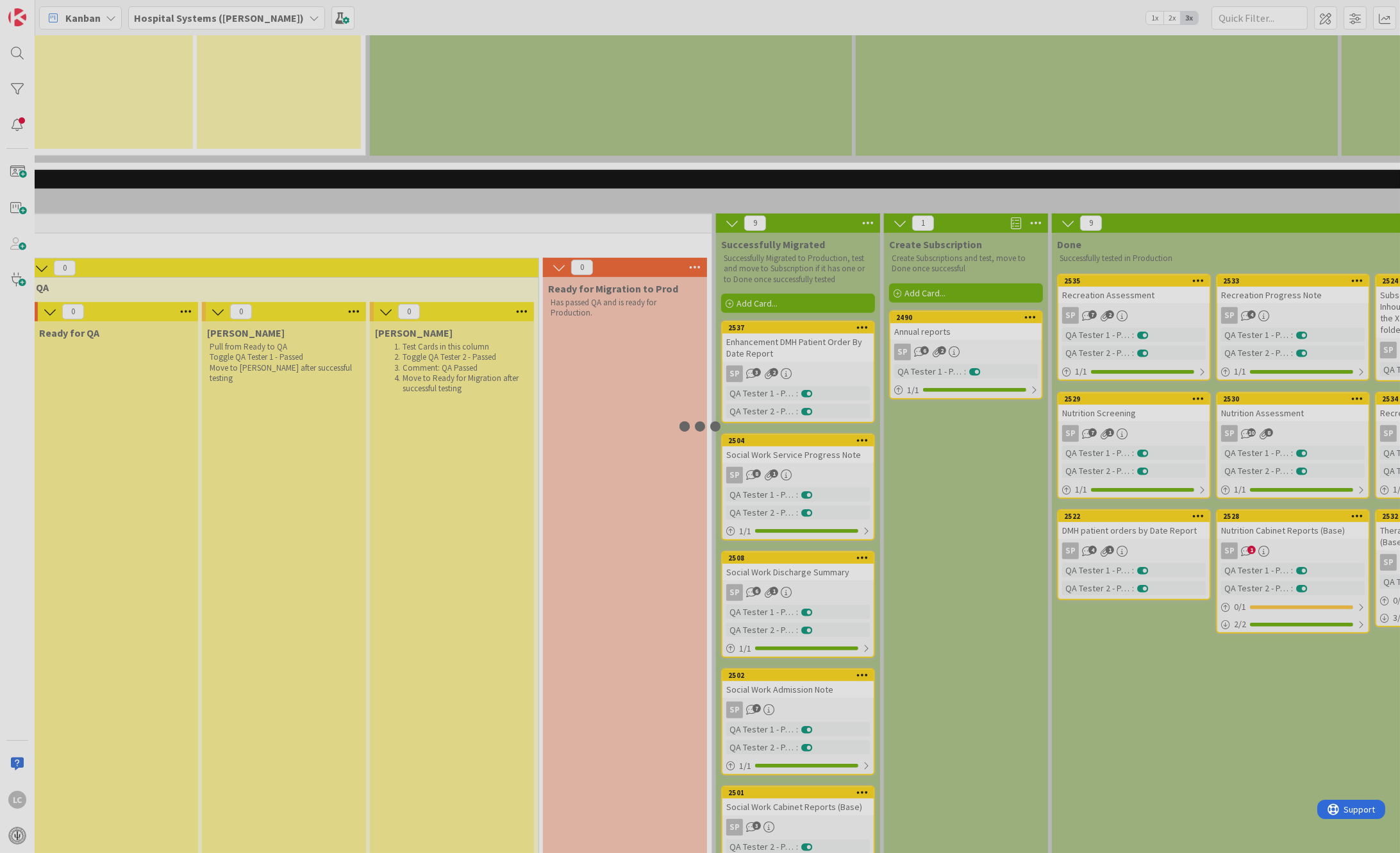
click at [788, 244] on div at bounding box center [700, 426] width 1400 height 853
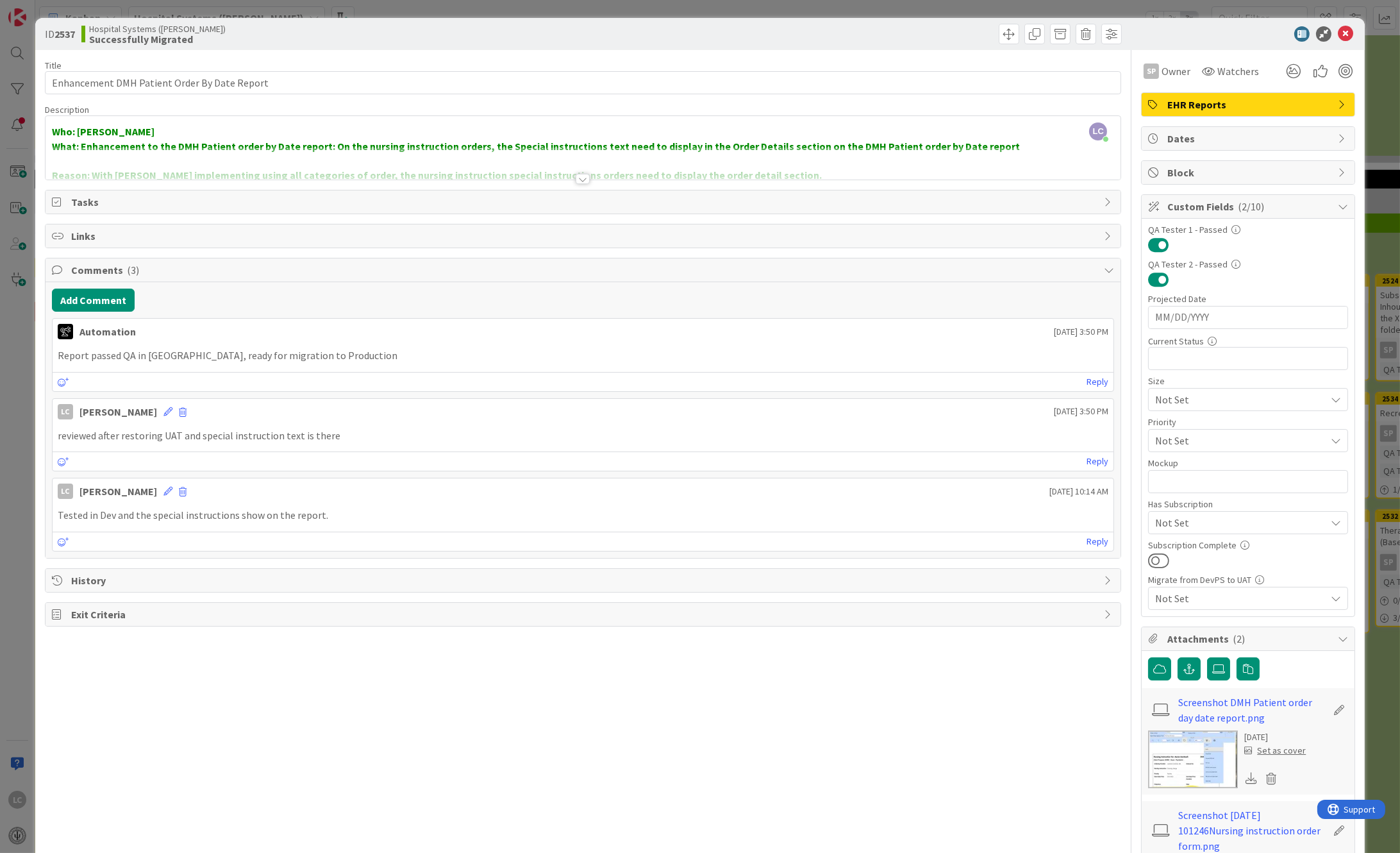
click at [1172, 754] on img at bounding box center [1193, 759] width 90 height 57
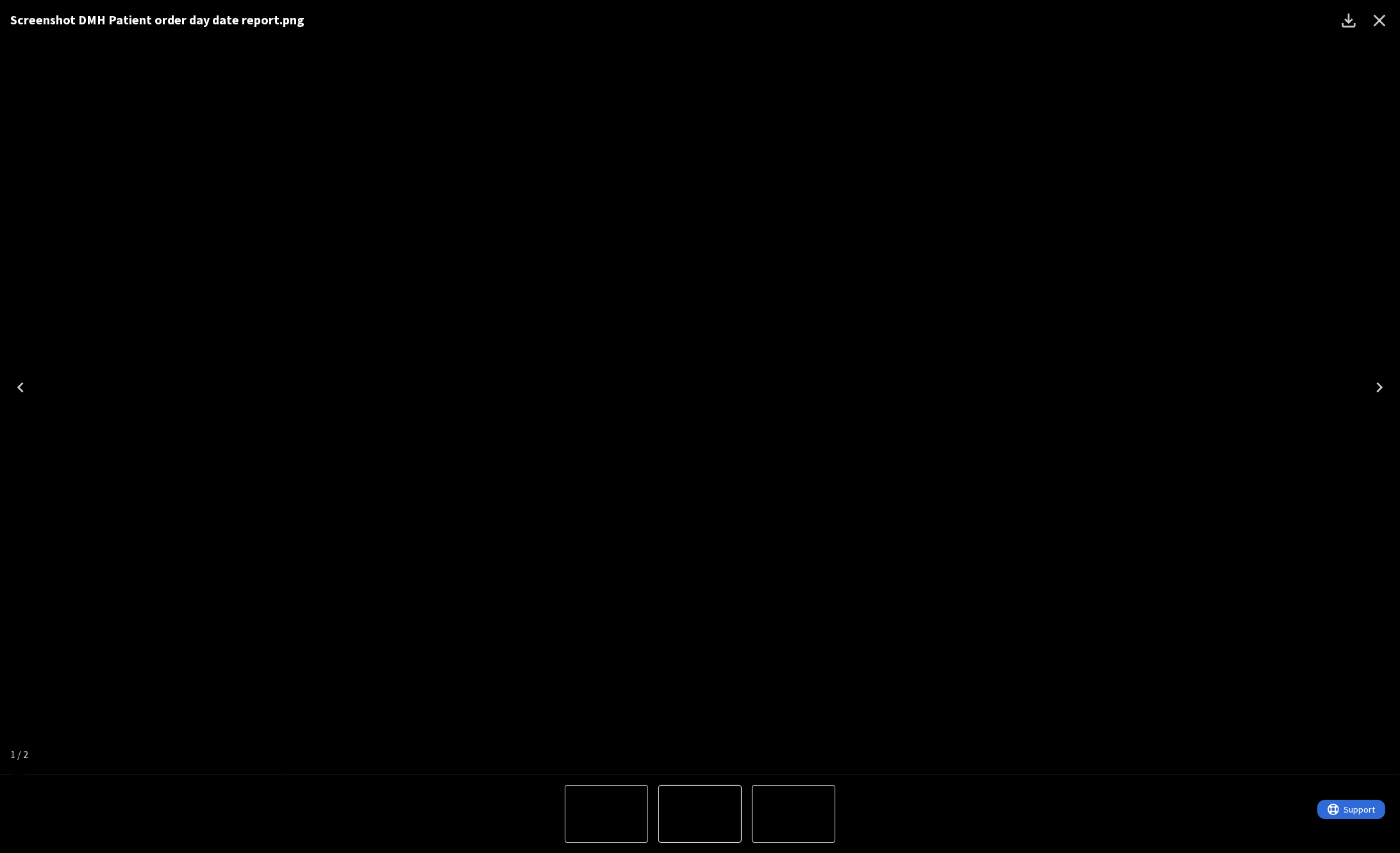
click at [1378, 18] on icon "Close" at bounding box center [1380, 20] width 20 height 20
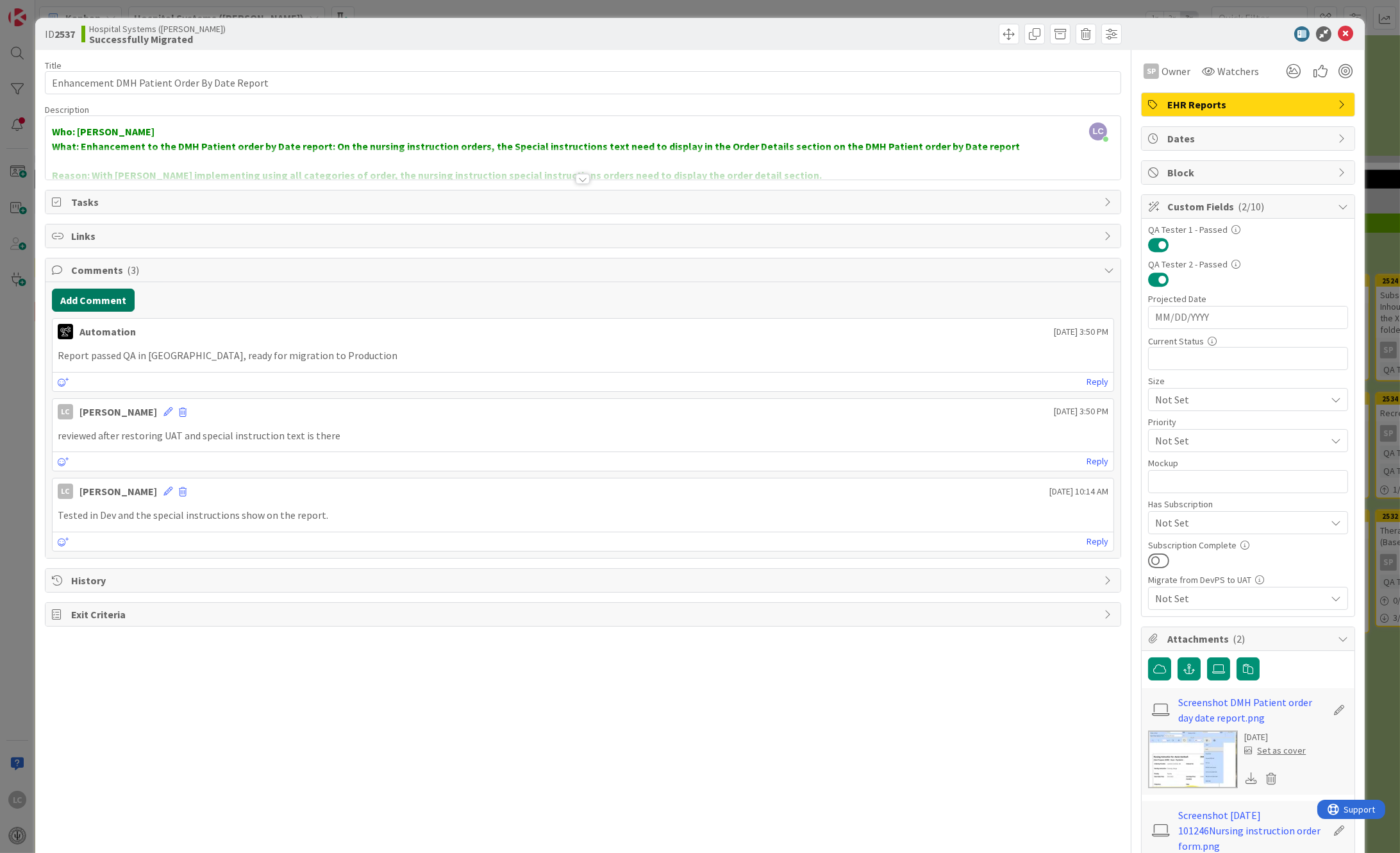
click at [87, 301] on button "Add Comment" at bounding box center [93, 300] width 82 height 23
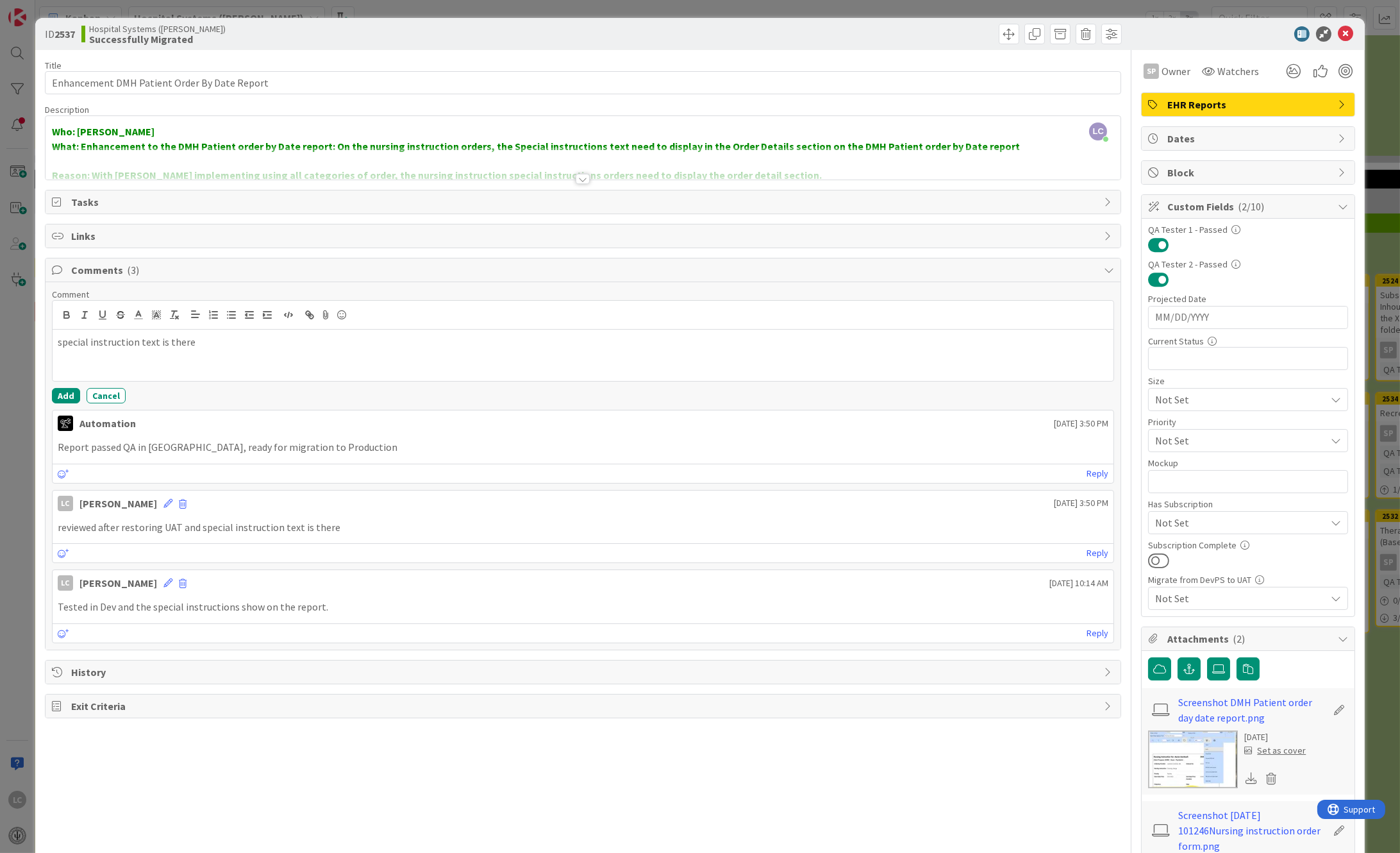
click at [57, 340] on p "special instruction text is there" at bounding box center [583, 342] width 1051 height 15
click at [57, 393] on button "Add" at bounding box center [66, 395] width 28 height 16
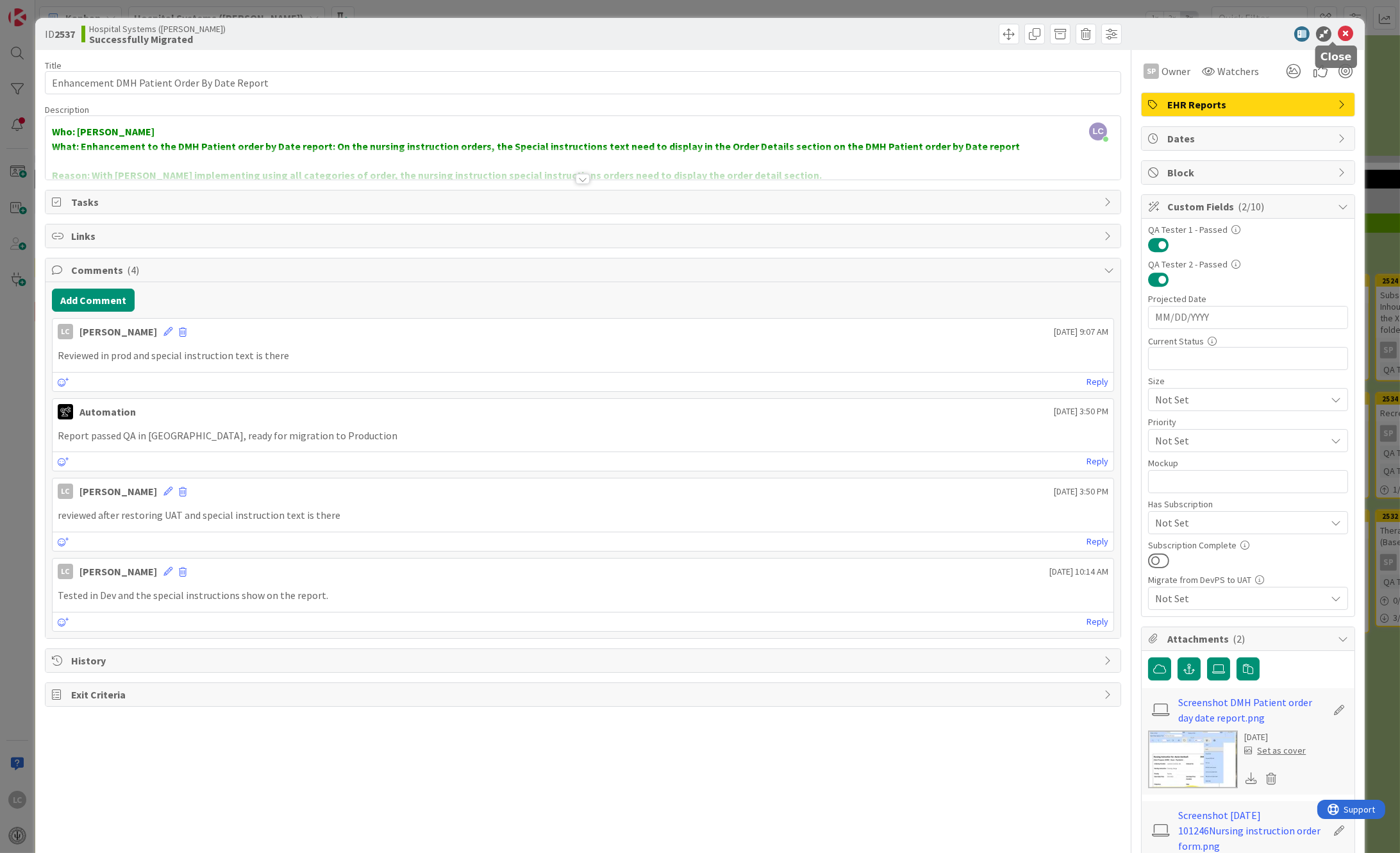
click at [1338, 30] on icon at bounding box center [1345, 34] width 16 height 16
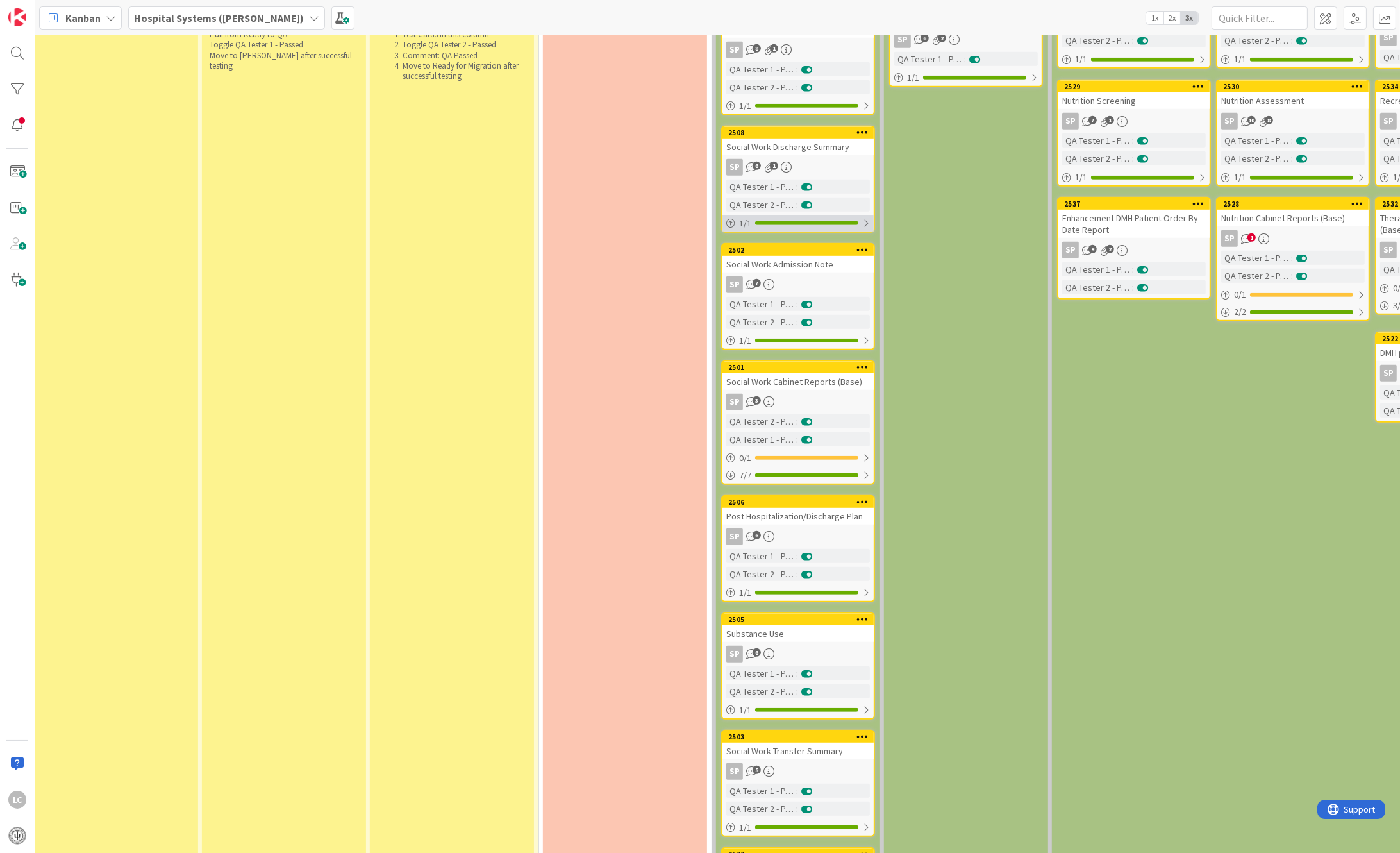
scroll to position [1768, 1045]
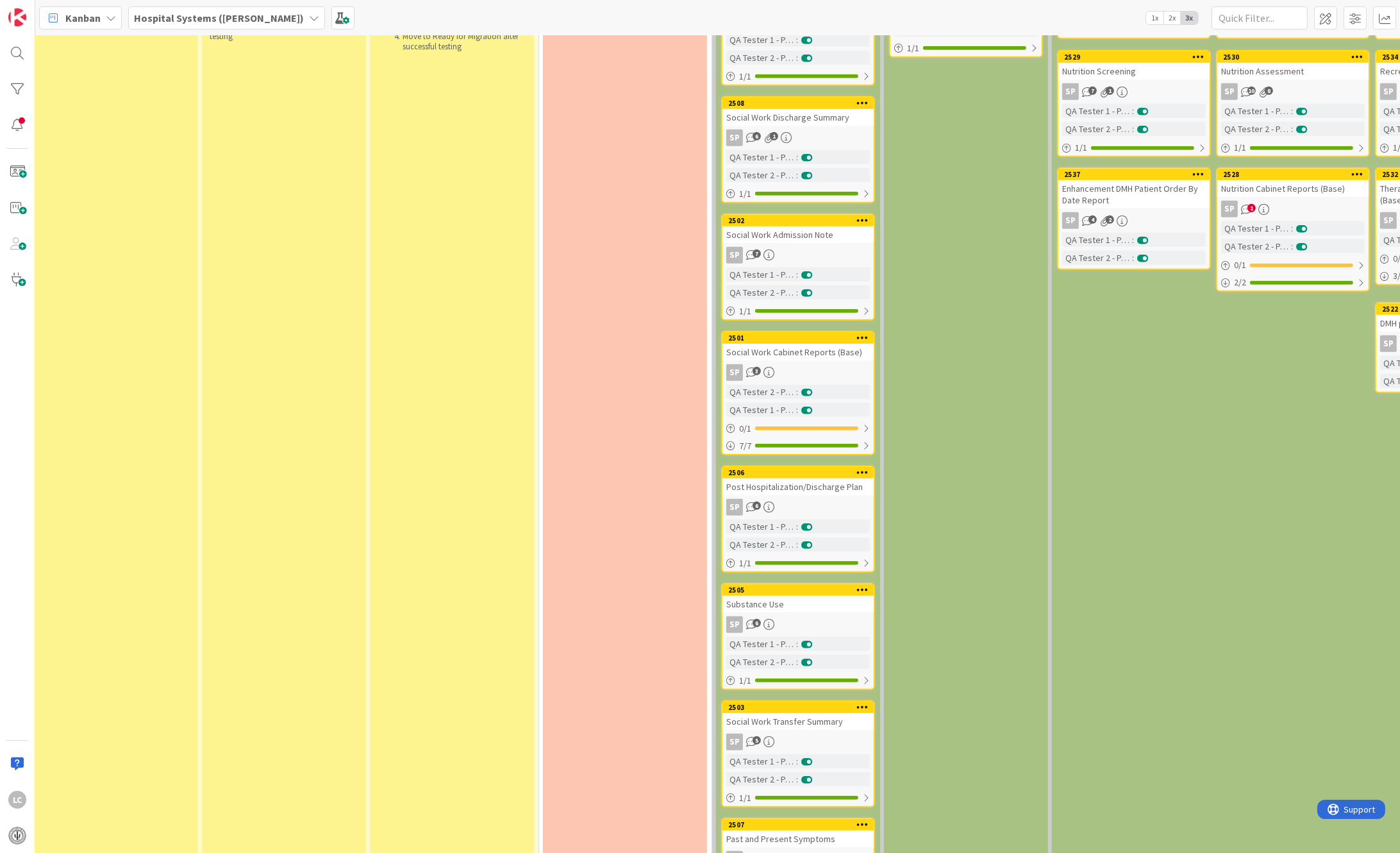
click at [778, 733] on div "SP 5" at bounding box center [798, 741] width 151 height 17
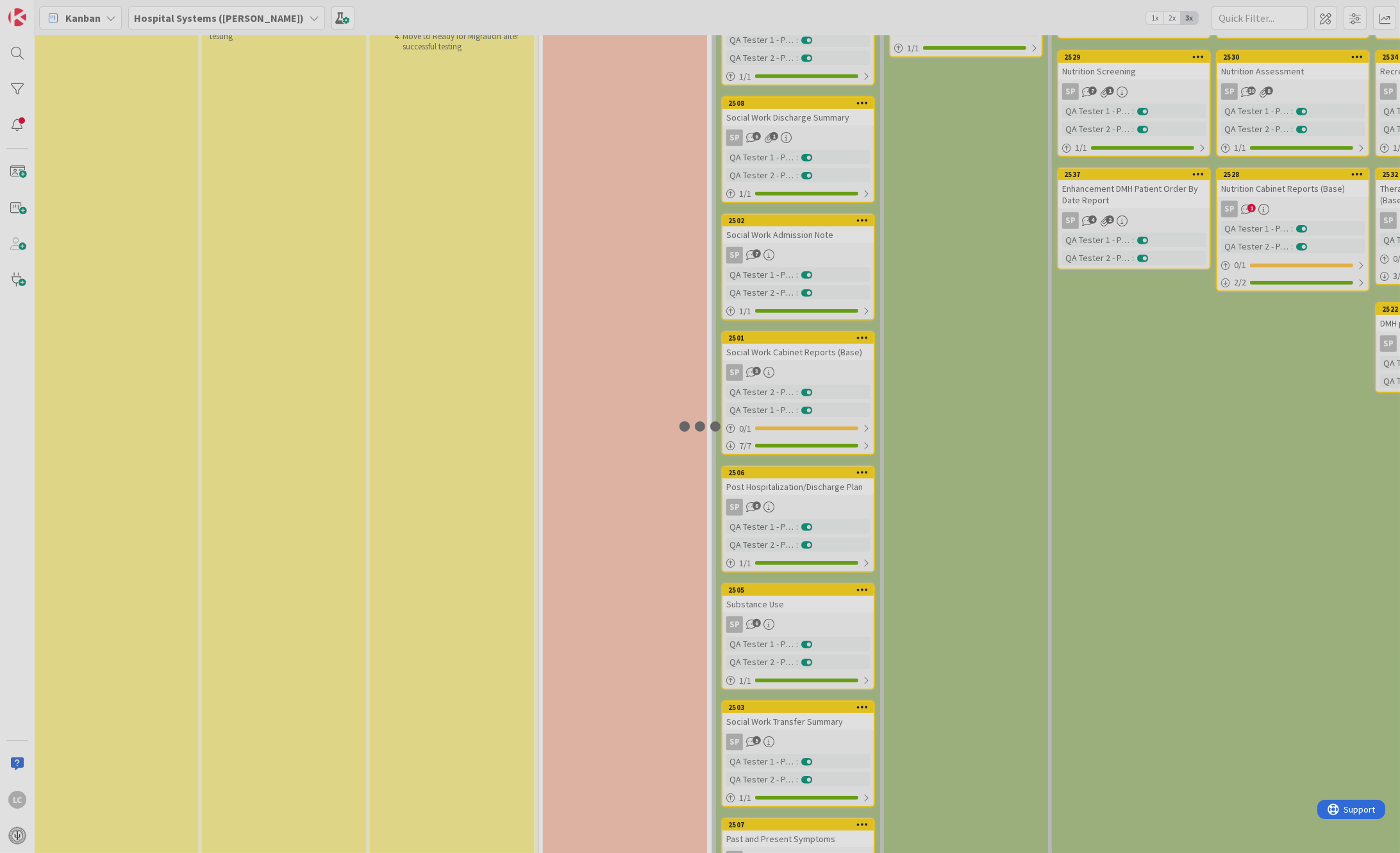
click at [778, 637] on div at bounding box center [700, 426] width 1400 height 853
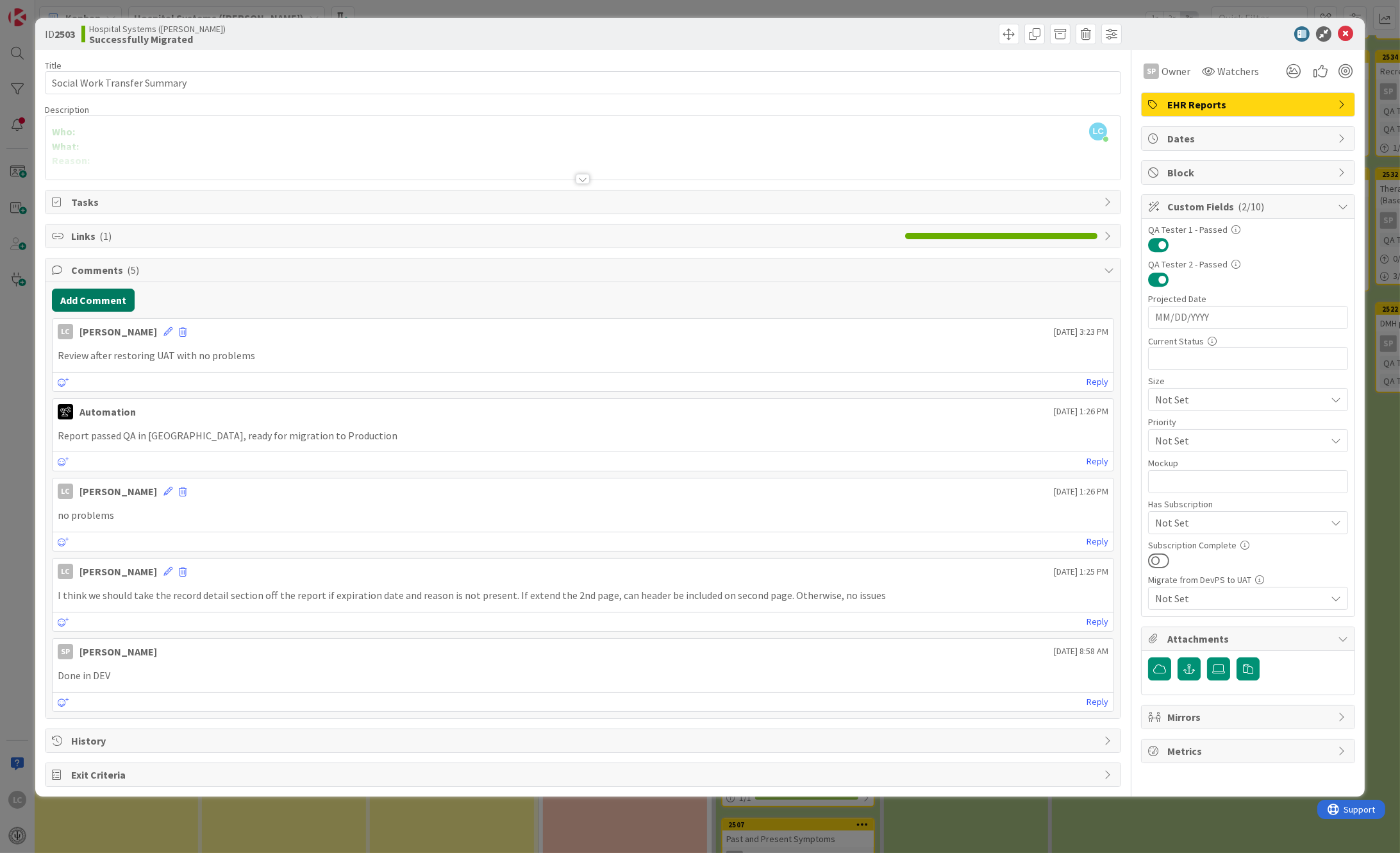
click at [62, 301] on button "Add Comment" at bounding box center [93, 300] width 82 height 23
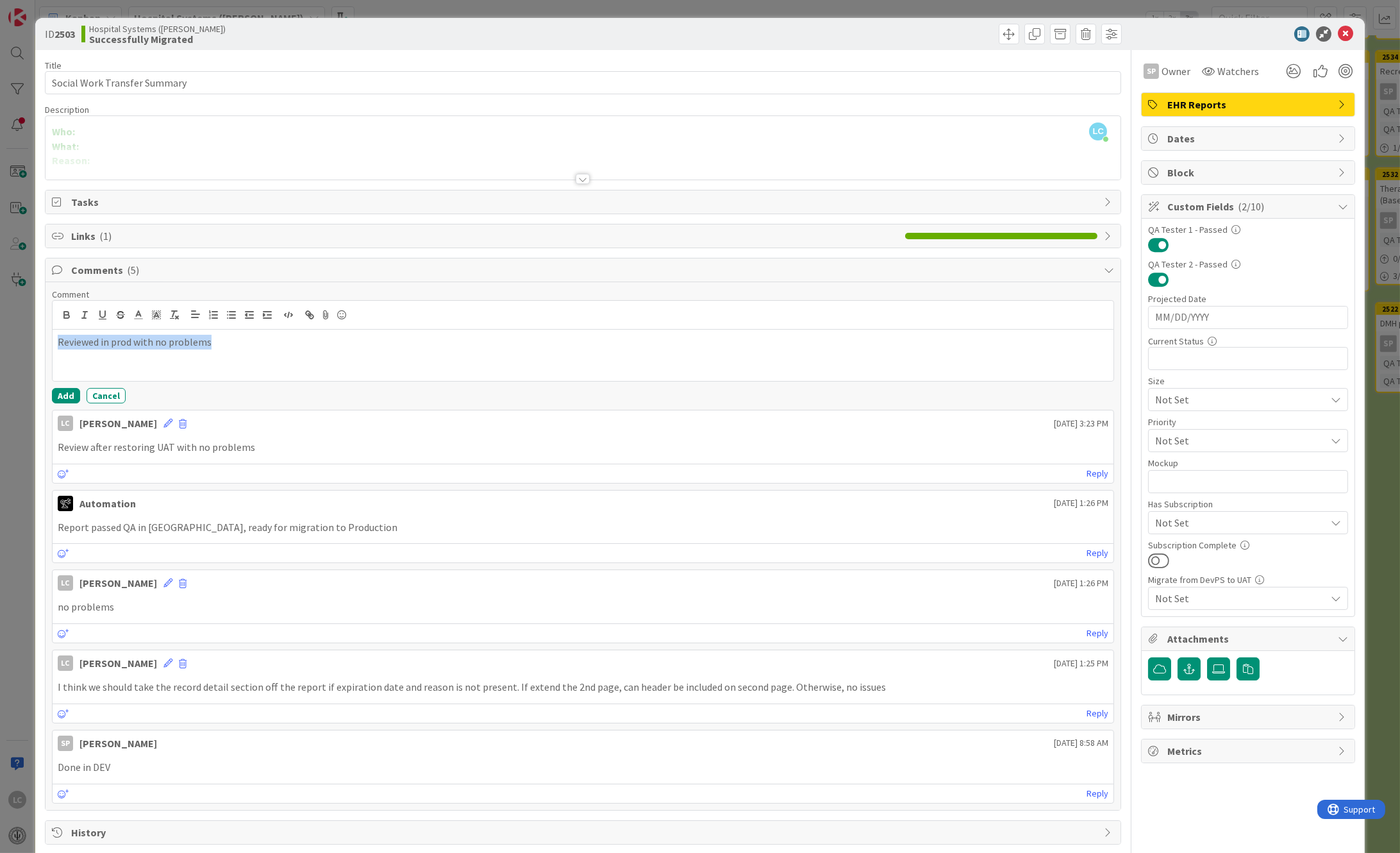
drag, startPoint x: 197, startPoint y: 343, endPoint x: 20, endPoint y: 345, distance: 177.0
click at [20, 345] on div "ID 2503 Hospital Systems ([PERSON_NAME]) Successfully Migrated Title 28 / 128 S…" at bounding box center [700, 426] width 1400 height 853
copy p "Reviewed in prod with no problems"
click at [57, 393] on button "Add" at bounding box center [66, 395] width 28 height 16
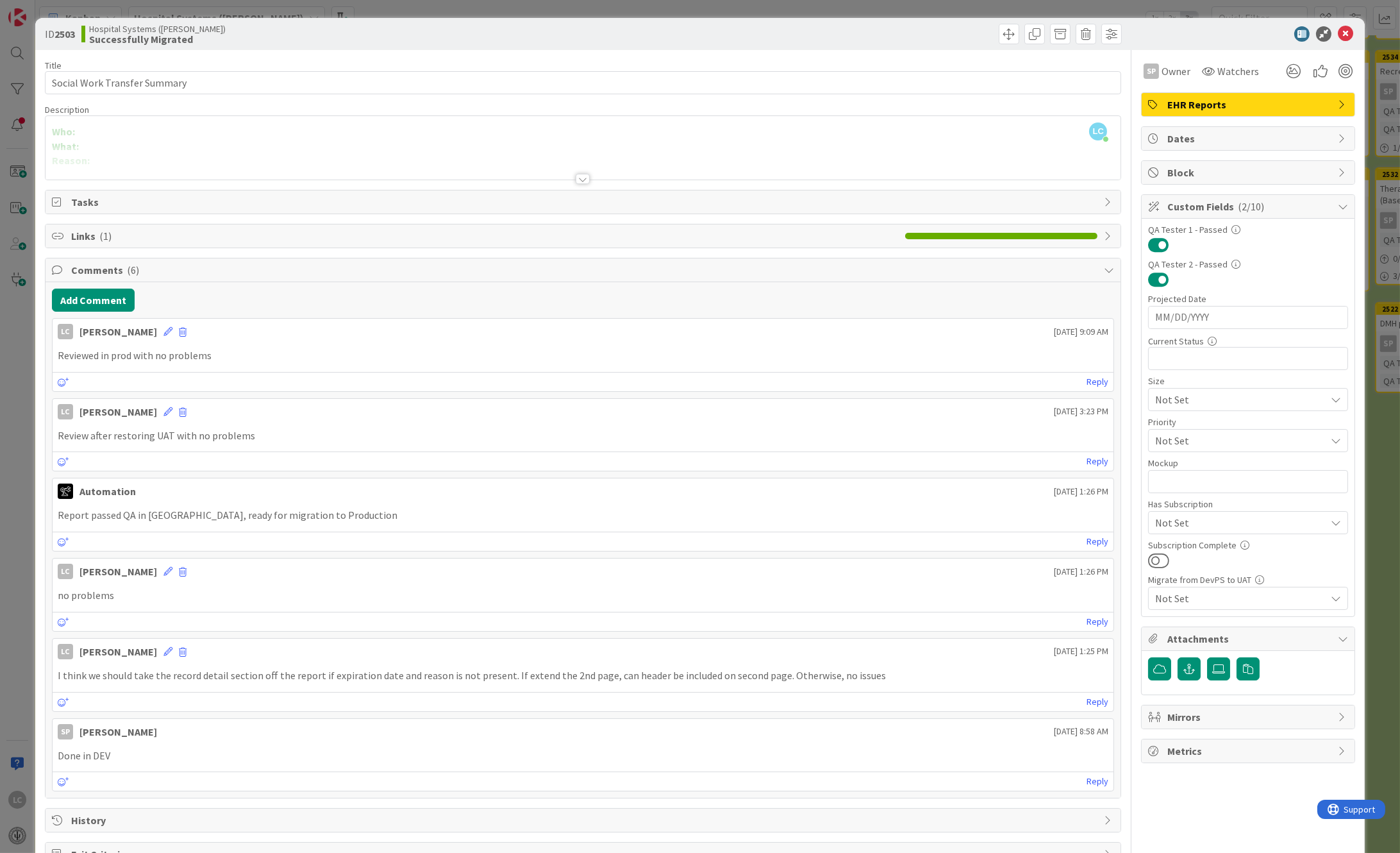
click at [1334, 24] on div "ID 2503 Hospital Systems ([PERSON_NAME]) Successfully Migrated" at bounding box center [700, 34] width 1330 height 32
click at [1338, 31] on icon at bounding box center [1345, 34] width 16 height 16
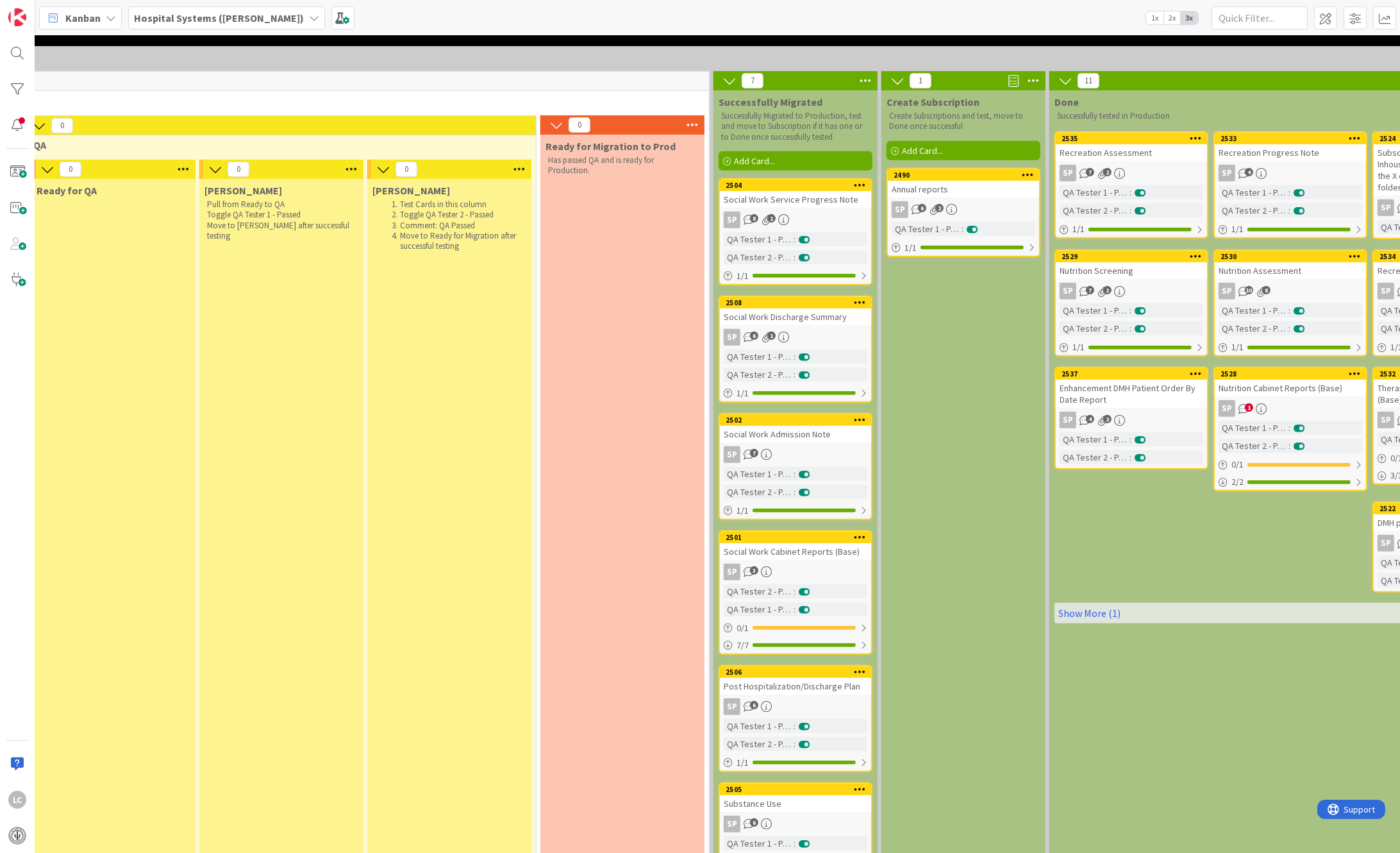
scroll to position [1511, 1047]
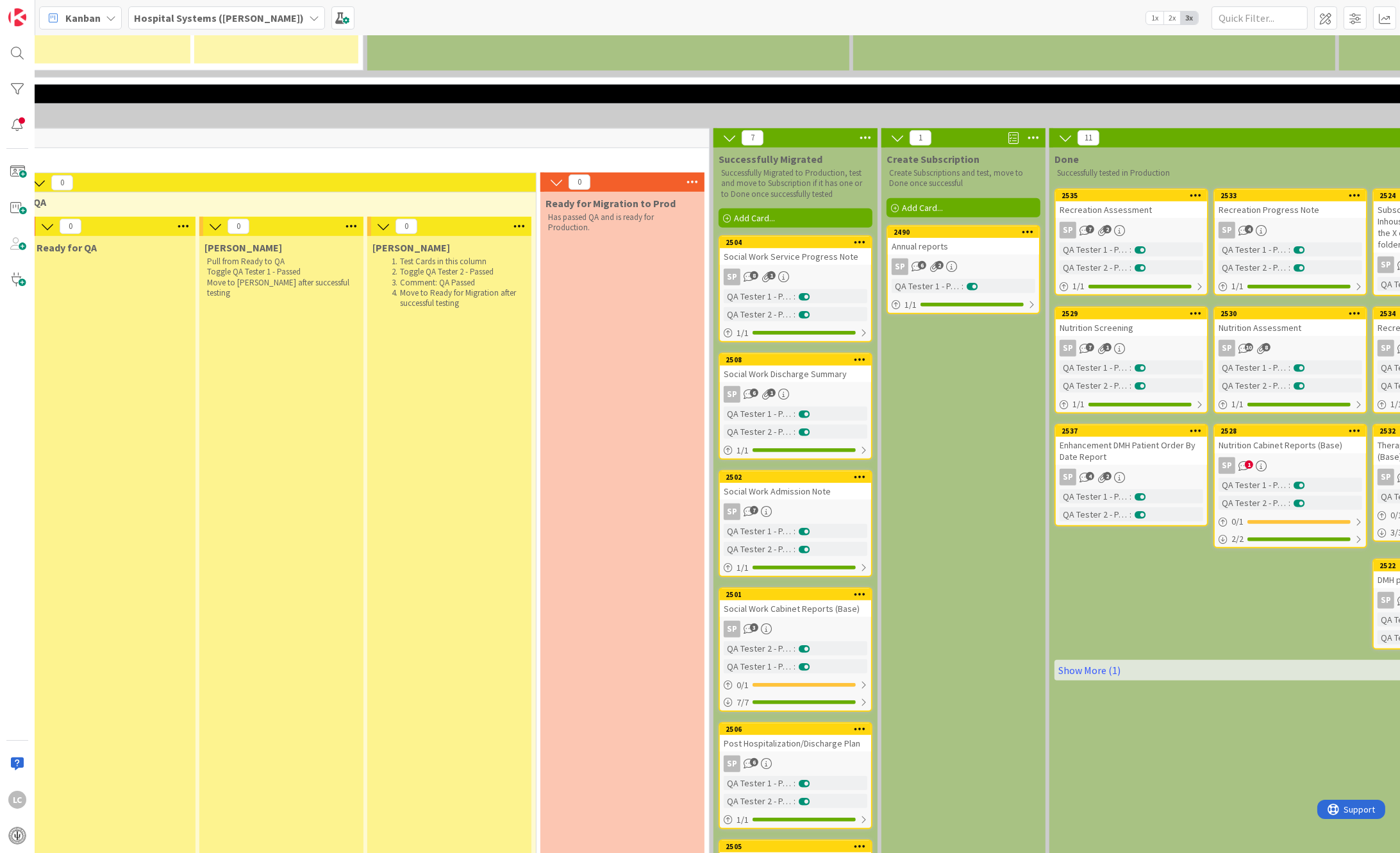
click at [758, 504] on div "SP 7" at bounding box center [795, 512] width 151 height 17
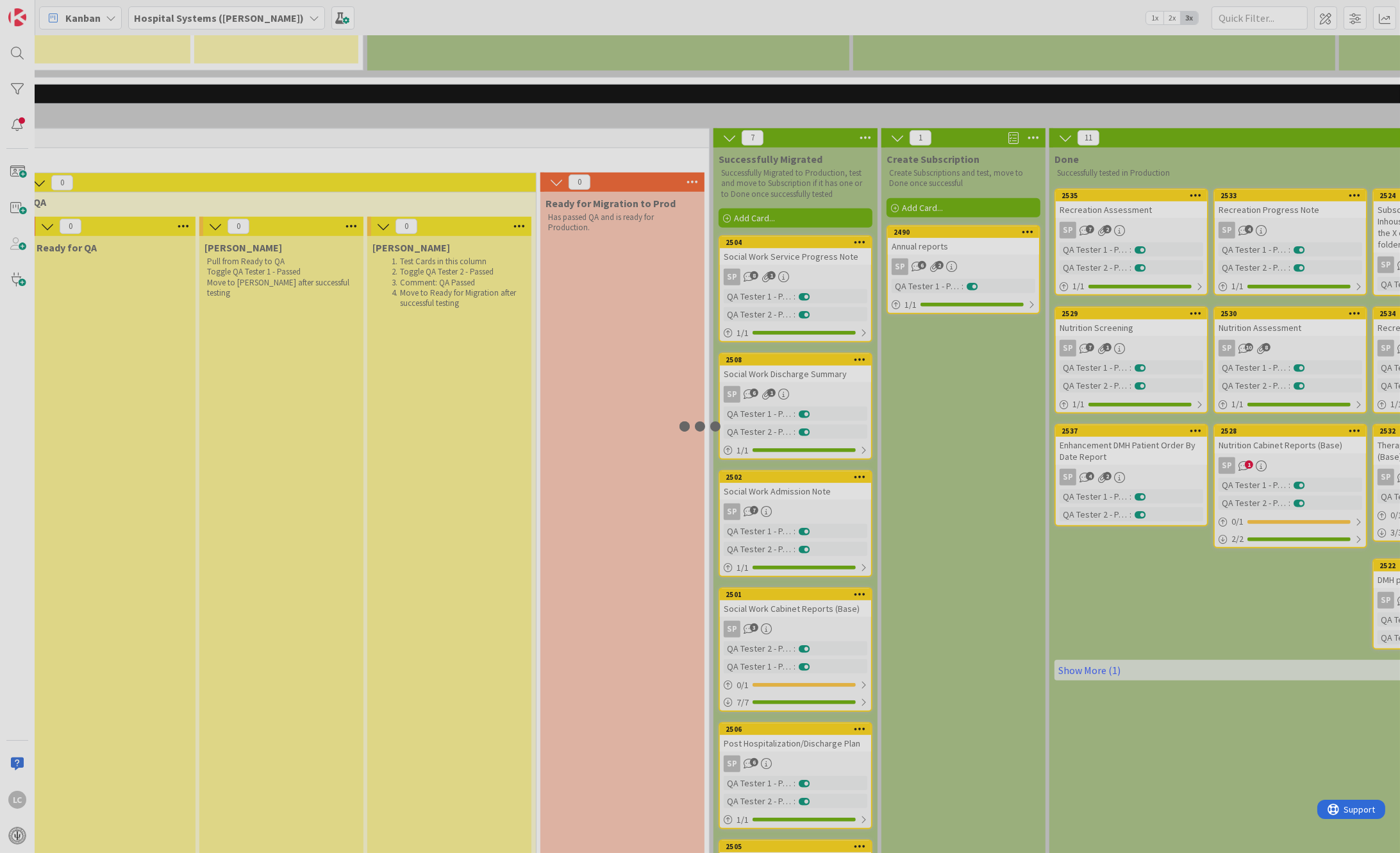
click at [758, 423] on div at bounding box center [700, 426] width 1400 height 853
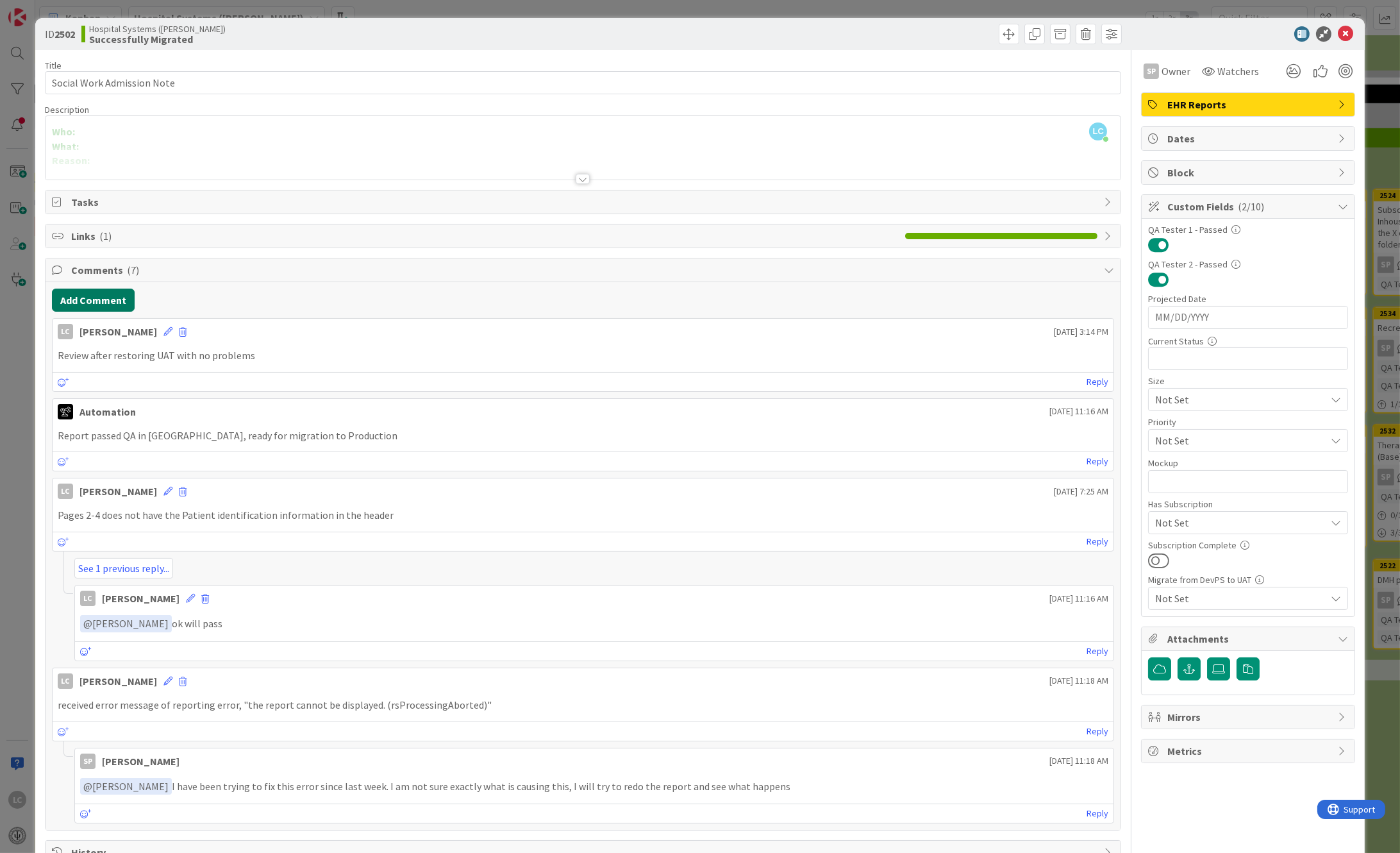
click at [84, 305] on button "Add Comment" at bounding box center [93, 300] width 82 height 23
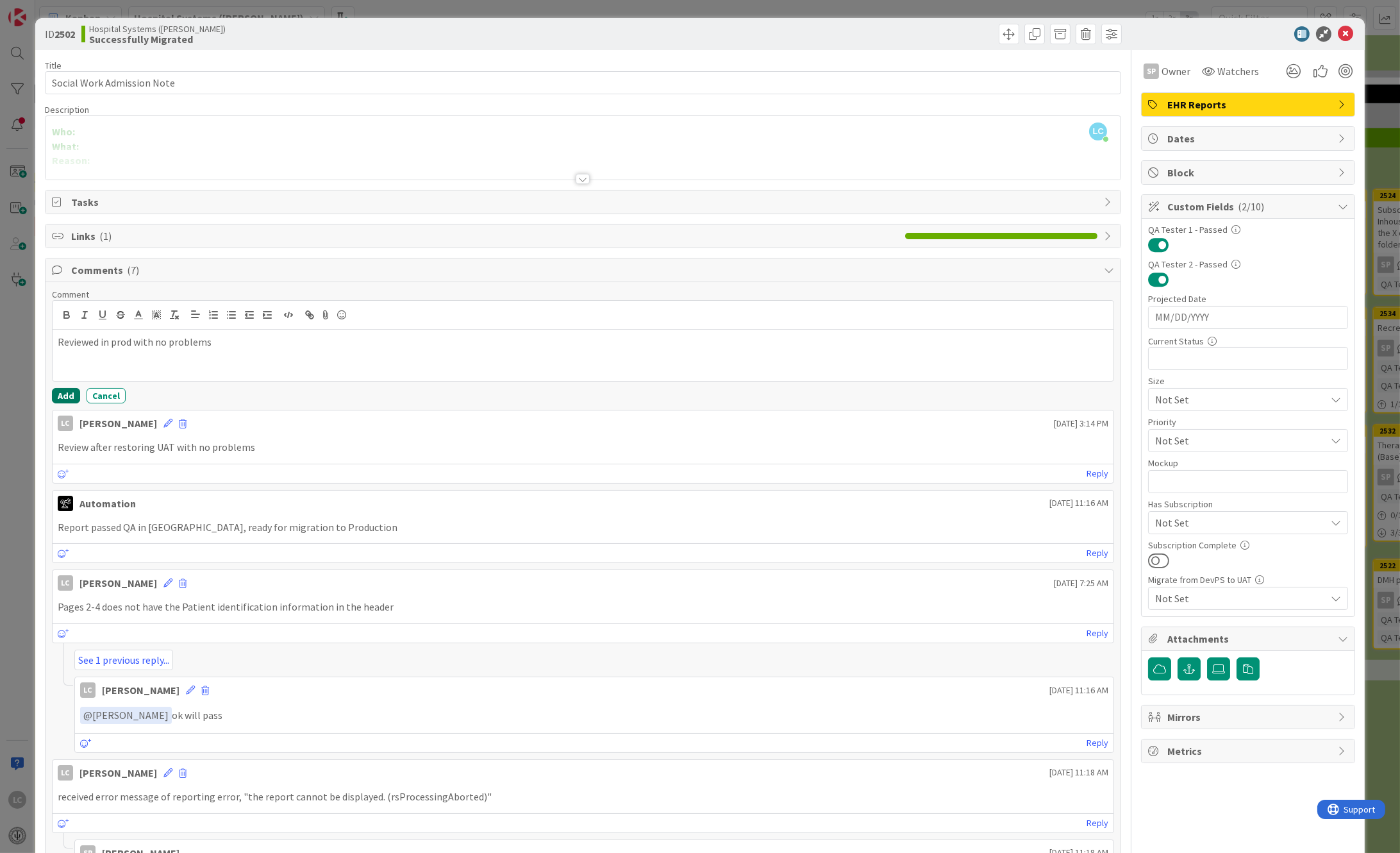
click at [61, 397] on button "Add" at bounding box center [66, 395] width 28 height 16
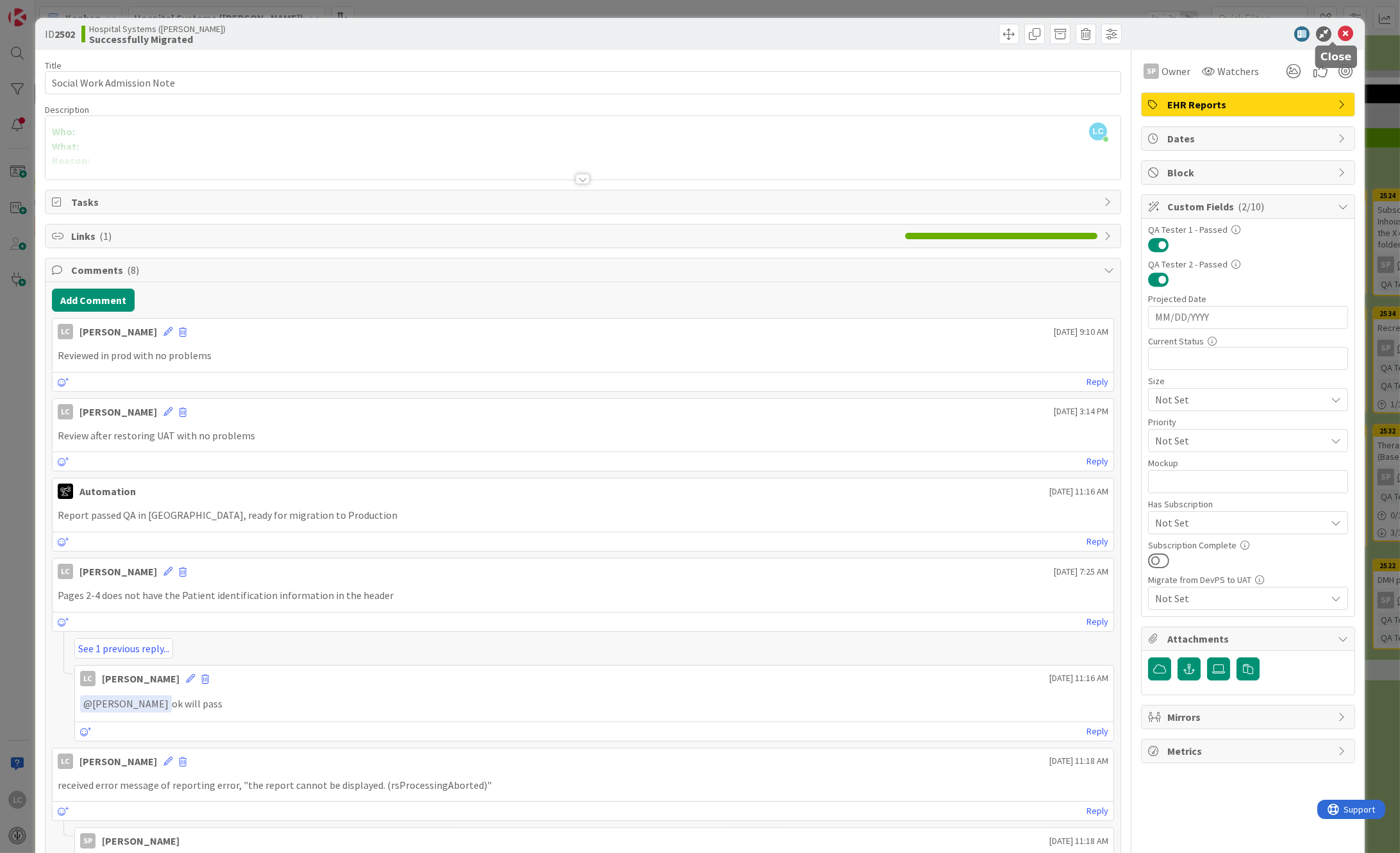
click at [1338, 32] on icon at bounding box center [1345, 34] width 16 height 16
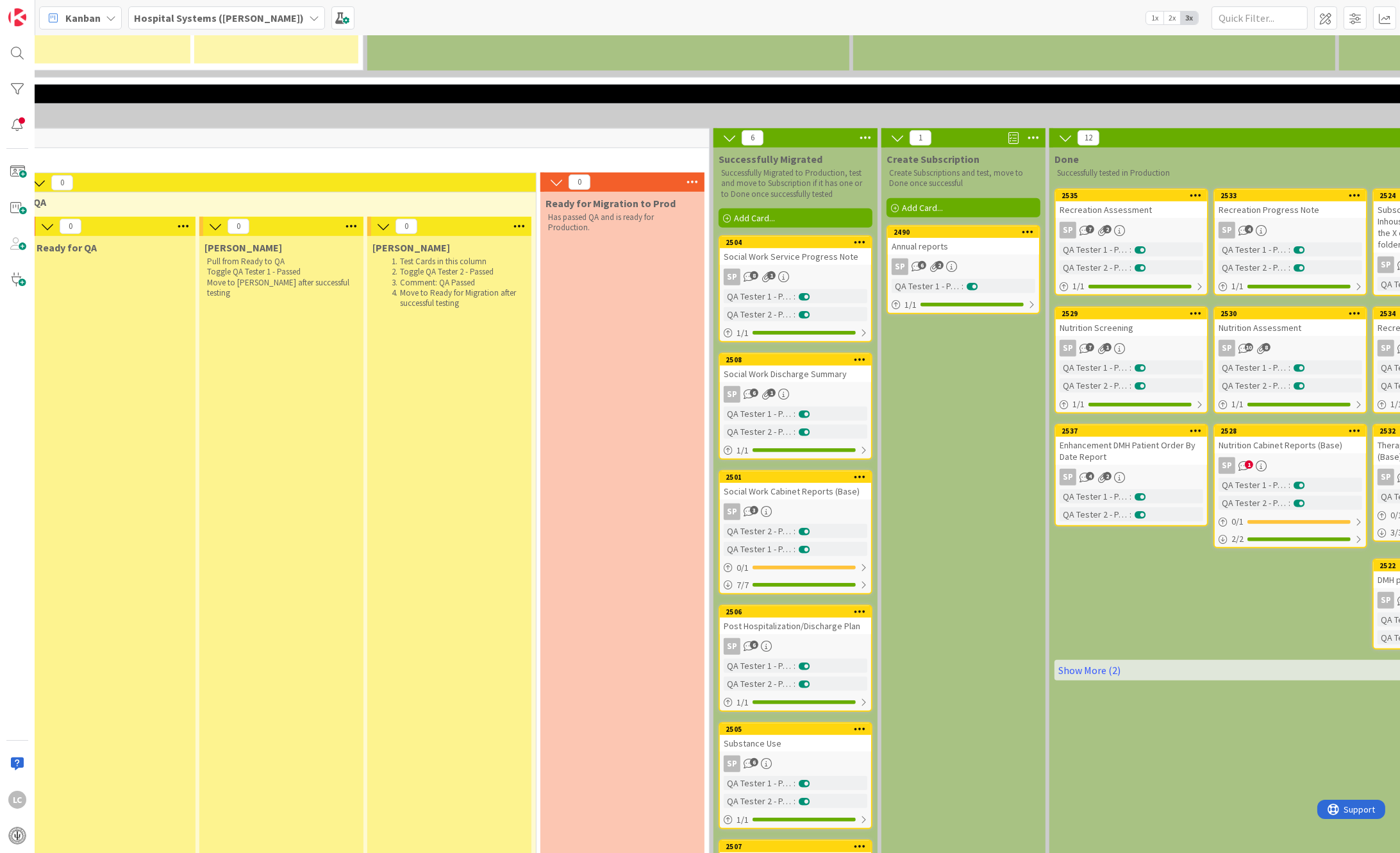
click at [776, 366] on div "Social Work Discharge Summary" at bounding box center [795, 374] width 151 height 17
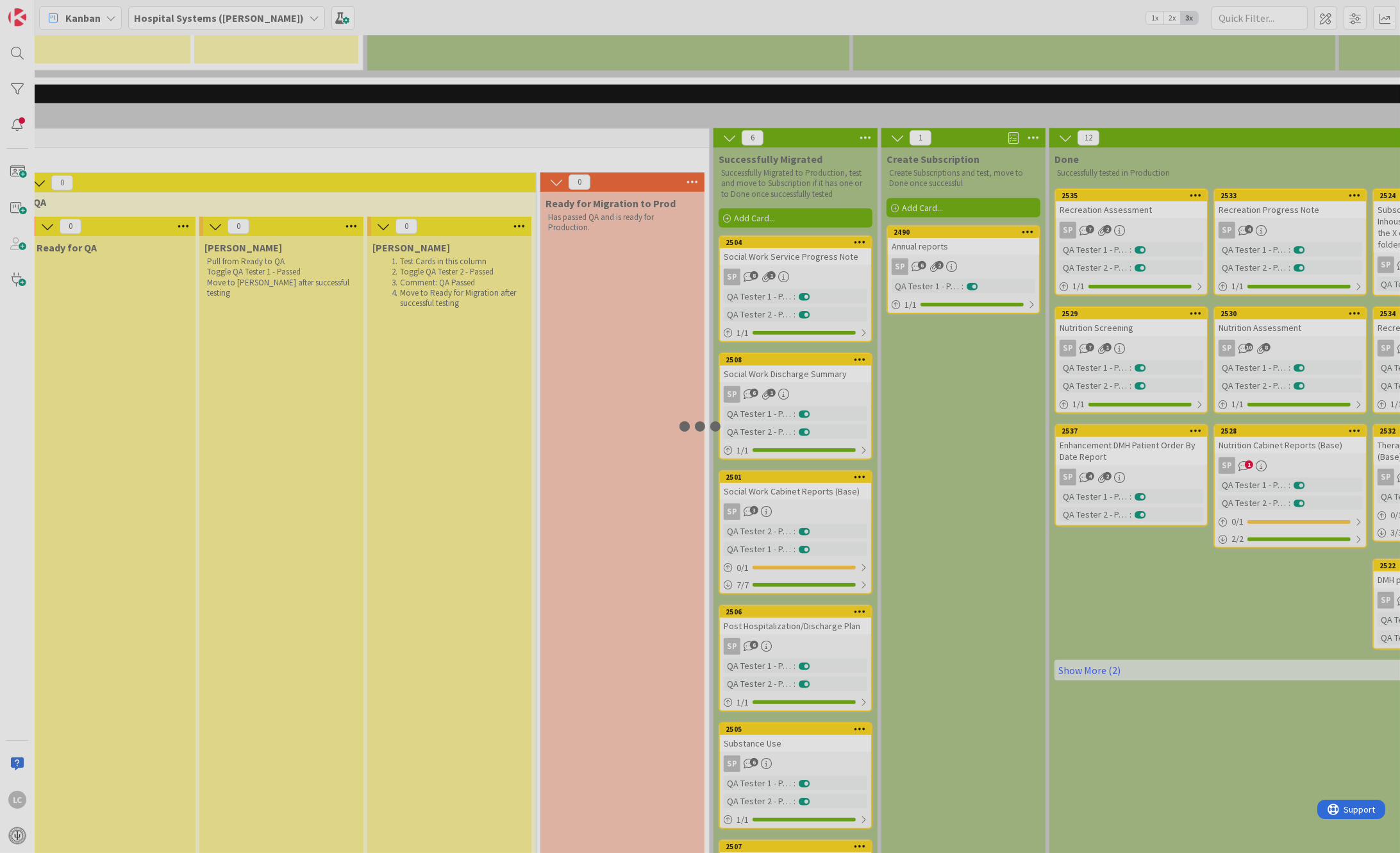
click at [776, 289] on div at bounding box center [700, 426] width 1400 height 853
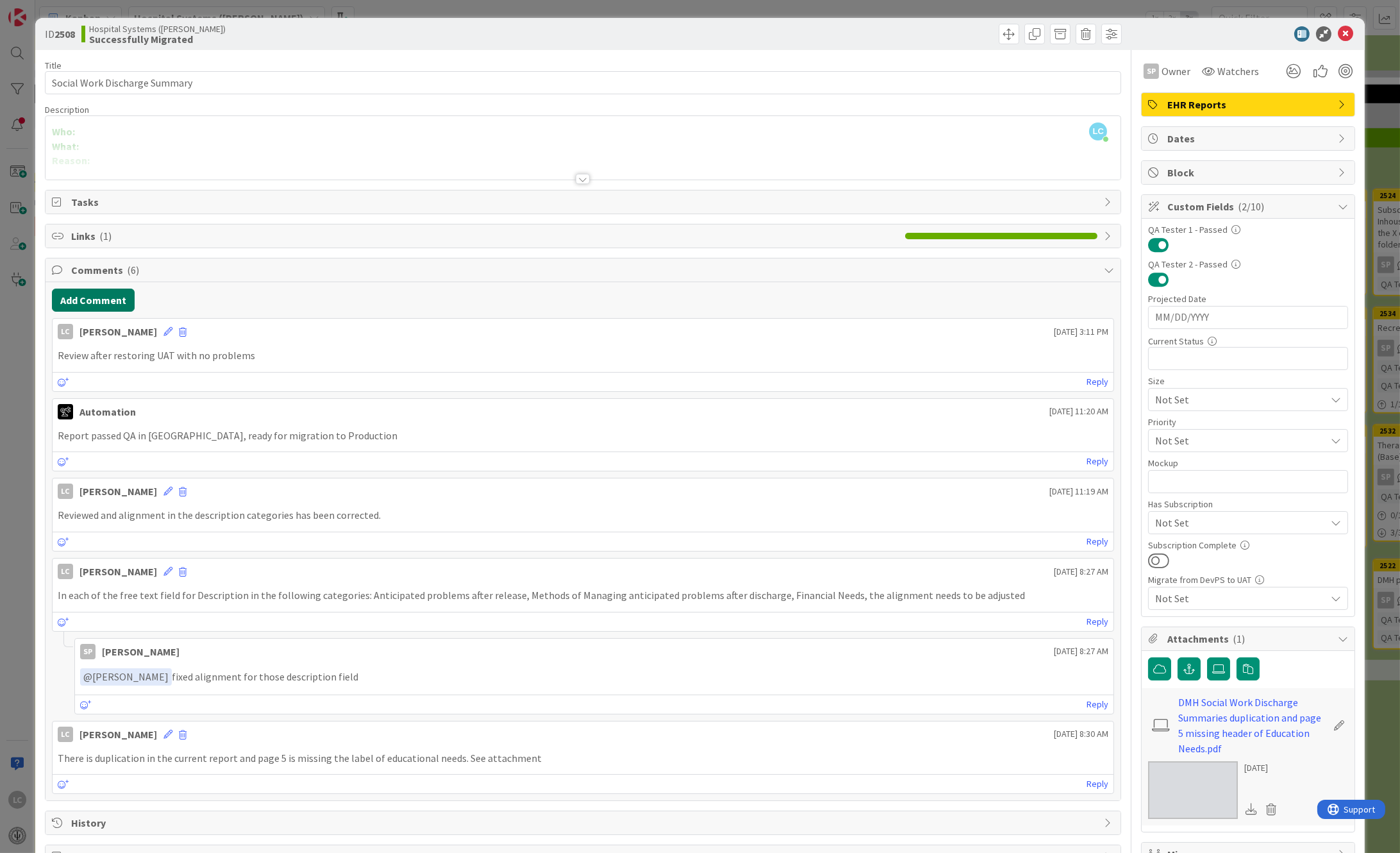
click at [81, 297] on button "Add Comment" at bounding box center [93, 300] width 82 height 23
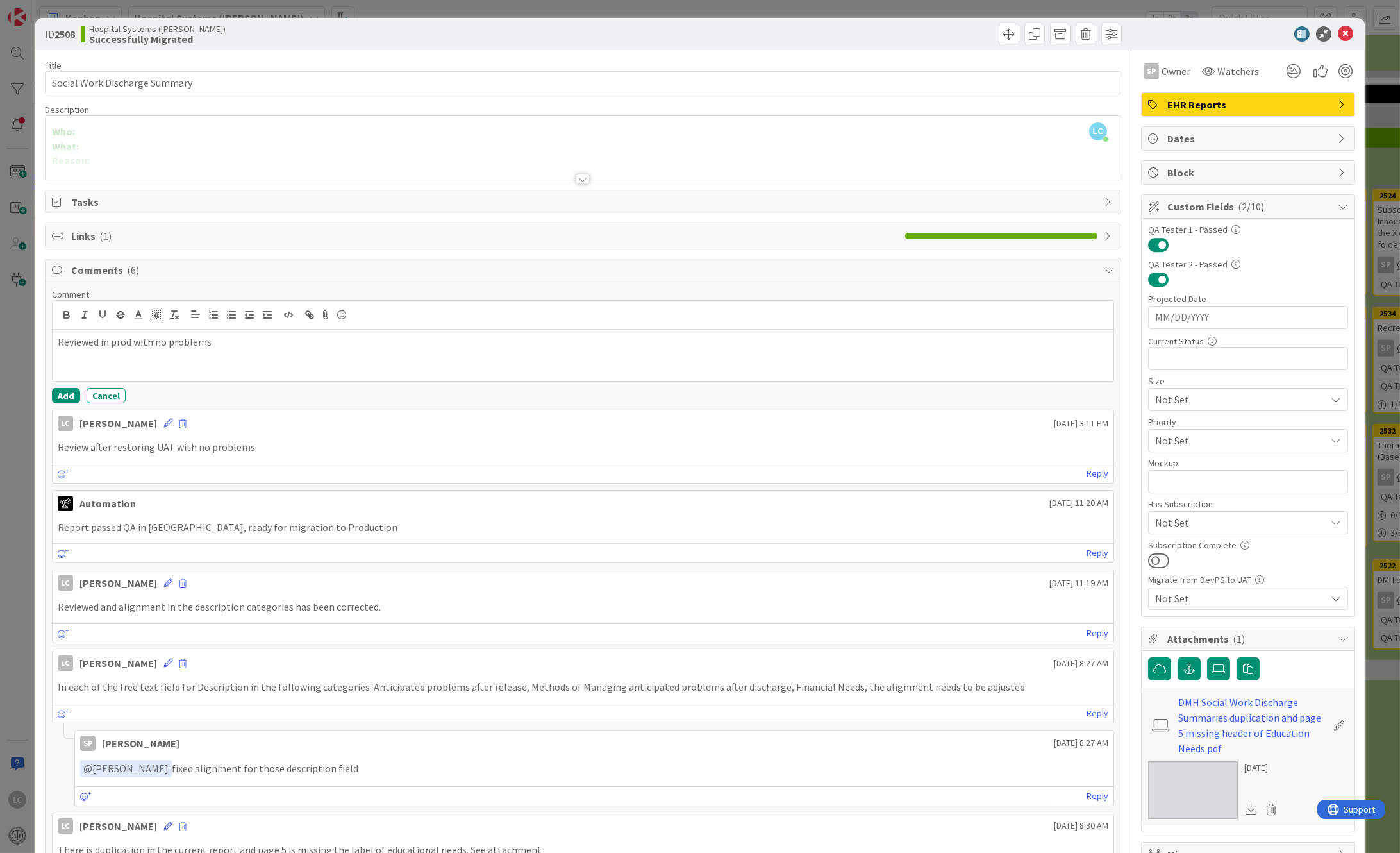
click at [64, 387] on div "Comment Reviewed in prod with no problems Add Cancel" at bounding box center [583, 346] width 1063 height 115
click at [64, 393] on button "Add" at bounding box center [66, 395] width 28 height 16
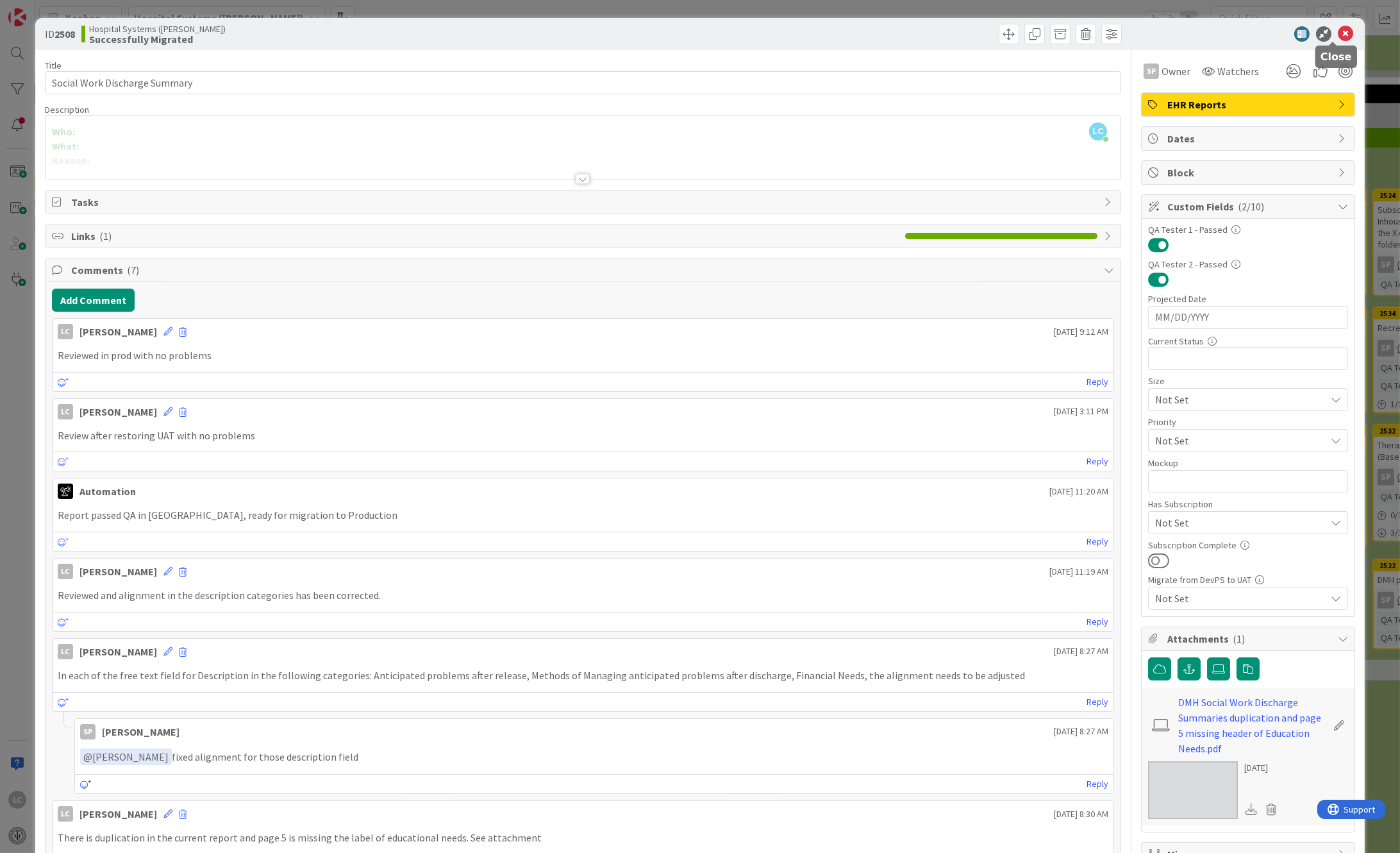
click at [1338, 33] on icon at bounding box center [1345, 34] width 16 height 16
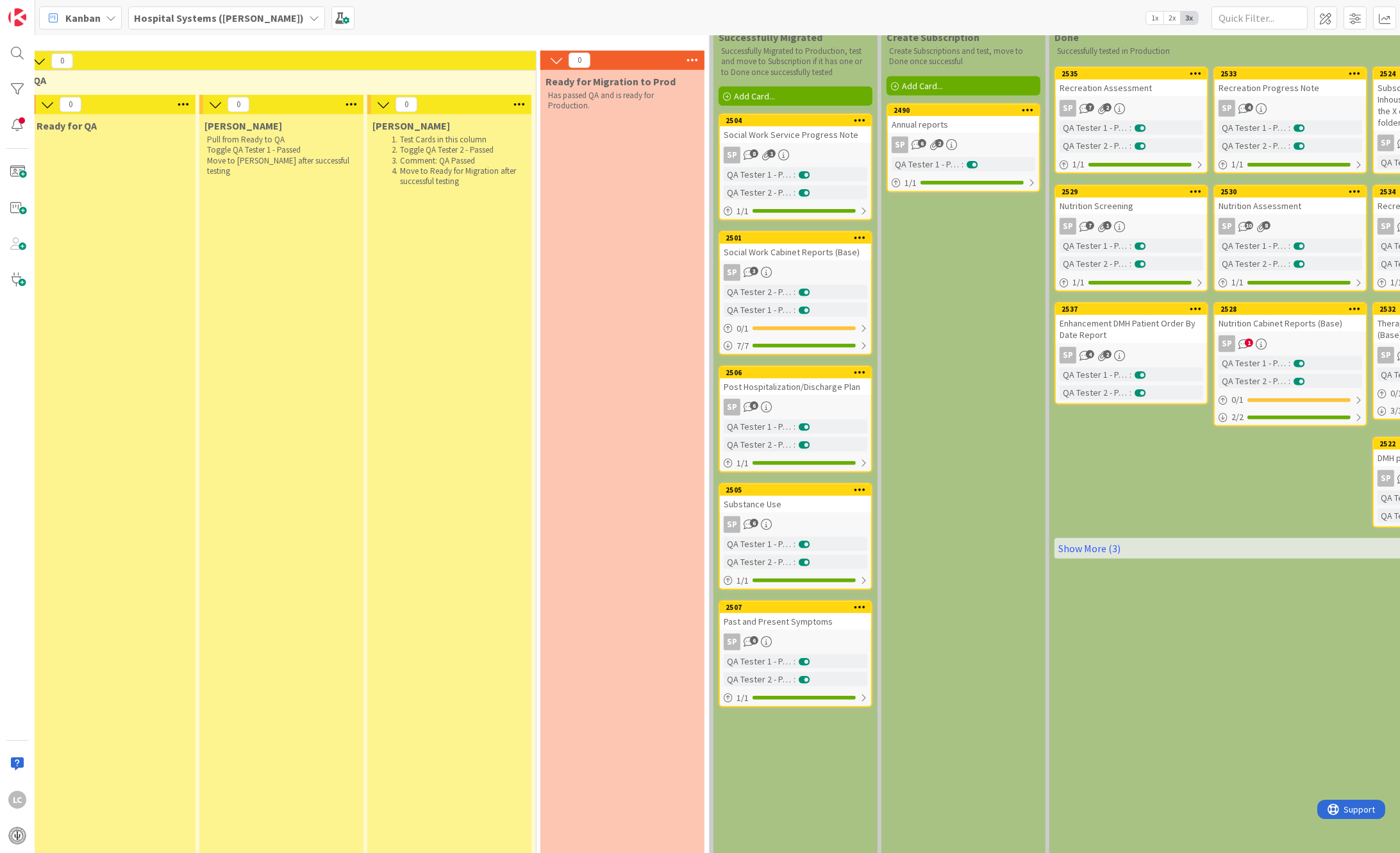
scroll to position [1597, 1047]
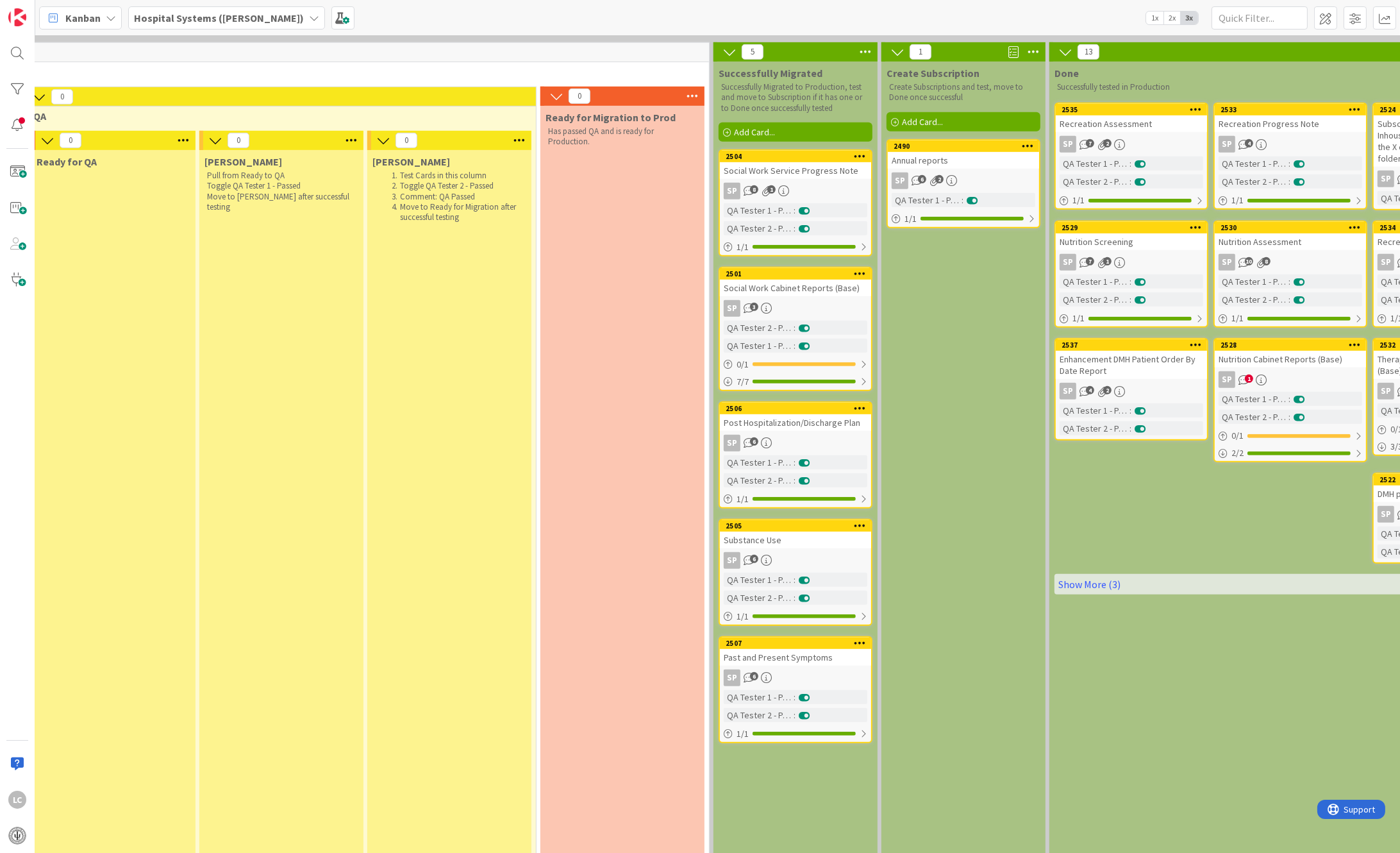
click at [763, 649] on div "Past and Present Symptoms" at bounding box center [795, 657] width 151 height 17
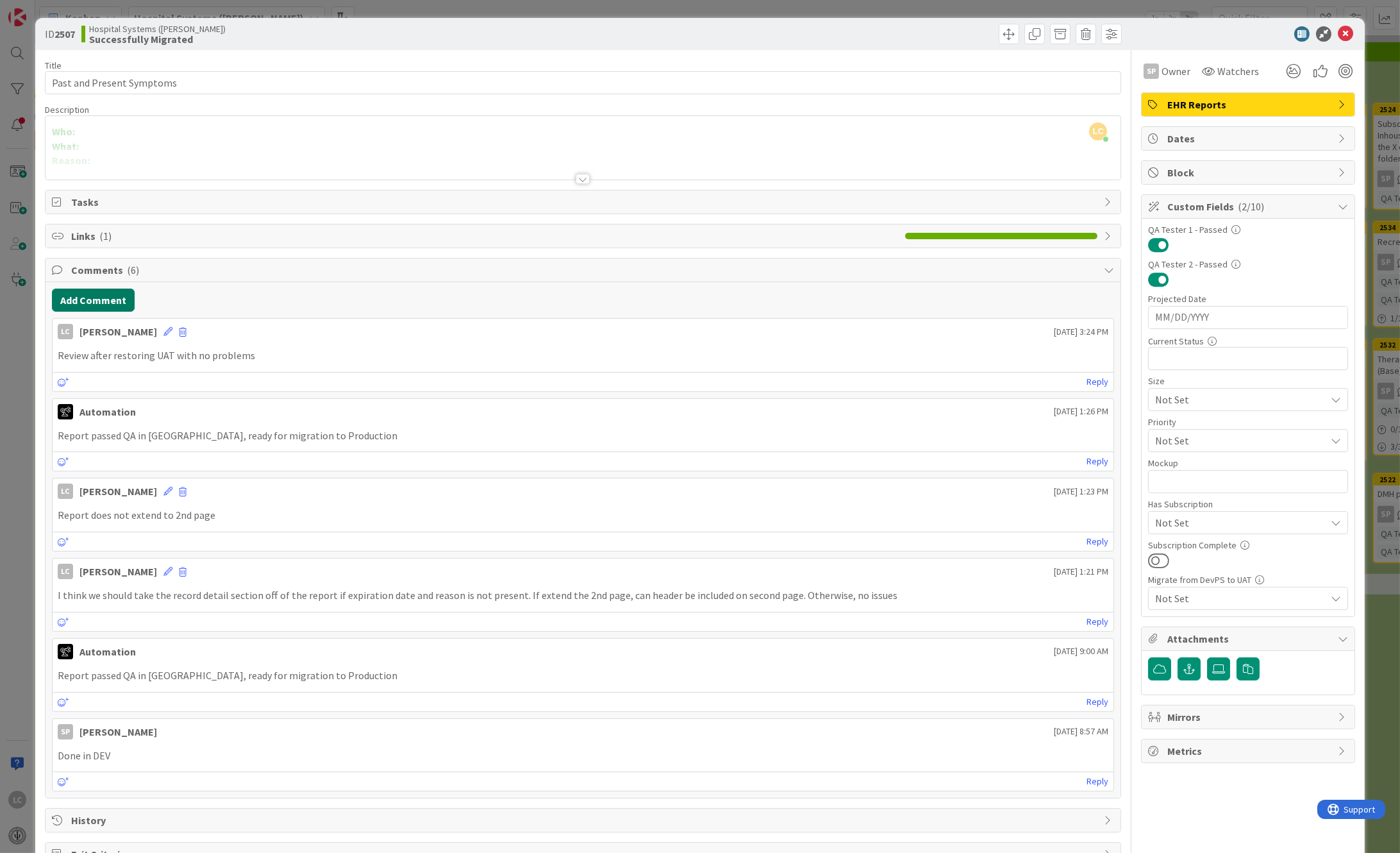
click at [74, 301] on button "Add Comment" at bounding box center [93, 300] width 82 height 23
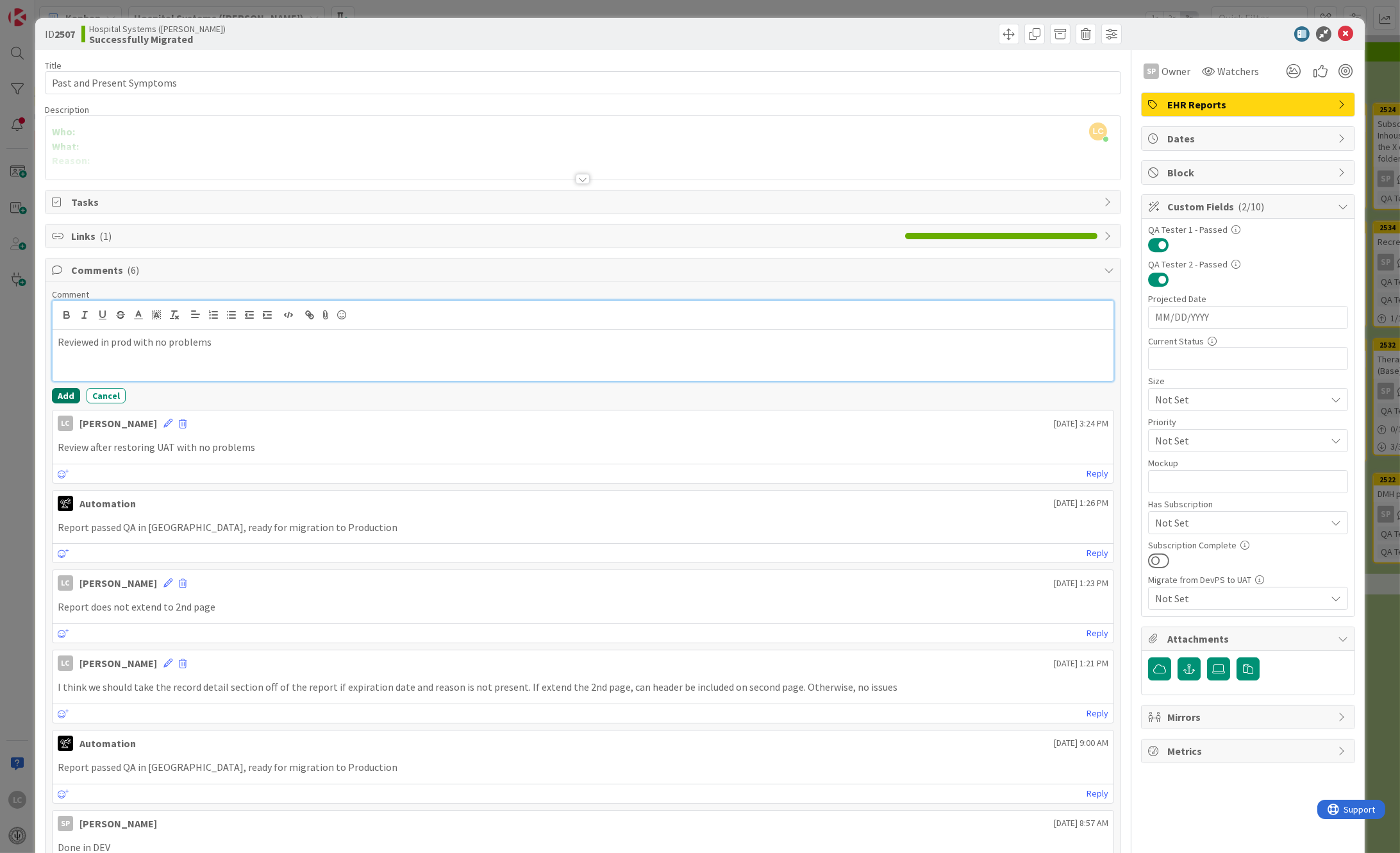
click at [59, 388] on button "Add" at bounding box center [66, 395] width 28 height 16
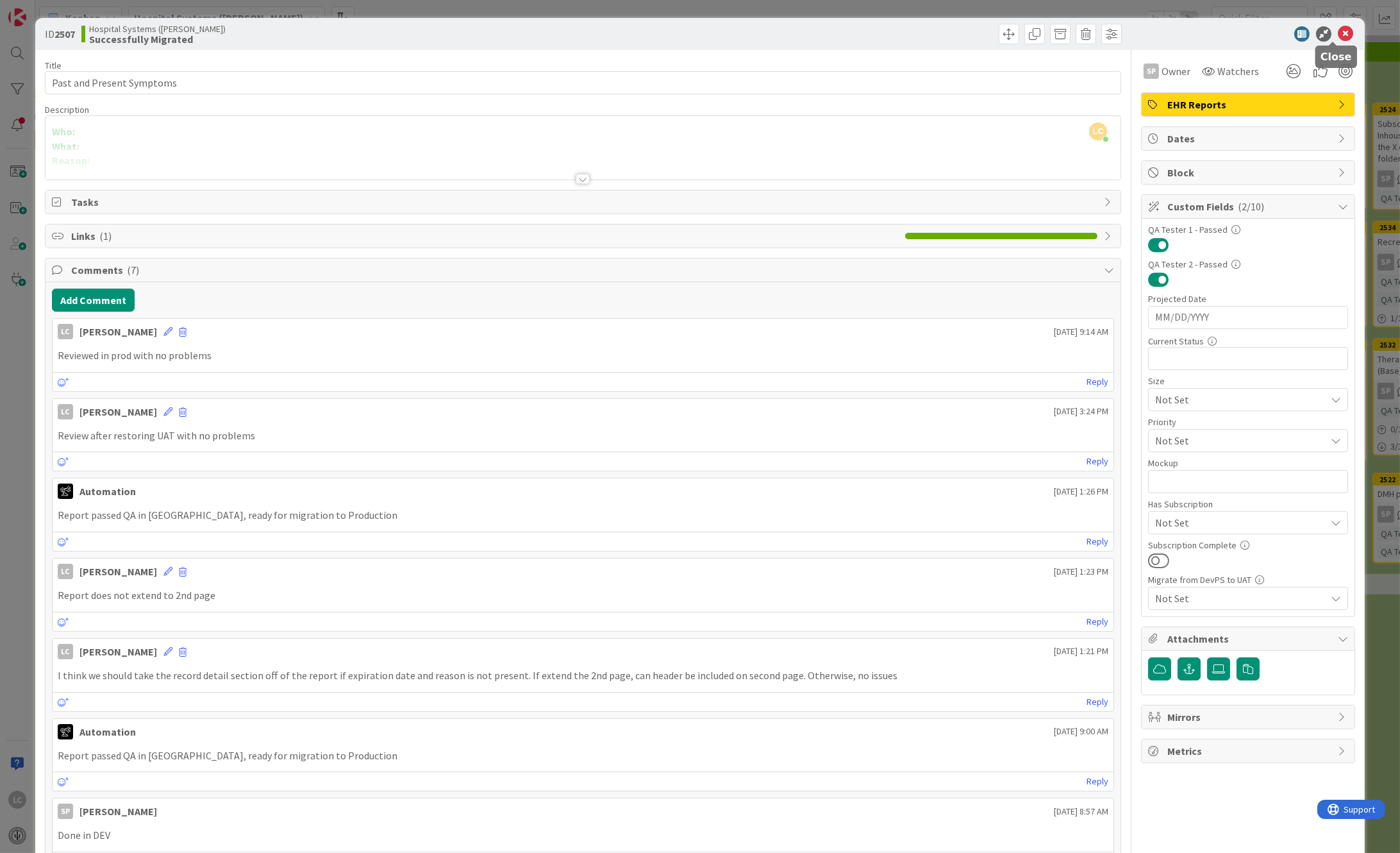
click at [1338, 30] on icon at bounding box center [1345, 34] width 16 height 16
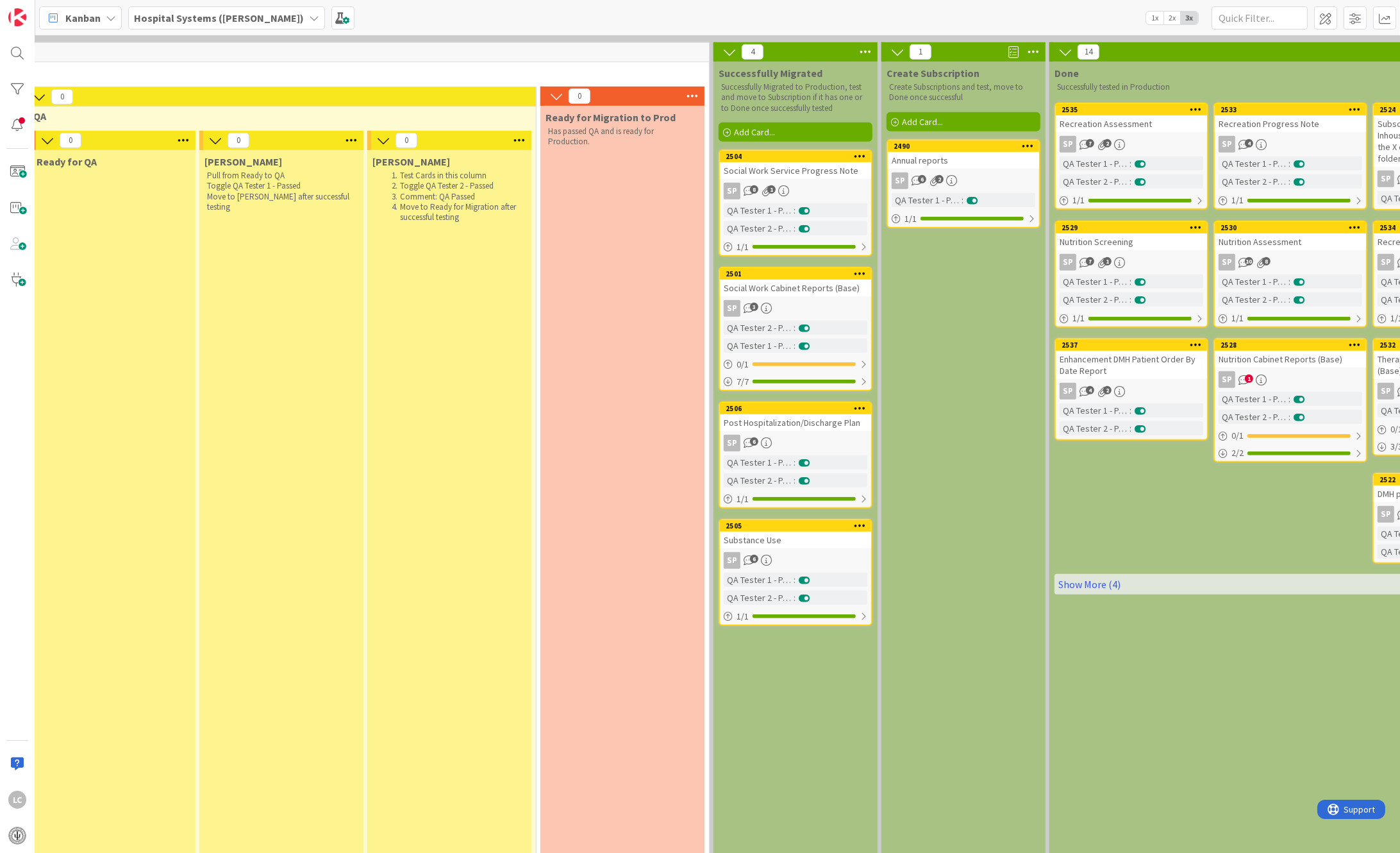
click at [779, 532] on div "Substance Use" at bounding box center [795, 540] width 151 height 17
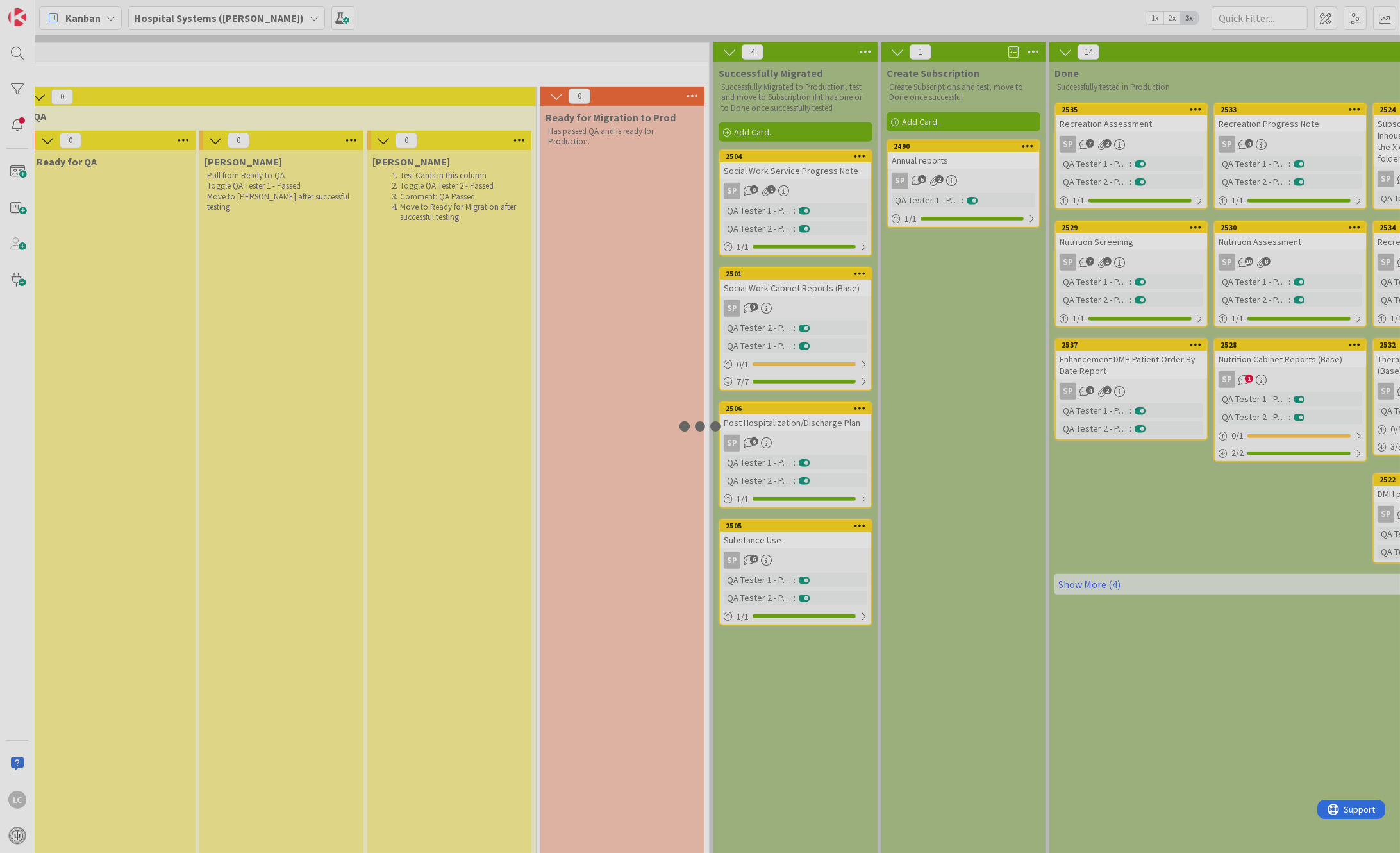
click at [779, 449] on div at bounding box center [700, 426] width 1400 height 853
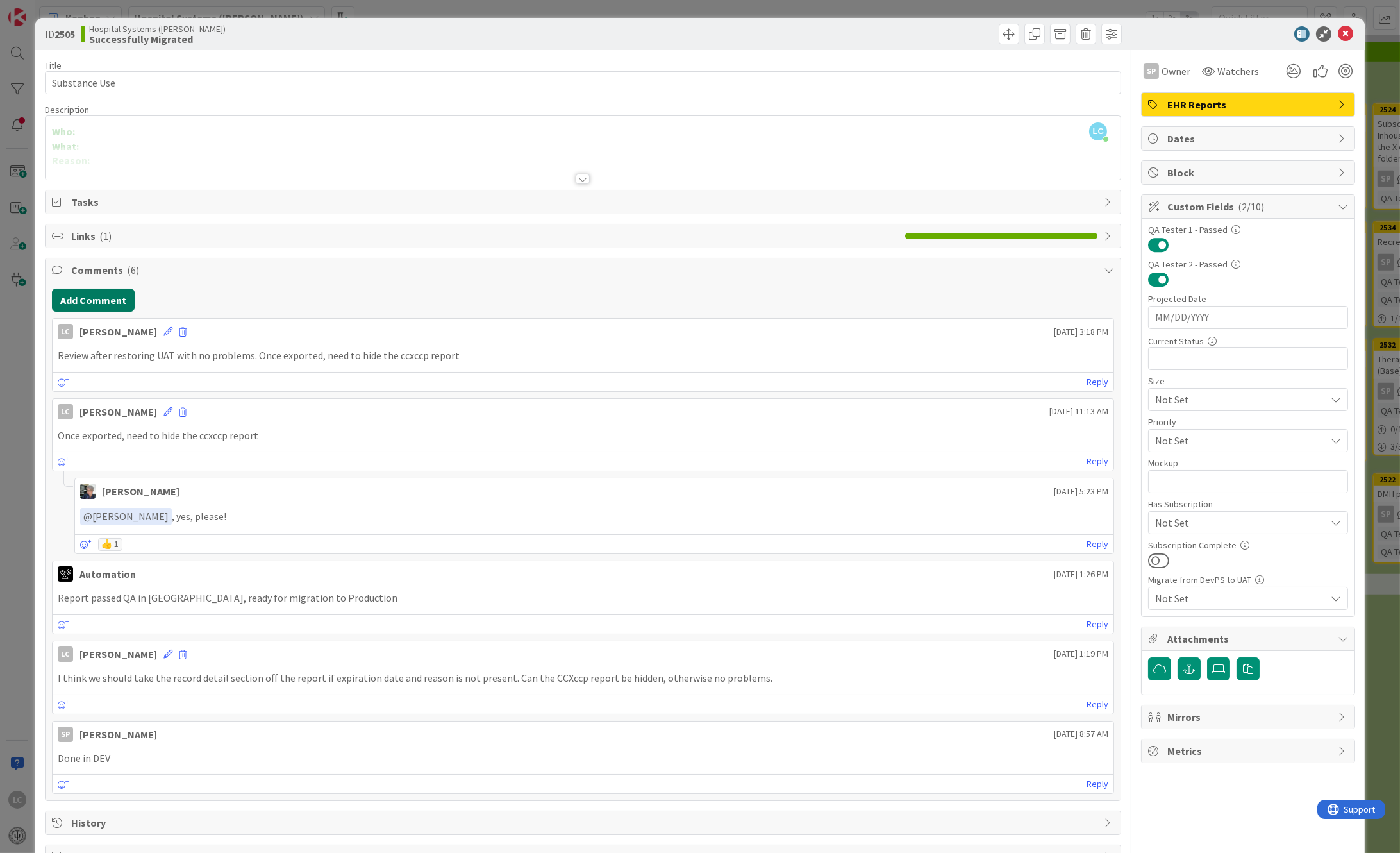
click at [86, 301] on button "Add Comment" at bounding box center [93, 300] width 82 height 23
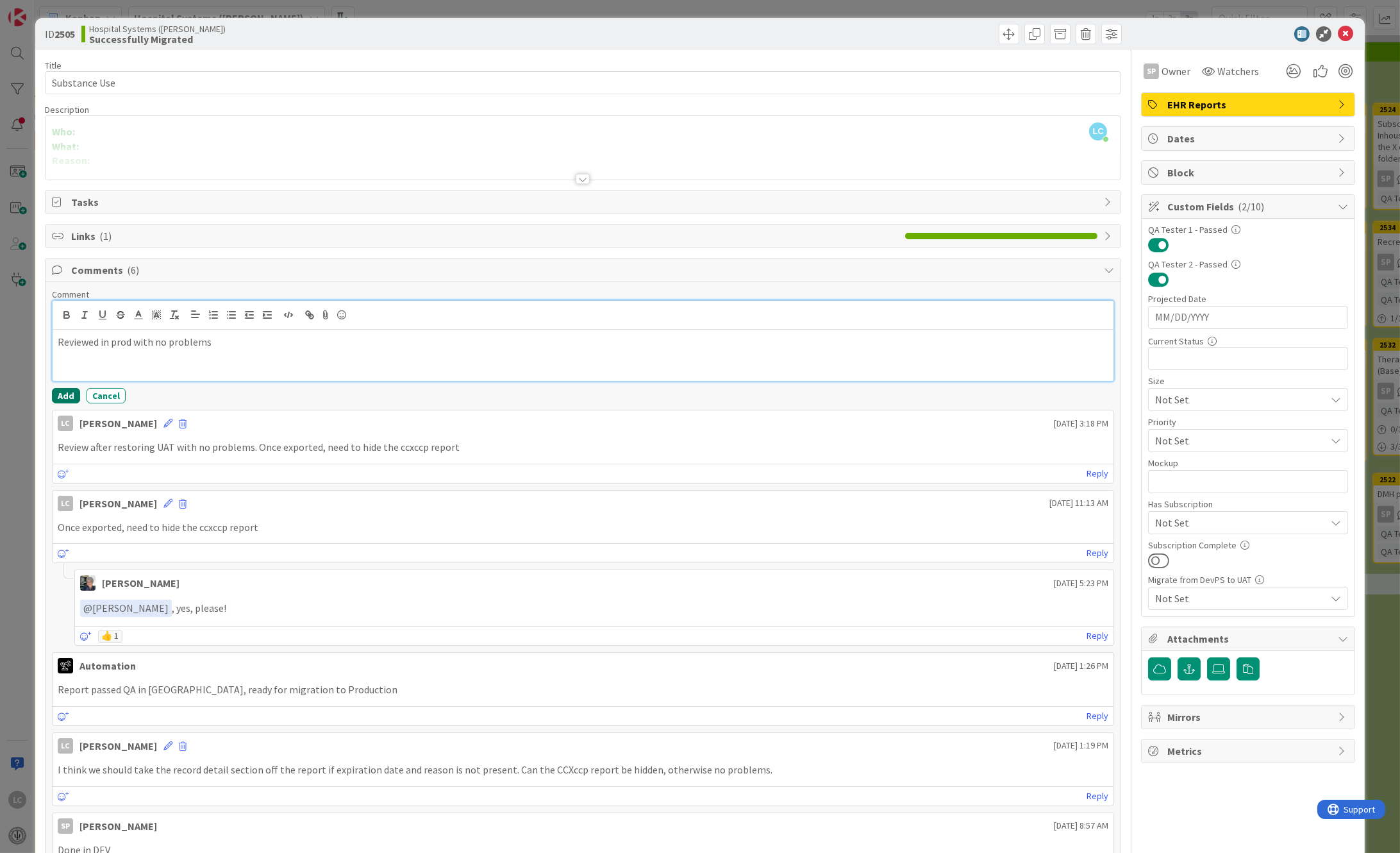
click at [65, 391] on button "Add" at bounding box center [66, 395] width 28 height 16
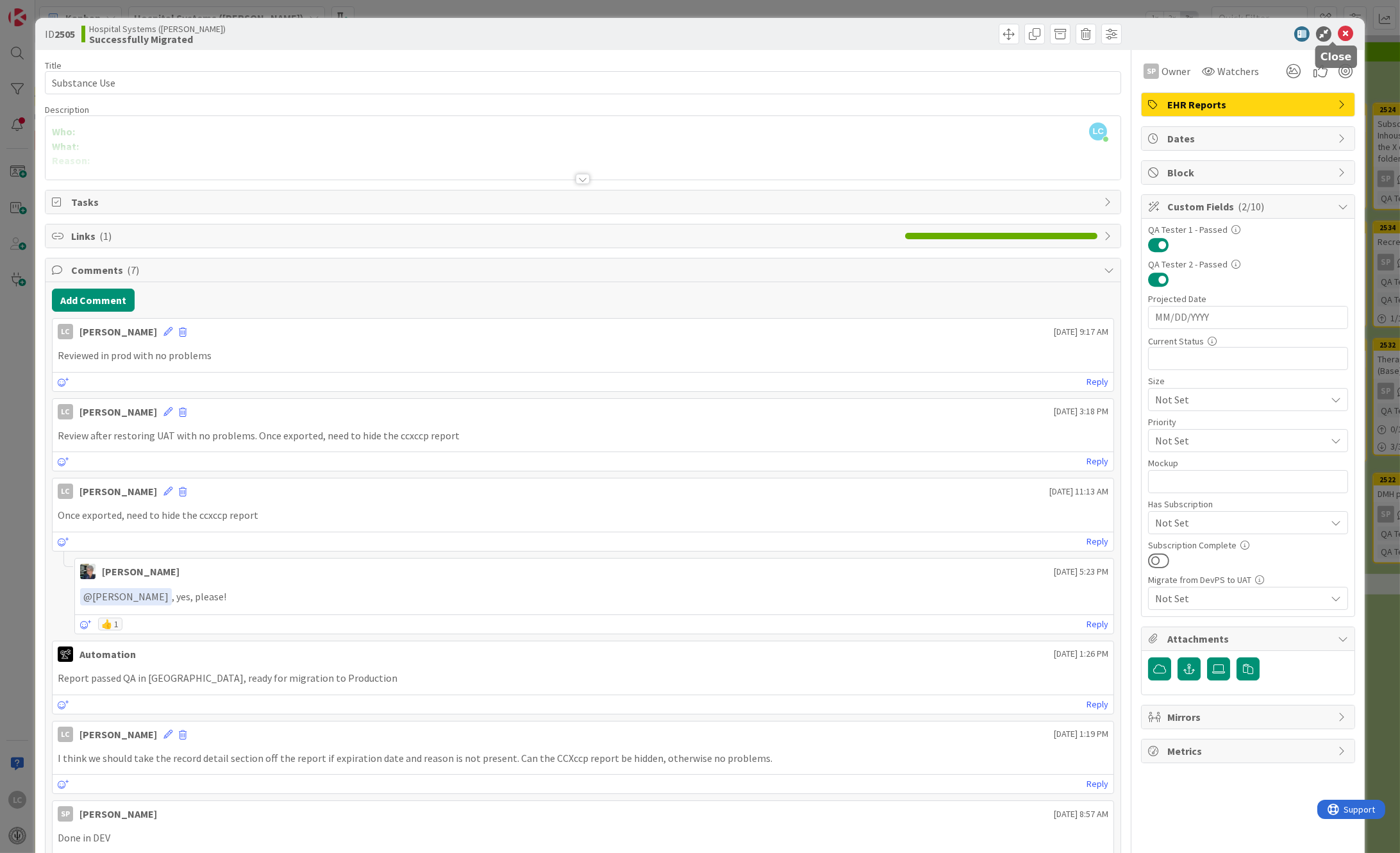
click at [1338, 31] on icon at bounding box center [1345, 34] width 16 height 16
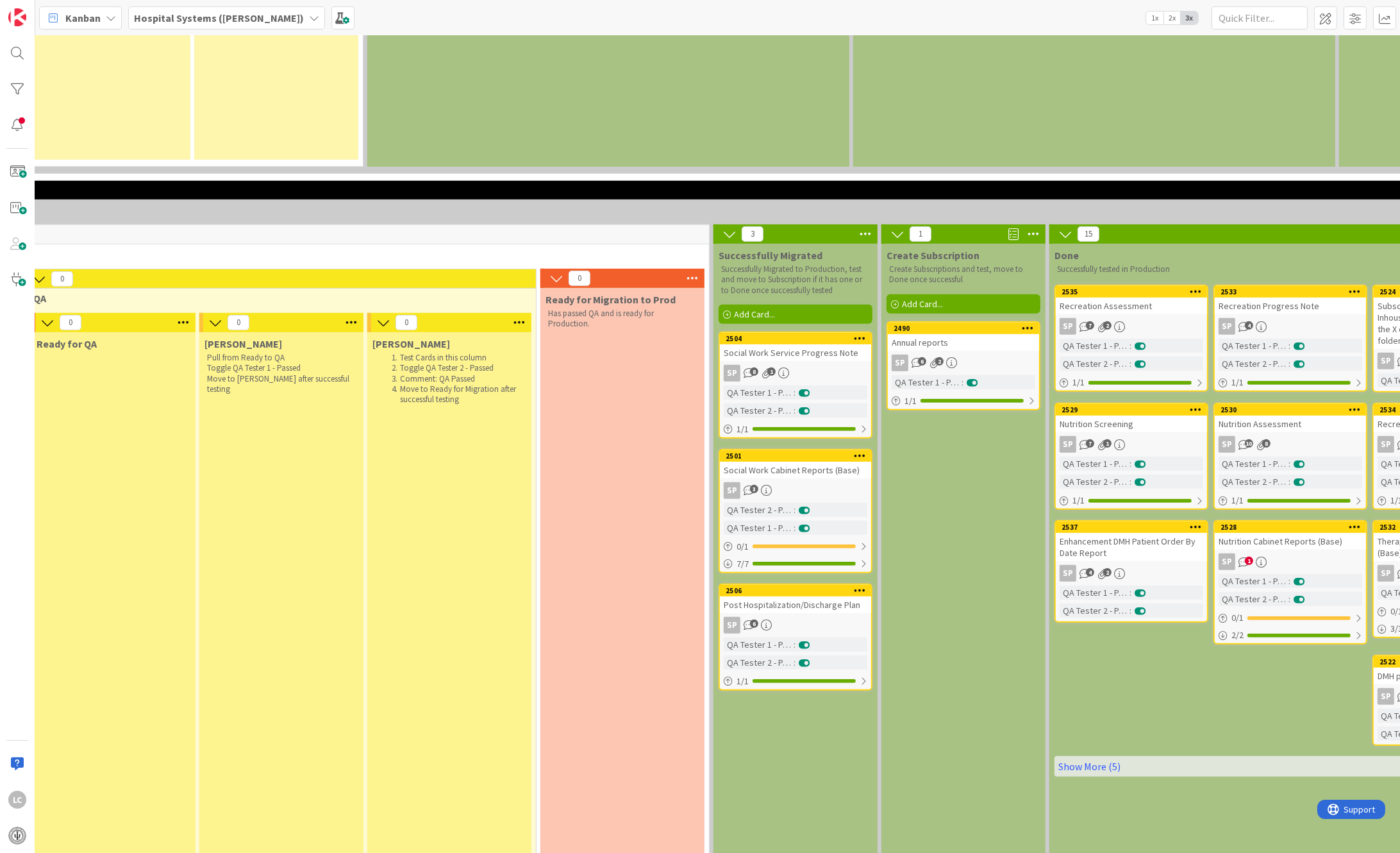
scroll to position [1426, 1047]
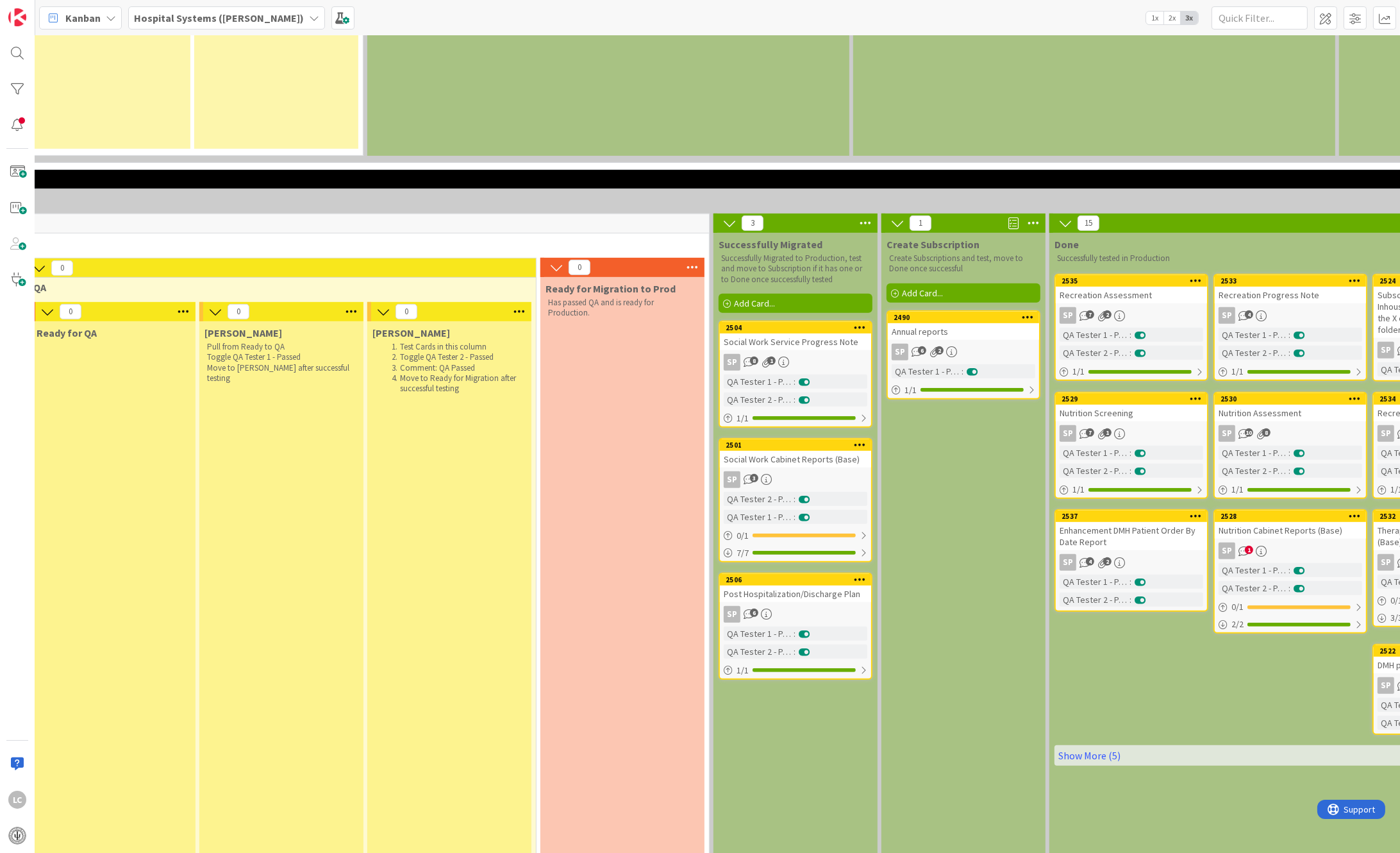
click at [786, 451] on div "Social Work Cabinet Reports (Base)" at bounding box center [795, 459] width 151 height 17
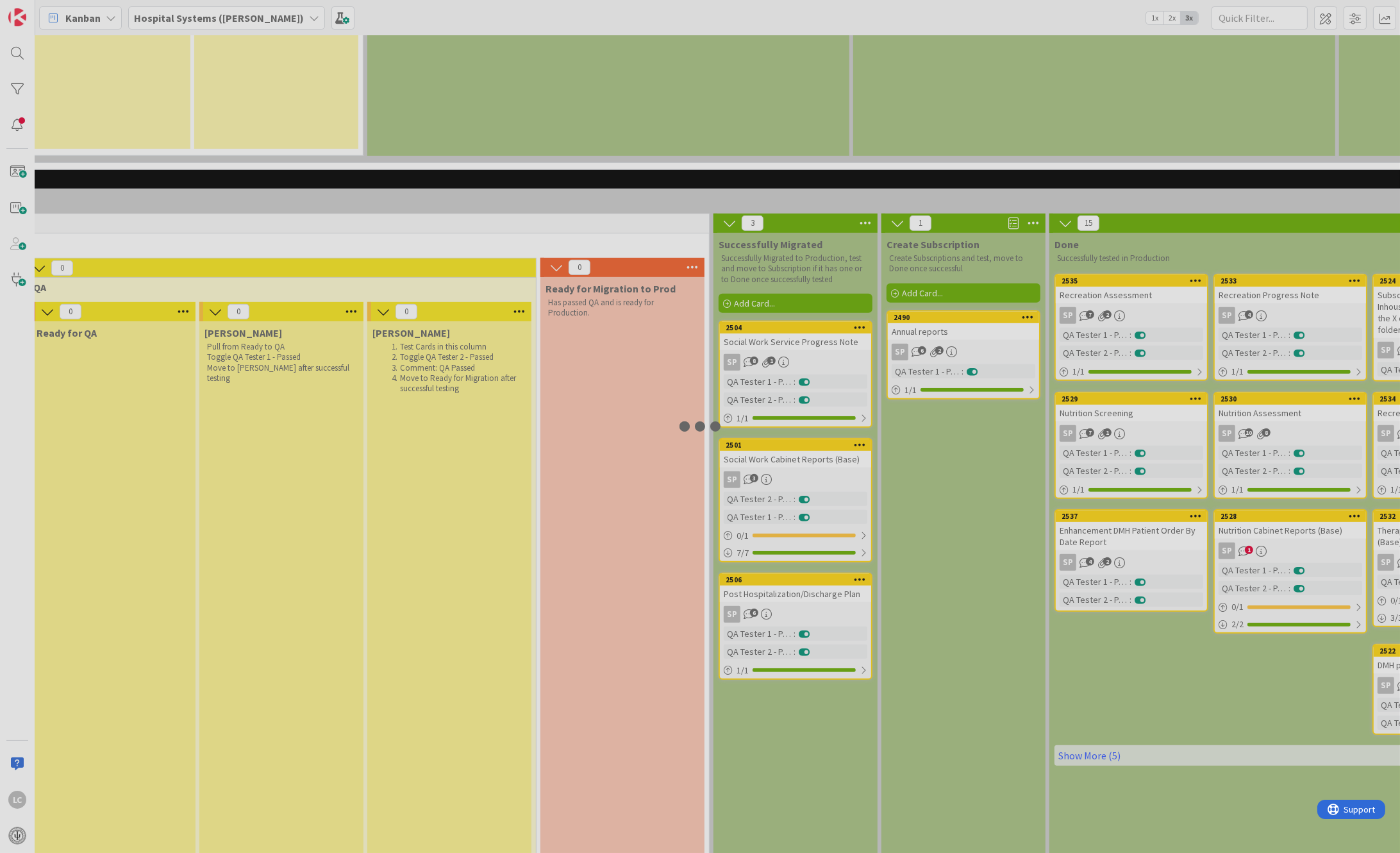
click at [786, 370] on div at bounding box center [700, 426] width 1400 height 853
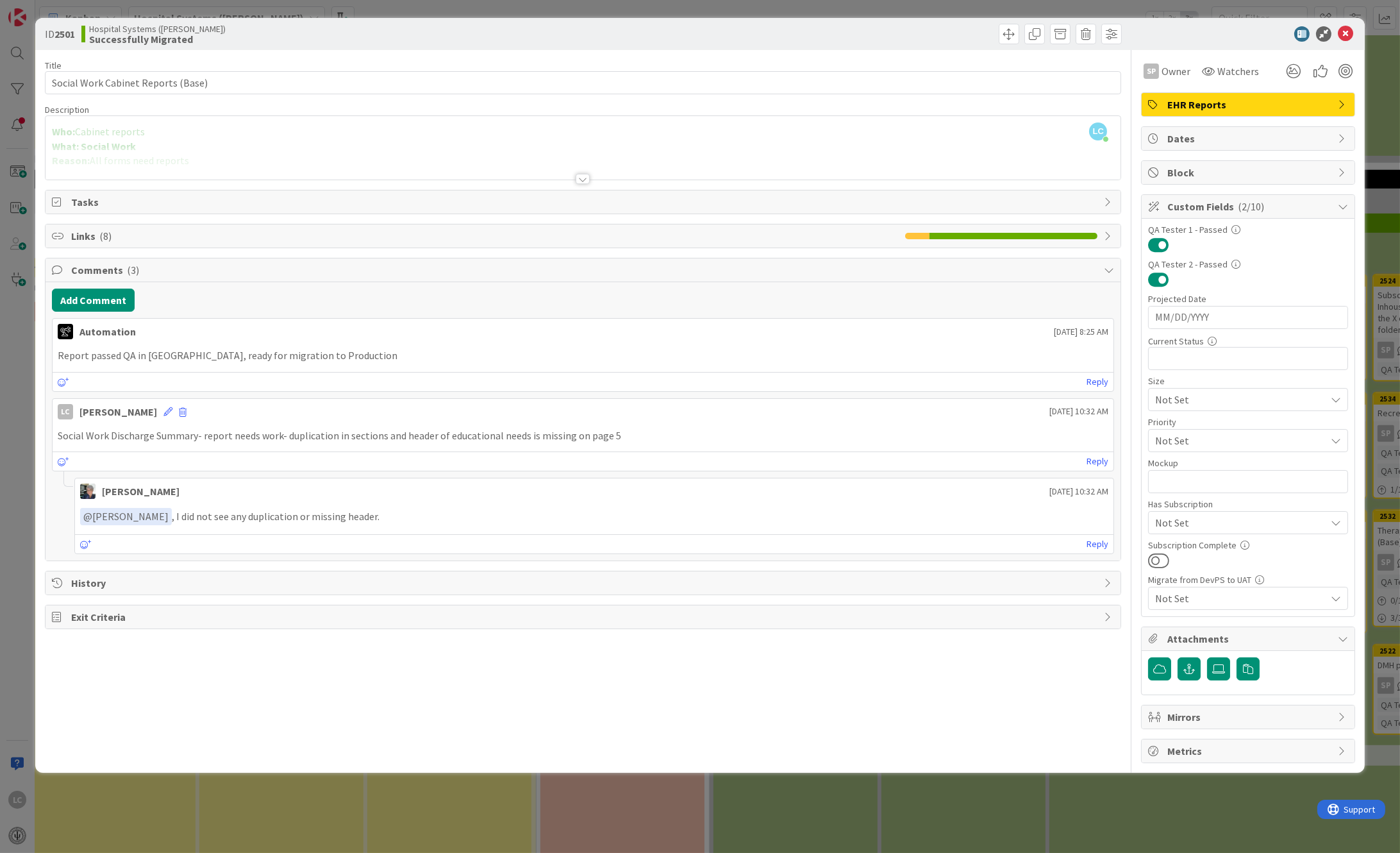
click at [76, 235] on span "Links ( 8 )" at bounding box center [485, 236] width 828 height 16
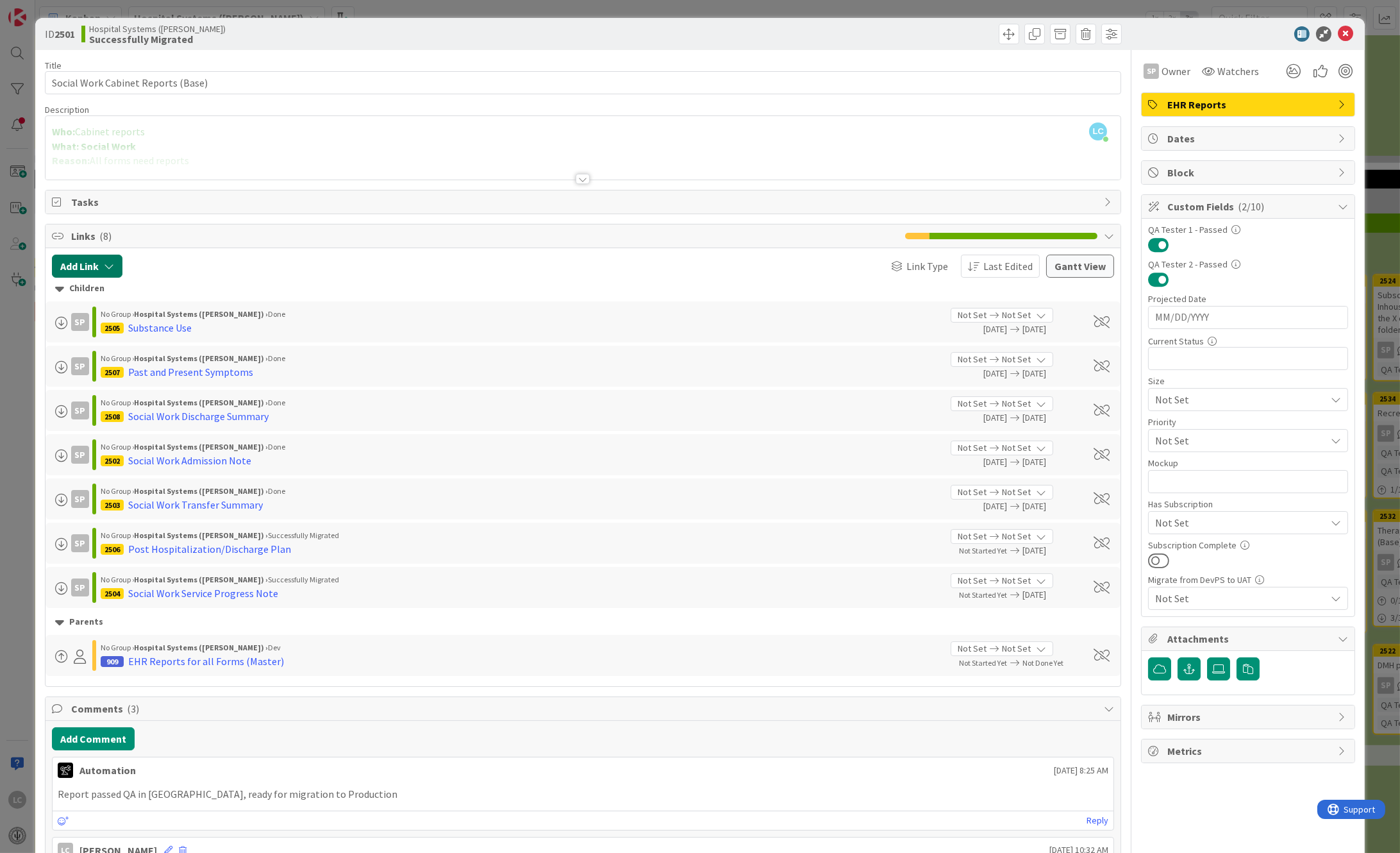
click at [87, 266] on button "Add Link" at bounding box center [87, 266] width 70 height 23
click at [1338, 34] on icon at bounding box center [1345, 34] width 16 height 16
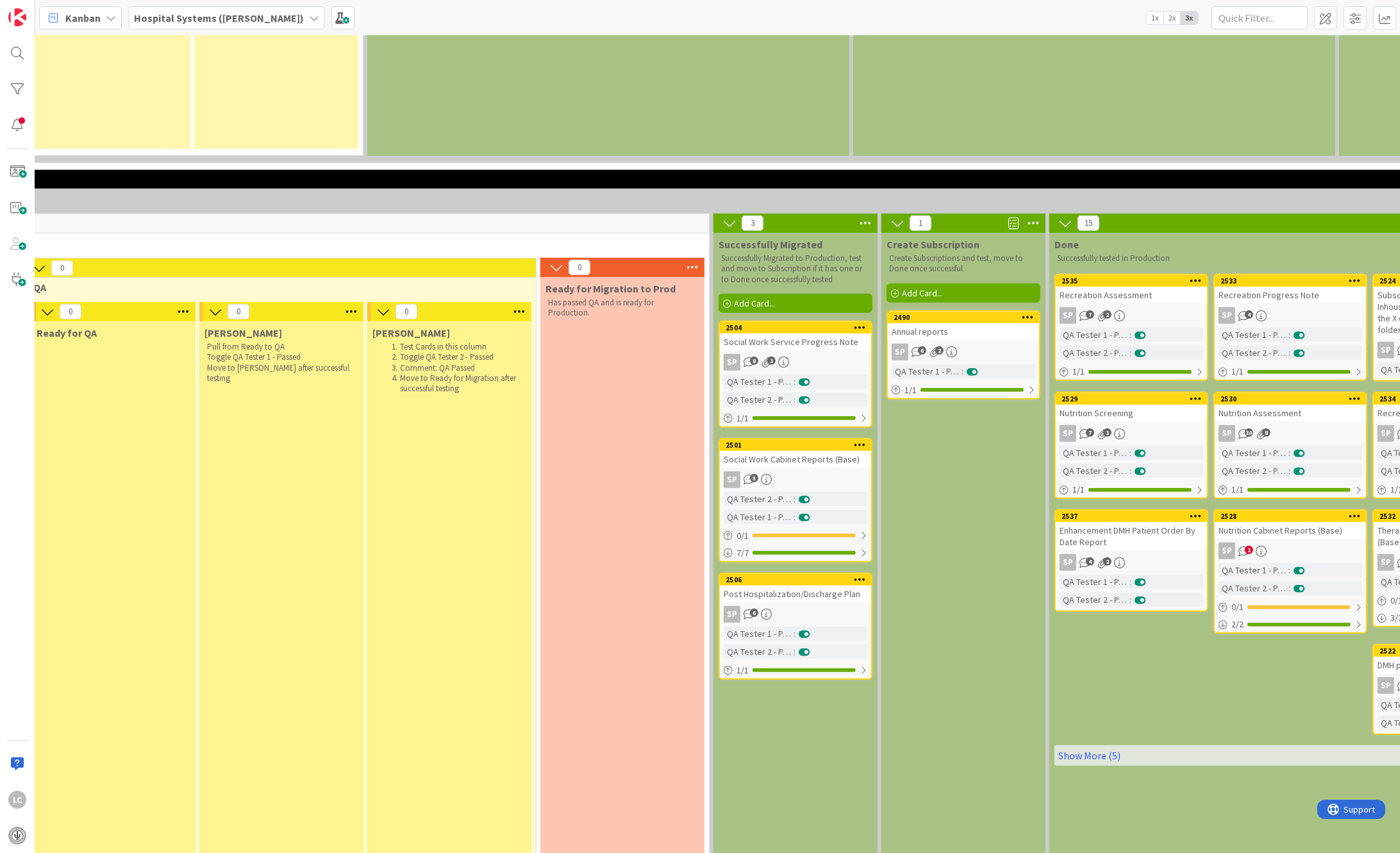
click at [782, 333] on div "Social Work Service Progress Note" at bounding box center [795, 341] width 151 height 17
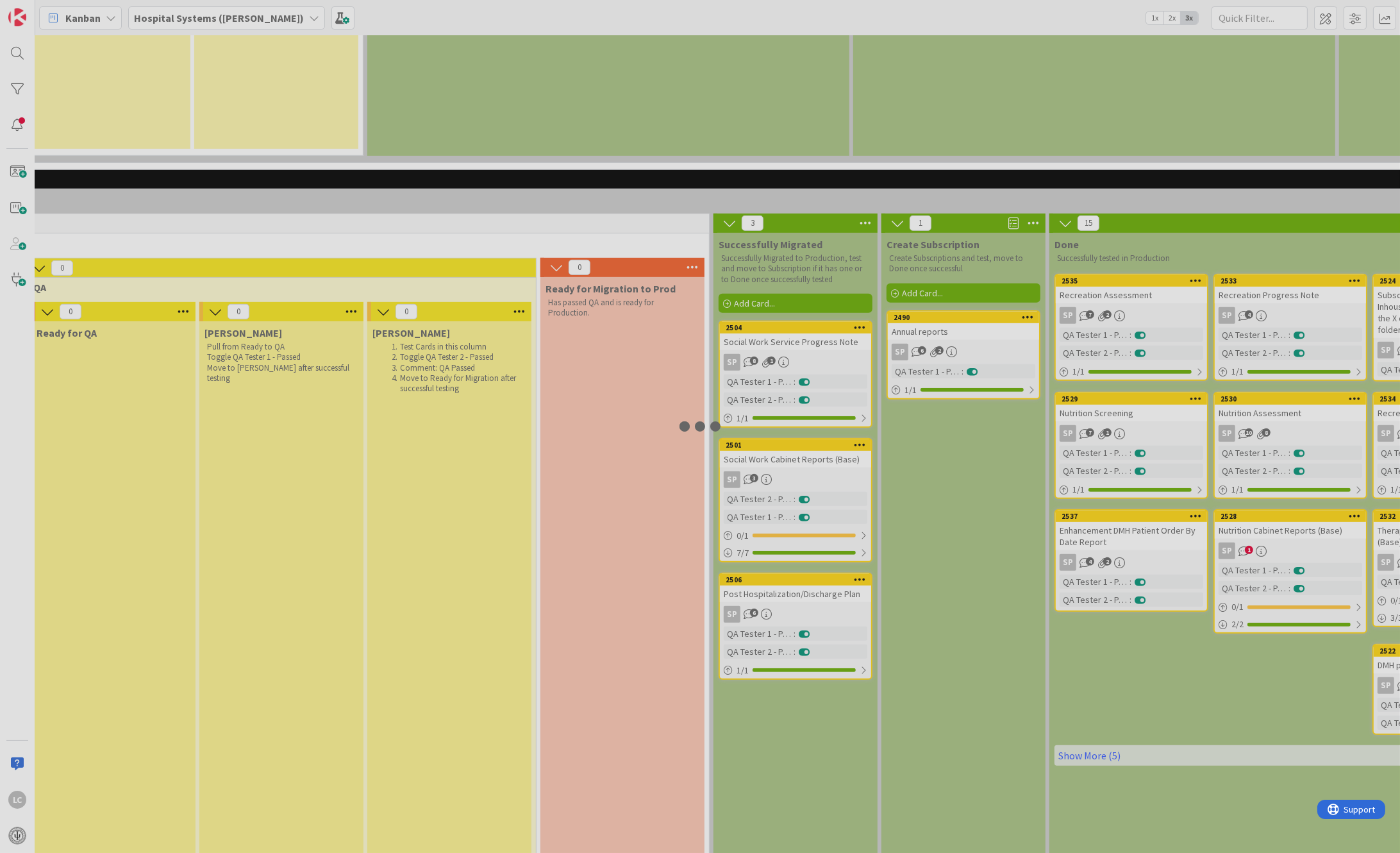
click at [782, 258] on div at bounding box center [700, 426] width 1400 height 853
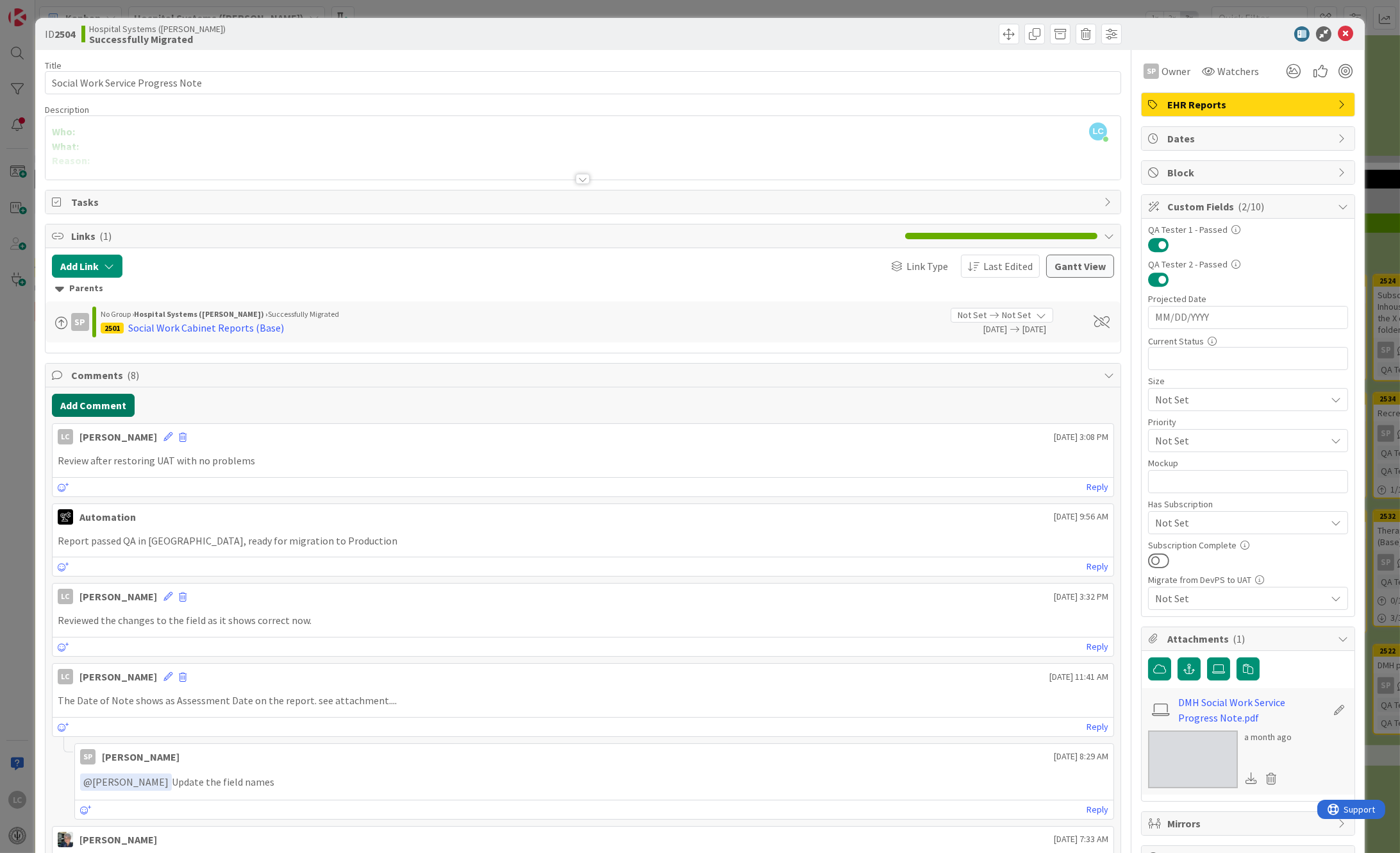
click at [68, 406] on button "Add Comment" at bounding box center [93, 406] width 82 height 23
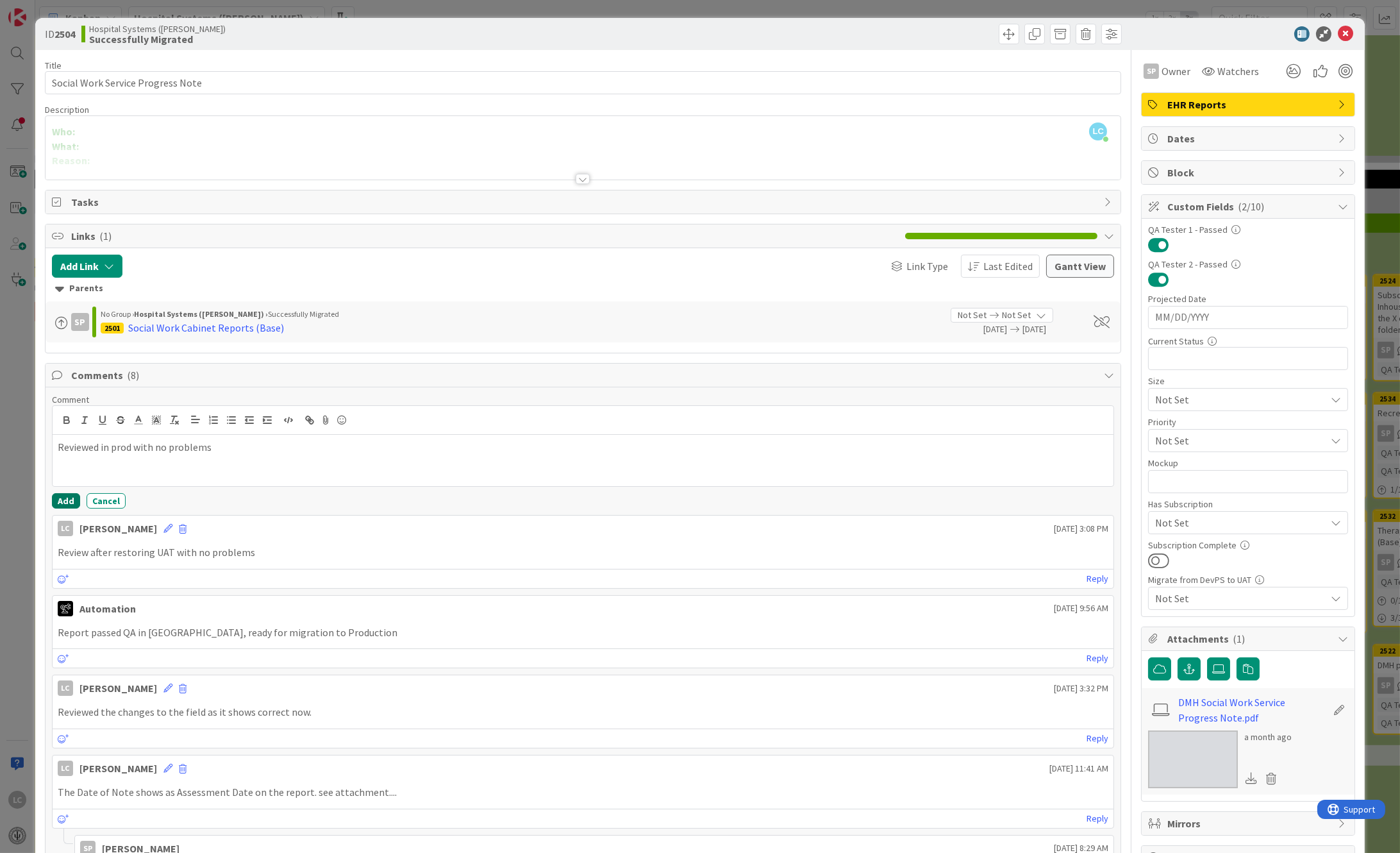
click at [64, 499] on button "Add" at bounding box center [66, 501] width 28 height 16
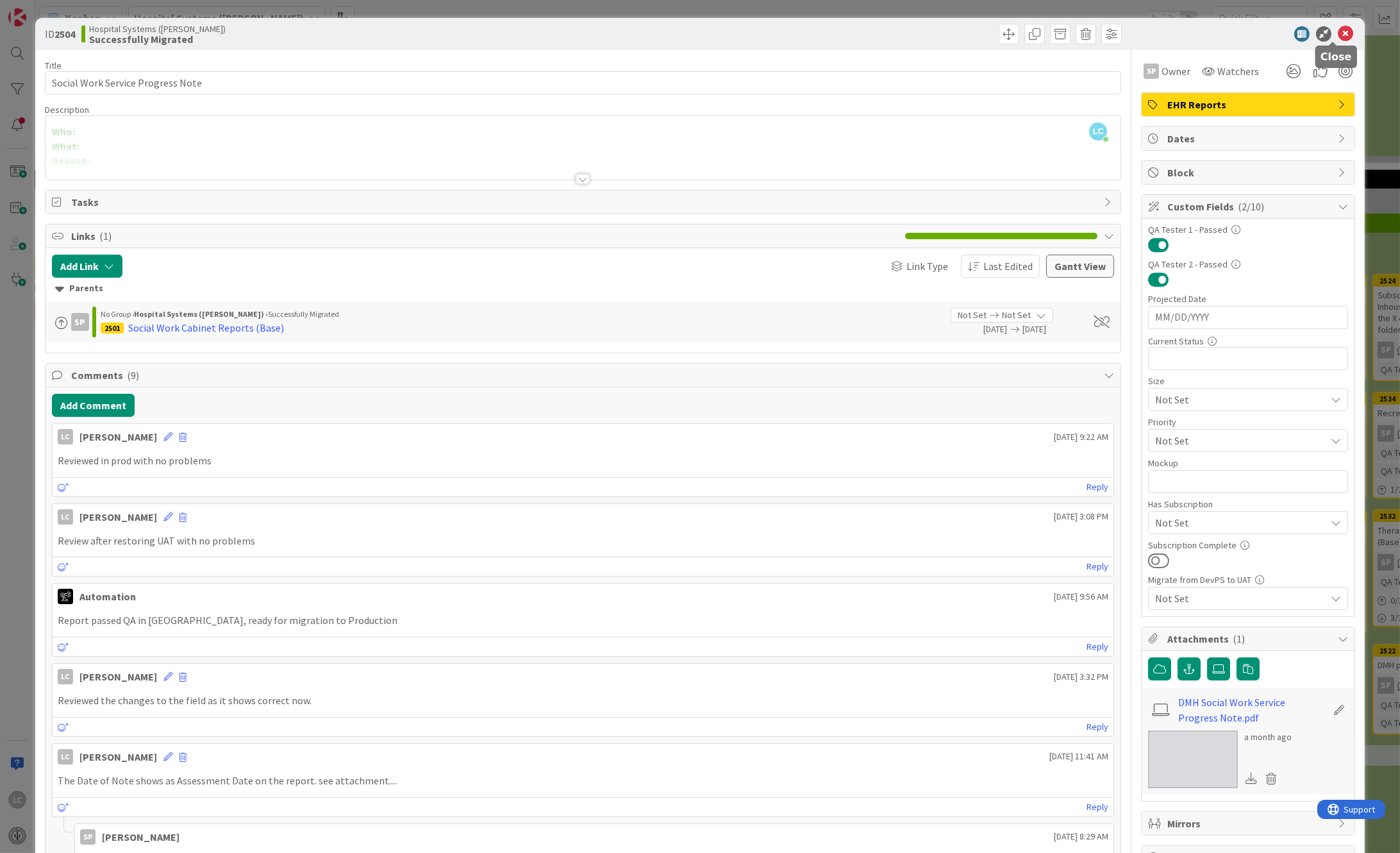
click at [1338, 30] on icon at bounding box center [1345, 34] width 16 height 16
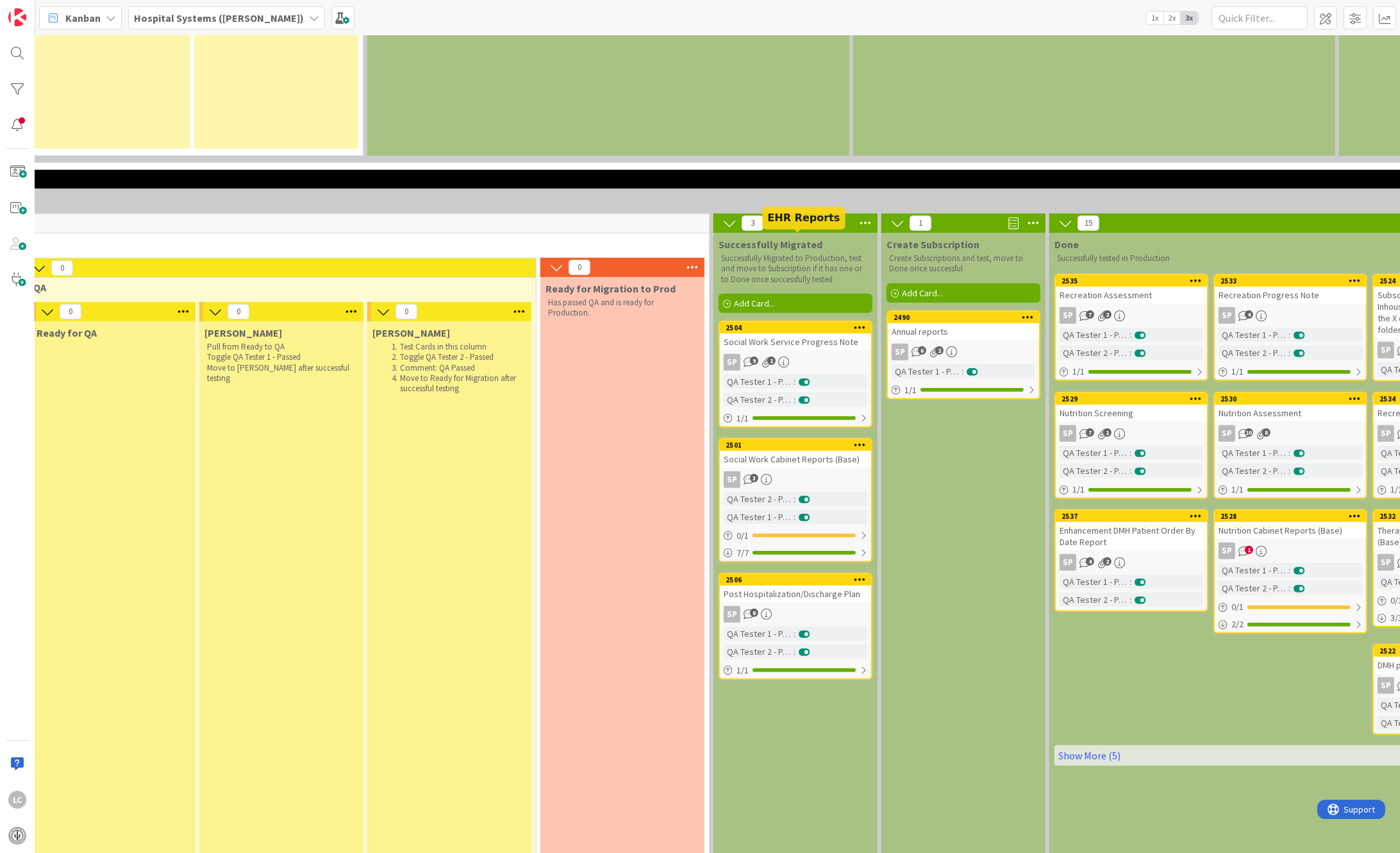
drag, startPoint x: 789, startPoint y: 241, endPoint x: 794, endPoint y: 250, distance: 10.3
click at [789, 323] on div "2504" at bounding box center [798, 327] width 145 height 9
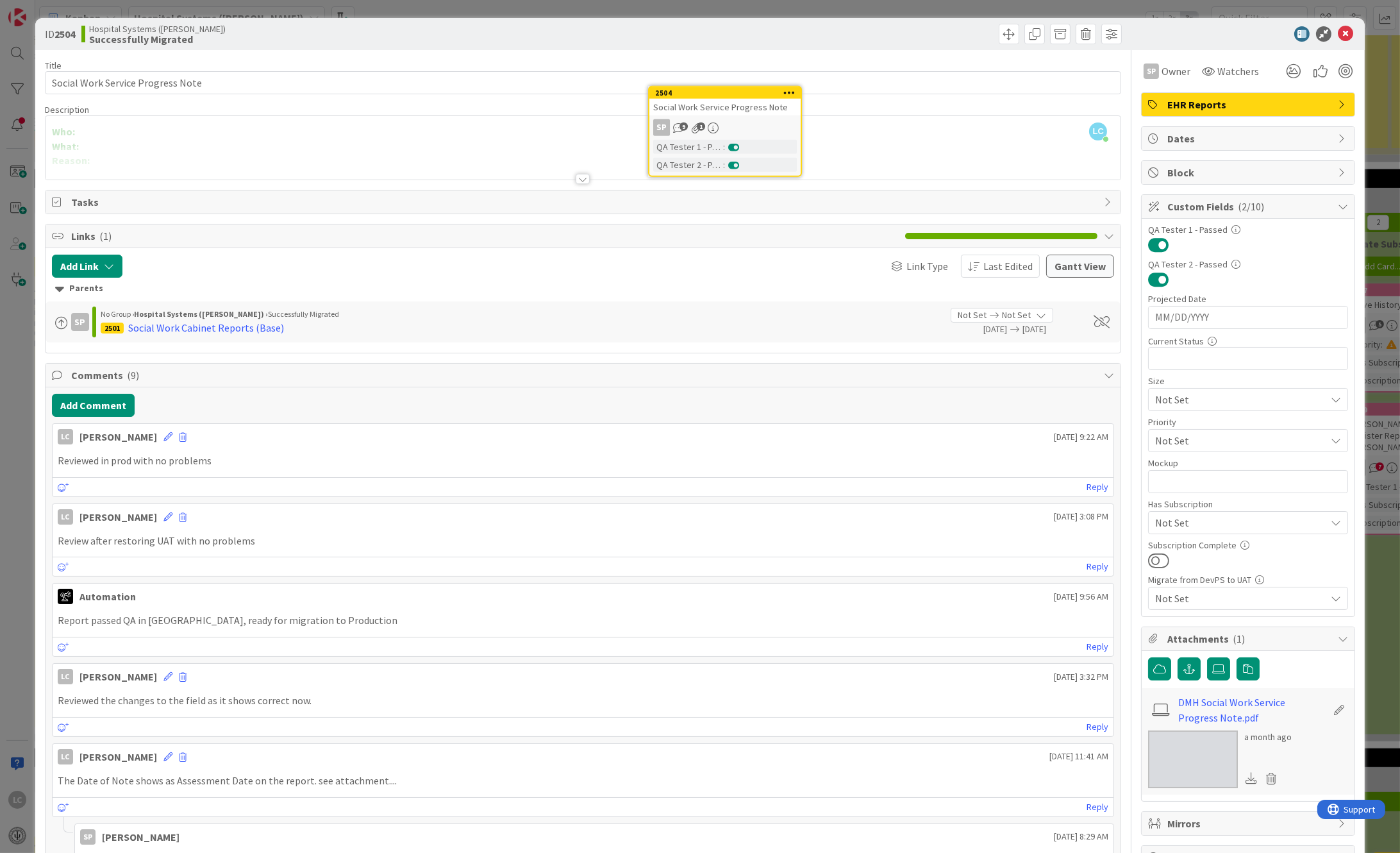
scroll to position [799, 1047]
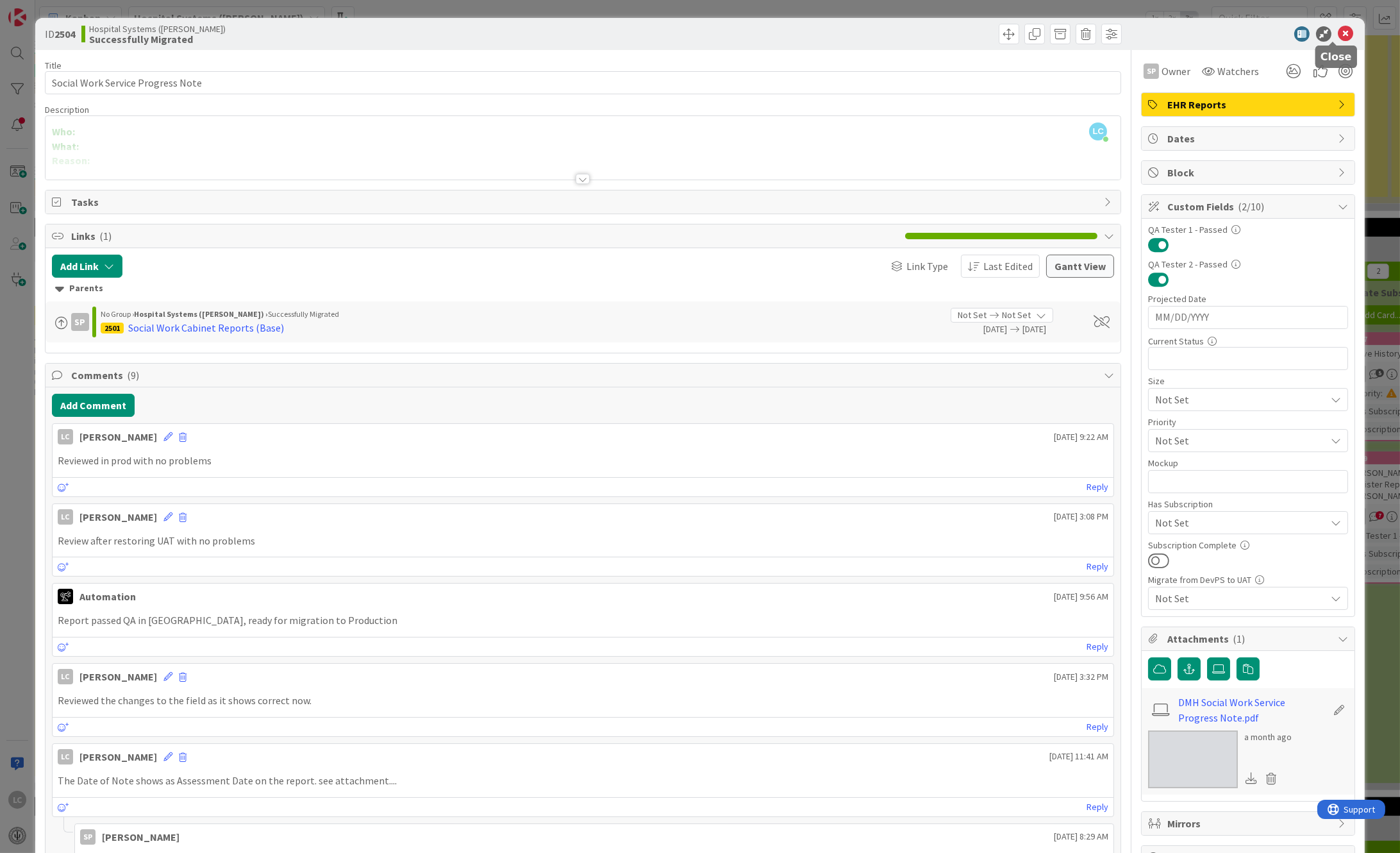
click at [1339, 28] on icon at bounding box center [1345, 34] width 16 height 16
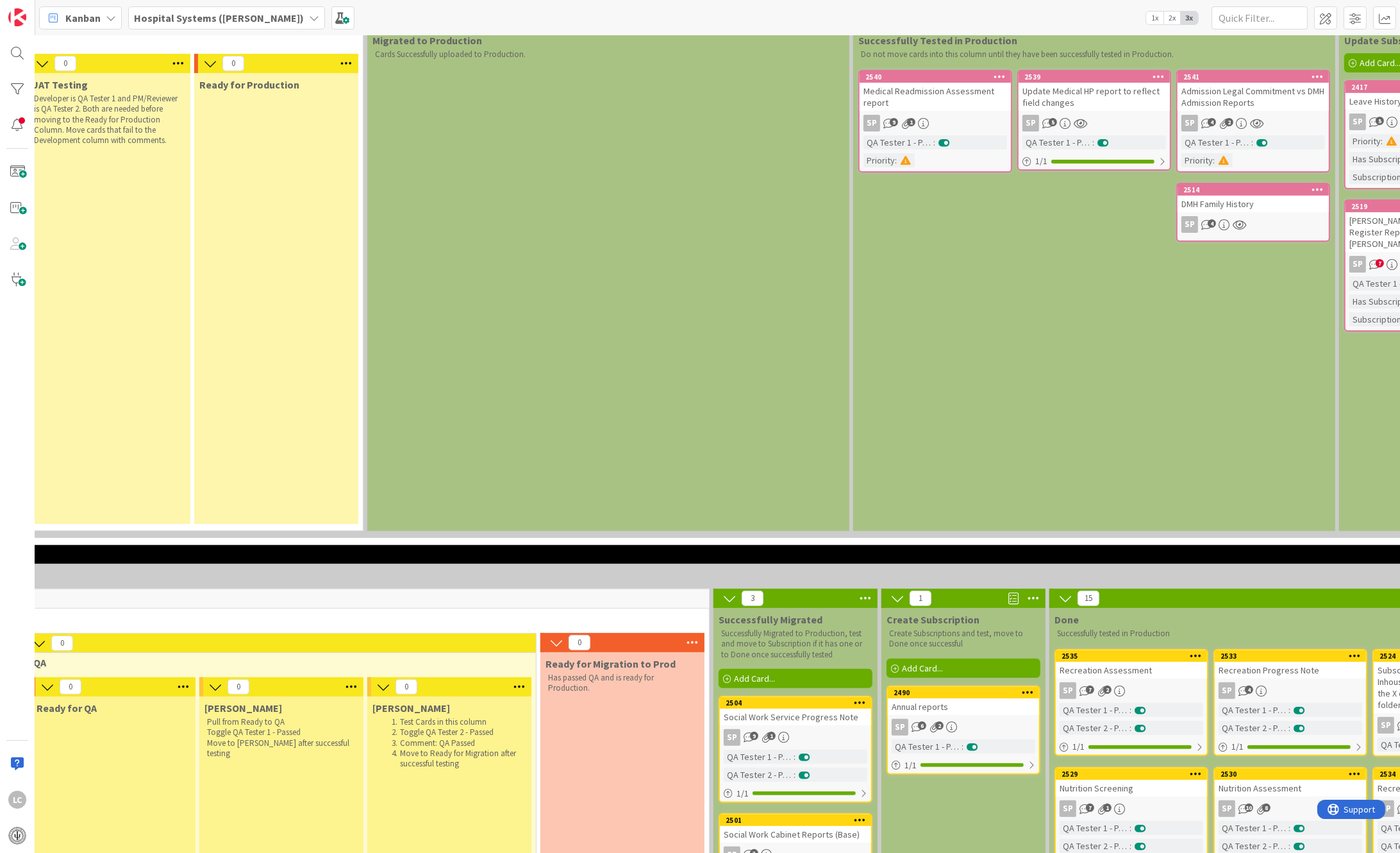
scroll to position [1368, 1047]
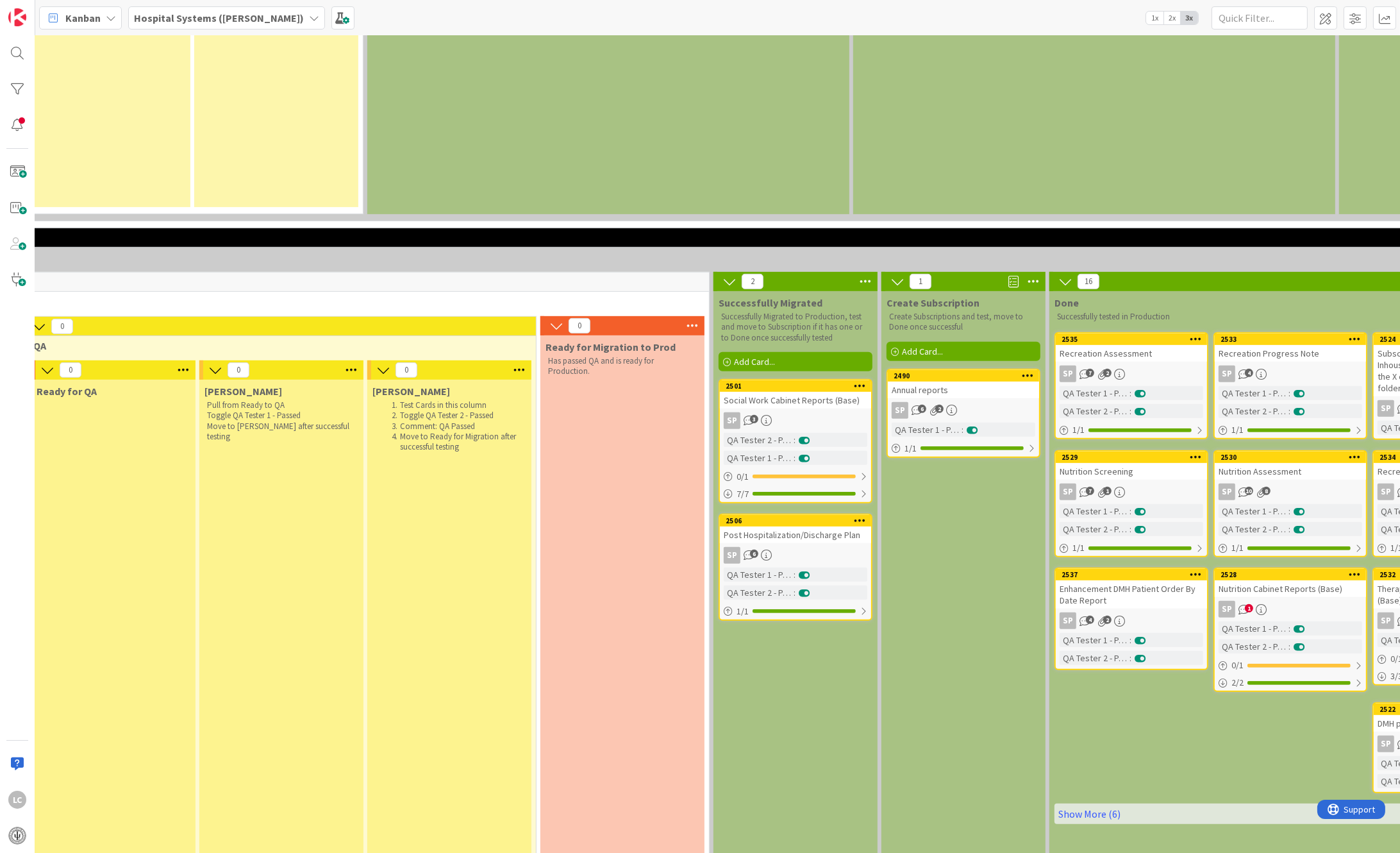
click at [749, 550] on icon "6" at bounding box center [749, 555] width 11 height 11
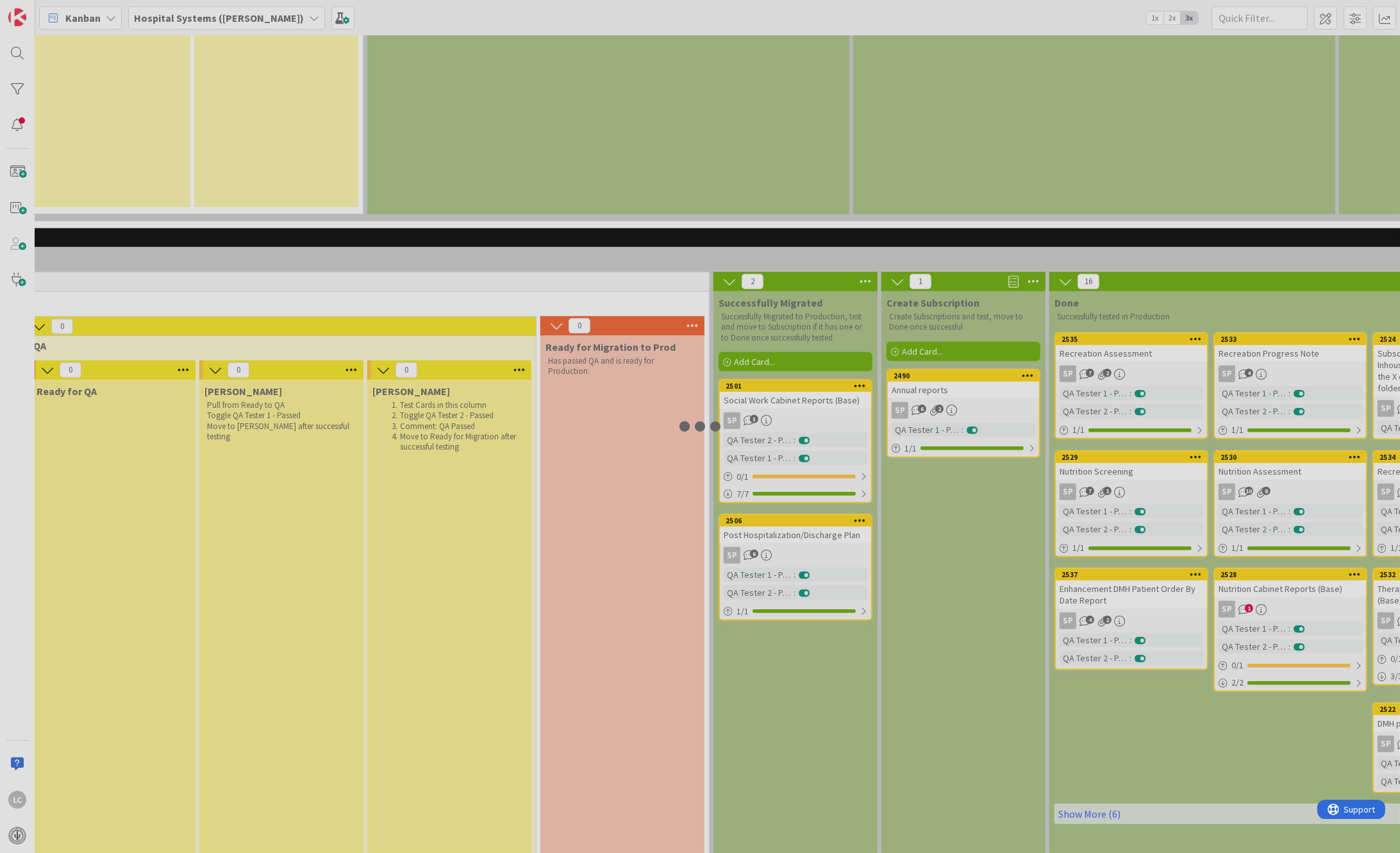
click at [749, 466] on div at bounding box center [700, 426] width 1400 height 853
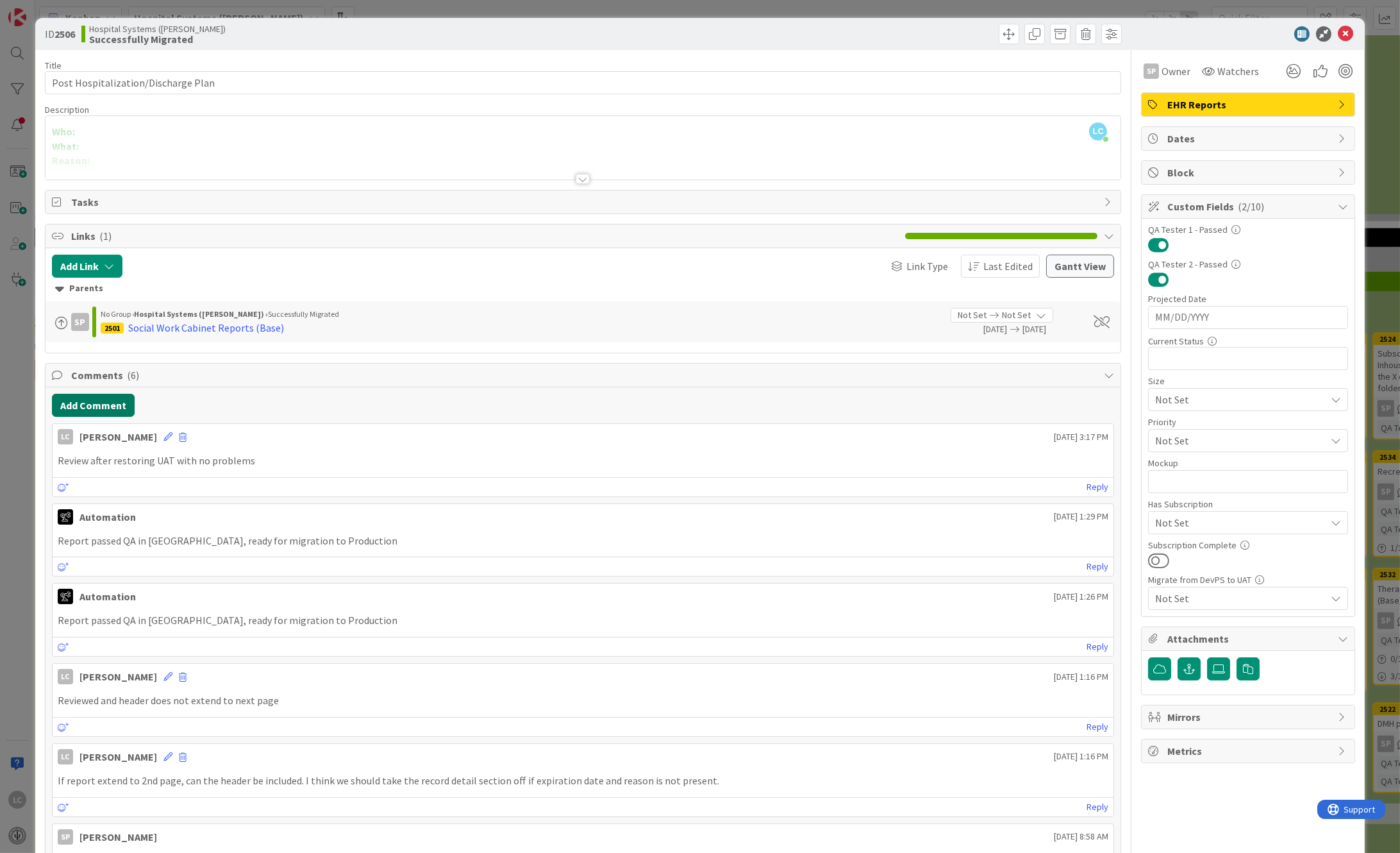
click at [74, 405] on button "Add Comment" at bounding box center [93, 406] width 82 height 23
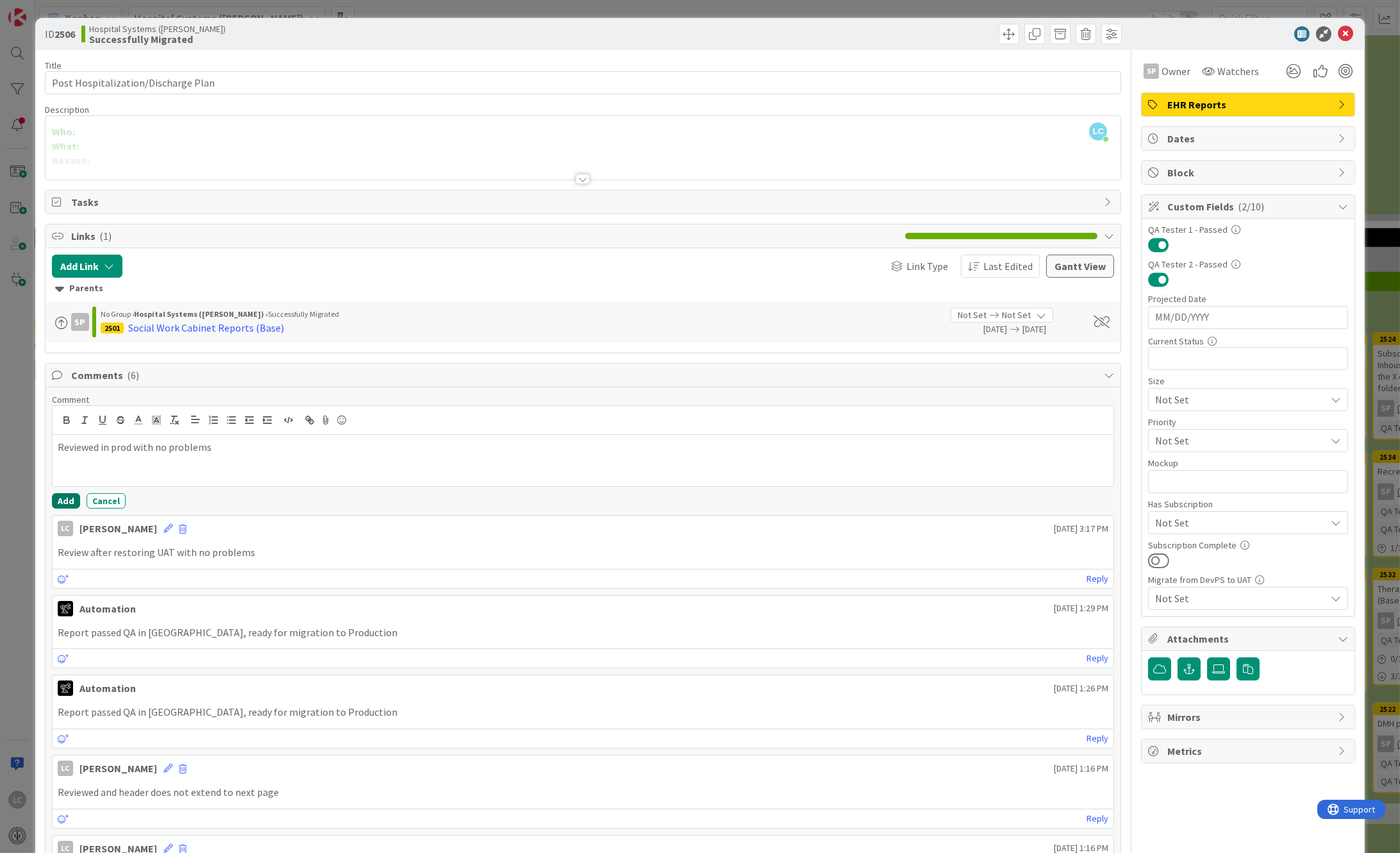
click at [55, 496] on button "Add" at bounding box center [66, 501] width 28 height 16
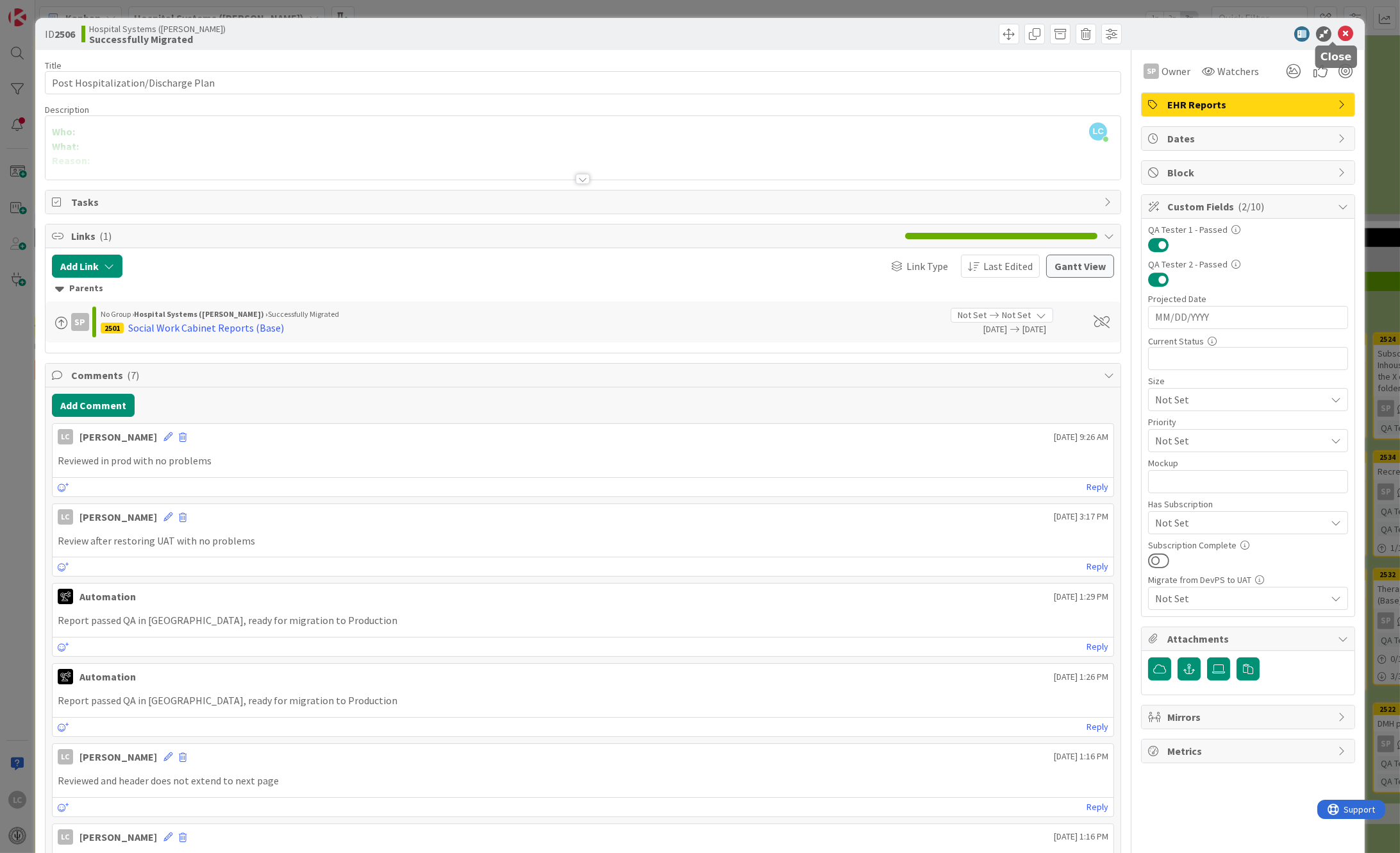
click at [1339, 31] on icon at bounding box center [1345, 34] width 16 height 16
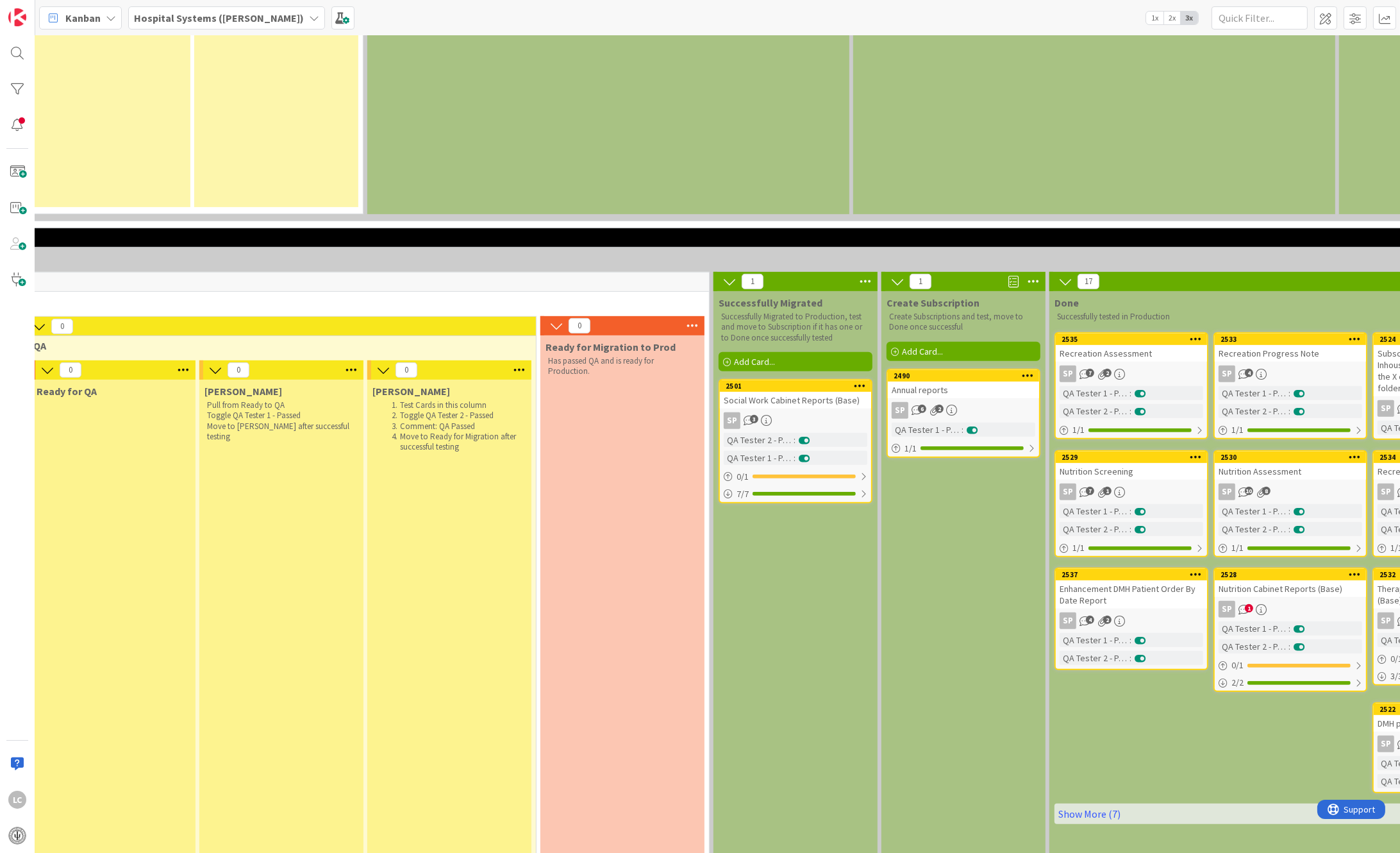
click at [774, 392] on div "Social Work Cabinet Reports (Base)" at bounding box center [795, 400] width 151 height 17
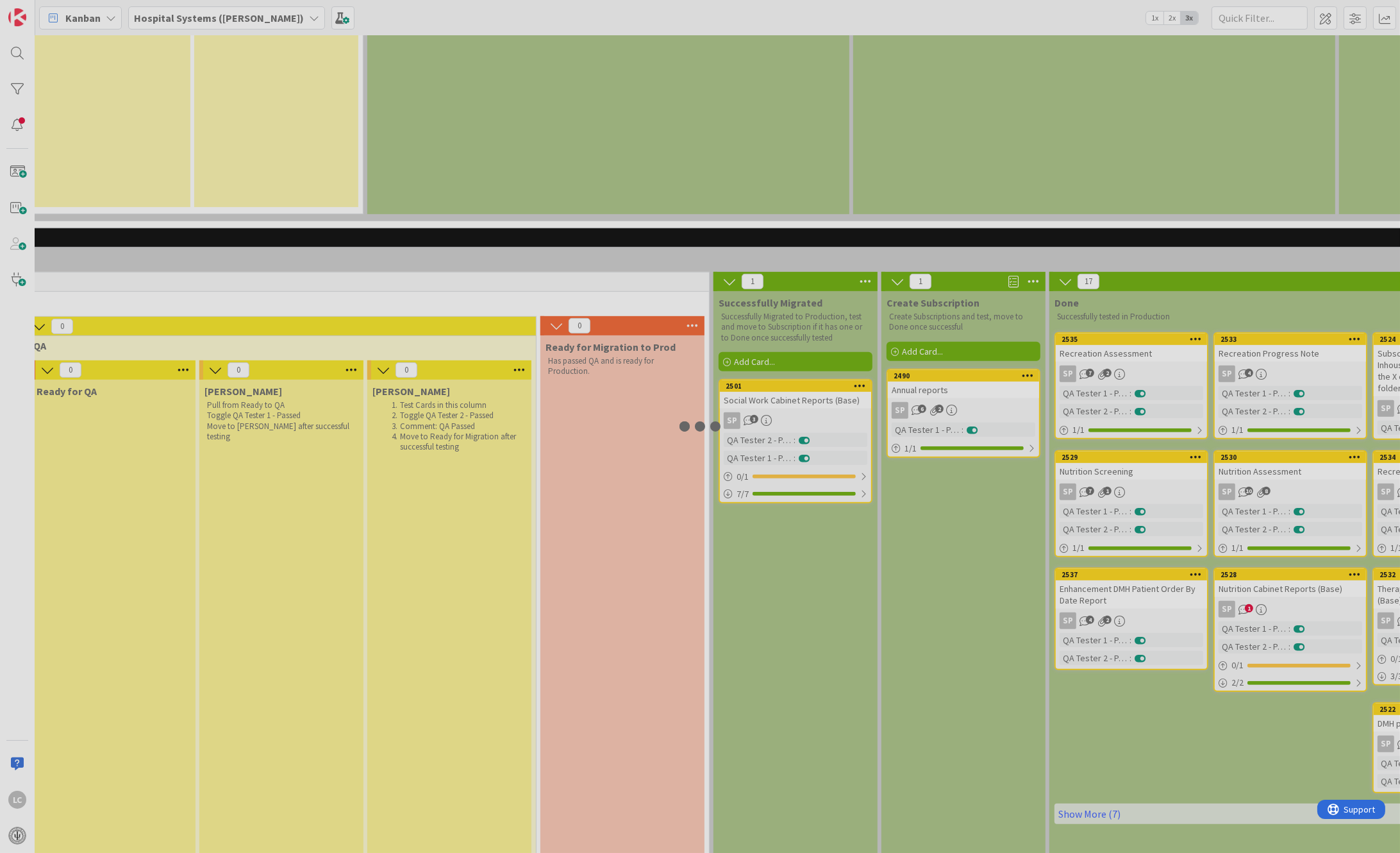
click at [774, 316] on div at bounding box center [700, 426] width 1400 height 853
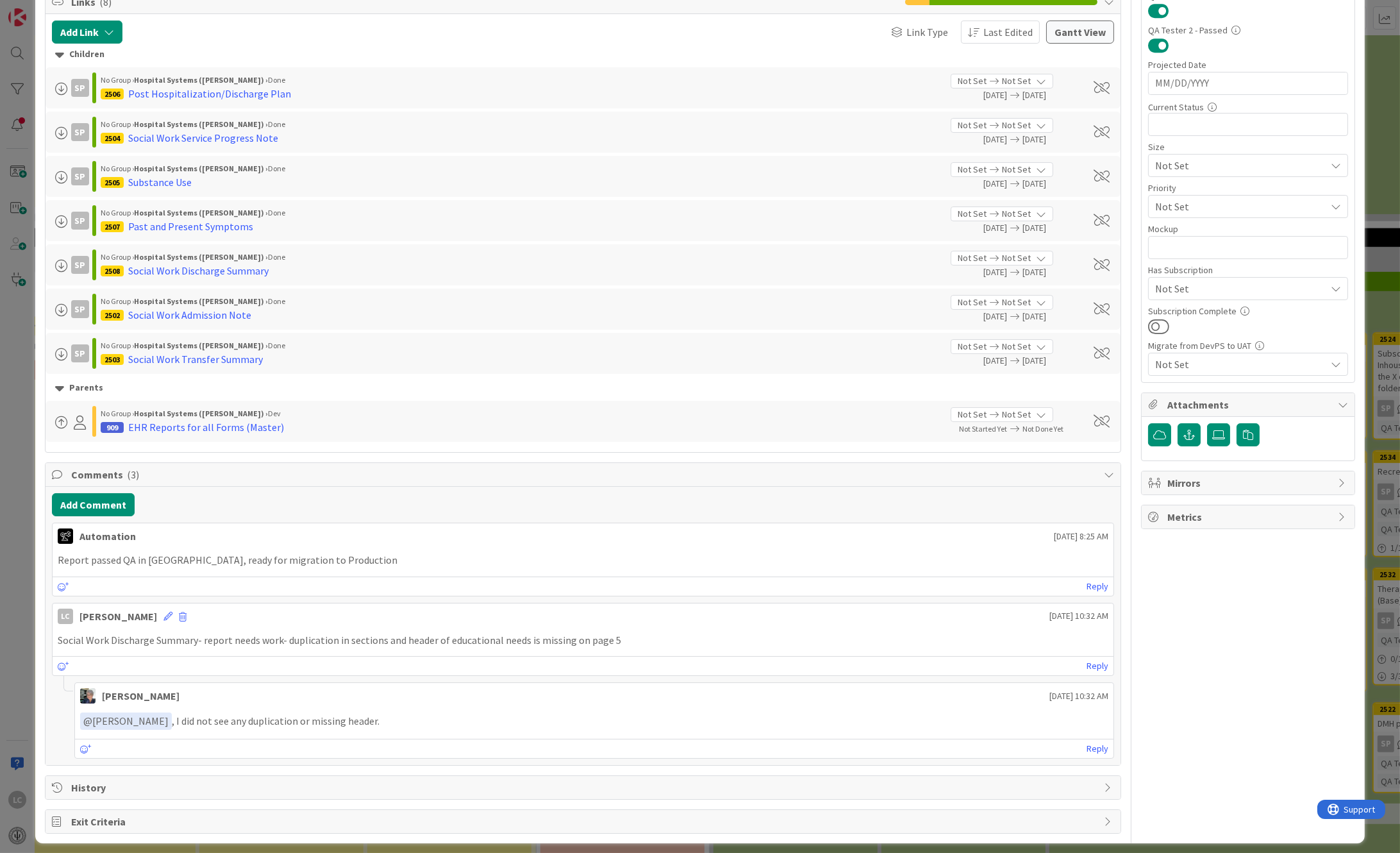
scroll to position [243, 0]
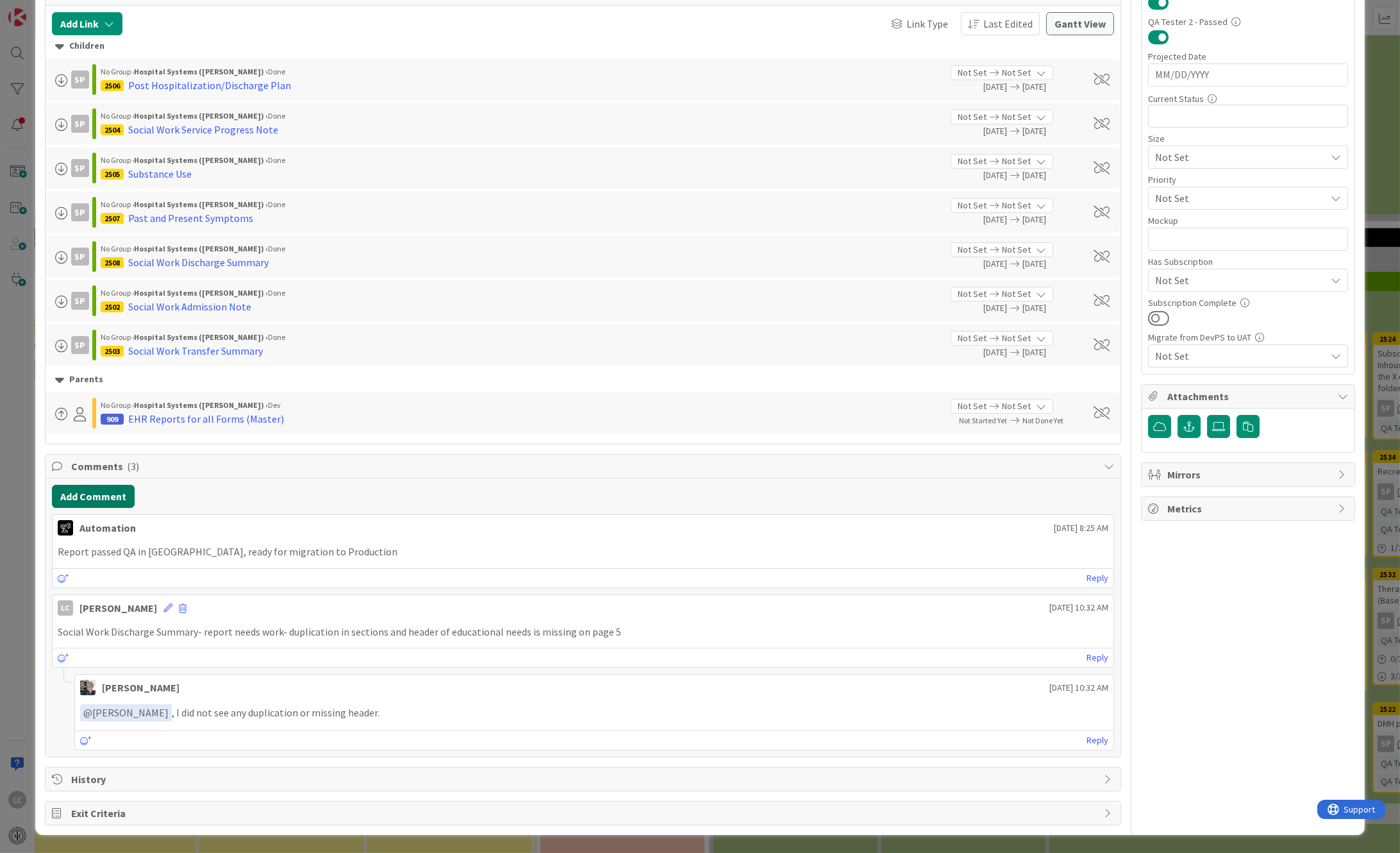
click at [86, 496] on button "Add Comment" at bounding box center [93, 496] width 82 height 23
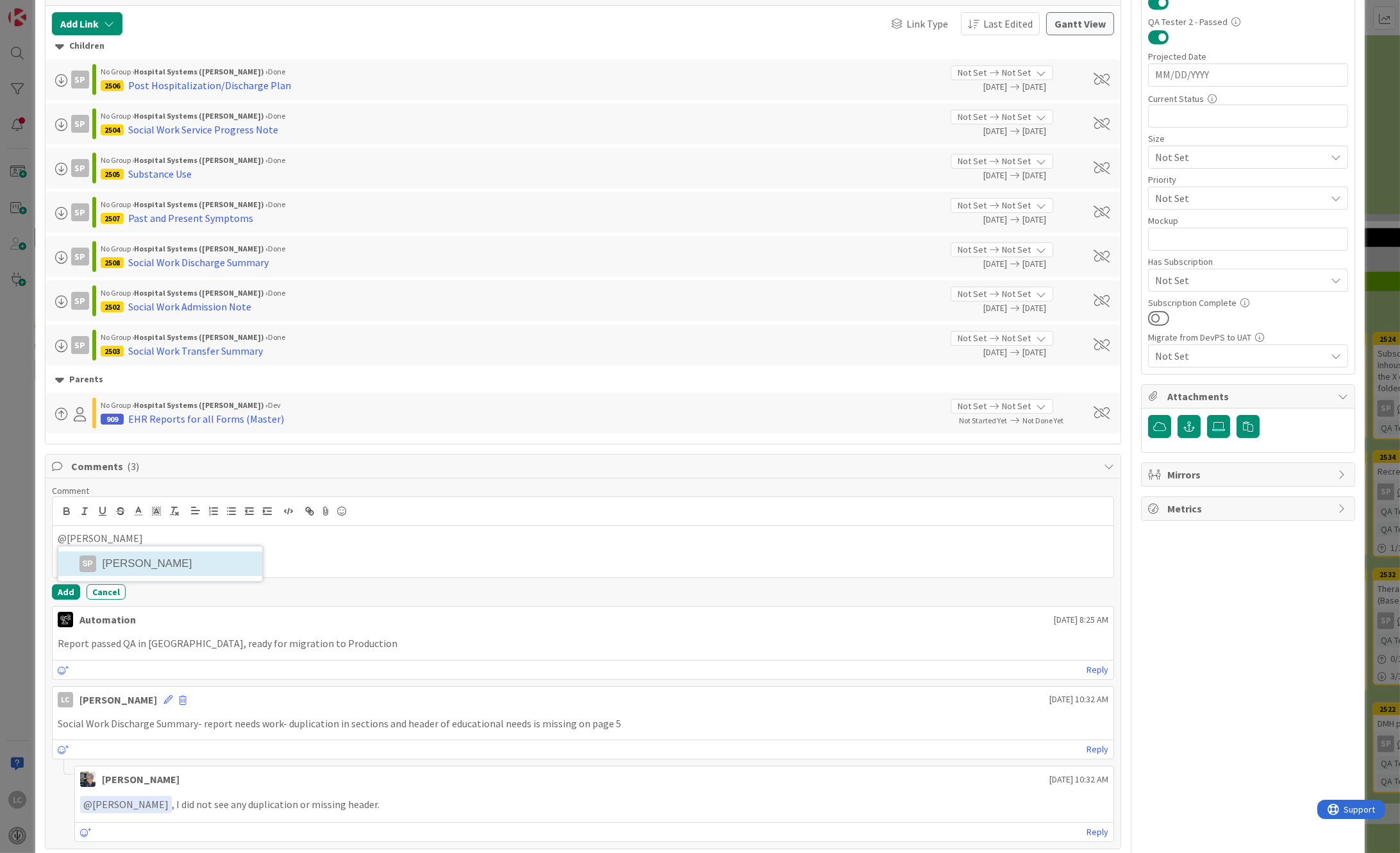
click at [124, 566] on li "SP [PERSON_NAME]" at bounding box center [160, 564] width 204 height 24
click at [184, 540] on p "﻿ @ [PERSON_NAME] ﻿ we forgot" at bounding box center [583, 540] width 1051 height 18
click at [322, 545] on p "﻿ @ [PERSON_NAME] ﻿ we forgot the psychosocial Assessments" at bounding box center [583, 540] width 1051 height 18
click at [59, 589] on button "Add" at bounding box center [66, 591] width 28 height 16
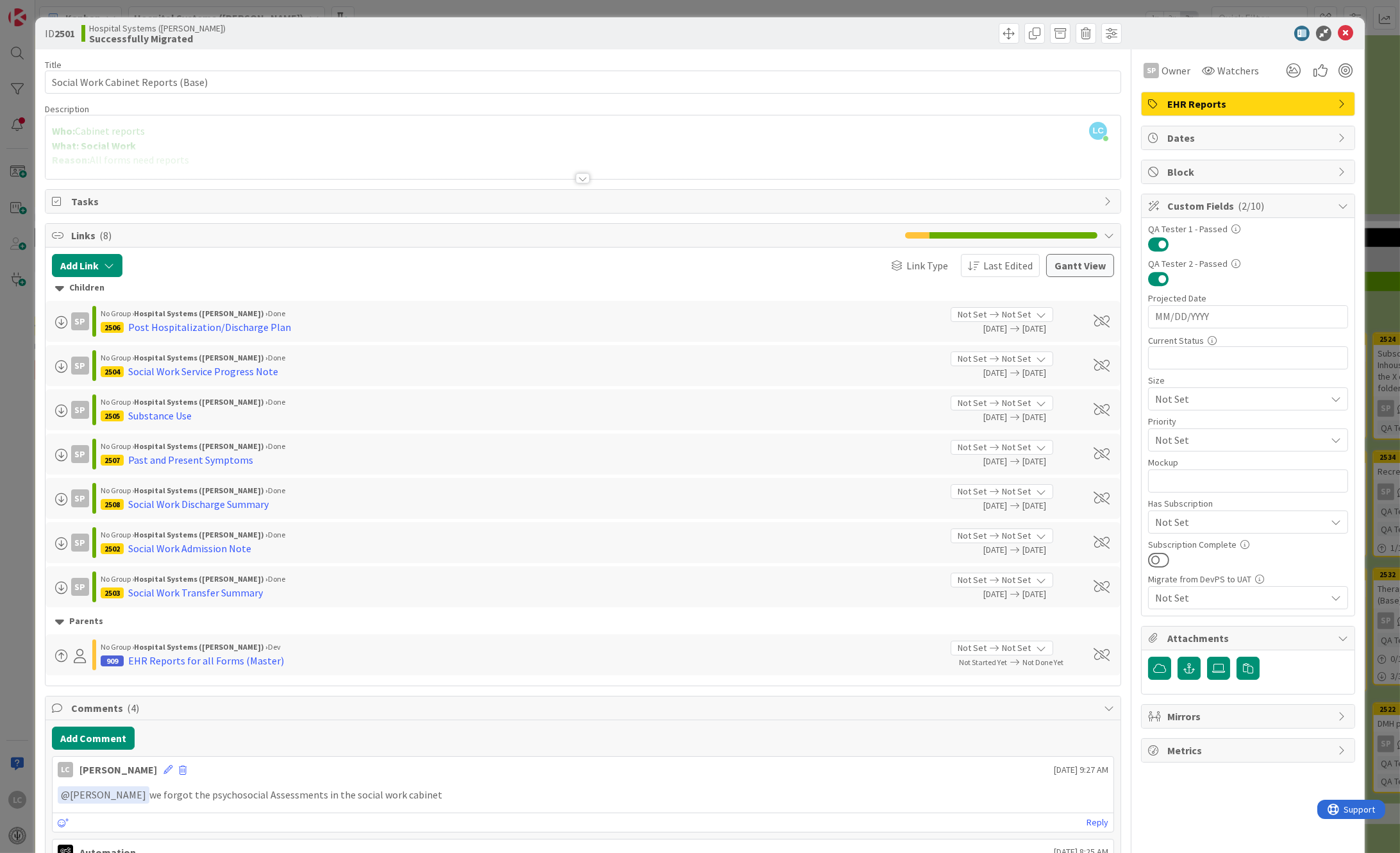
scroll to position [0, 0]
click at [1338, 36] on icon at bounding box center [1345, 34] width 16 height 16
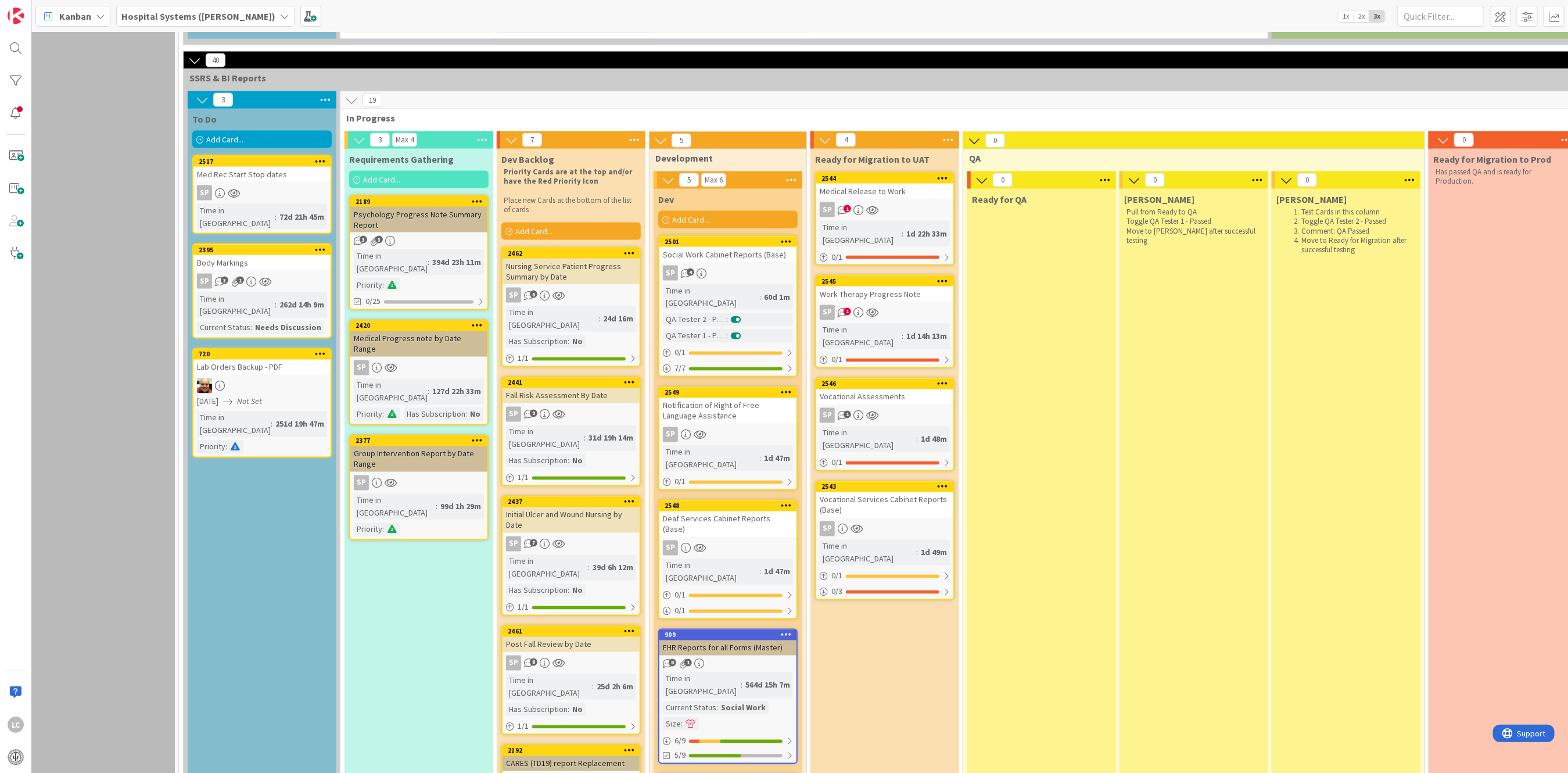
scroll to position [1395, 0]
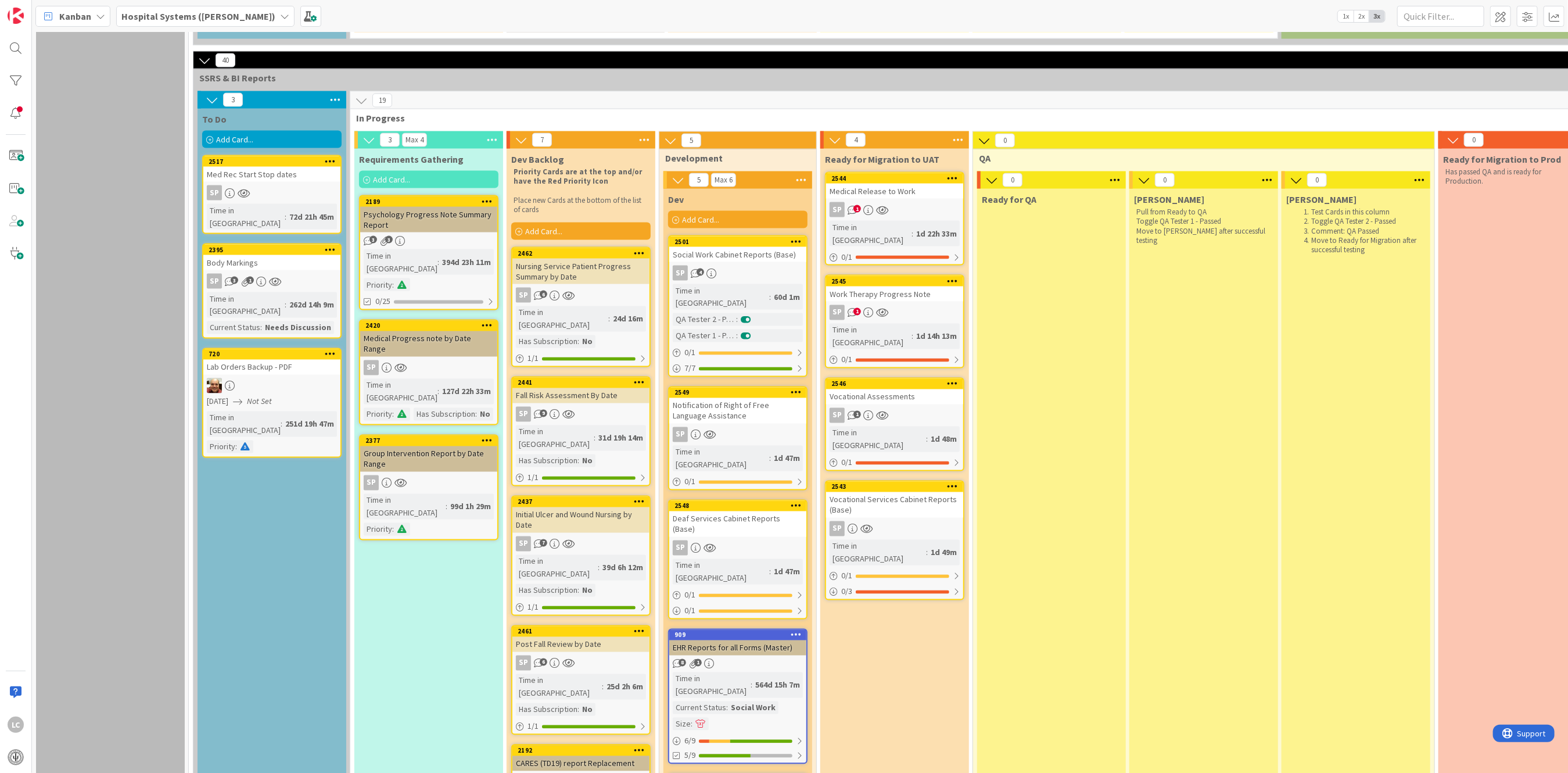
click at [703, 235] on link "2501 Social Work Cabinet Reports (Base) SP 4 Time in Column : 60d 1m QA Tester …" at bounding box center [738, 306] width 140 height 142
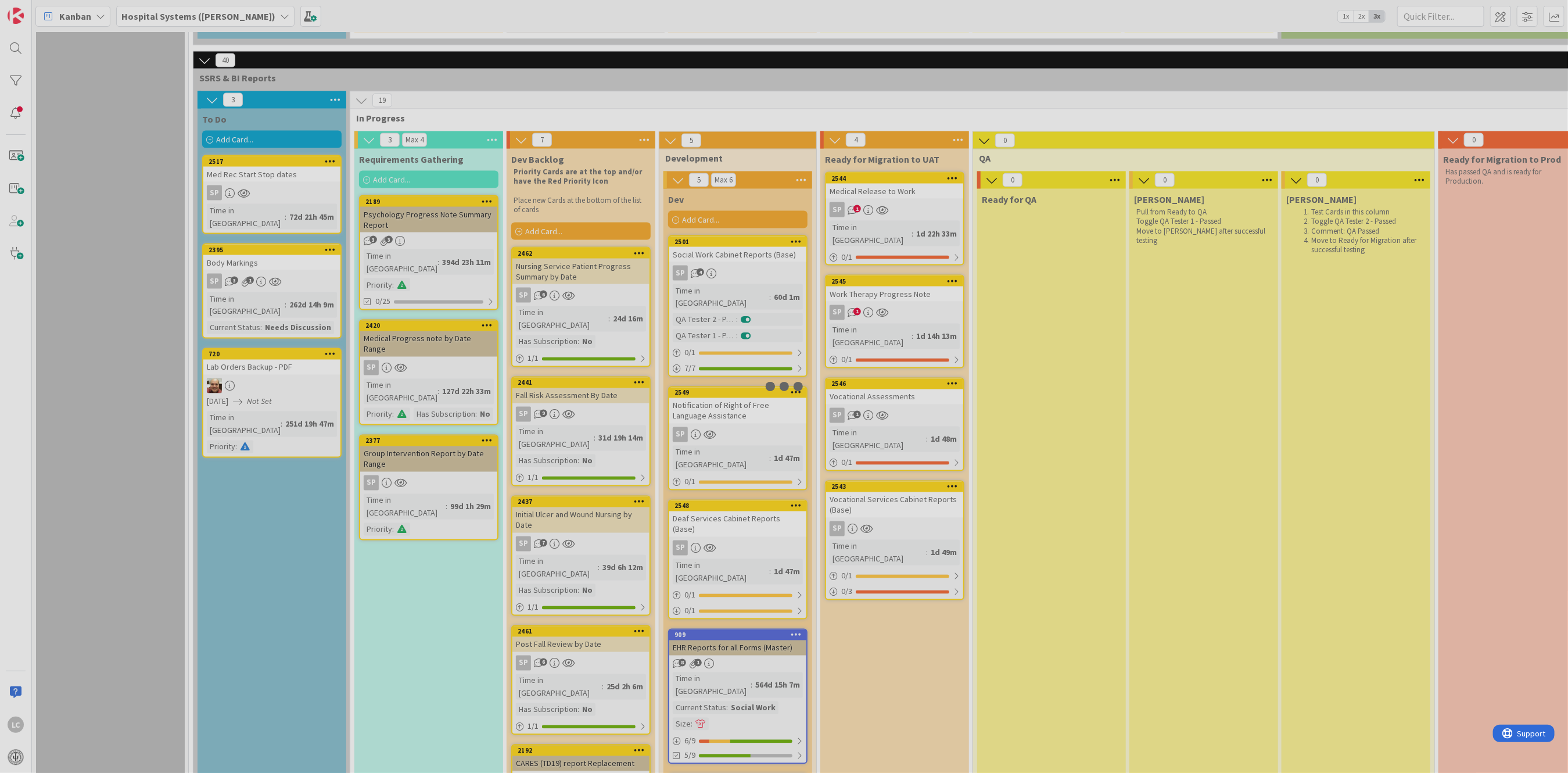
click at [703, 182] on div at bounding box center [784, 386] width 1568 height 773
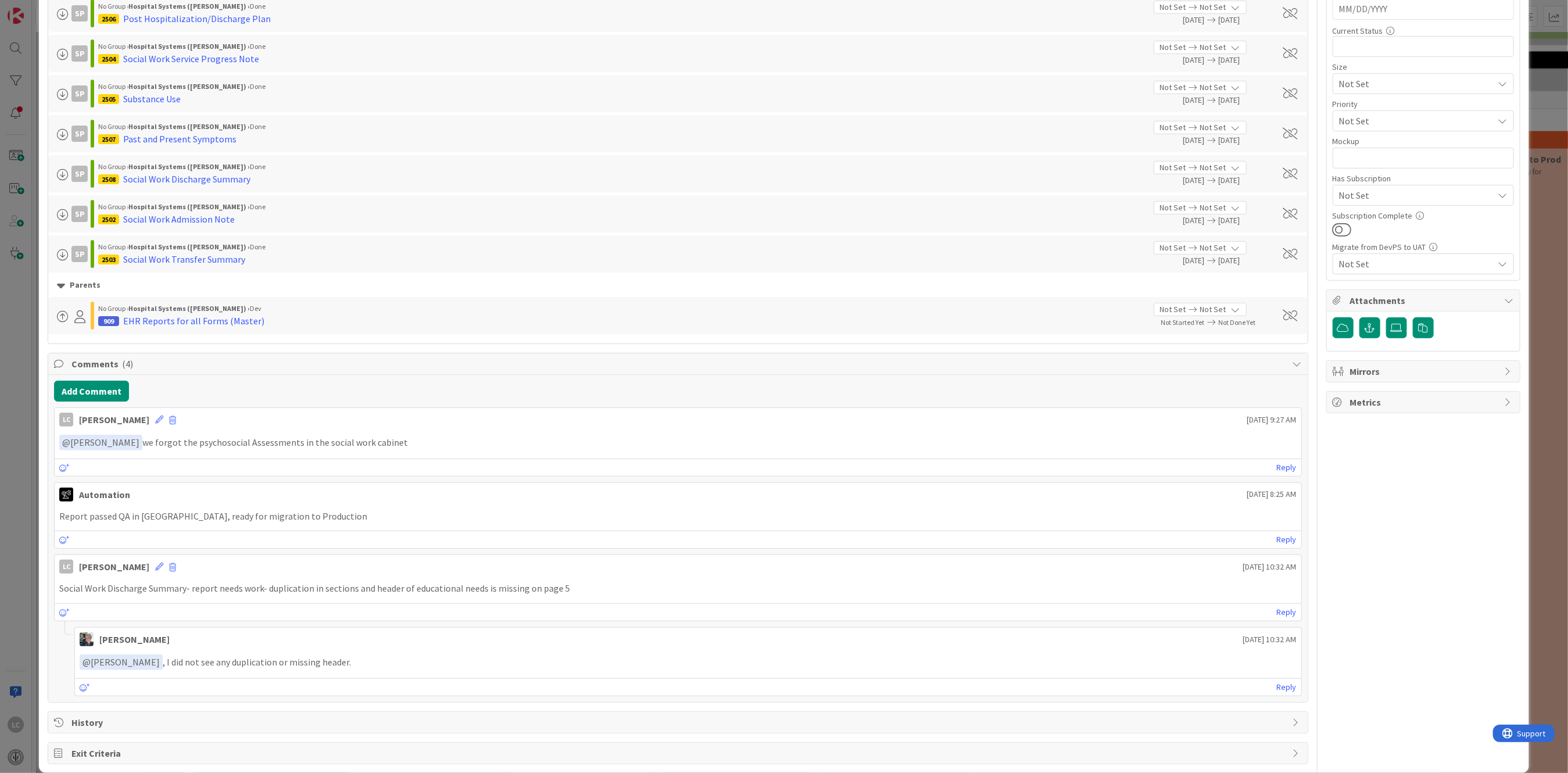
scroll to position [295, 0]
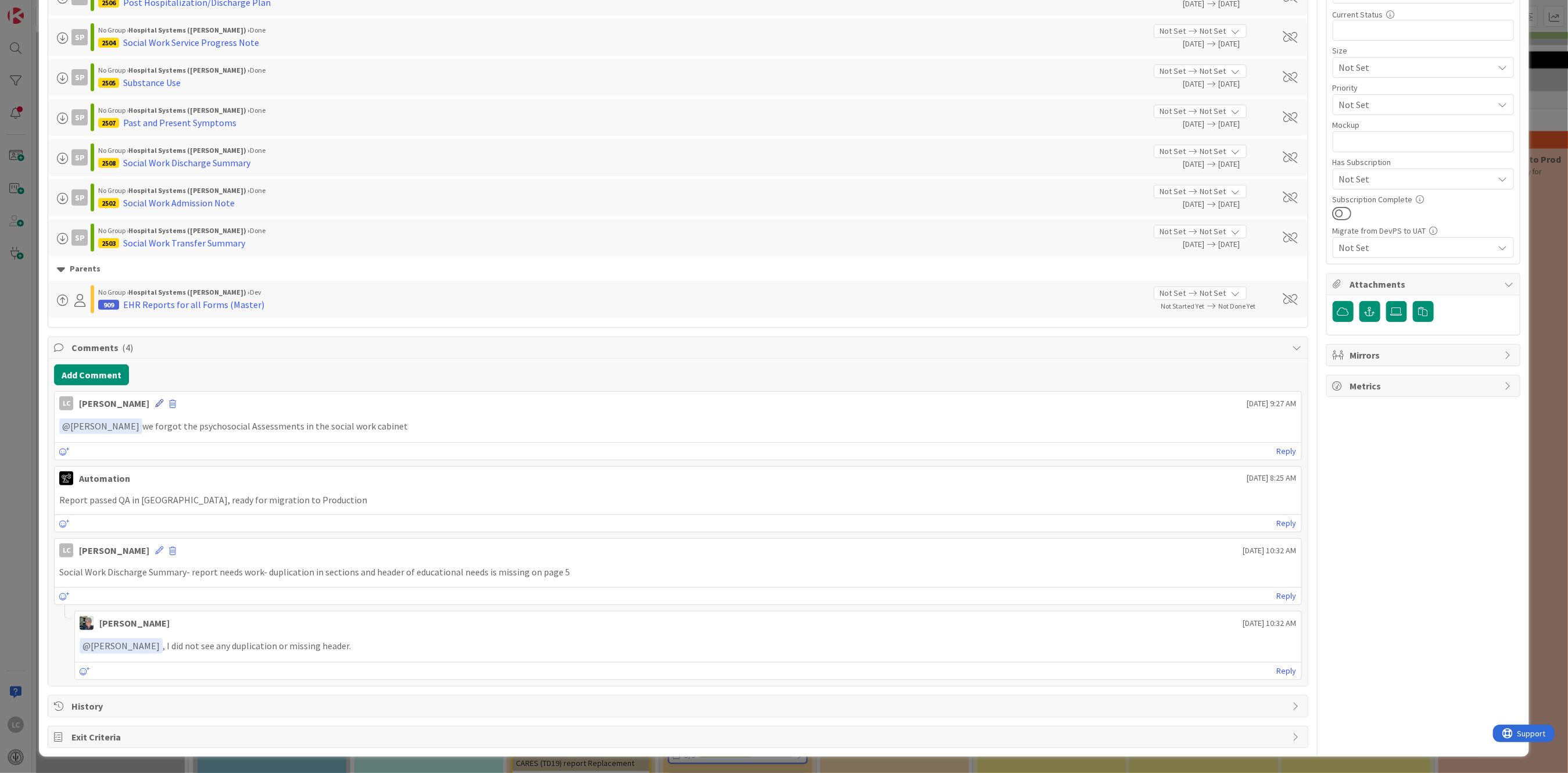
click at [163, 402] on icon at bounding box center [159, 403] width 8 height 8
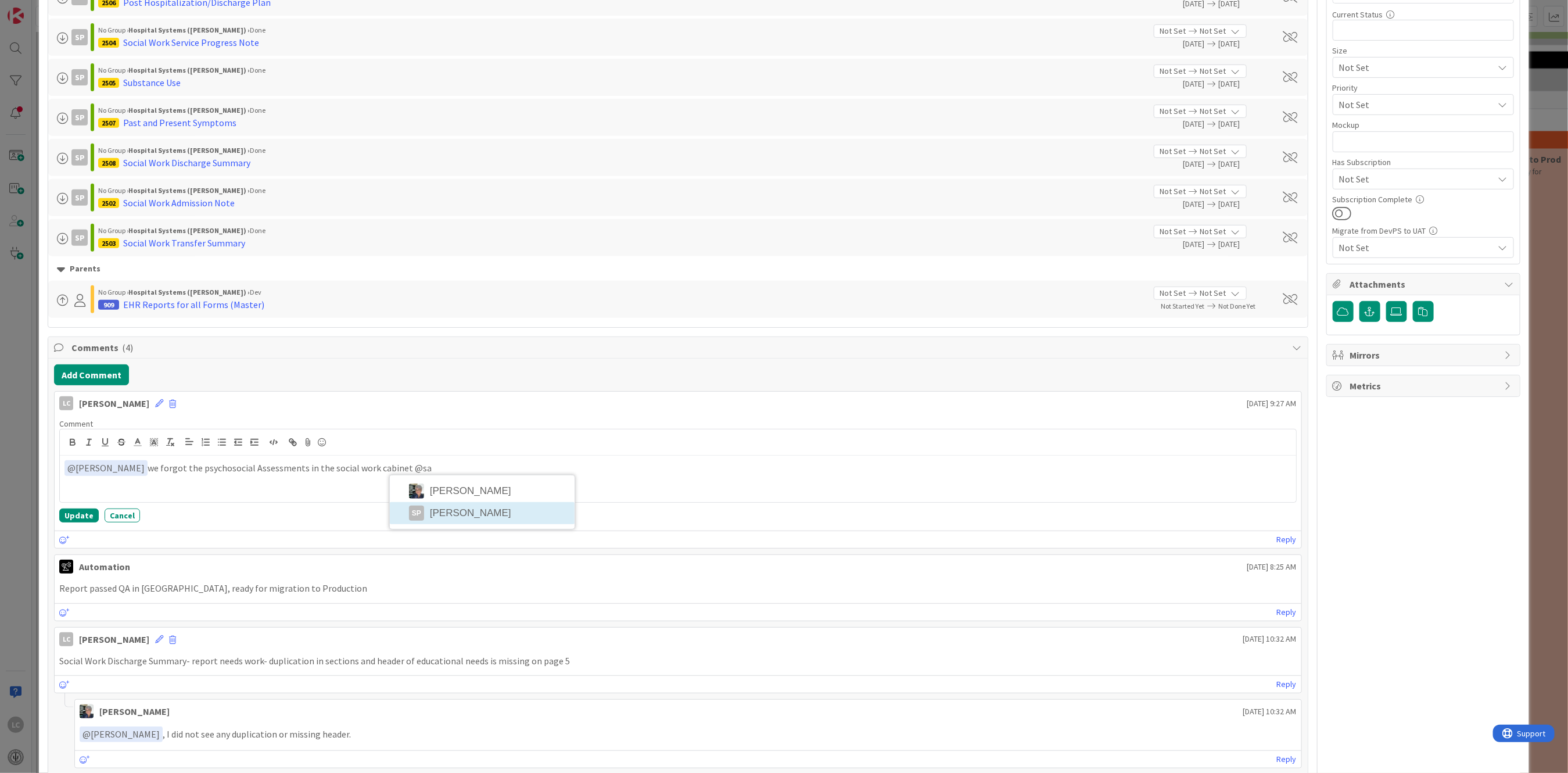
click at [437, 513] on li "SP [PERSON_NAME]" at bounding box center [482, 513] width 185 height 22
click at [601, 469] on p "﻿ @ [PERSON_NAME] ﻿ we forgot the psychosocial Assessments in the social work c…" at bounding box center [677, 468] width 1226 height 16
click at [660, 468] on p "﻿ @ [PERSON_NAME] ﻿ we forgot the psychosocial Assessments in the social work c…" at bounding box center [677, 468] width 1226 height 16
click at [77, 513] on button "Update" at bounding box center [79, 515] width 40 height 14
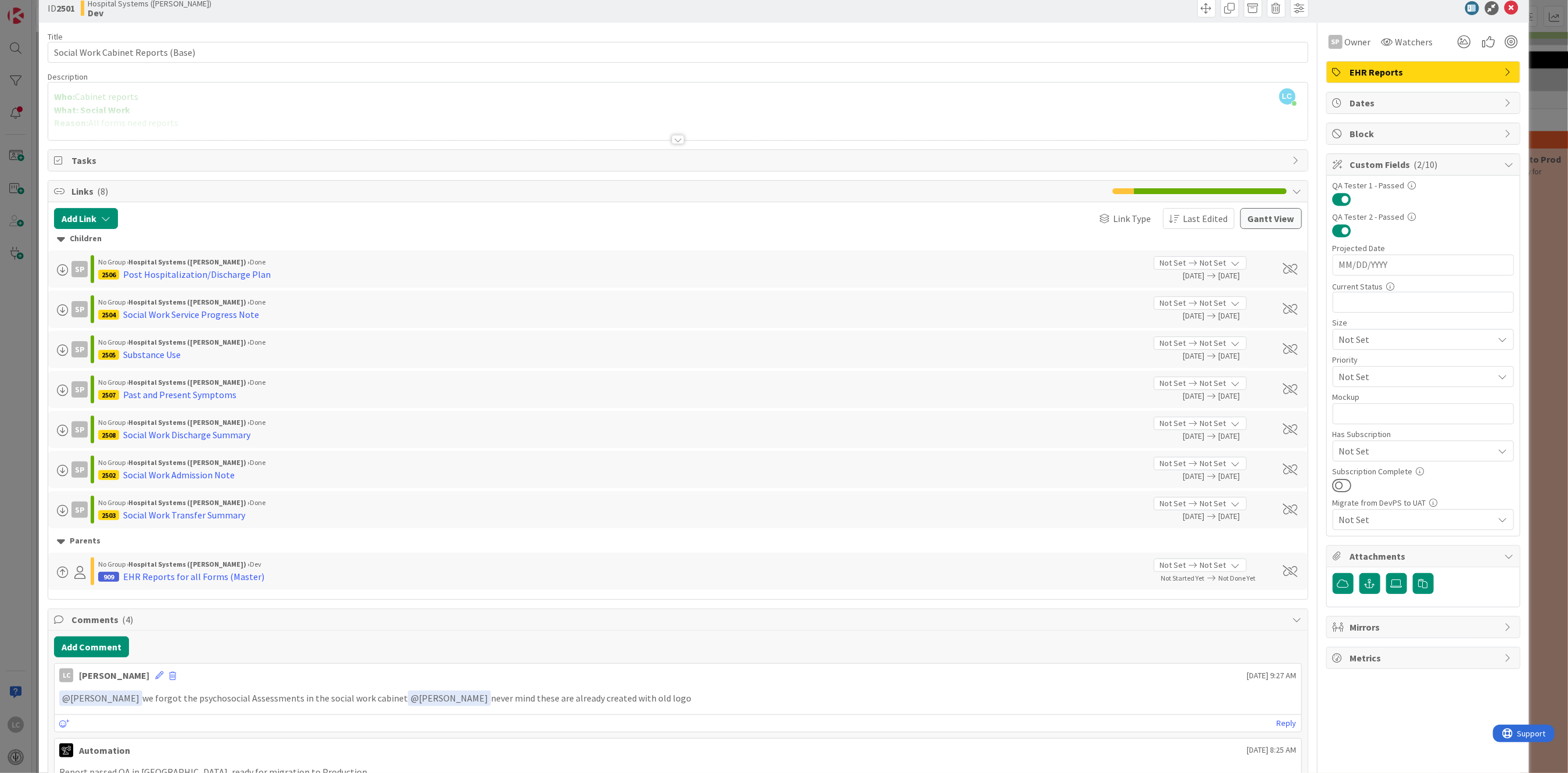
scroll to position [0, 0]
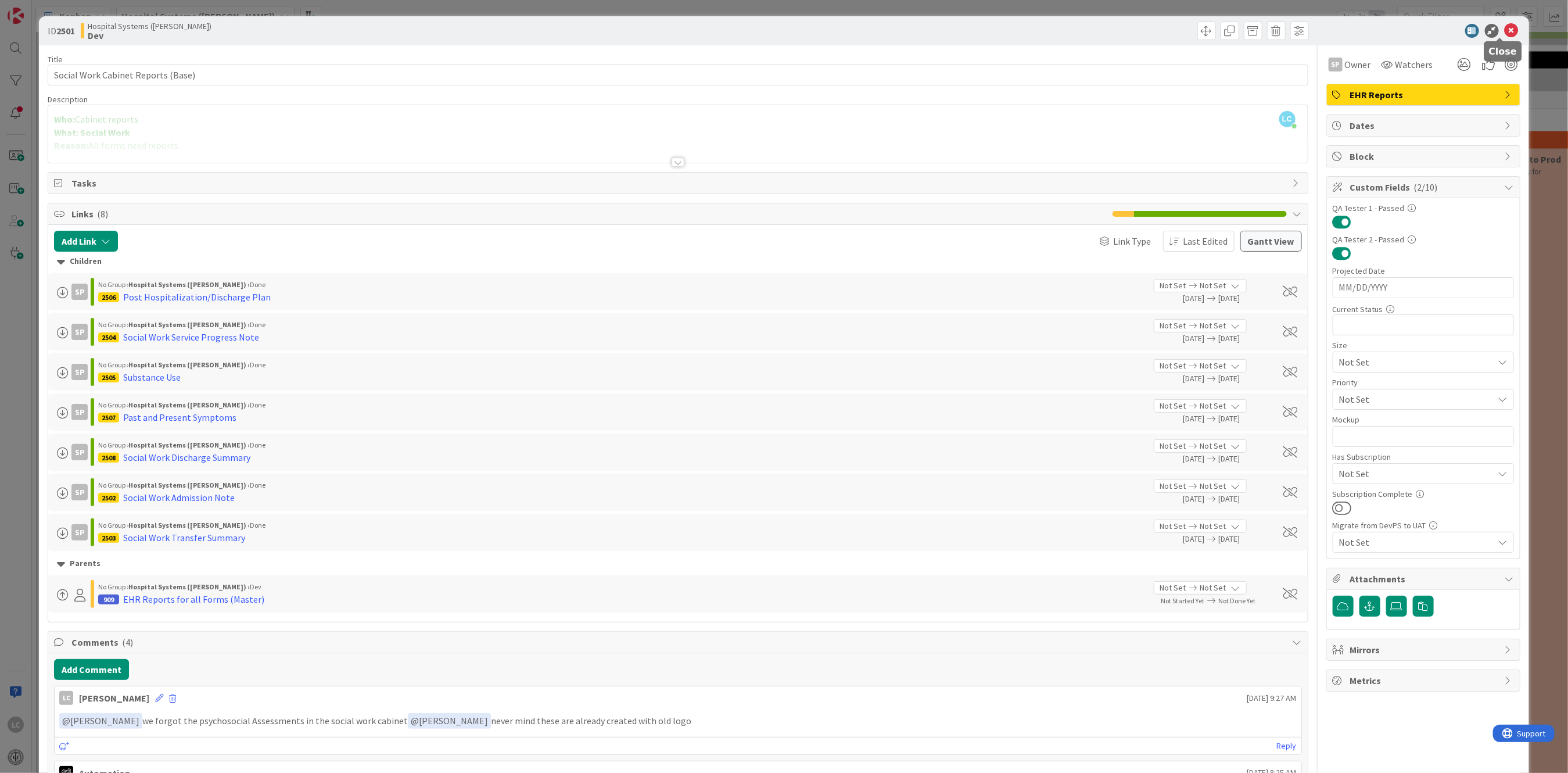
click at [1504, 28] on icon at bounding box center [1511, 31] width 14 height 14
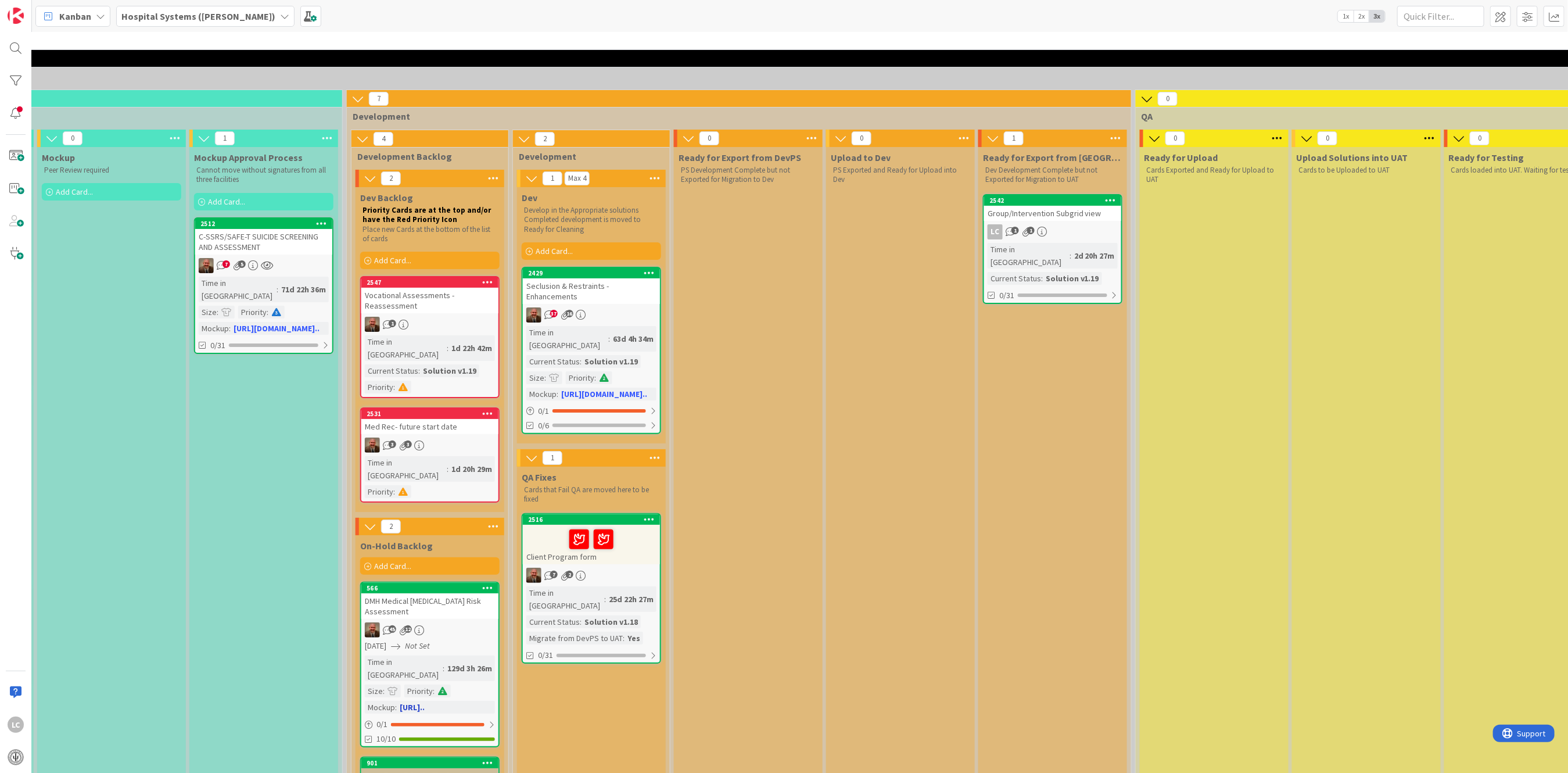
scroll to position [0, 613]
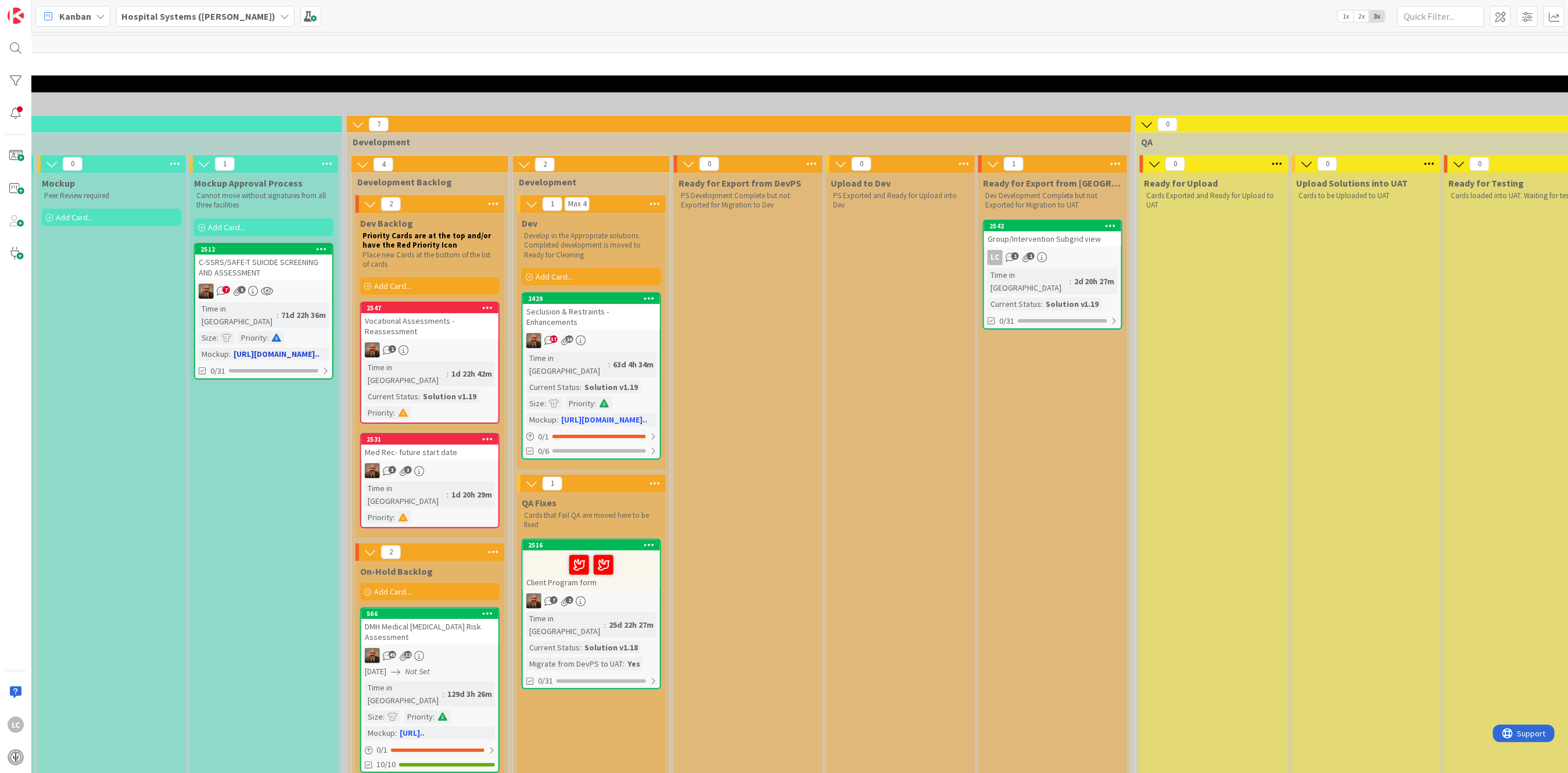
click at [292, 273] on div "C-SSRS/SAFE-T SUICIDE SCREENING AND ASSESSMENT" at bounding box center [264, 268] width 137 height 26
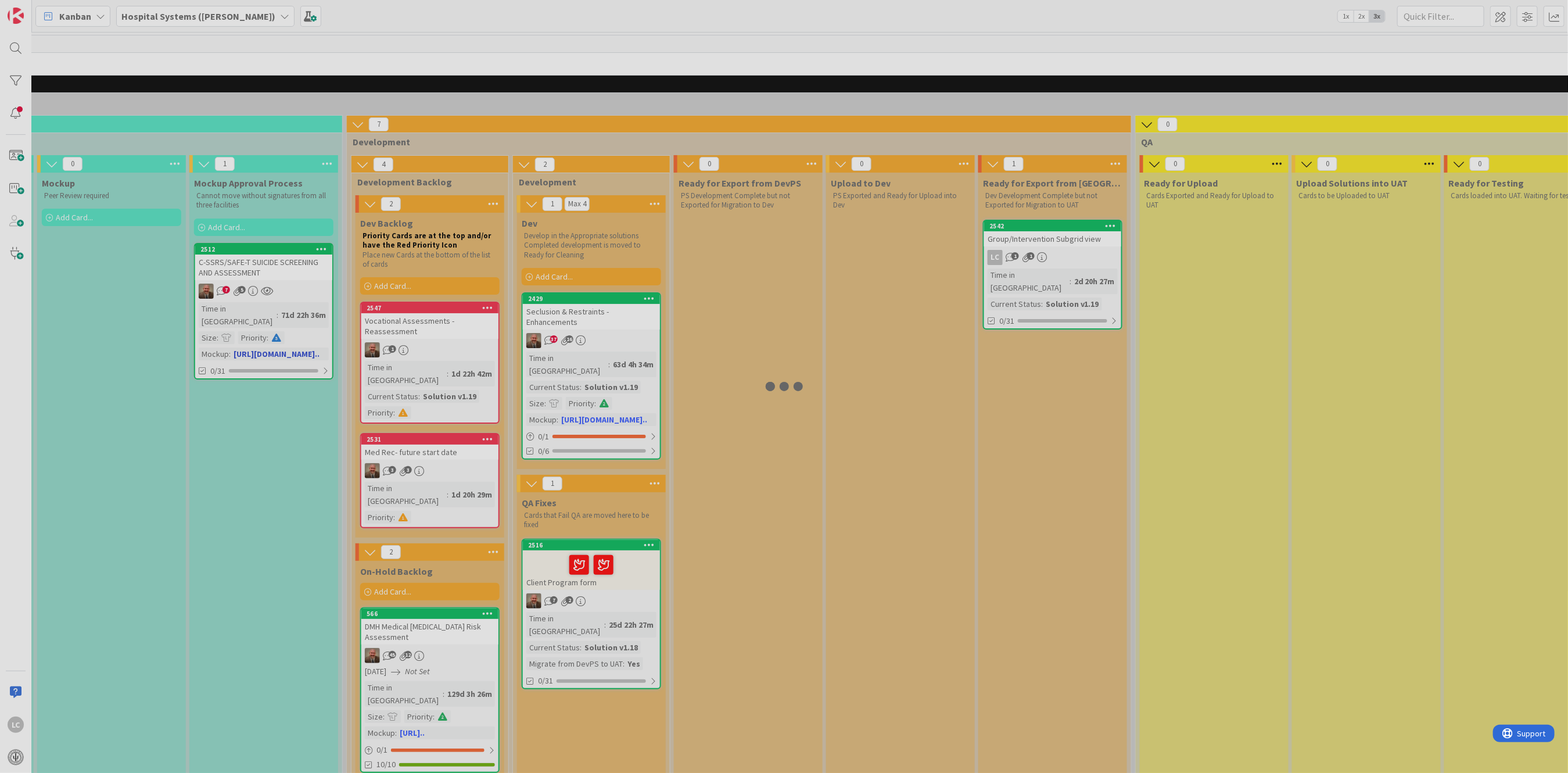
click at [292, 273] on div at bounding box center [784, 386] width 1568 height 773
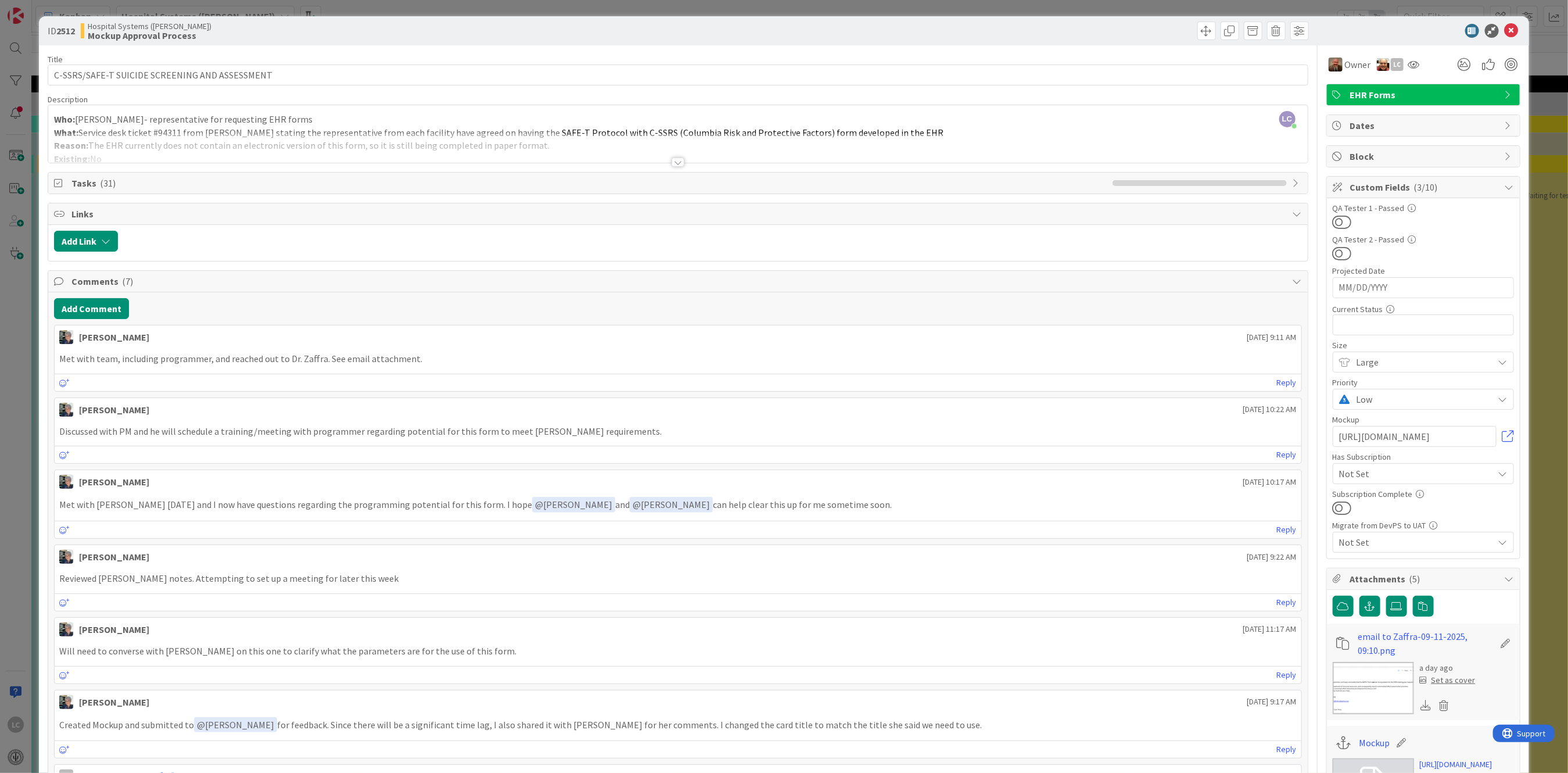
click at [672, 161] on div at bounding box center [678, 162] width 13 height 9
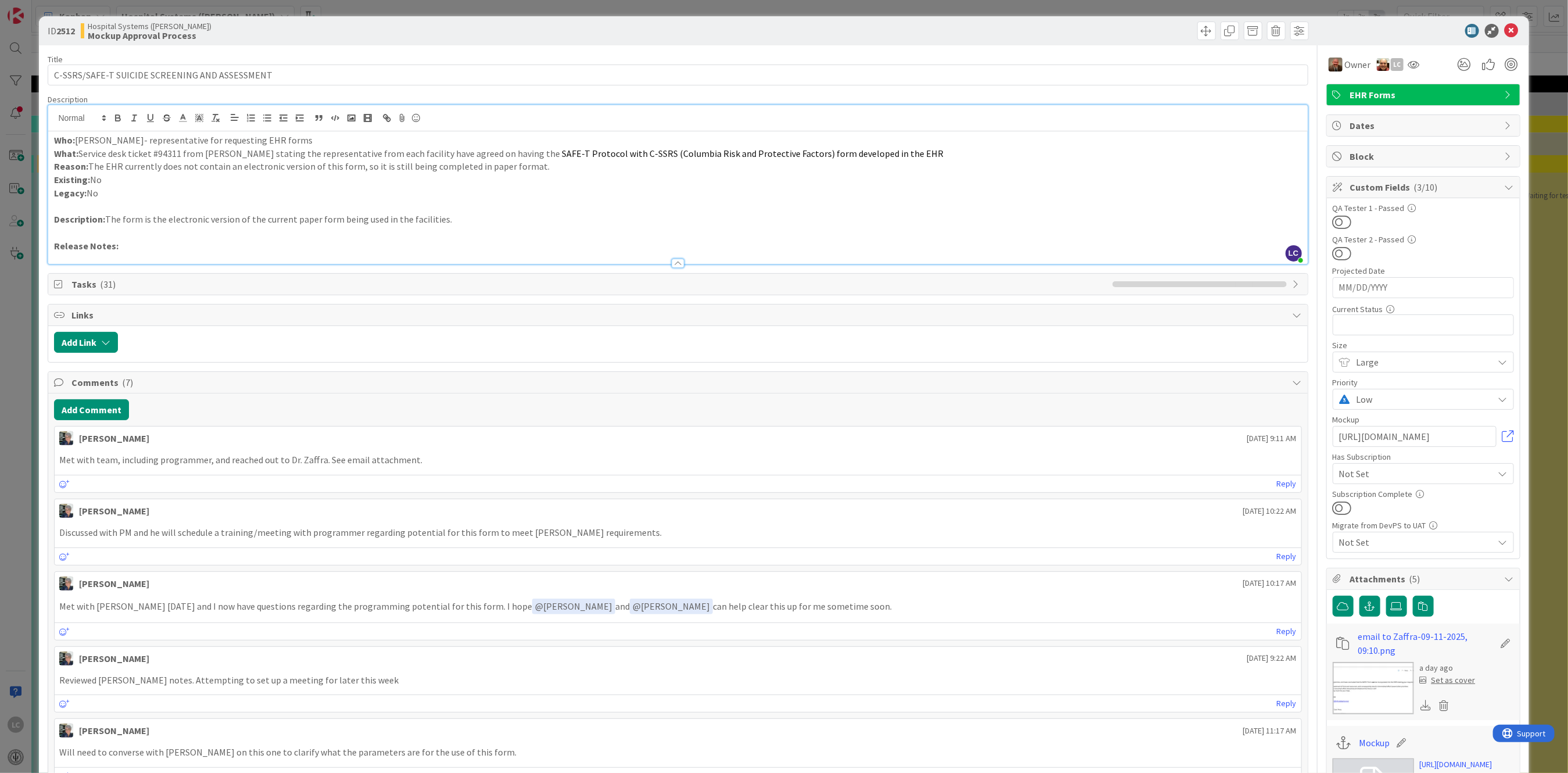
click at [931, 149] on p "What: Service desk ticket #94311 from [PERSON_NAME] stating the representative …" at bounding box center [677, 154] width 1247 height 13
click at [445, 217] on p "Description: The form is the electronic version of the current paper form being…" at bounding box center [677, 219] width 1247 height 13
click at [757, 214] on p "Description: The form is the electronic version of the current paper form being…" at bounding box center [677, 219] width 1247 height 13
click at [1177, 219] on p "Description: The form is the electronic version of the current paper form being…" at bounding box center [677, 219] width 1247 height 13
click at [566, 219] on p "Description: The form is the electronic version of the current paper form being…" at bounding box center [677, 219] width 1247 height 13
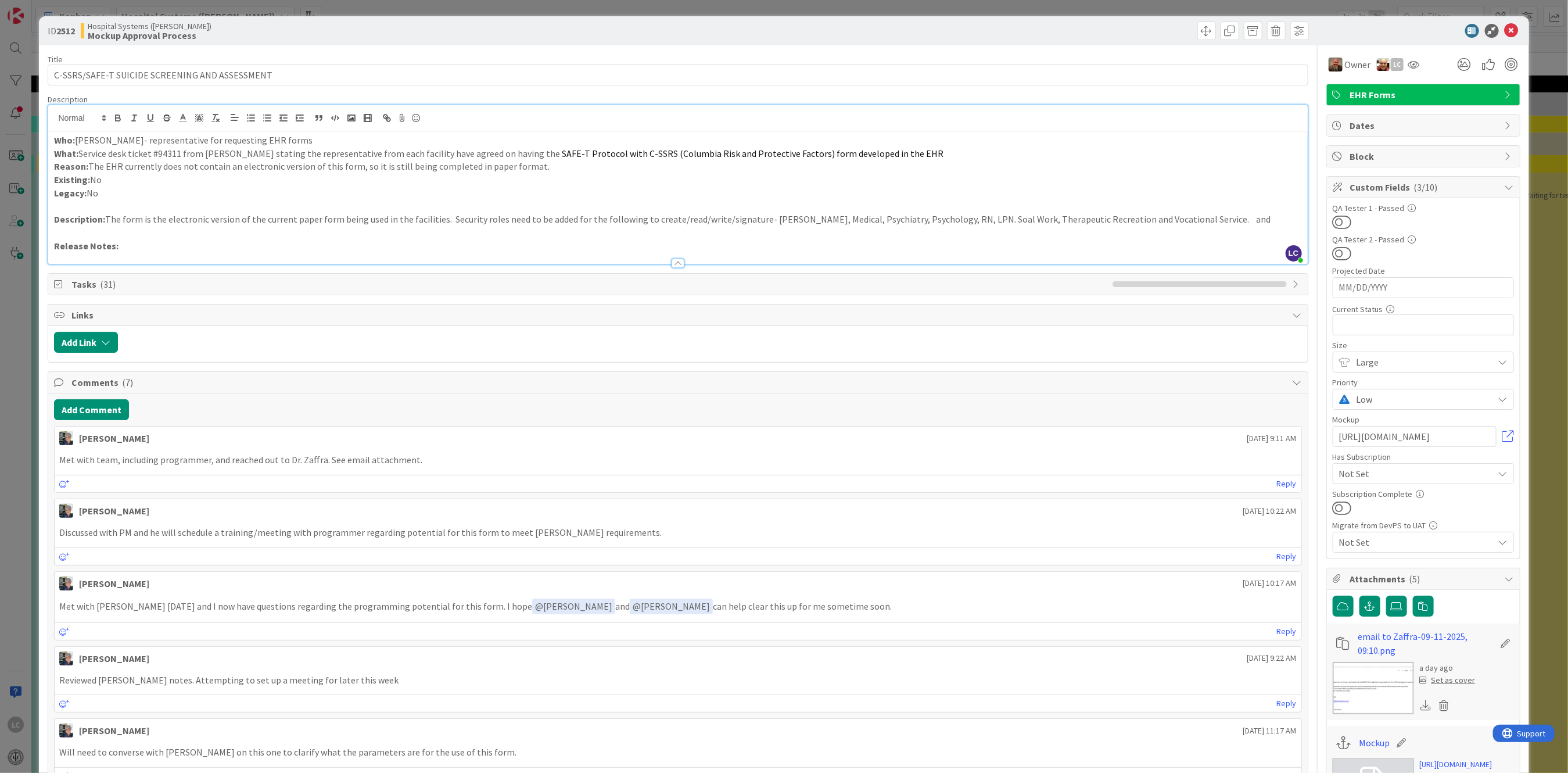
click at [595, 217] on p "Description: The form is the electronic version of the current paper form being…" at bounding box center [677, 219] width 1247 height 13
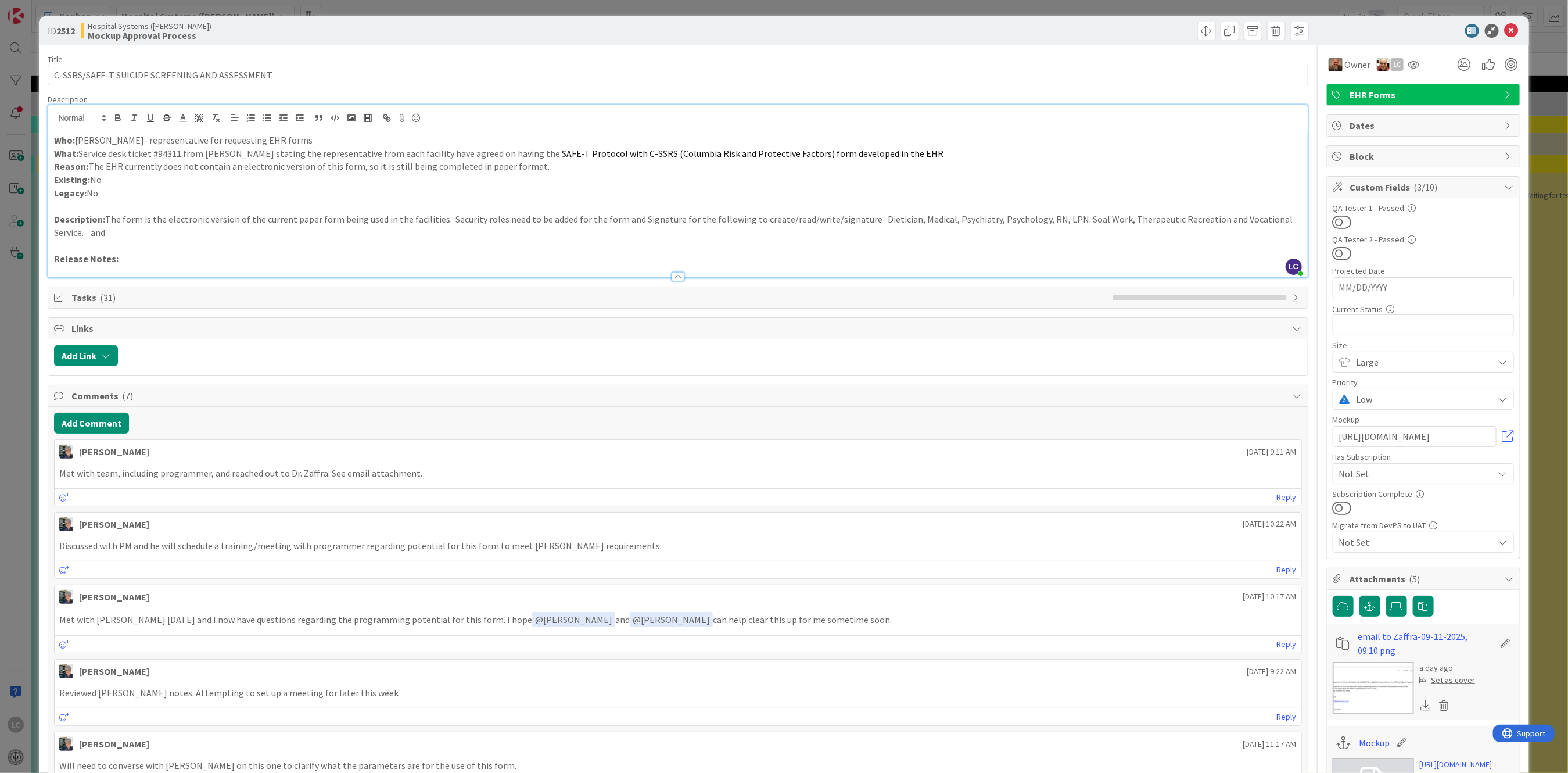
click at [810, 217] on p "Description: The form is the electronic version of the current paper form being…" at bounding box center [677, 225] width 1247 height 26
drag, startPoint x: 812, startPoint y: 217, endPoint x: 849, endPoint y: 219, distance: 37.1
click at [849, 219] on p "Description: The form is the electronic version of the current paper form being…" at bounding box center [677, 225] width 1247 height 26
drag, startPoint x: 1251, startPoint y: 219, endPoint x: 1265, endPoint y: 219, distance: 14.0
click at [1265, 219] on p "Description: The form is the electronic version of the current paper form being…" at bounding box center [677, 225] width 1247 height 26
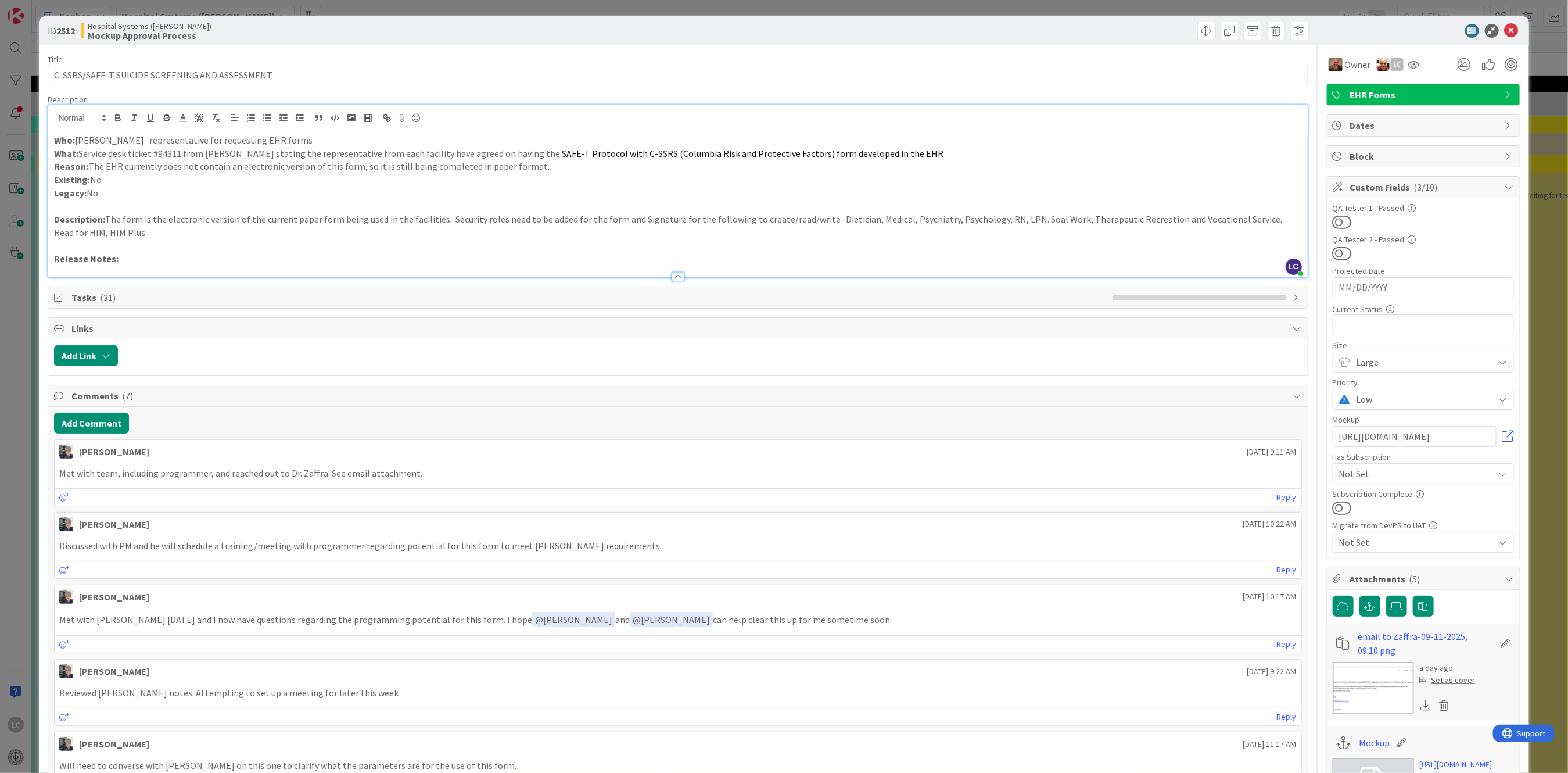
click at [73, 237] on p "Description: The form is the electronic version of the current paper form being…" at bounding box center [677, 225] width 1247 height 26
click at [122, 233] on p "Description: The form is the electronic version of the current paper form being…" at bounding box center [677, 225] width 1247 height 26
click at [1504, 28] on icon at bounding box center [1511, 31] width 14 height 14
